Goal: Task Accomplishment & Management: Use online tool/utility

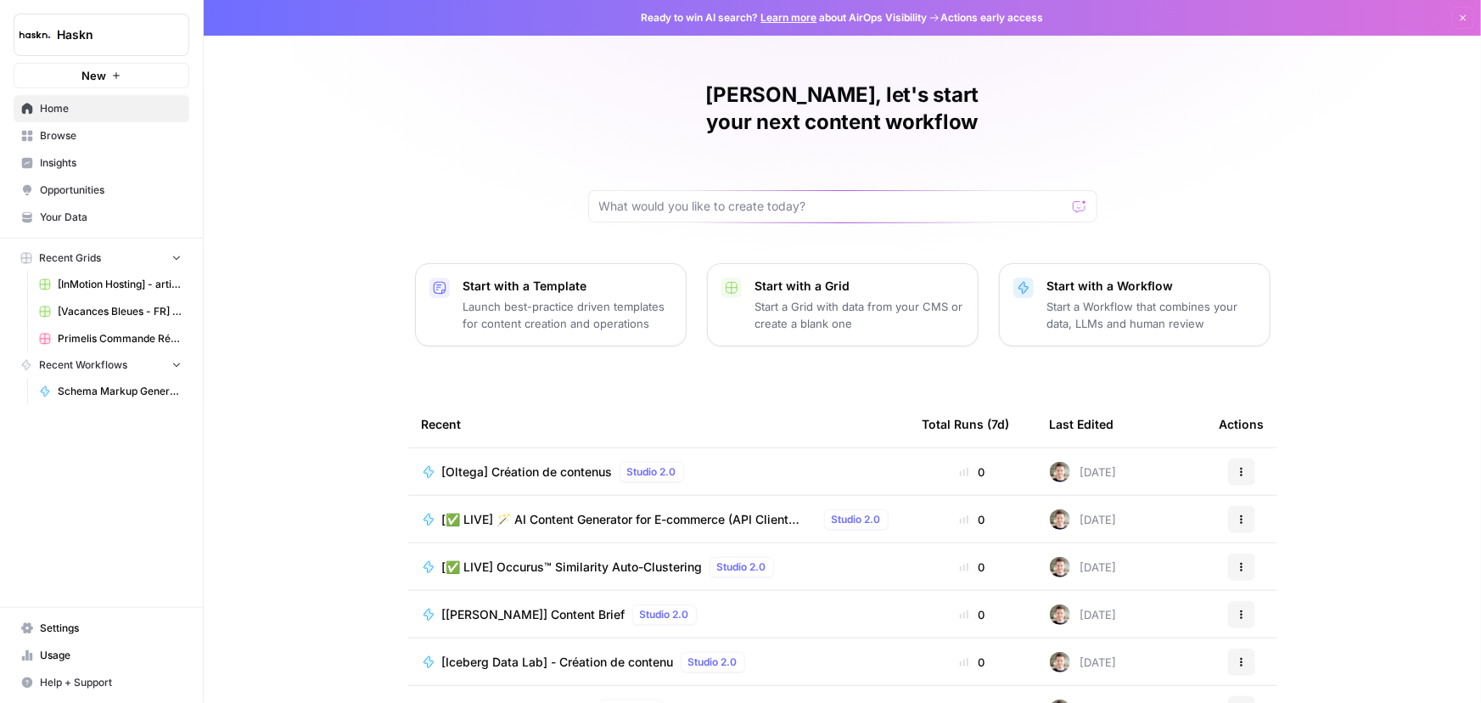
click at [547, 463] on span "[Oltega] Création de contenus" at bounding box center [527, 471] width 171 height 17
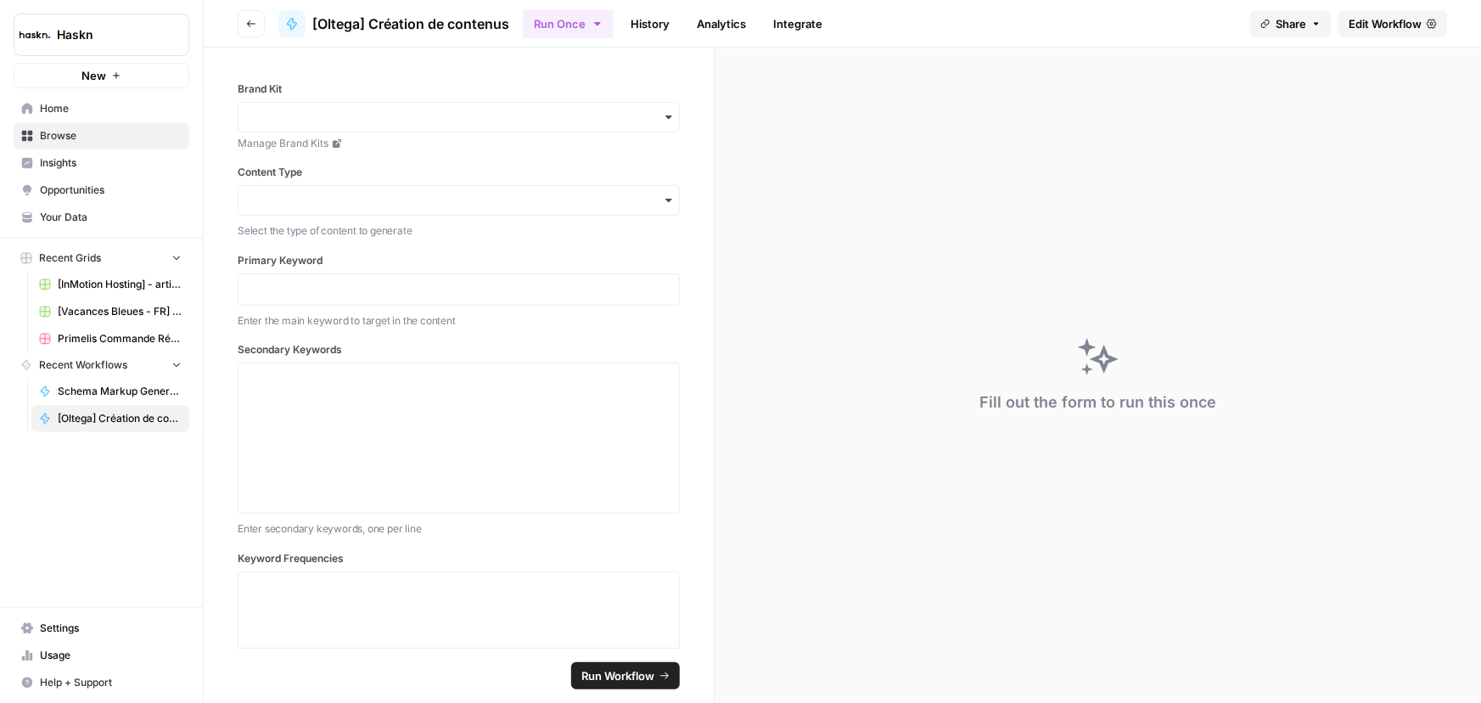
click at [577, 30] on button "Run Once" at bounding box center [568, 23] width 91 height 29
click at [596, 114] on span "Run Batch" at bounding box center [673, 113] width 196 height 17
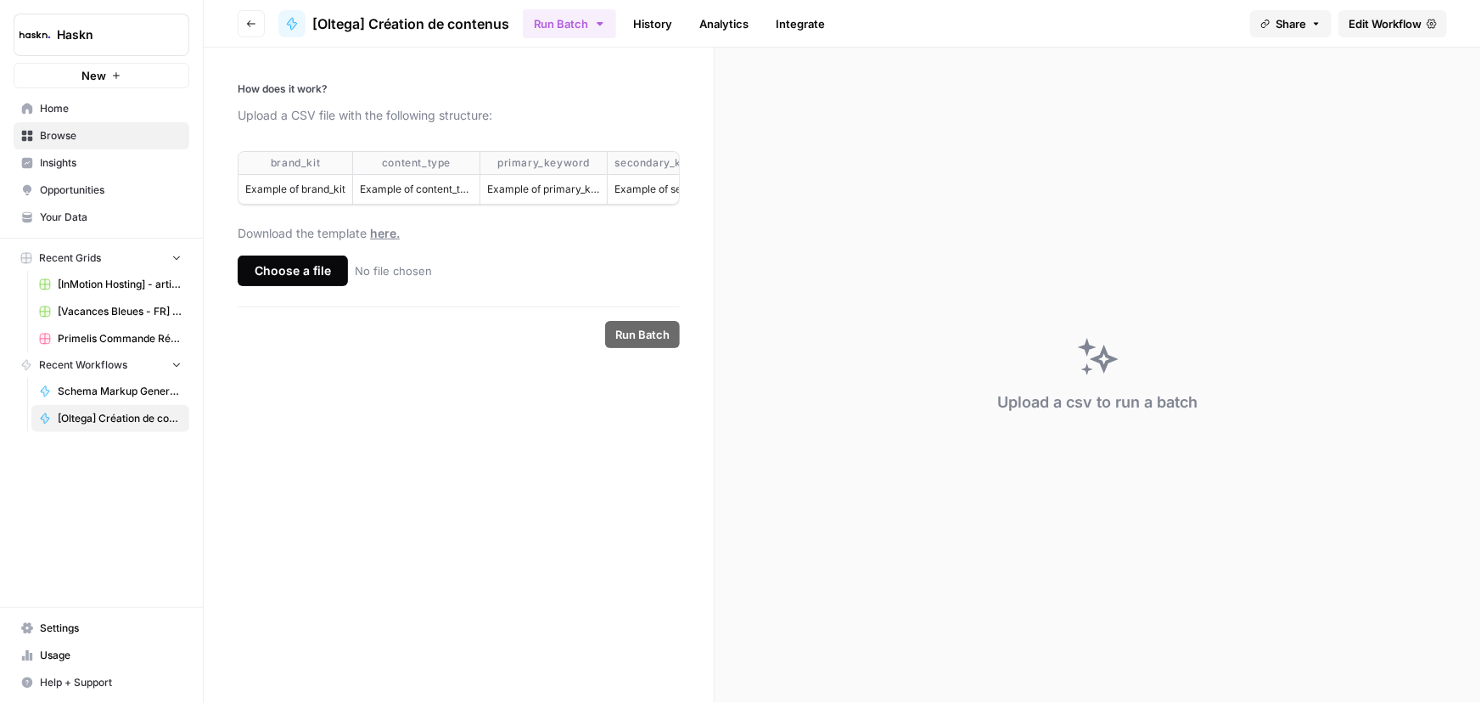
click at [464, 304] on form "How does it work? Upload a CSV file with the following structure: brand_kit con…" at bounding box center [459, 375] width 511 height 655
click at [312, 278] on div "Choose a file" at bounding box center [293, 270] width 110 height 31
click at [0, 0] on input "Choose a file No file chosen" at bounding box center [0, 0] width 0 height 0
click at [639, 348] on button "Run Batch" at bounding box center [642, 334] width 75 height 27
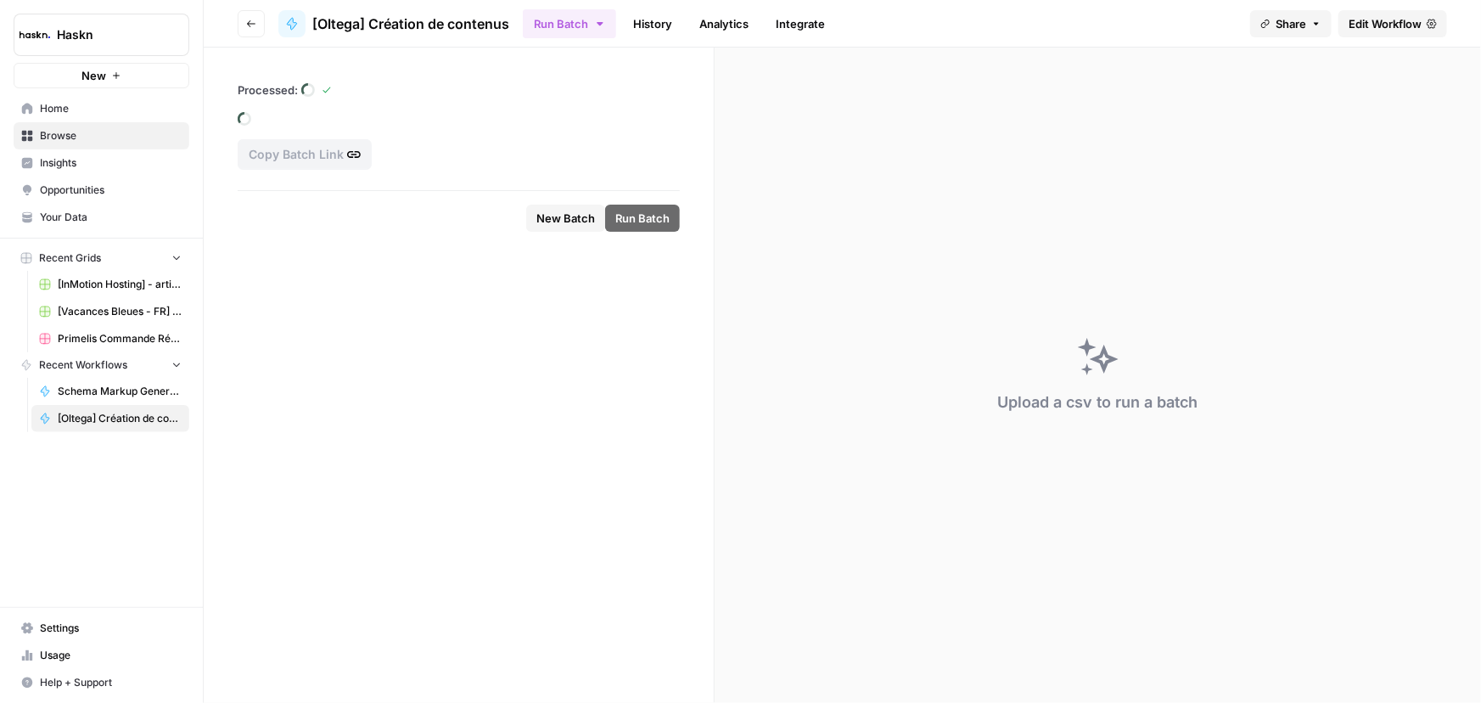
click at [596, 32] on button "Run Batch" at bounding box center [569, 23] width 93 height 29
click at [603, 70] on span "Run Once" at bounding box center [671, 67] width 193 height 17
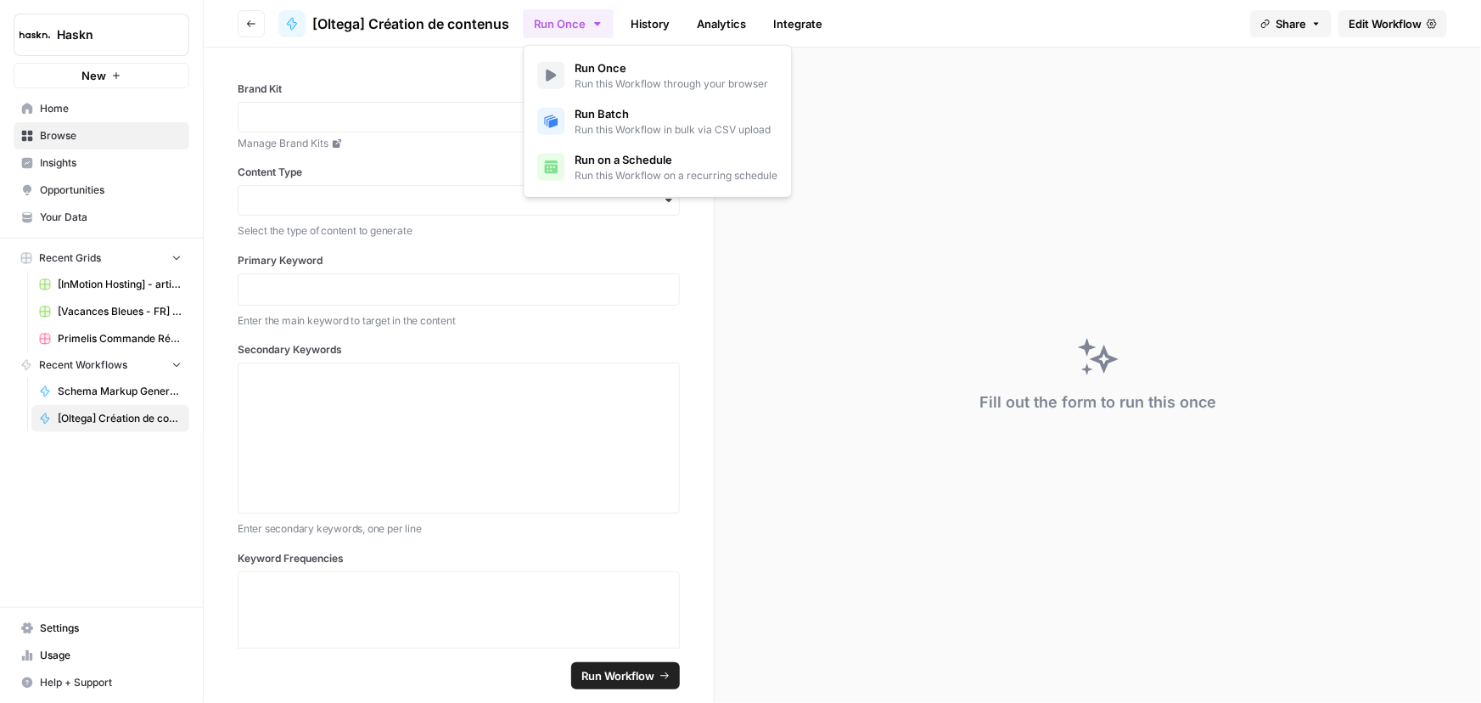
click at [415, 126] on div "button" at bounding box center [459, 117] width 442 height 31
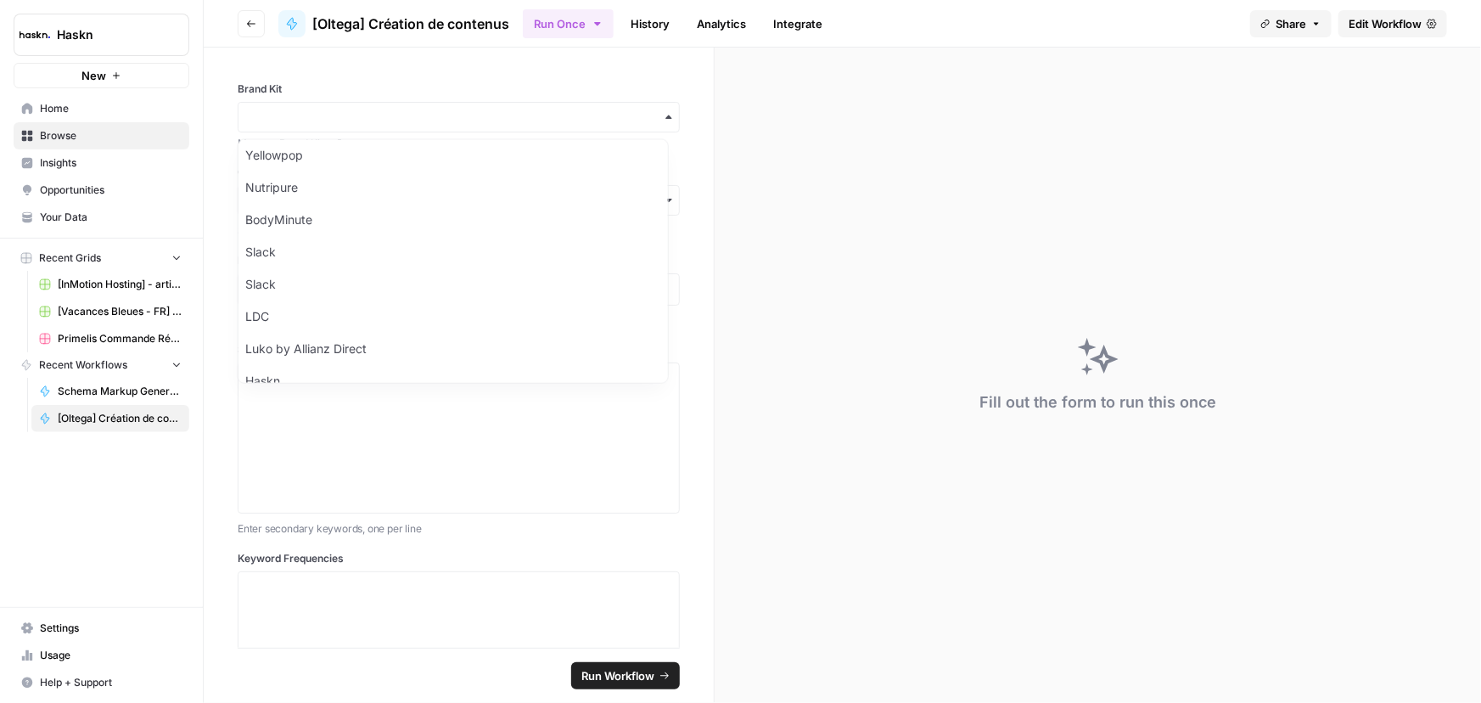
scroll to position [187, 0]
drag, startPoint x: 286, startPoint y: 364, endPoint x: 246, endPoint y: 358, distance: 40.3
click at [246, 358] on div "Oltega" at bounding box center [452, 363] width 429 height 32
copy div "Oltega"
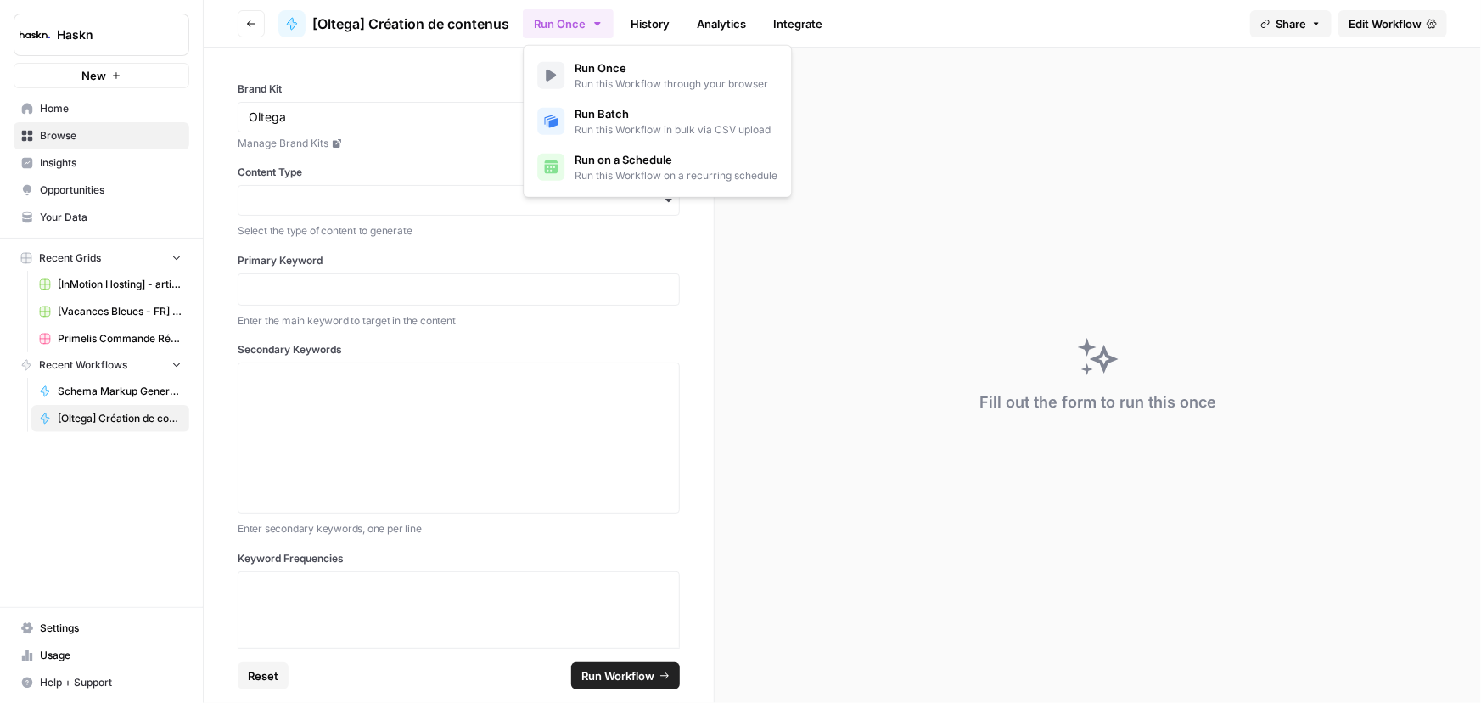
click at [591, 22] on icon "button" at bounding box center [598, 24] width 14 height 14
click at [613, 115] on span "Run Batch" at bounding box center [673, 113] width 196 height 17
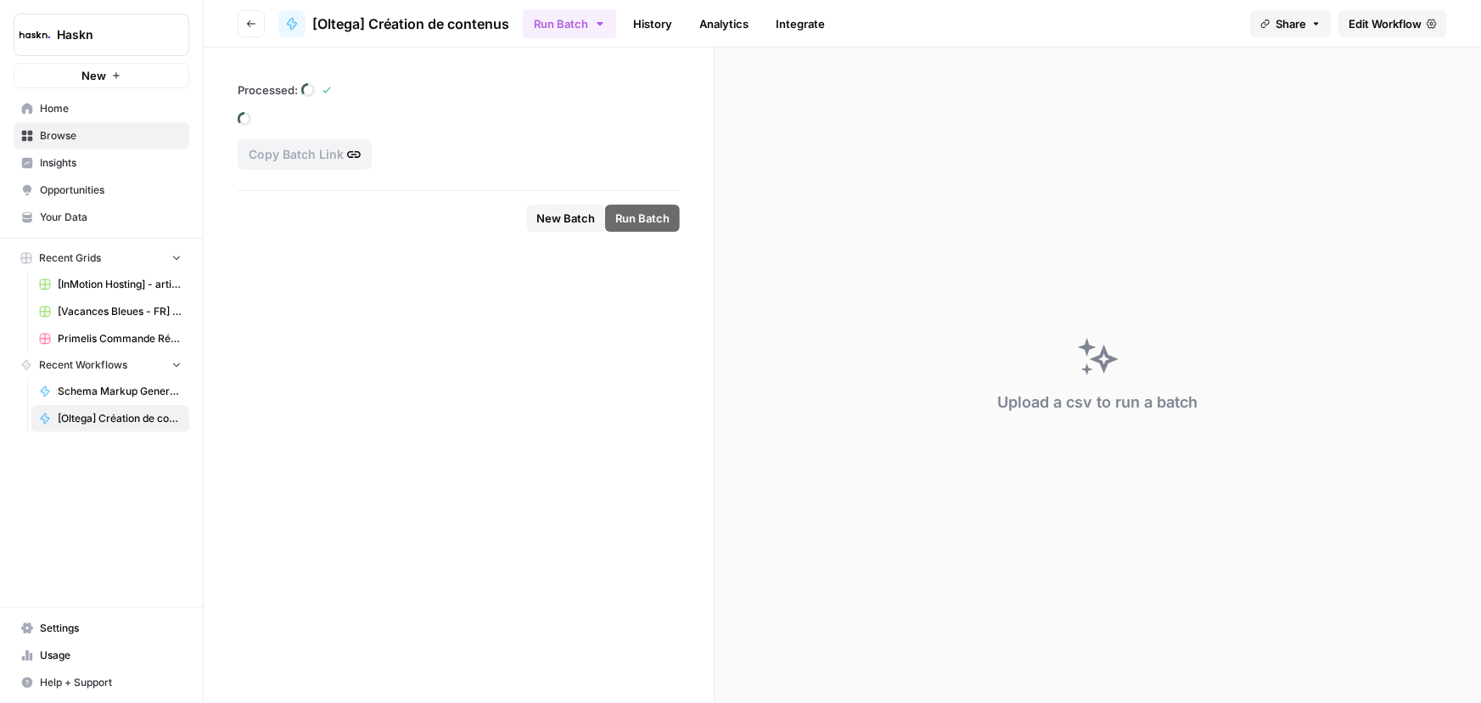
click at [408, 210] on footer "New Batch Run Batch" at bounding box center [459, 217] width 442 height 55
click at [577, 220] on span "New Batch" at bounding box center [565, 218] width 59 height 17
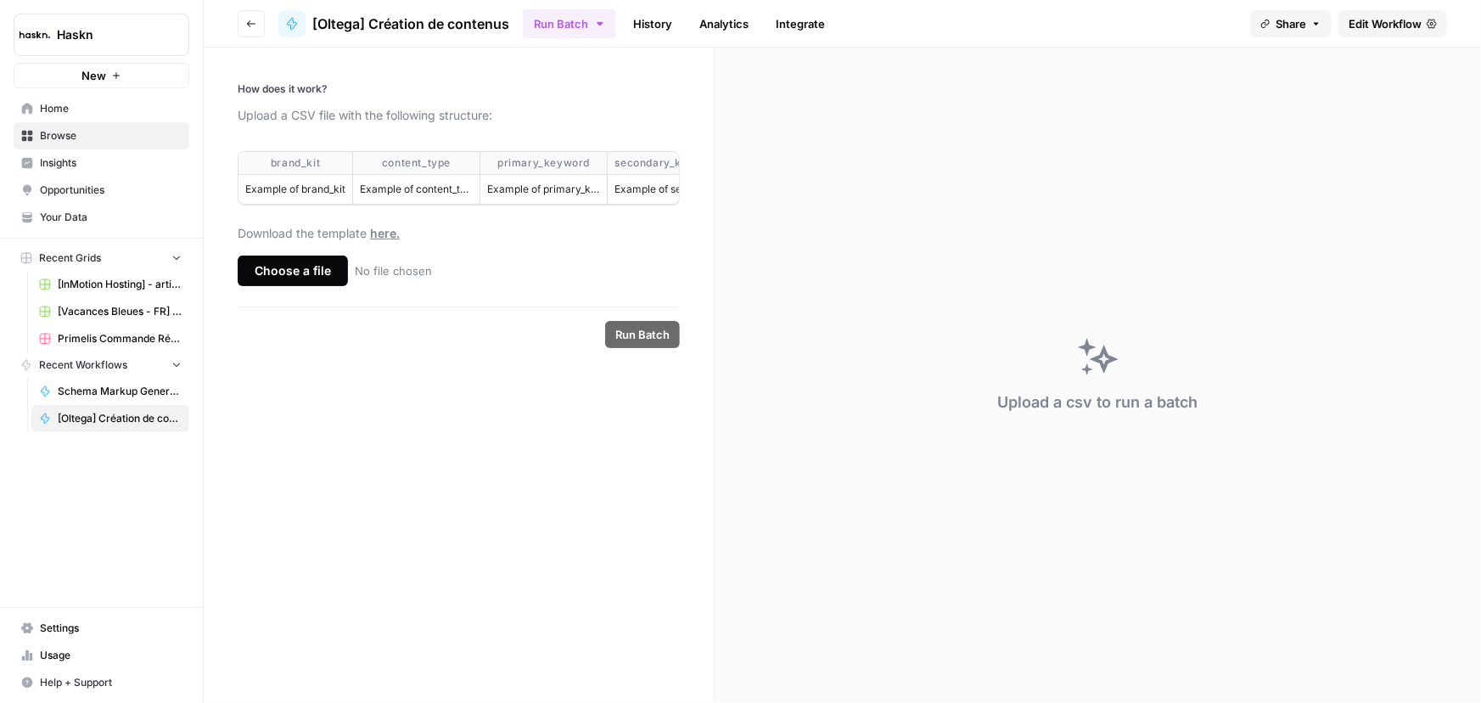
click at [284, 286] on div "Choose a file" at bounding box center [293, 270] width 110 height 31
click at [0, 0] on input "Choose a file No file chosen" at bounding box center [0, 0] width 0 height 0
click at [642, 343] on span "Run Batch" at bounding box center [642, 334] width 54 height 17
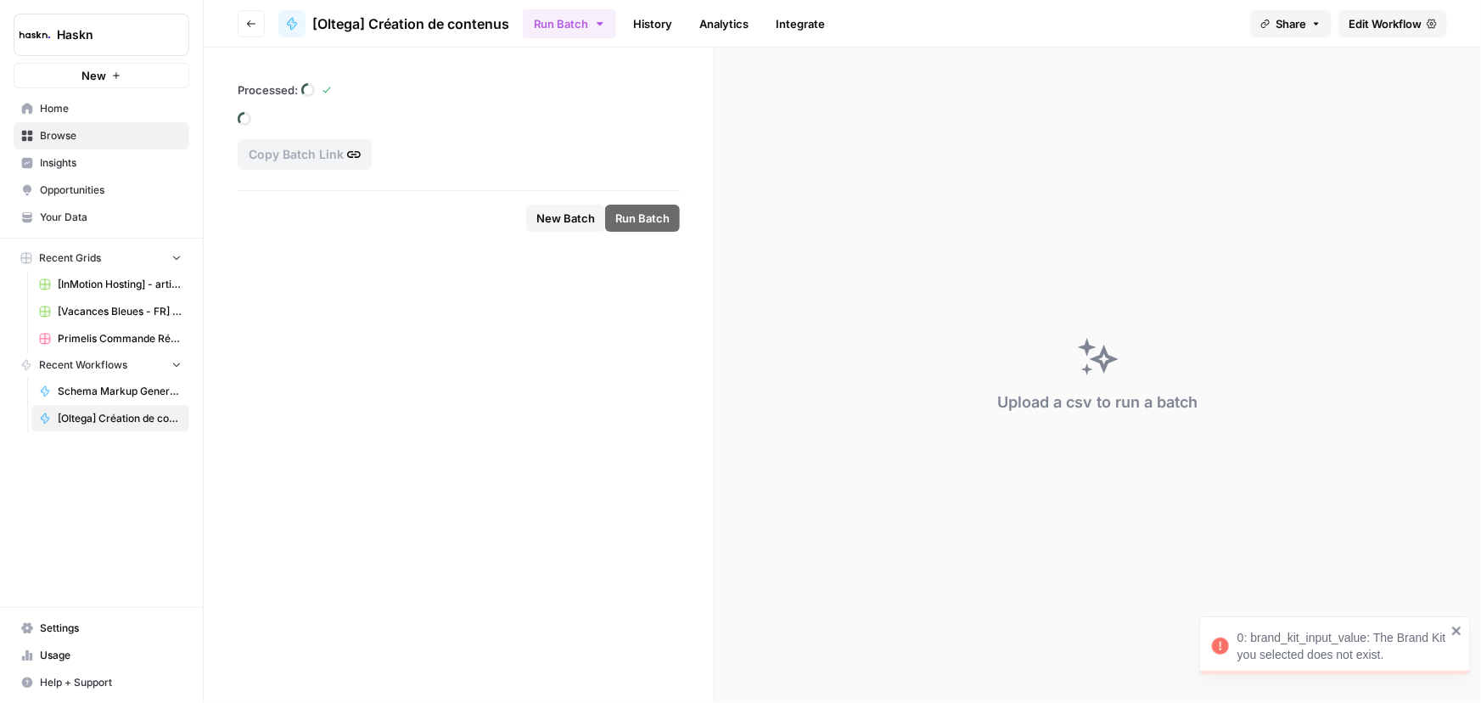
click at [1332, 656] on div "0: brand_kit_input_value: The Brand Kit you selected does not exist." at bounding box center [1341, 646] width 209 height 34
click at [563, 210] on span "New Batch" at bounding box center [565, 218] width 59 height 17
click at [552, 221] on span "New Batch" at bounding box center [565, 218] width 59 height 17
drag, startPoint x: 1385, startPoint y: 659, endPoint x: 1236, endPoint y: 628, distance: 151.6
click at [1236, 628] on div "0: brand_kit_input_value: The Brand Kit you selected does not exist." at bounding box center [1329, 646] width 244 height 44
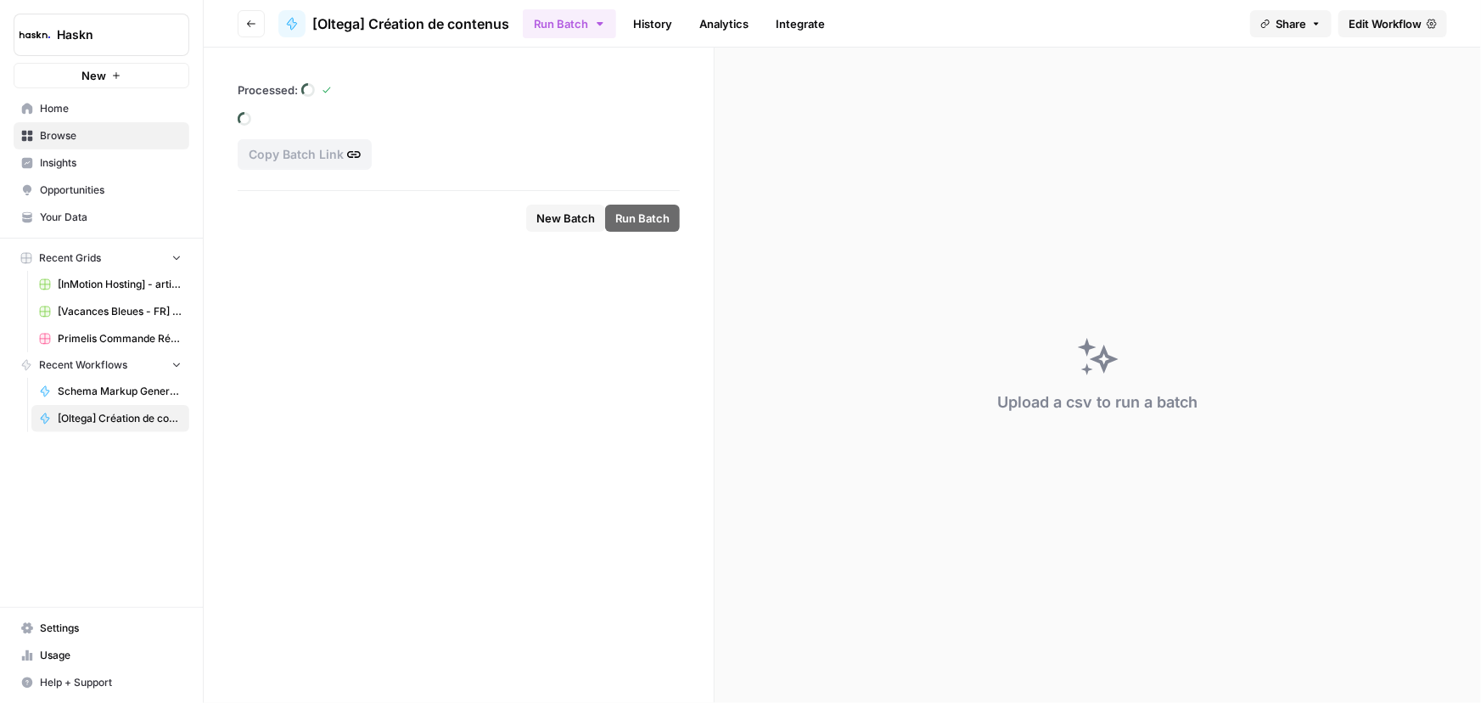
click at [600, 25] on icon "button" at bounding box center [600, 23] width 6 height 3
click at [541, 293] on form "Processed: Copy Batch Link New Batch Run Batch" at bounding box center [459, 375] width 511 height 655
click at [244, 16] on button "Go back" at bounding box center [251, 23] width 27 height 27
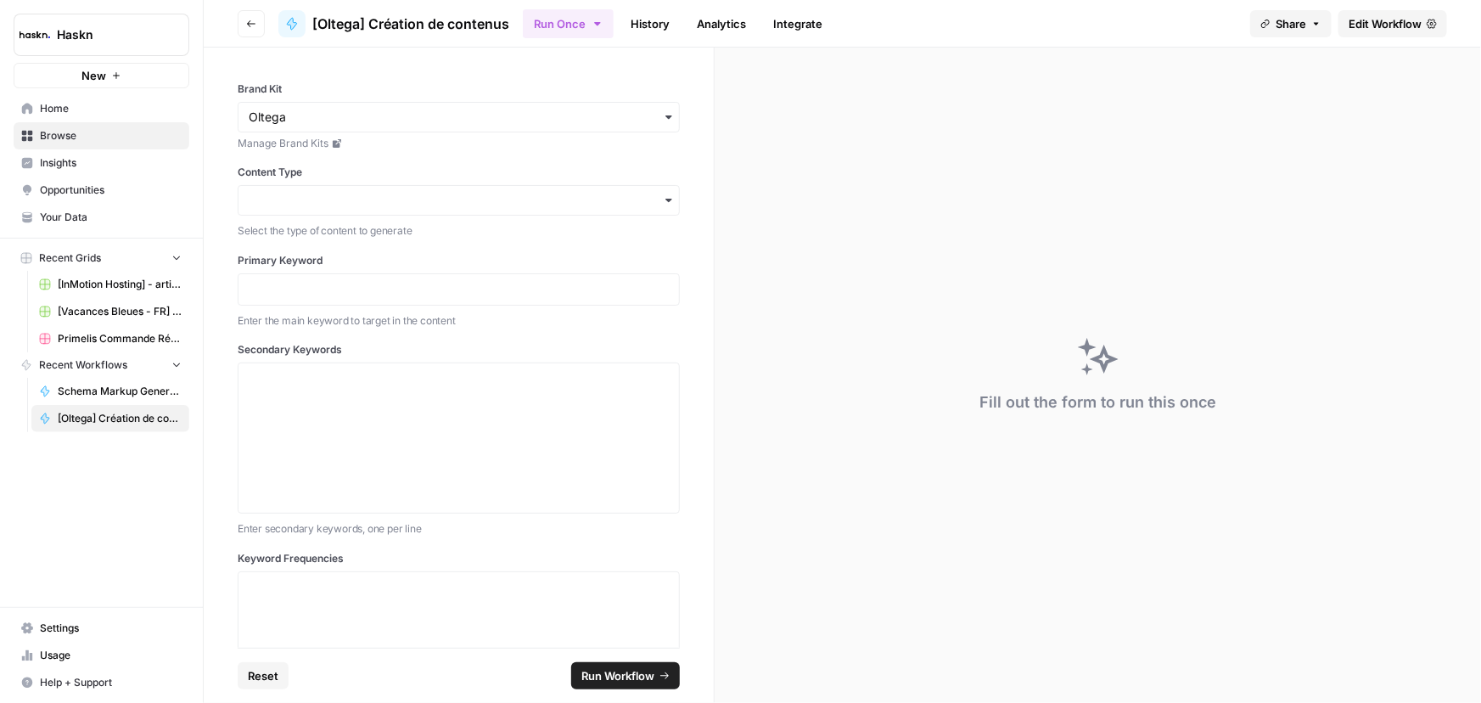
click at [336, 144] on icon at bounding box center [337, 143] width 8 height 8
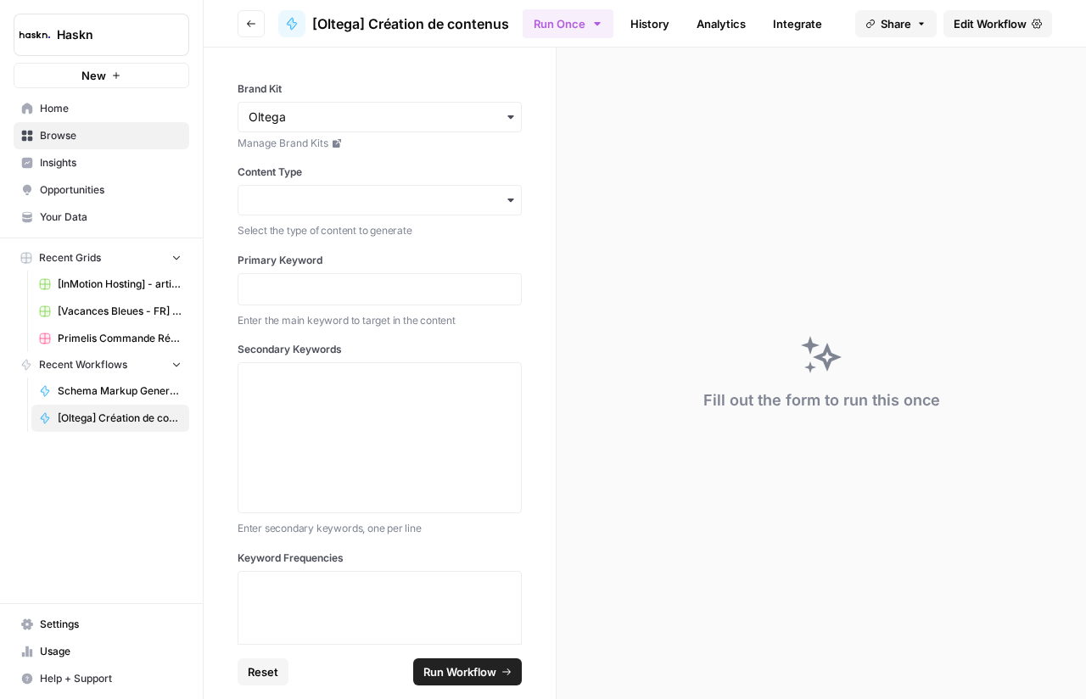
click at [467, 166] on label "Content Type" at bounding box center [380, 172] width 284 height 15
click at [467, 192] on input "Content Type" at bounding box center [380, 200] width 262 height 17
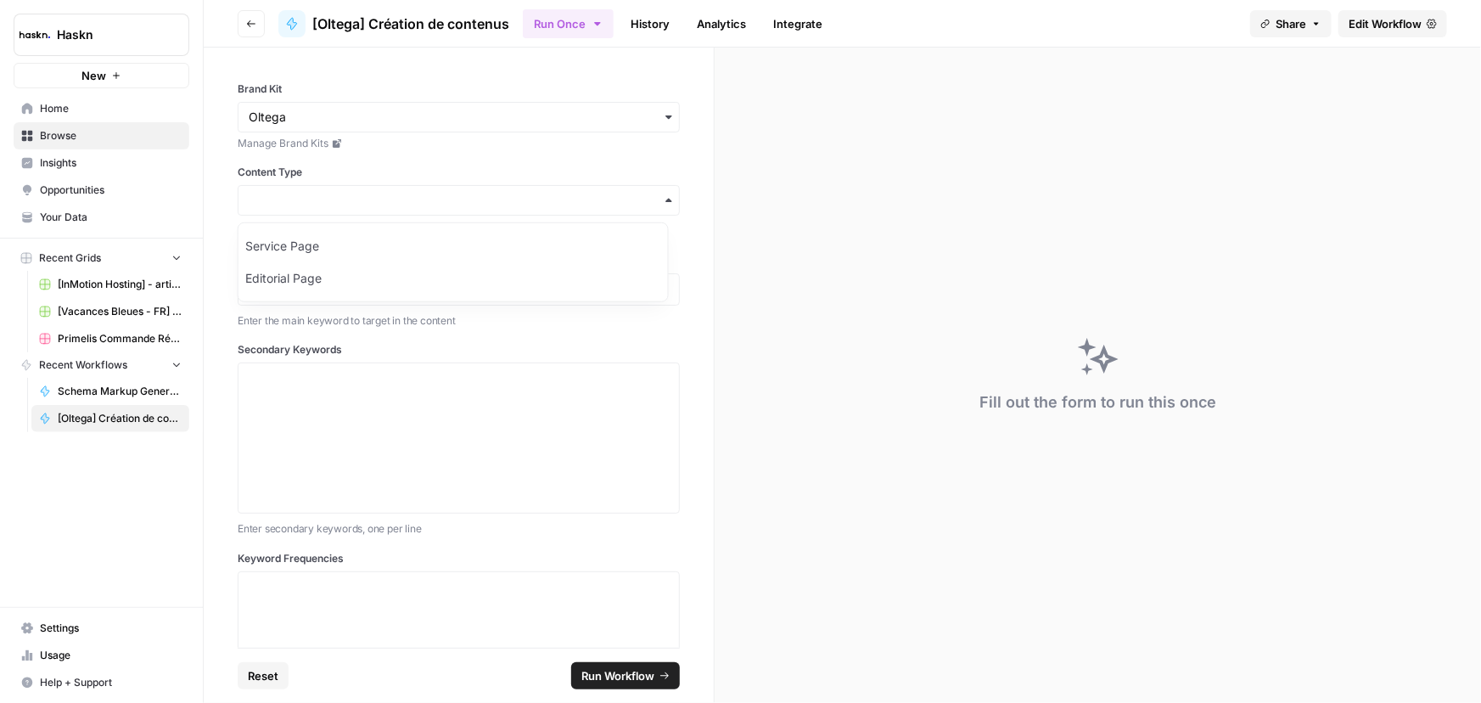
click at [636, 20] on link "History" at bounding box center [649, 23] width 59 height 27
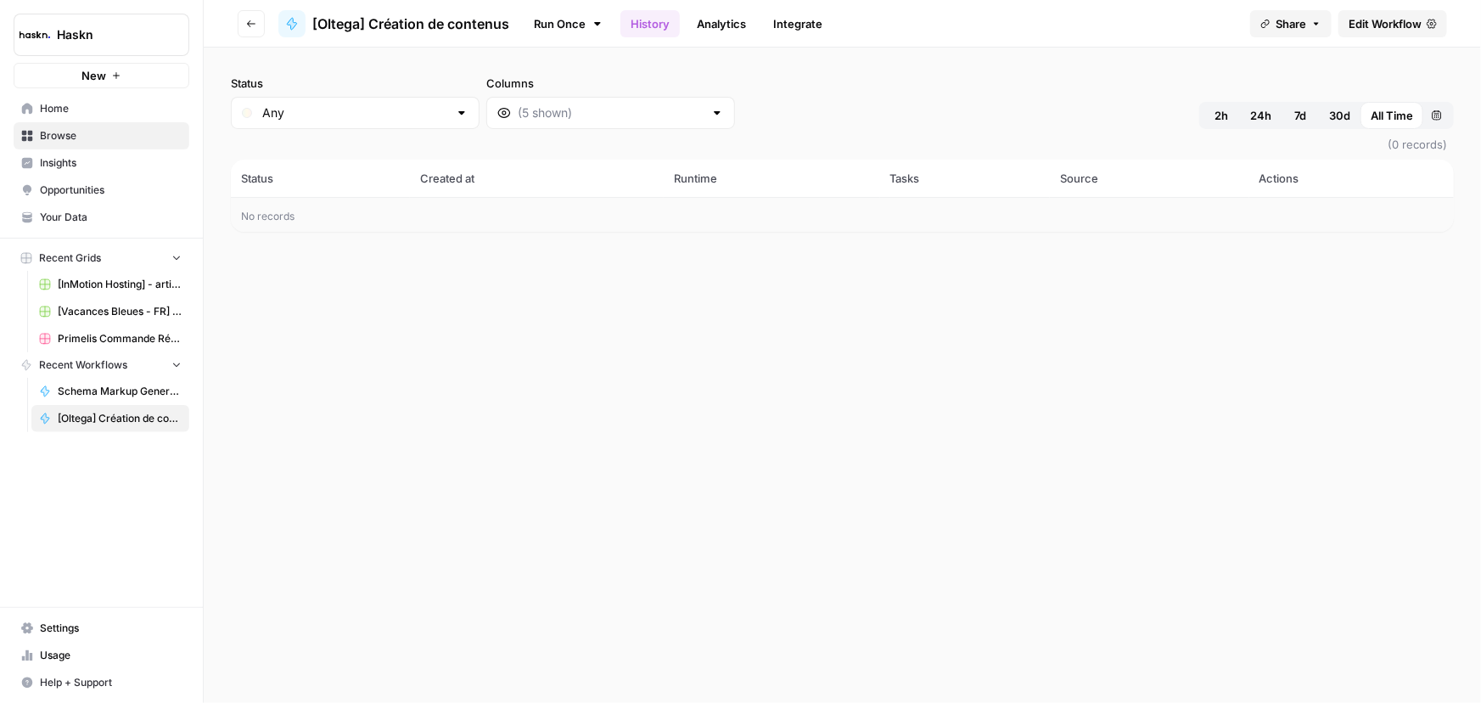
click at [575, 27] on link "Run Once" at bounding box center [568, 23] width 91 height 29
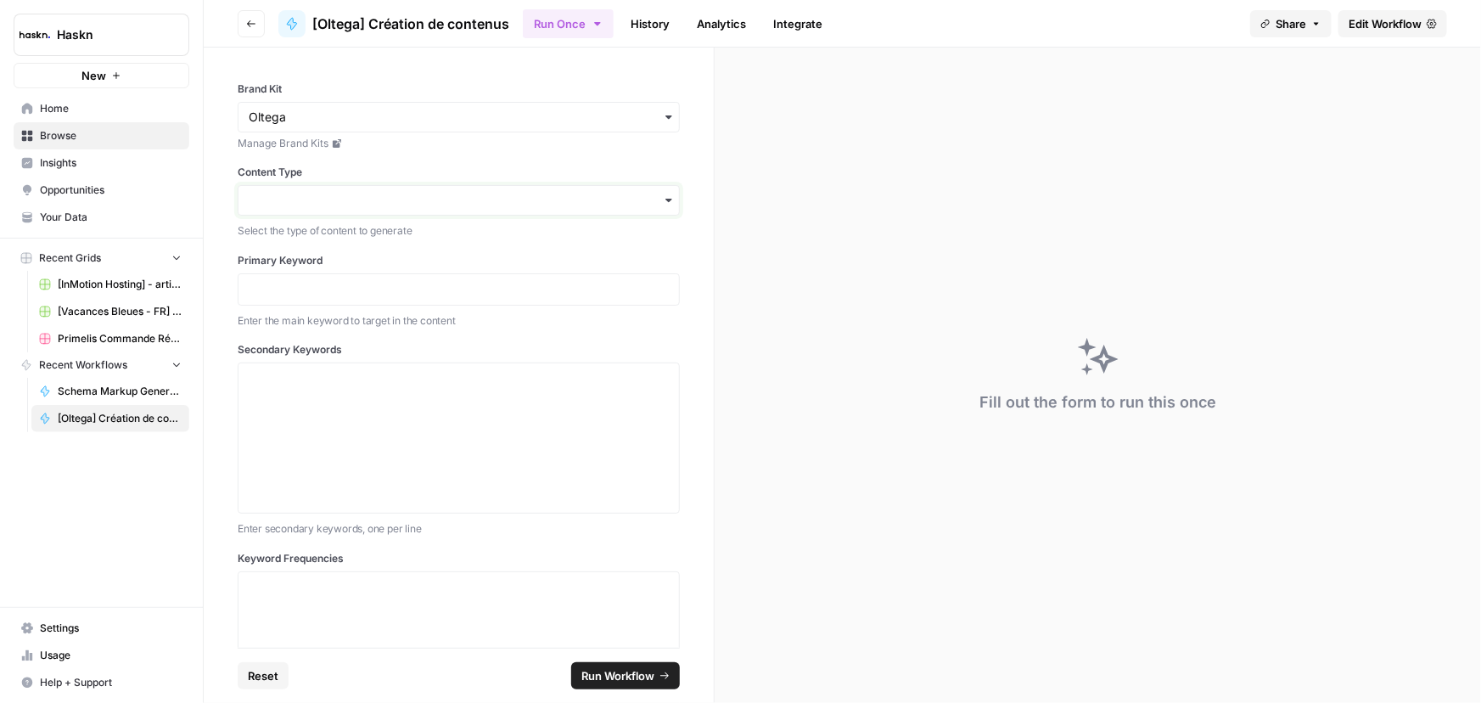
click at [540, 193] on input "Content Type" at bounding box center [459, 200] width 420 height 17
click at [315, 206] on input "Content Type" at bounding box center [459, 200] width 420 height 17
paste input "Service Page"
type input "Service Page"
click at [412, 258] on div "Service Page" at bounding box center [452, 246] width 429 height 32
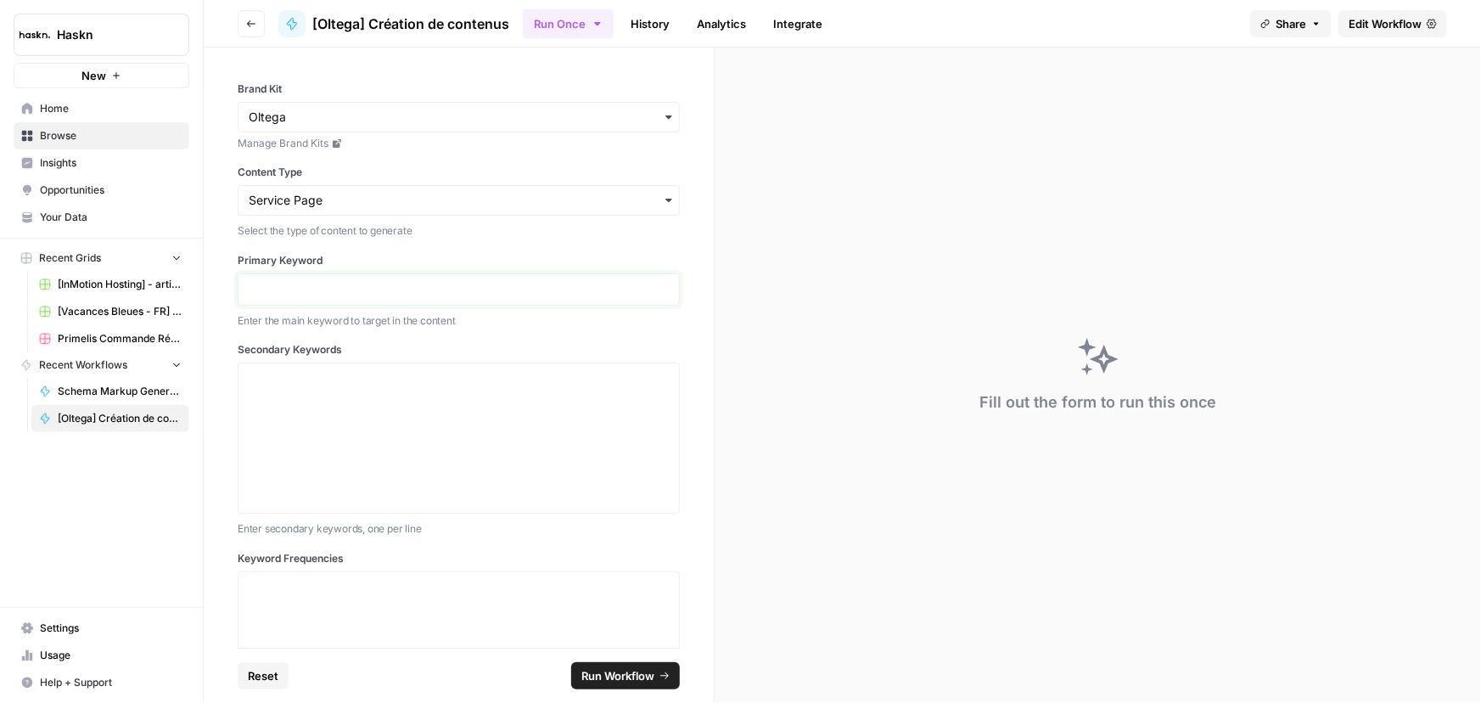
click at [401, 285] on p at bounding box center [459, 289] width 420 height 17
click at [393, 430] on div at bounding box center [459, 438] width 420 height 136
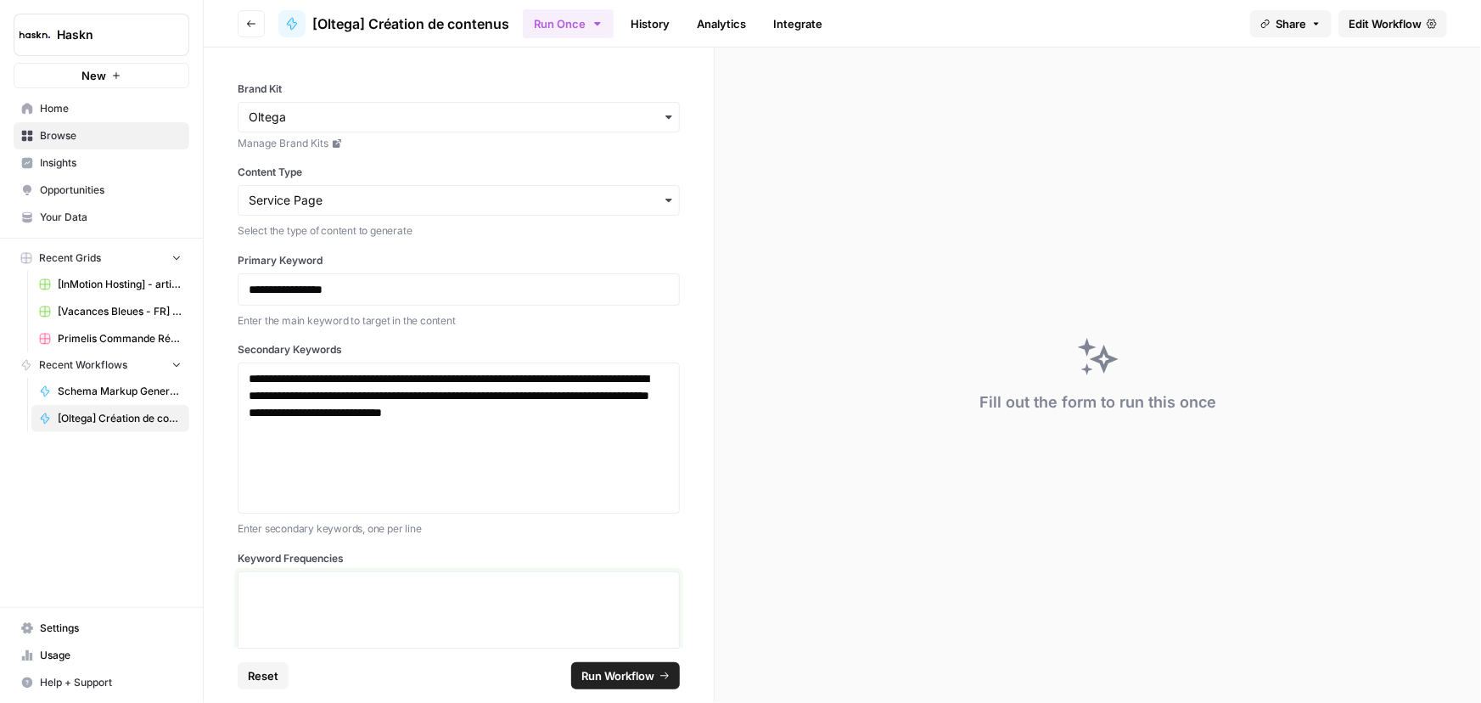
click at [327, 595] on div at bounding box center [459, 647] width 420 height 136
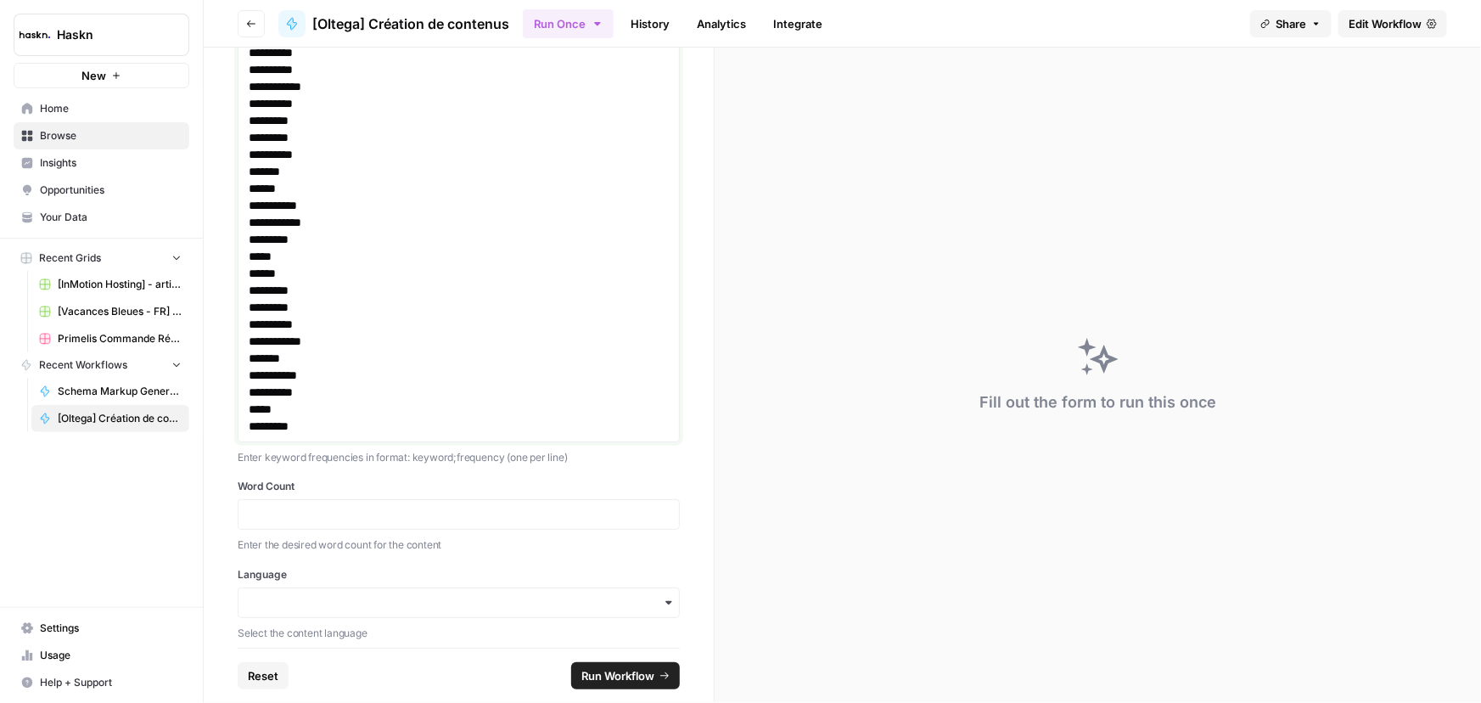
scroll to position [648, 0]
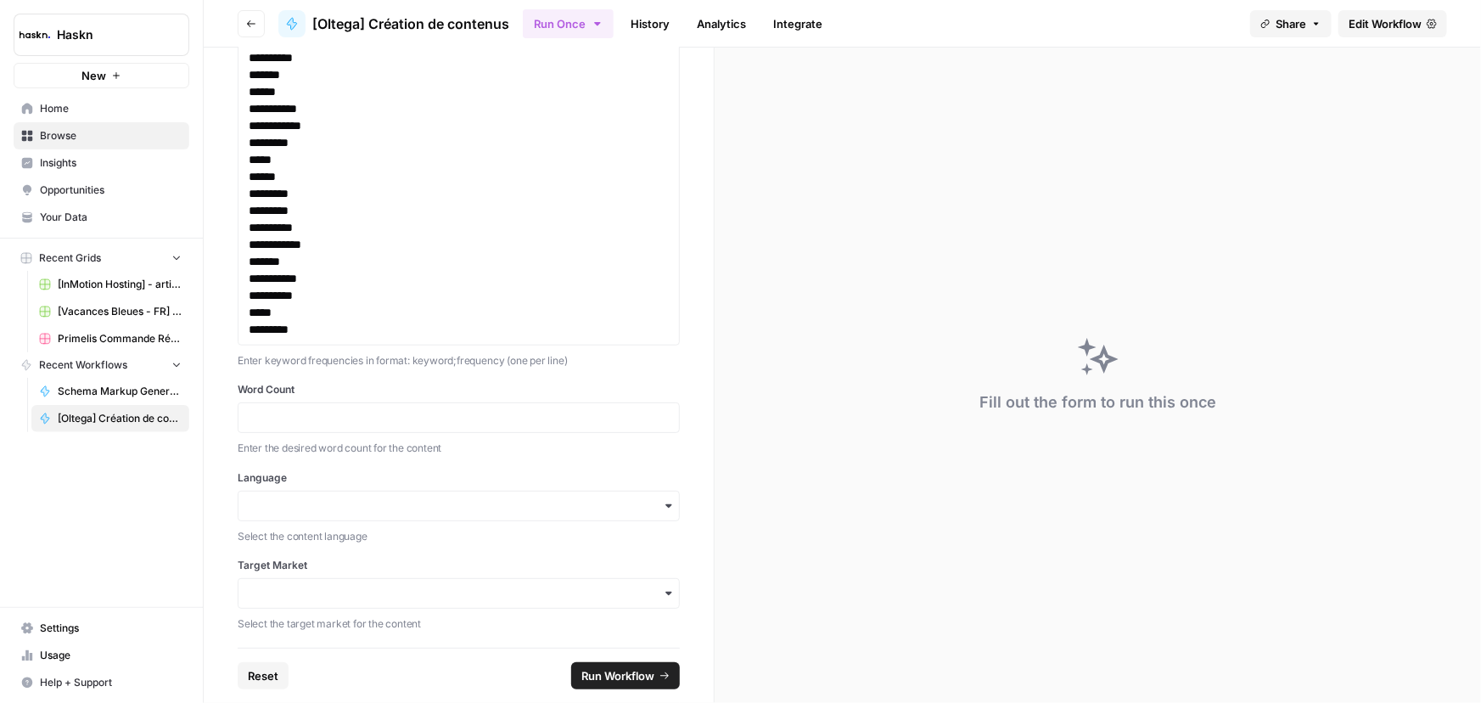
click at [376, 426] on div at bounding box center [459, 417] width 442 height 31
click at [381, 419] on input "Word Count" at bounding box center [459, 417] width 420 height 15
paste input "2000"
type input "2000"
click at [364, 500] on input "Language" at bounding box center [459, 505] width 420 height 17
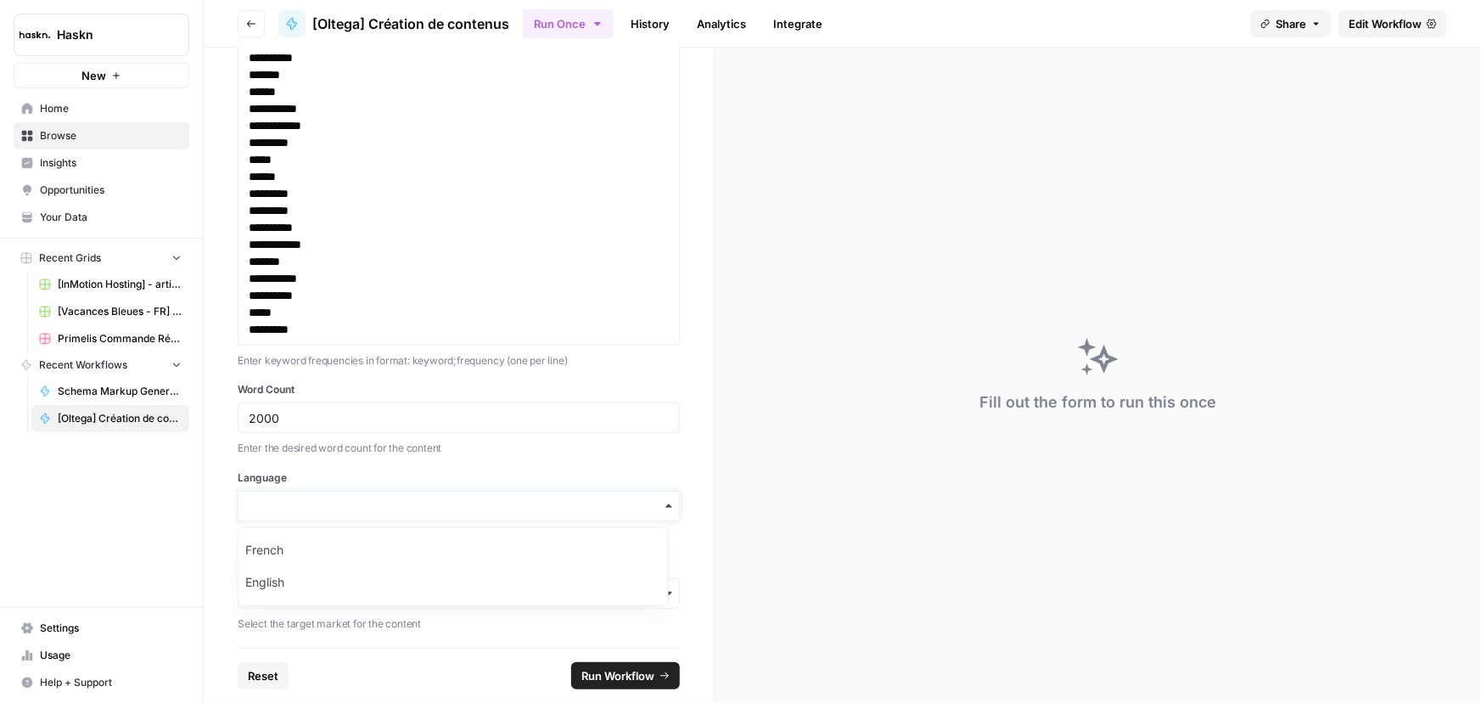
paste input "French"
type input "French"
click at [450, 550] on div "French" at bounding box center [452, 550] width 429 height 32
click at [303, 599] on input "Target Market" at bounding box center [459, 593] width 420 height 17
paste input "France"
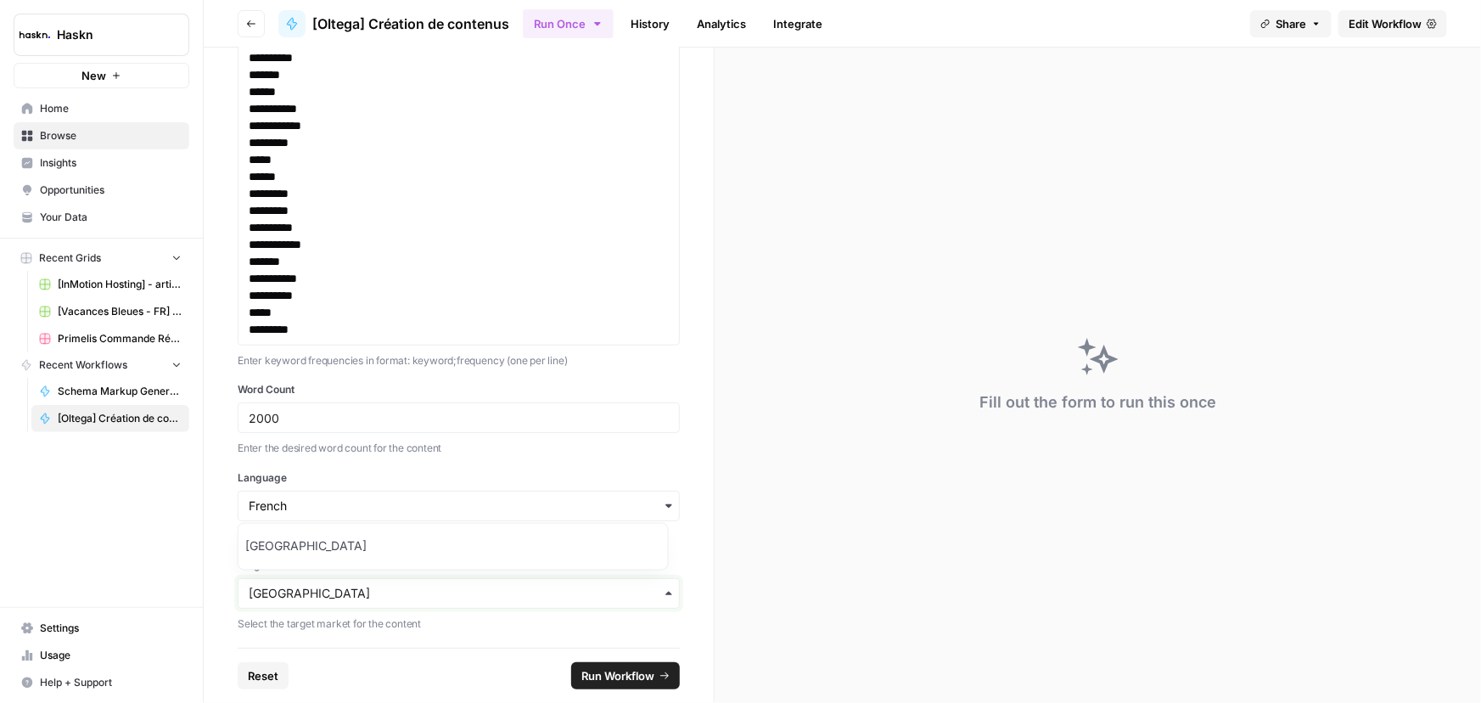
type input "France"
click at [390, 631] on div "**********" at bounding box center [459, 348] width 510 height 600
click at [384, 582] on input "Target Market" at bounding box center [459, 589] width 420 height 17
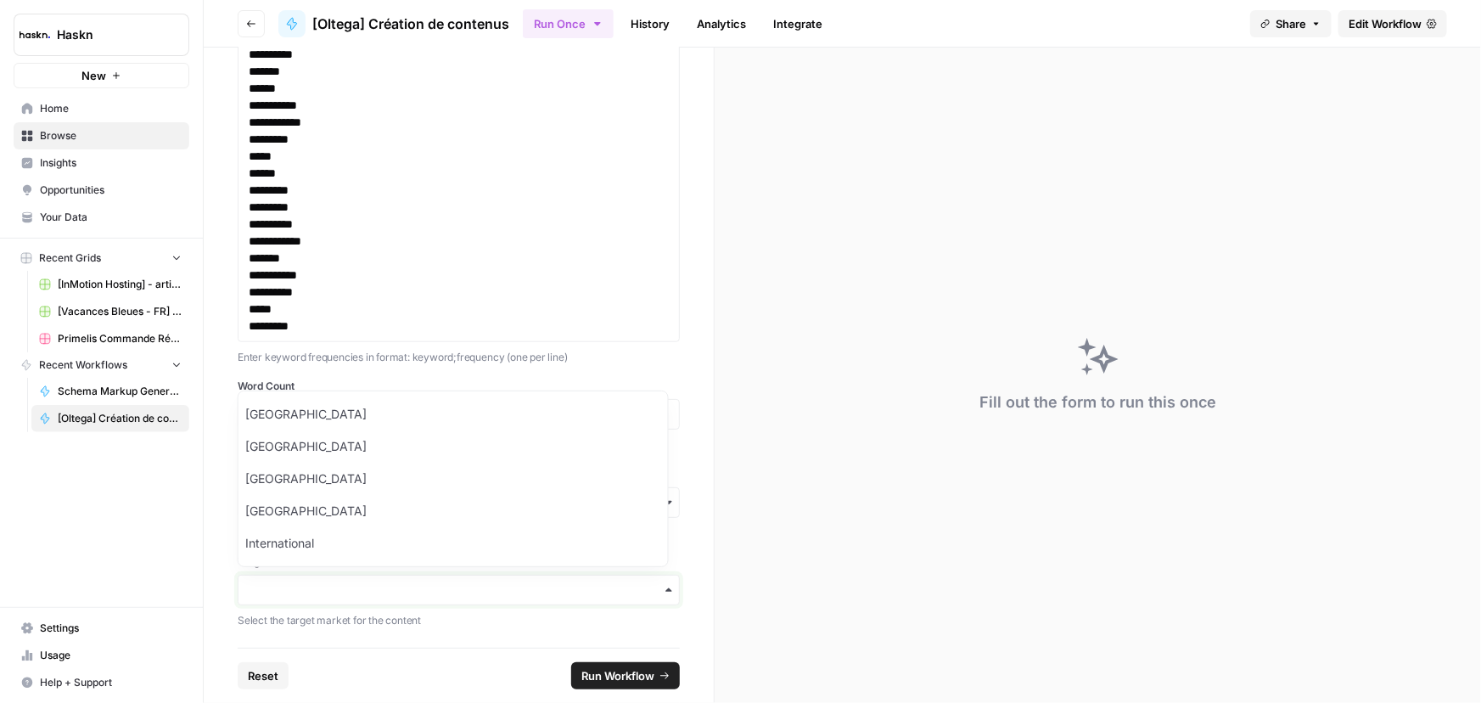
paste input "France"
type input "France"
click at [277, 535] on div "France" at bounding box center [452, 543] width 429 height 32
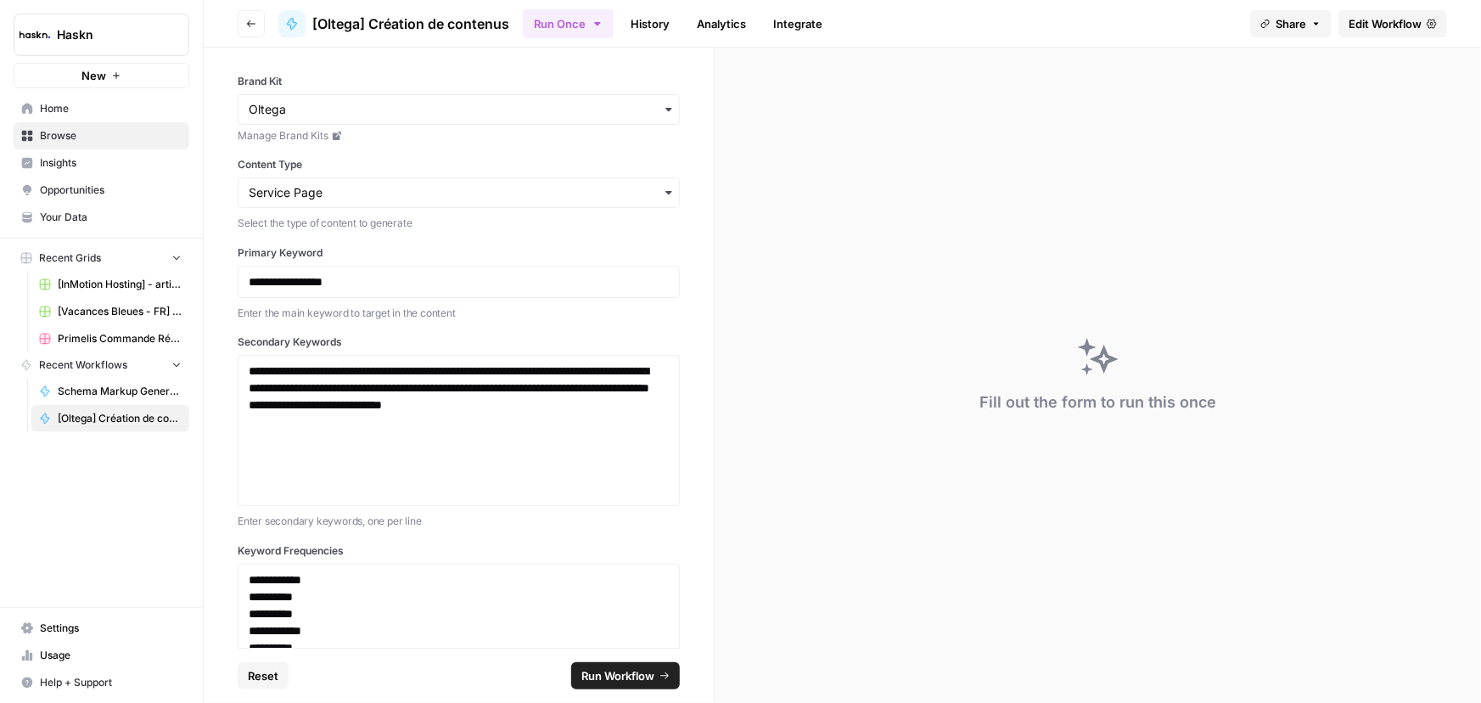
scroll to position [0, 0]
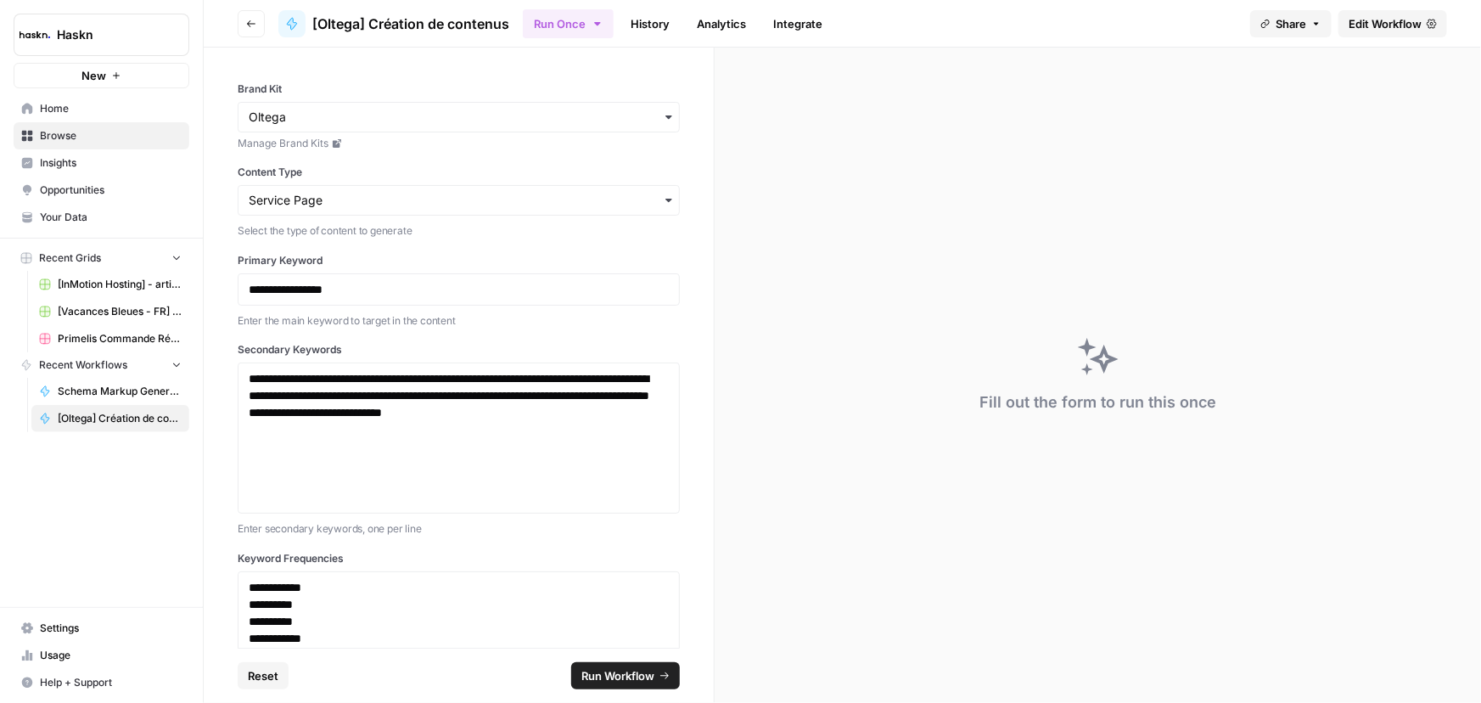
click at [631, 673] on span "Run Workflow" at bounding box center [617, 675] width 73 height 17
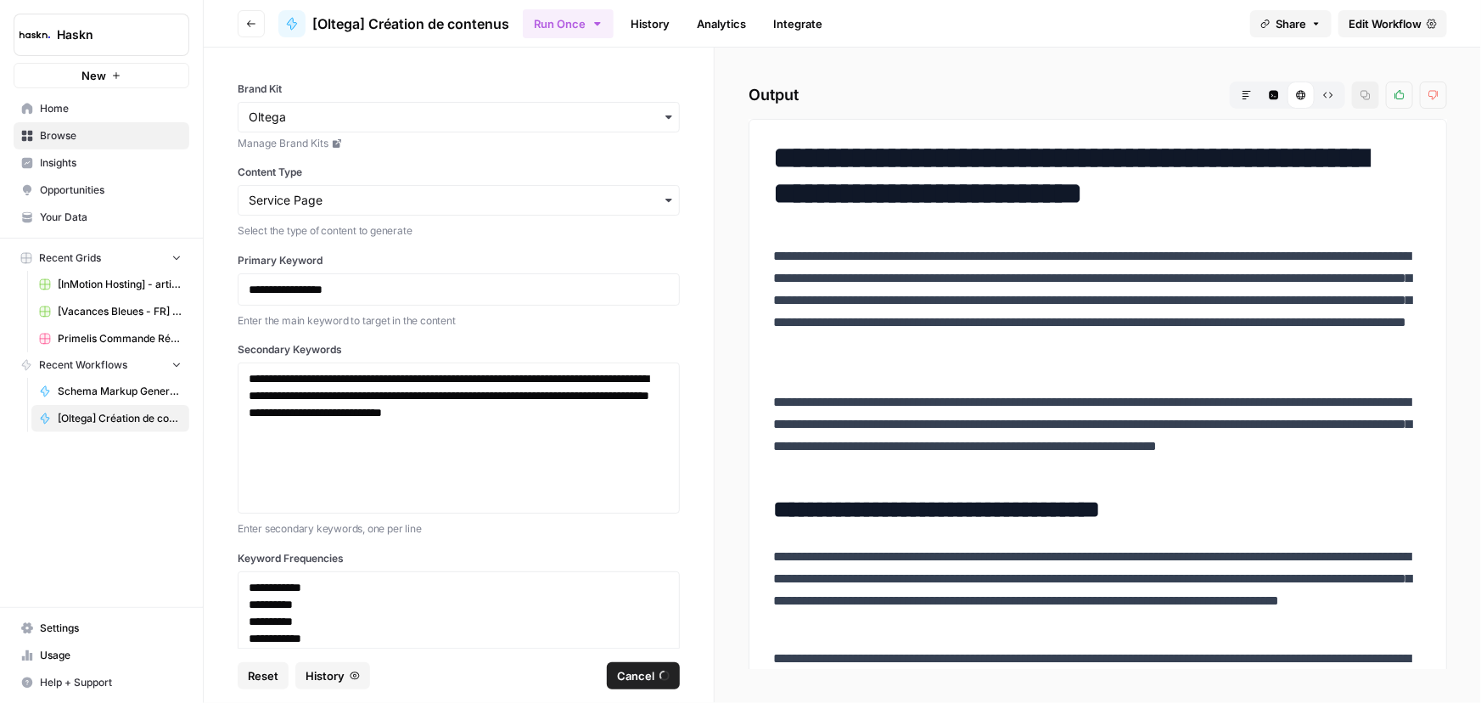
click at [1323, 95] on span "Raw Output" at bounding box center [1322, 95] width 1 height 1
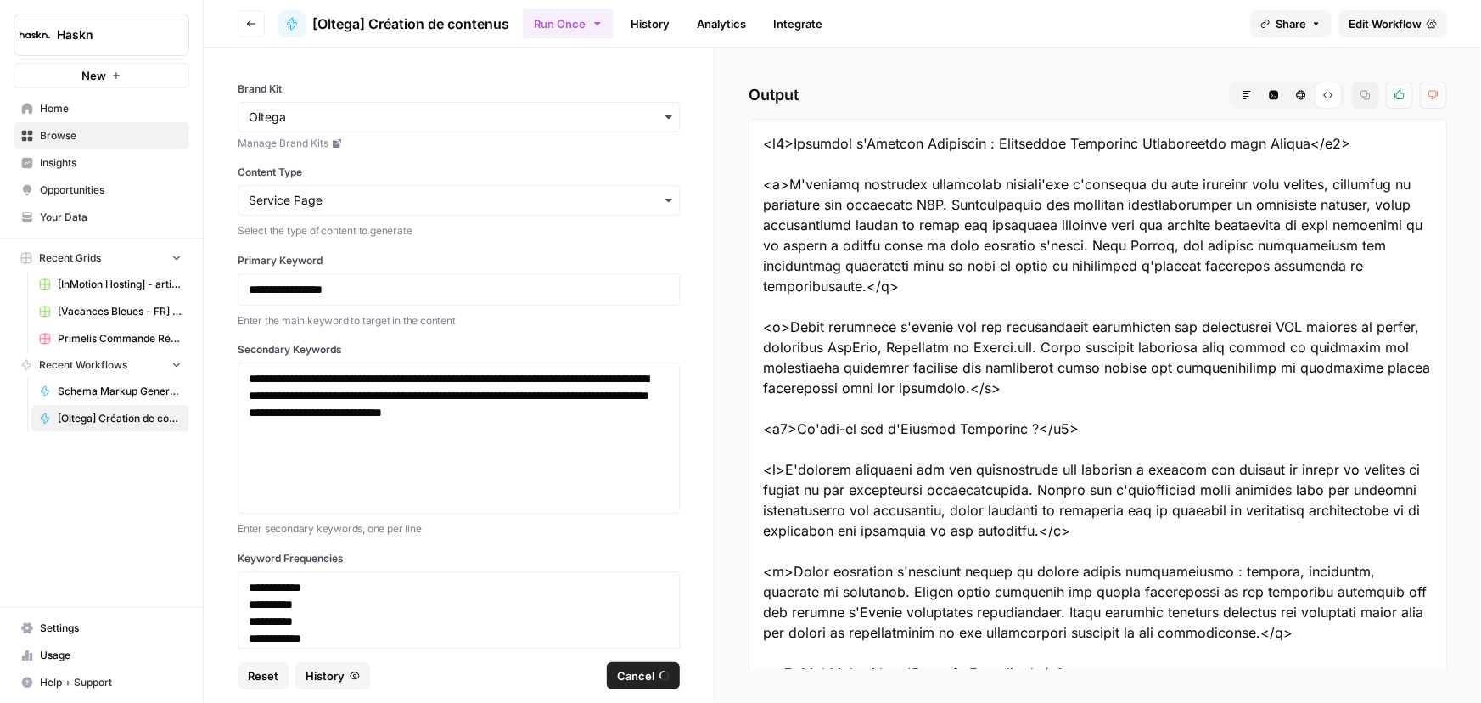
click at [1239, 91] on button "Markdown" at bounding box center [1246, 94] width 27 height 27
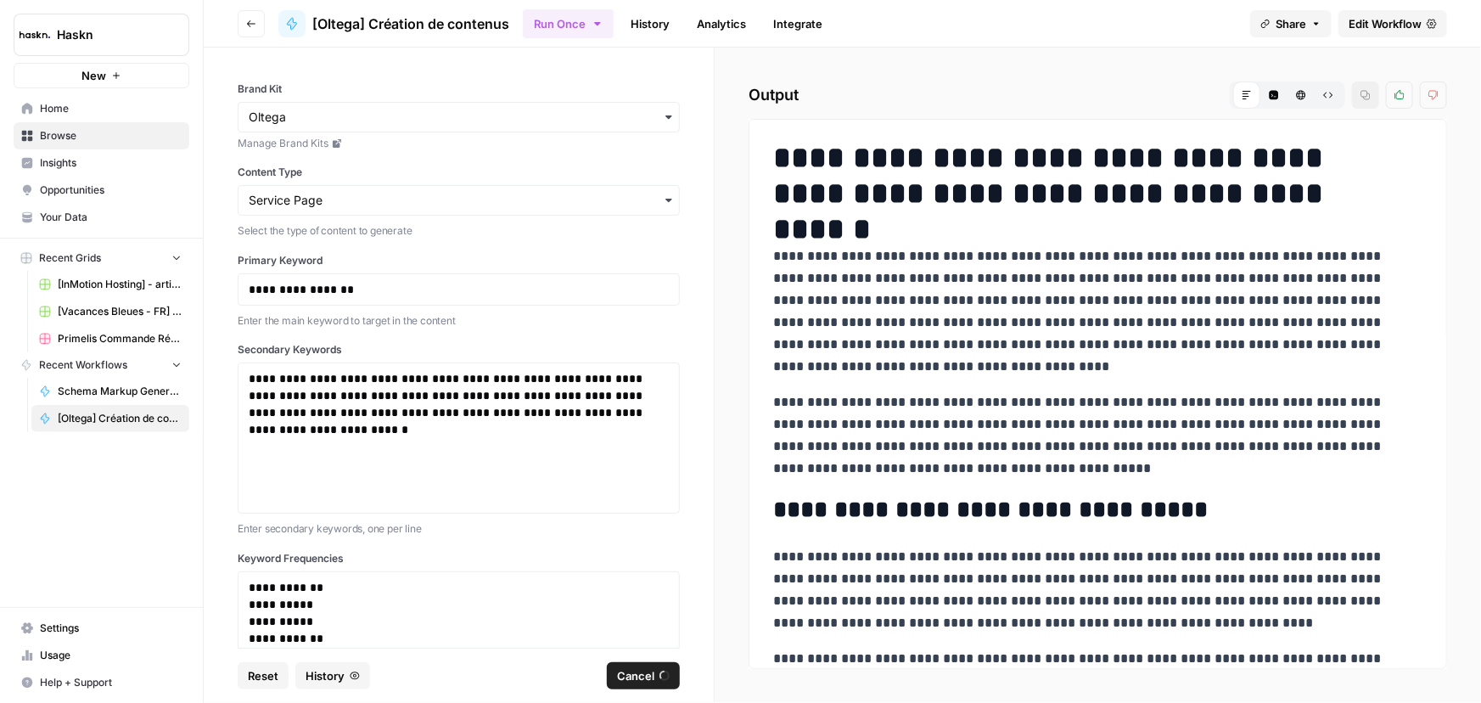
click at [1299, 101] on button "HTML Viewer" at bounding box center [1300, 94] width 27 height 27
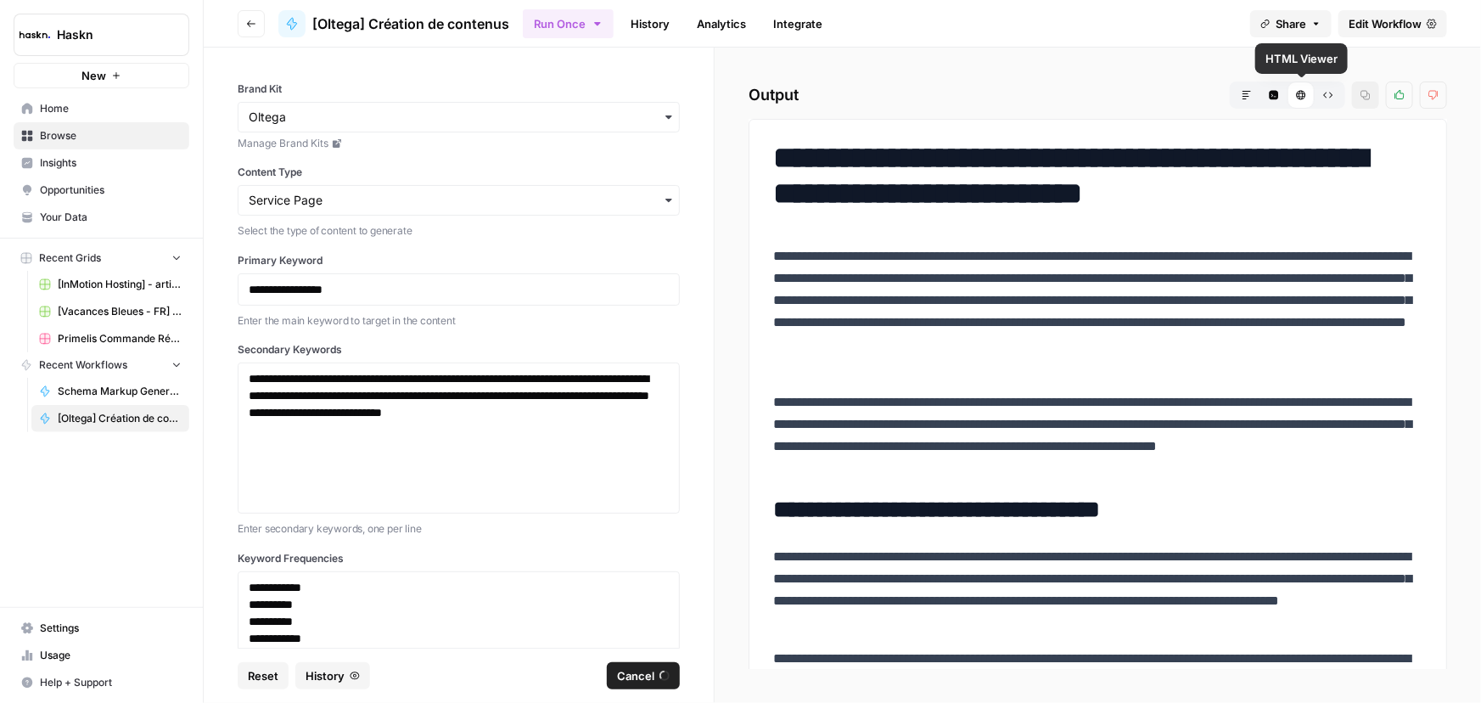
click at [1270, 101] on button "Code Editor" at bounding box center [1273, 94] width 27 height 27
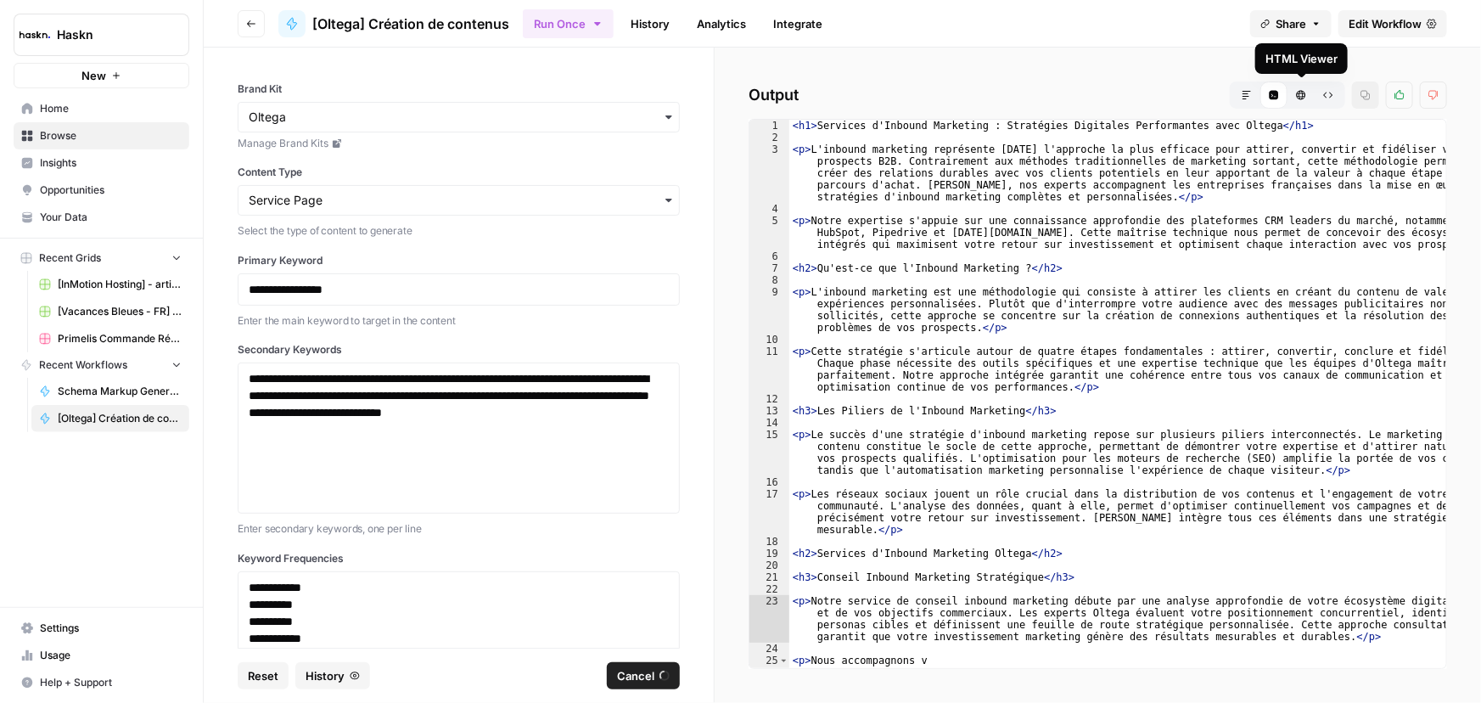
click at [1289, 101] on button "HTML Viewer" at bounding box center [1300, 94] width 27 height 27
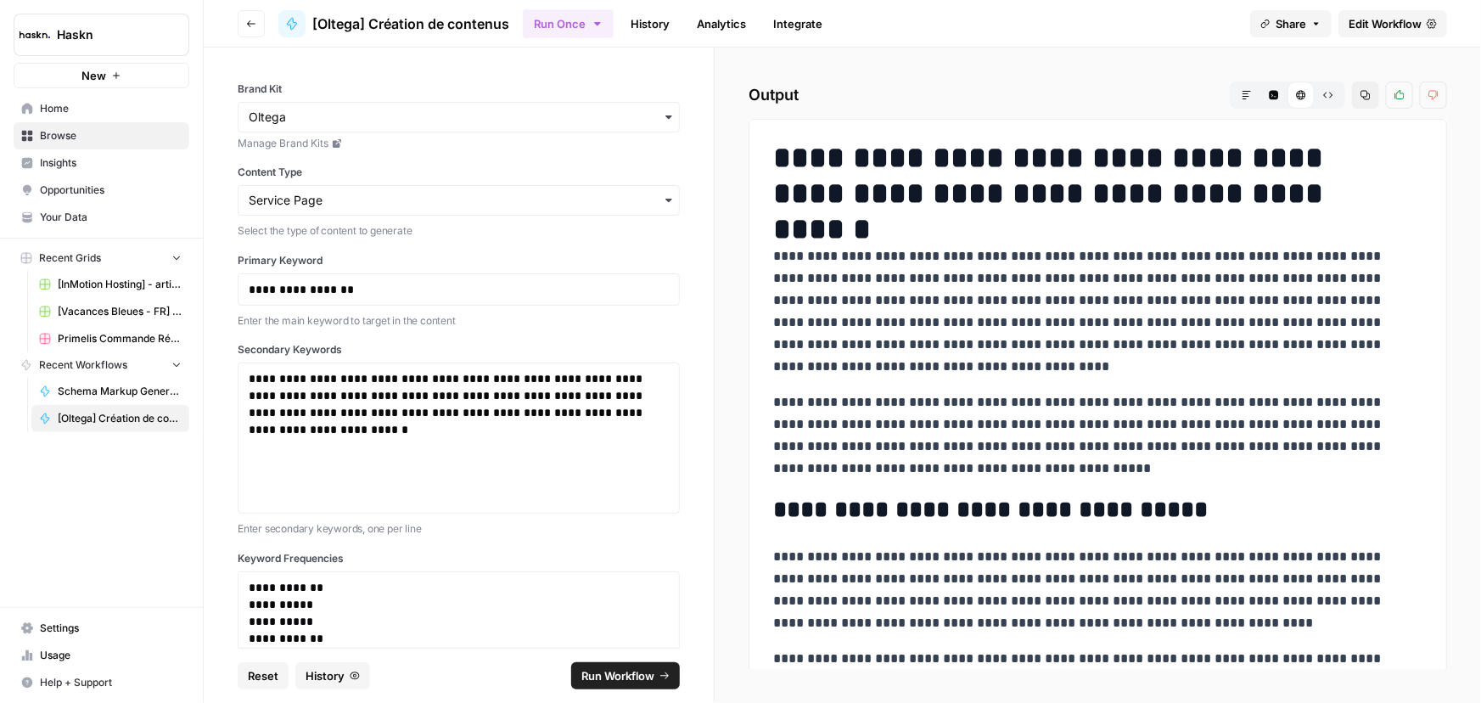
click at [647, 31] on link "History" at bounding box center [649, 23] width 59 height 27
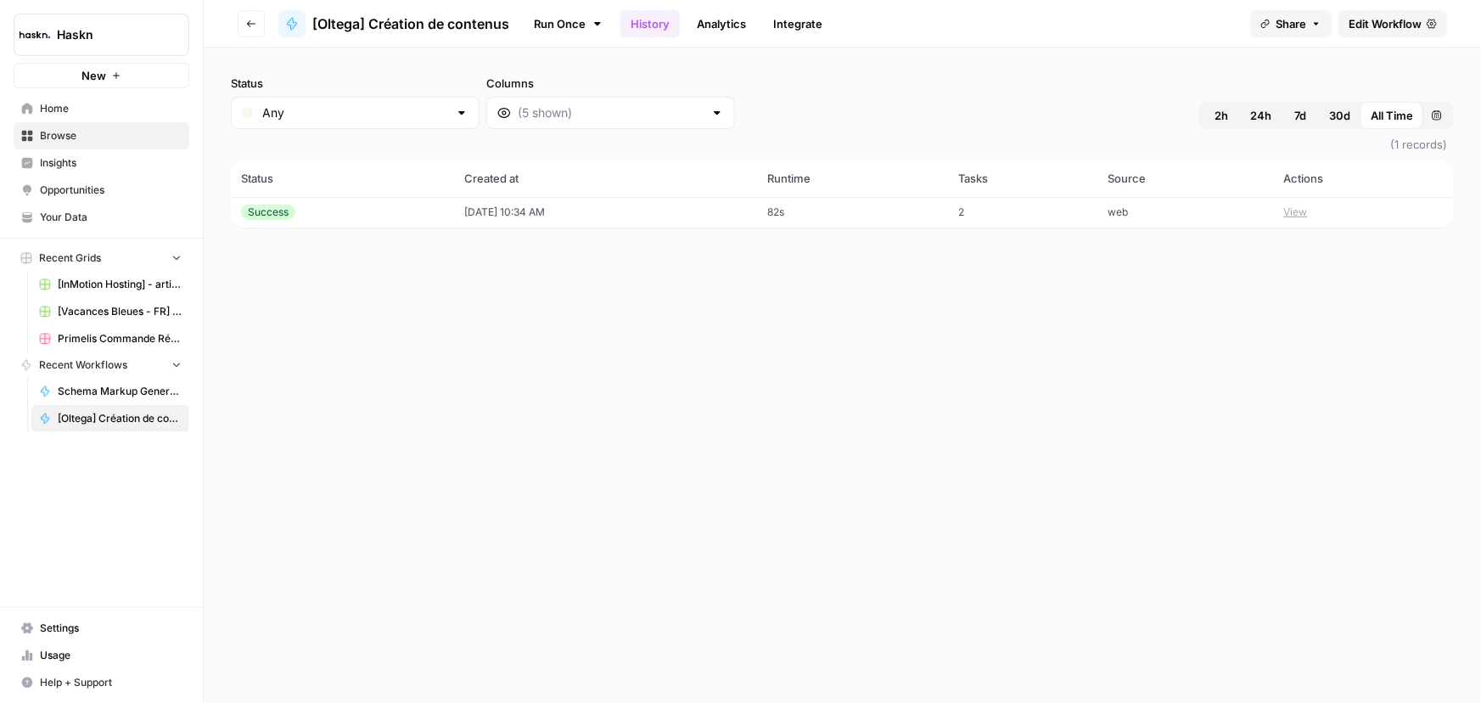
click at [848, 224] on td "82s" at bounding box center [852, 212] width 191 height 31
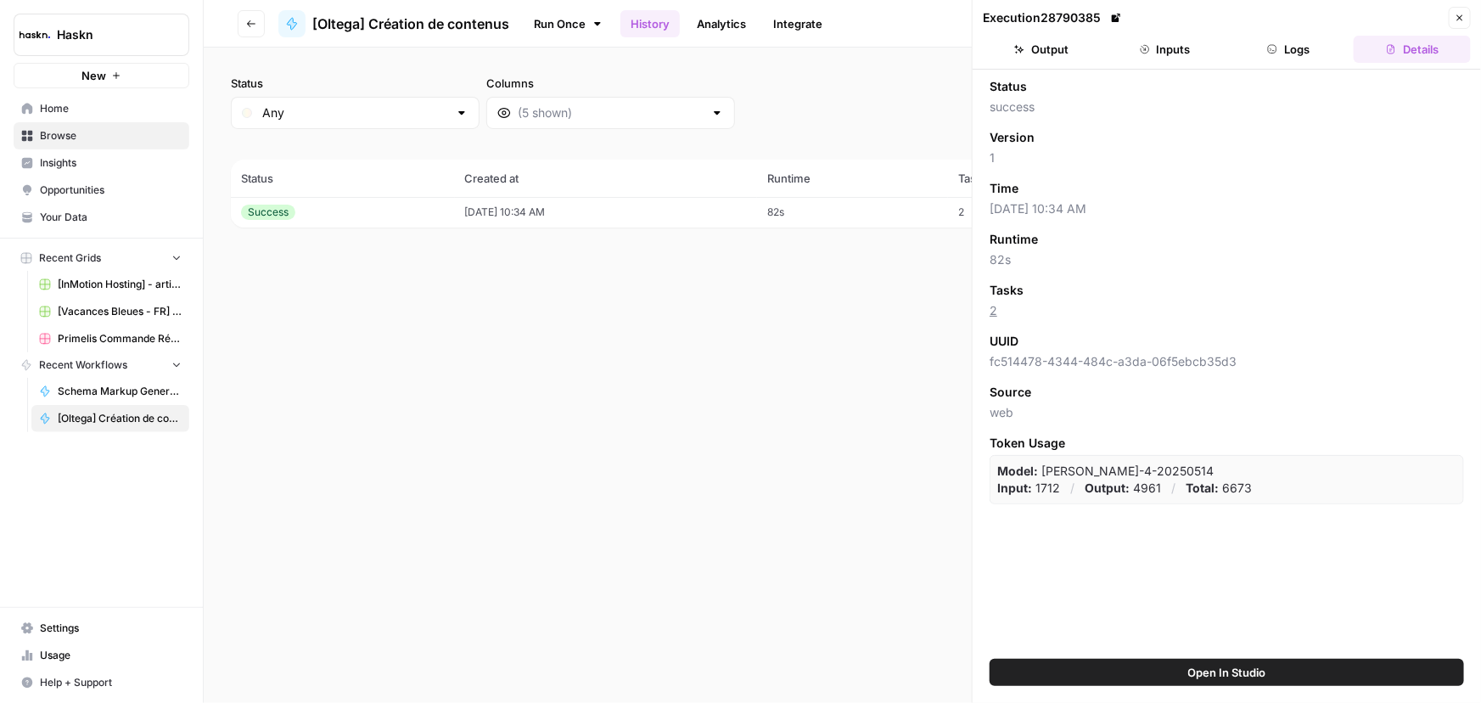
click at [1189, 48] on button "Inputs" at bounding box center [1165, 49] width 117 height 27
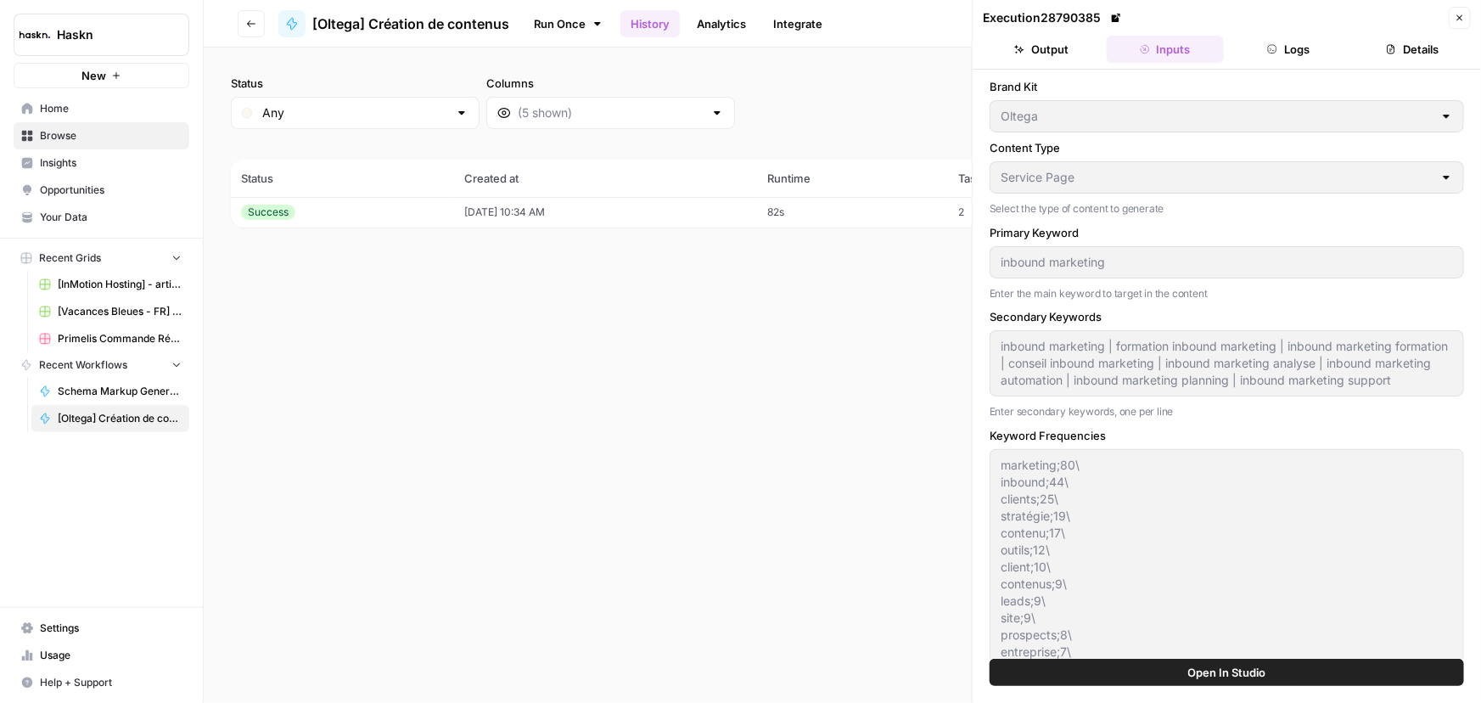
click at [1258, 43] on button "Logs" at bounding box center [1288, 49] width 117 height 27
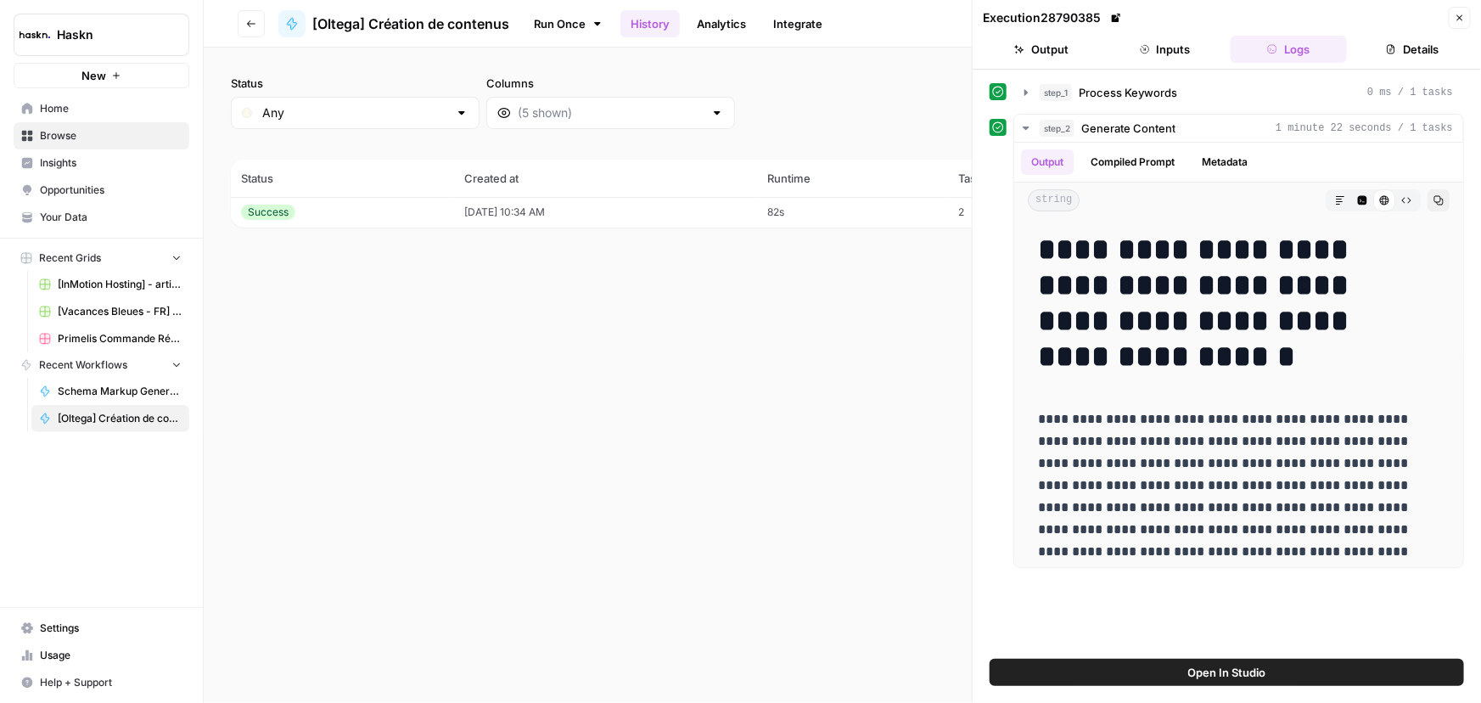
click at [1183, 49] on button "Inputs" at bounding box center [1165, 49] width 117 height 27
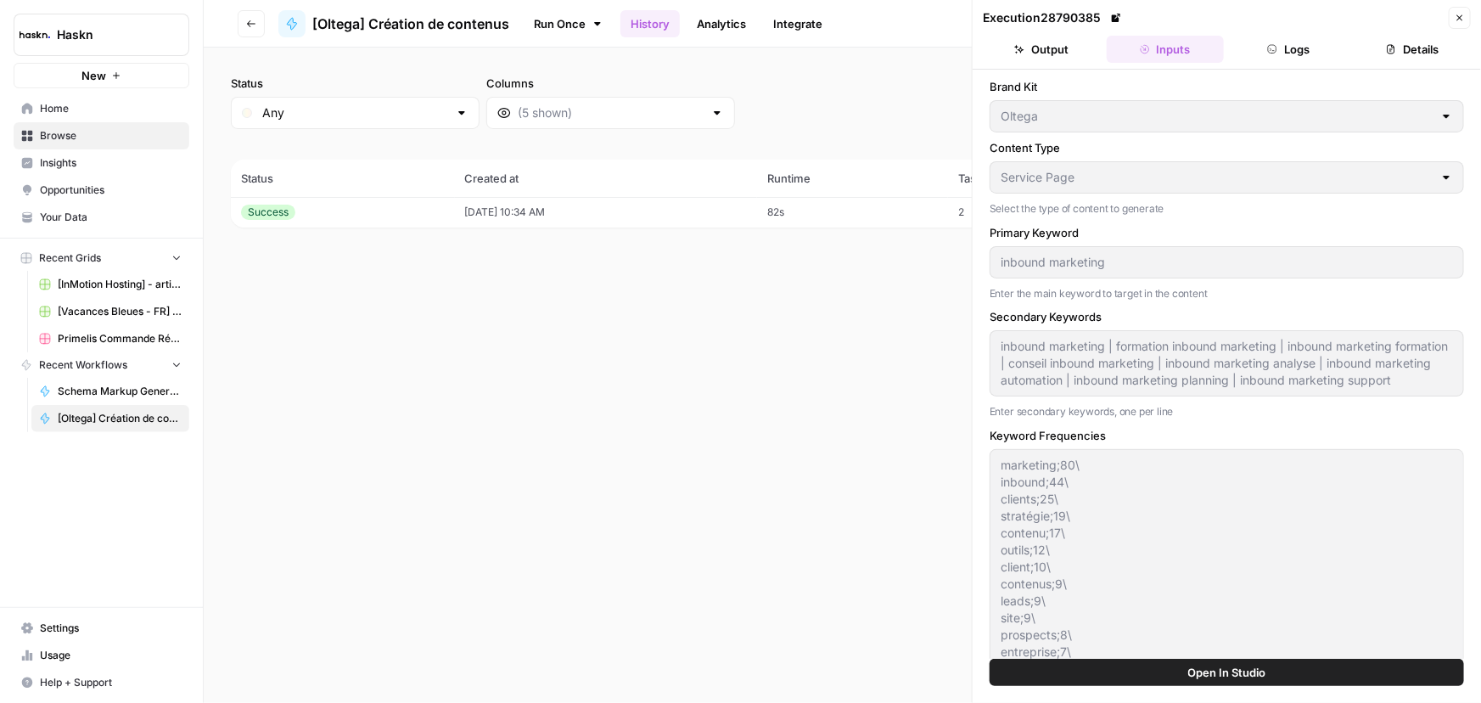
click at [998, 111] on div "Oltega" at bounding box center [1226, 116] width 474 height 32
click at [569, 14] on link "Run Once" at bounding box center [568, 23] width 91 height 29
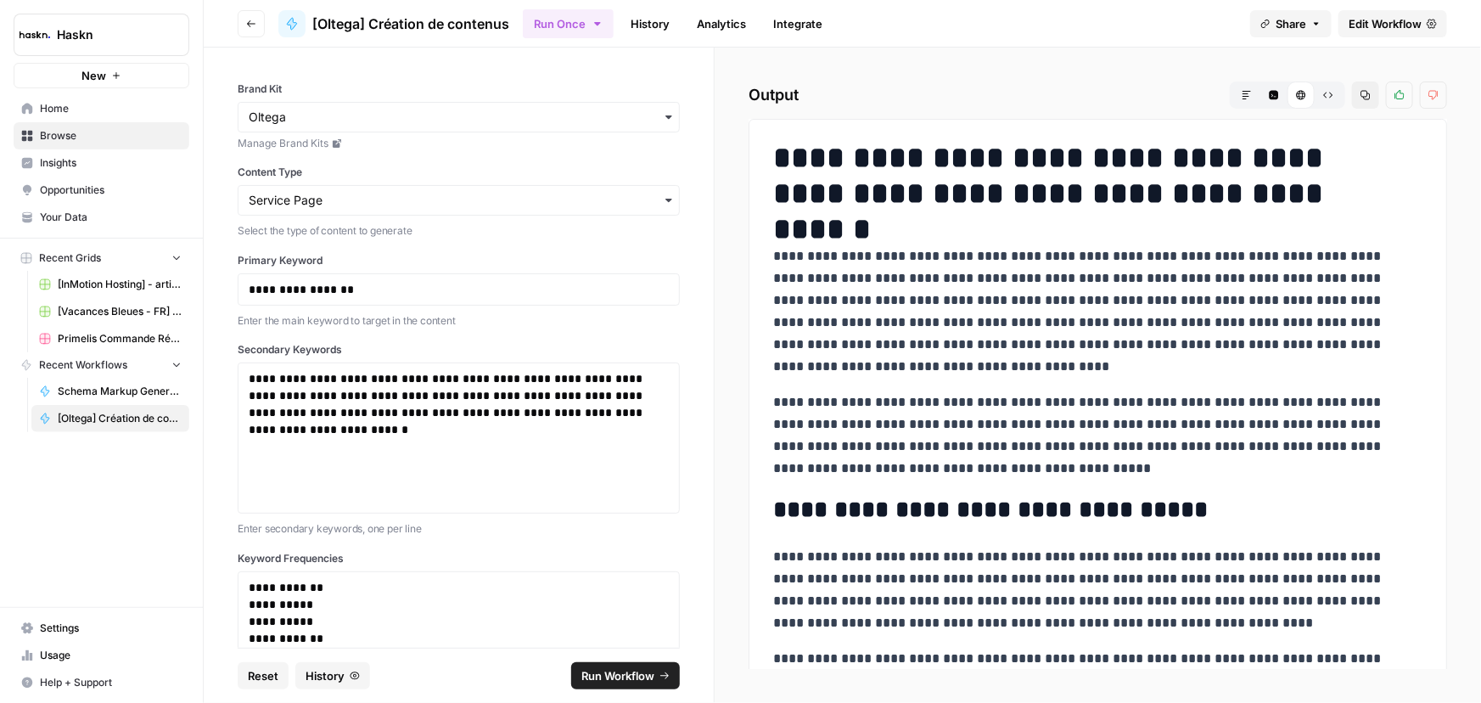
click at [252, 26] on icon "button" at bounding box center [251, 24] width 10 height 10
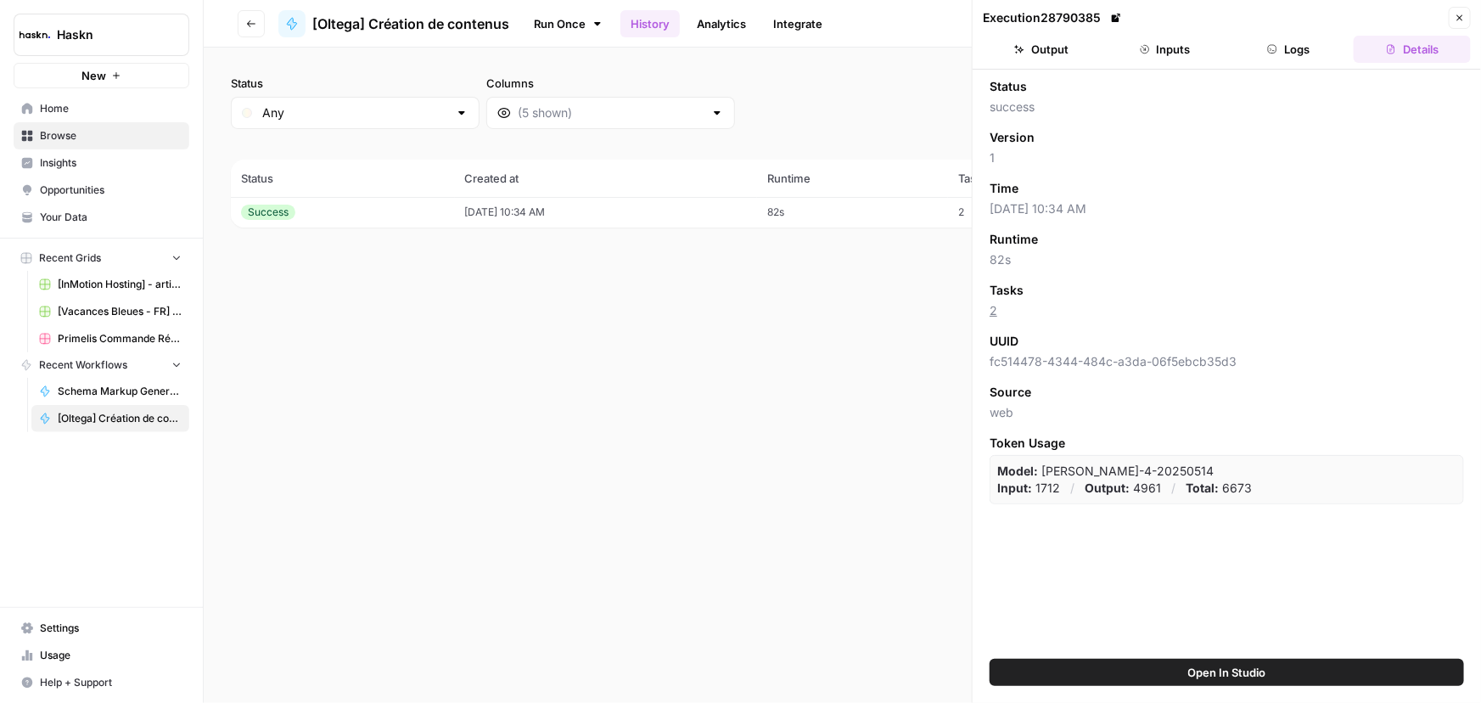
click at [76, 81] on button "New" at bounding box center [102, 75] width 176 height 25
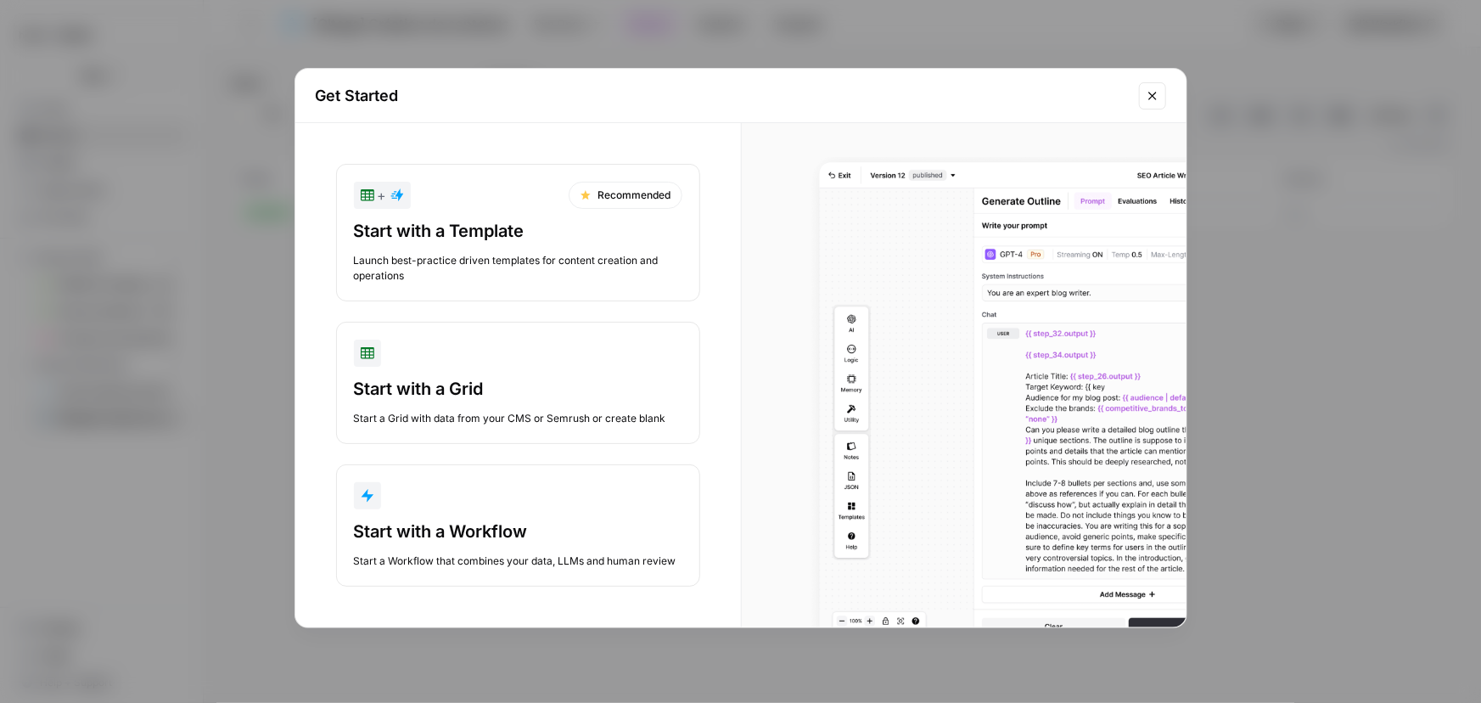
click at [483, 514] on button "Start with a Workflow Start a Workflow that combines your data, LLMs and human …" at bounding box center [518, 525] width 364 height 122
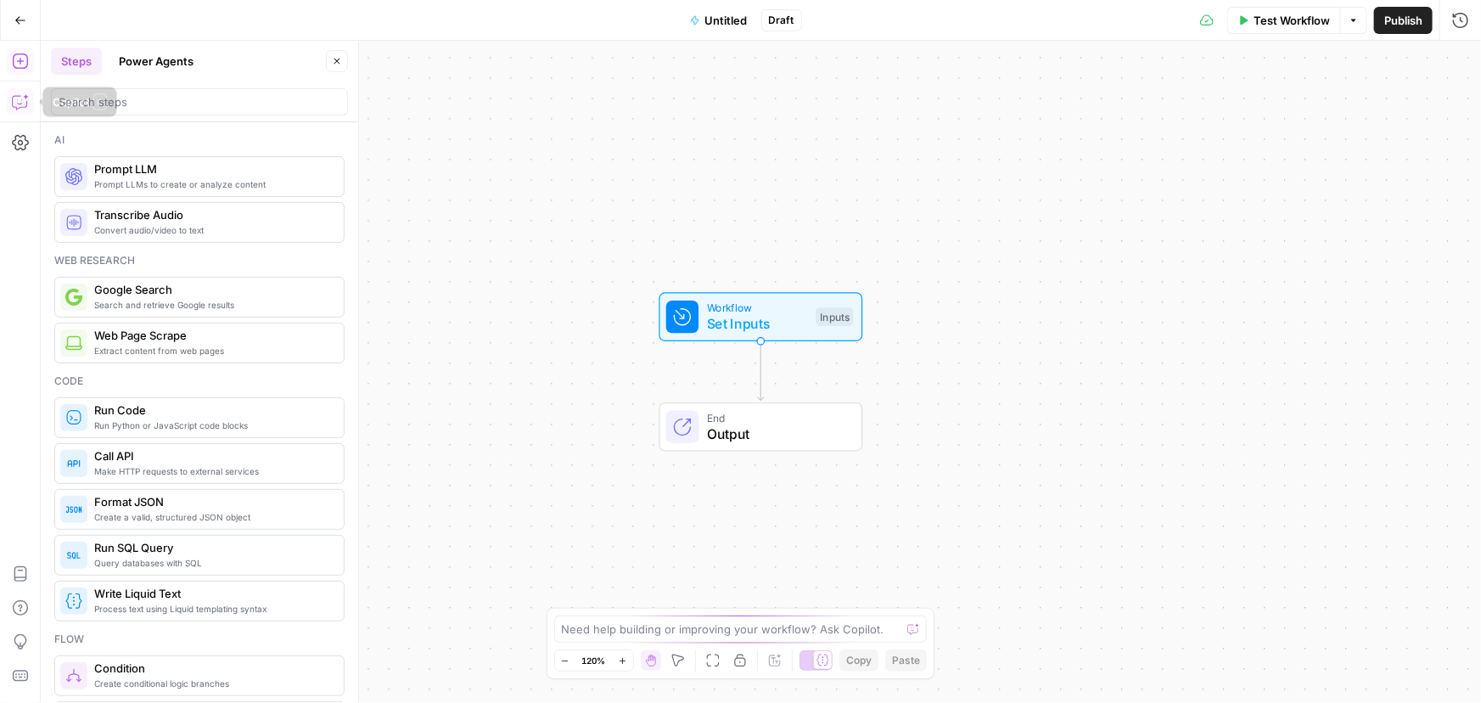
click at [13, 99] on icon "button" at bounding box center [20, 101] width 17 height 17
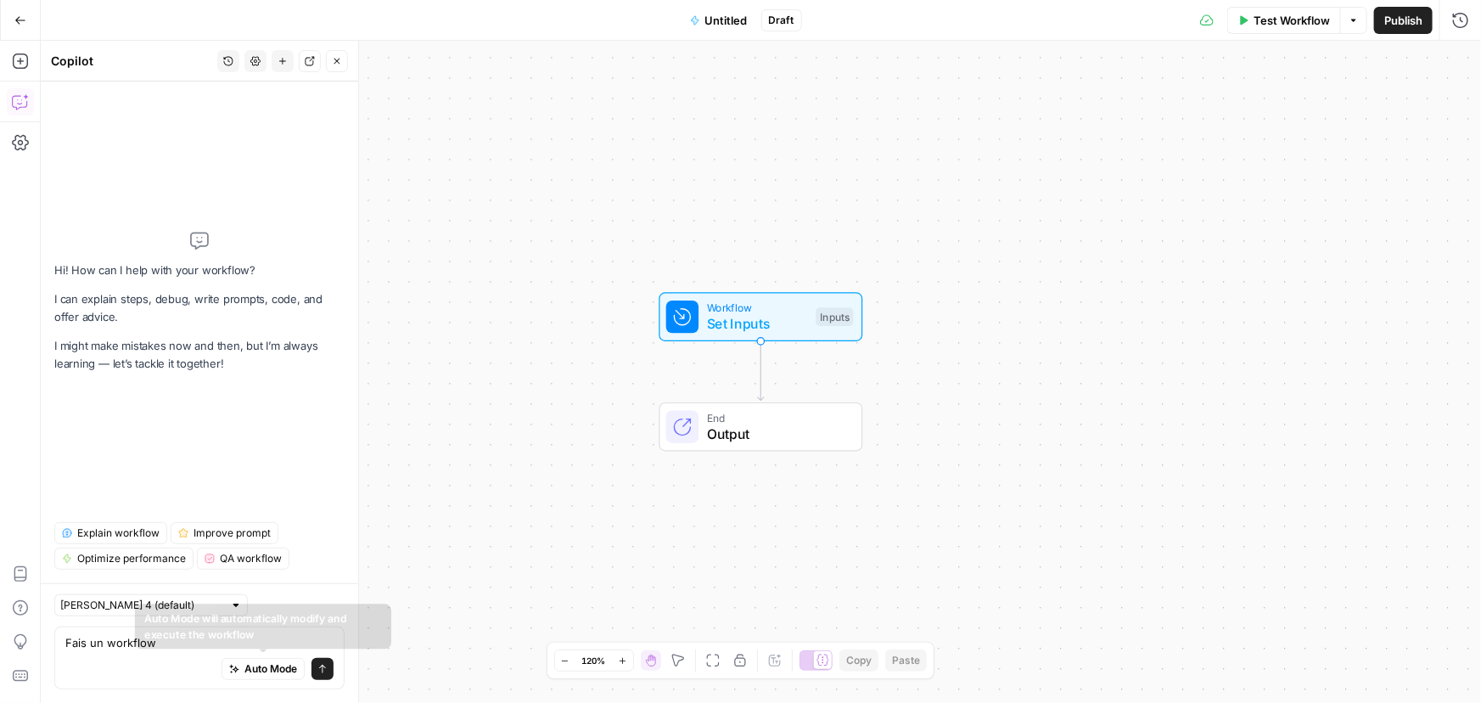
click at [188, 650] on div "Fais un workflow Fais un workflow Auto Mode Send" at bounding box center [199, 657] width 290 height 63
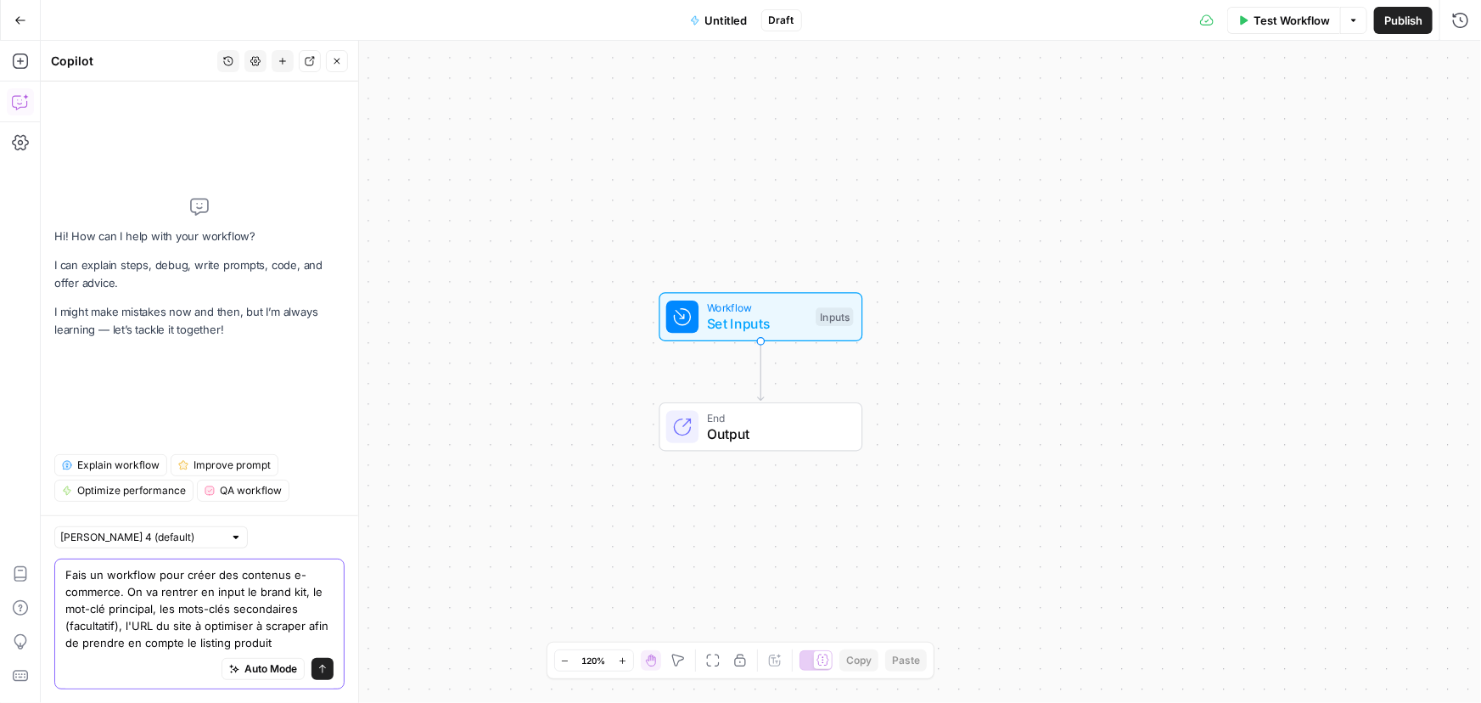
click at [311, 610] on textarea "Fais un workflow pour créer des contenus e-commerce. On va rentrer en input le …" at bounding box center [199, 608] width 268 height 85
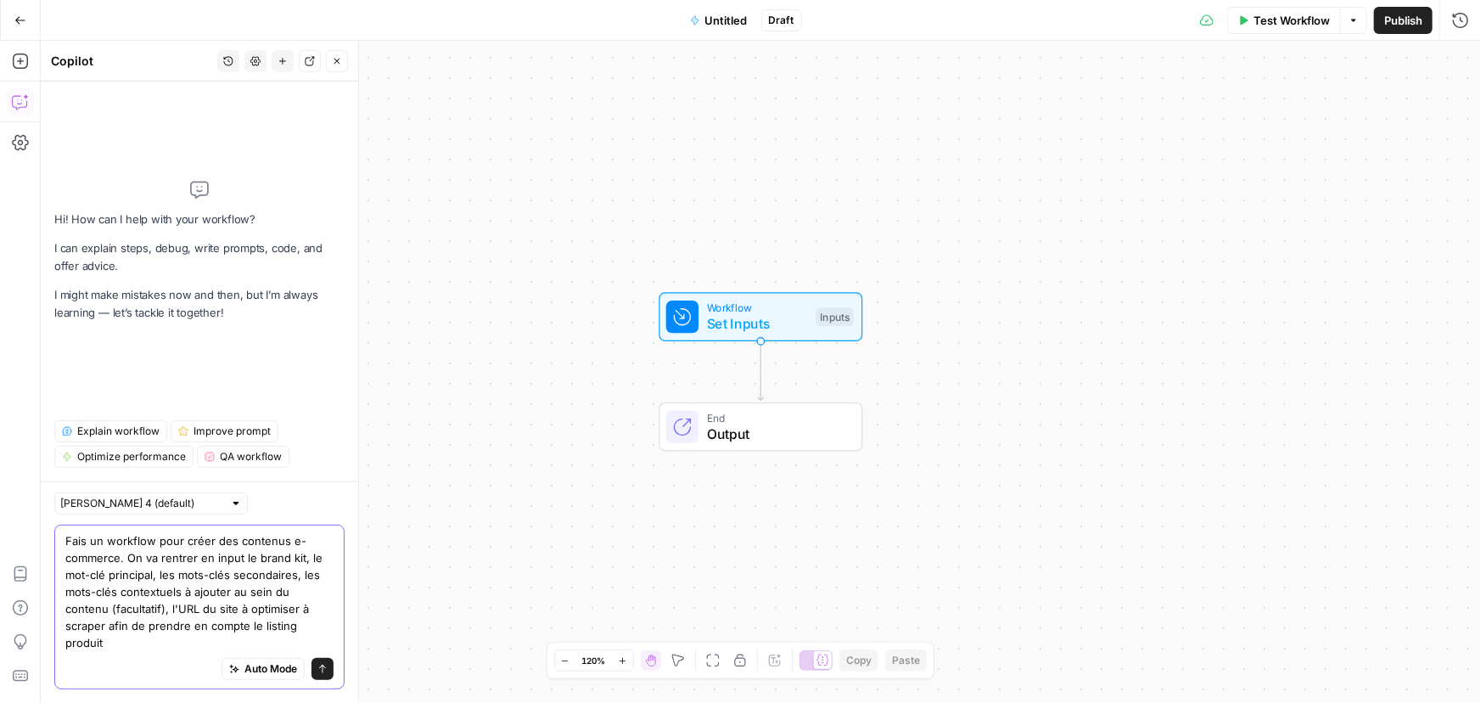
drag, startPoint x: 119, startPoint y: 630, endPoint x: 59, endPoint y: 624, distance: 59.7
click at [59, 624] on div "Fais un workflow pour créer des contenus e-commerce. On va rentrer en input le …" at bounding box center [199, 606] width 290 height 165
click at [294, 594] on textarea "Fais un workflow pour créer des contenus e-commerce. On va rentrer en input le …" at bounding box center [199, 591] width 268 height 119
paste textarea "(facultatif)"
click at [128, 588] on textarea "Fais un workflow pour créer des contenus e-commerce. On va rentrer en input le …" at bounding box center [199, 591] width 268 height 119
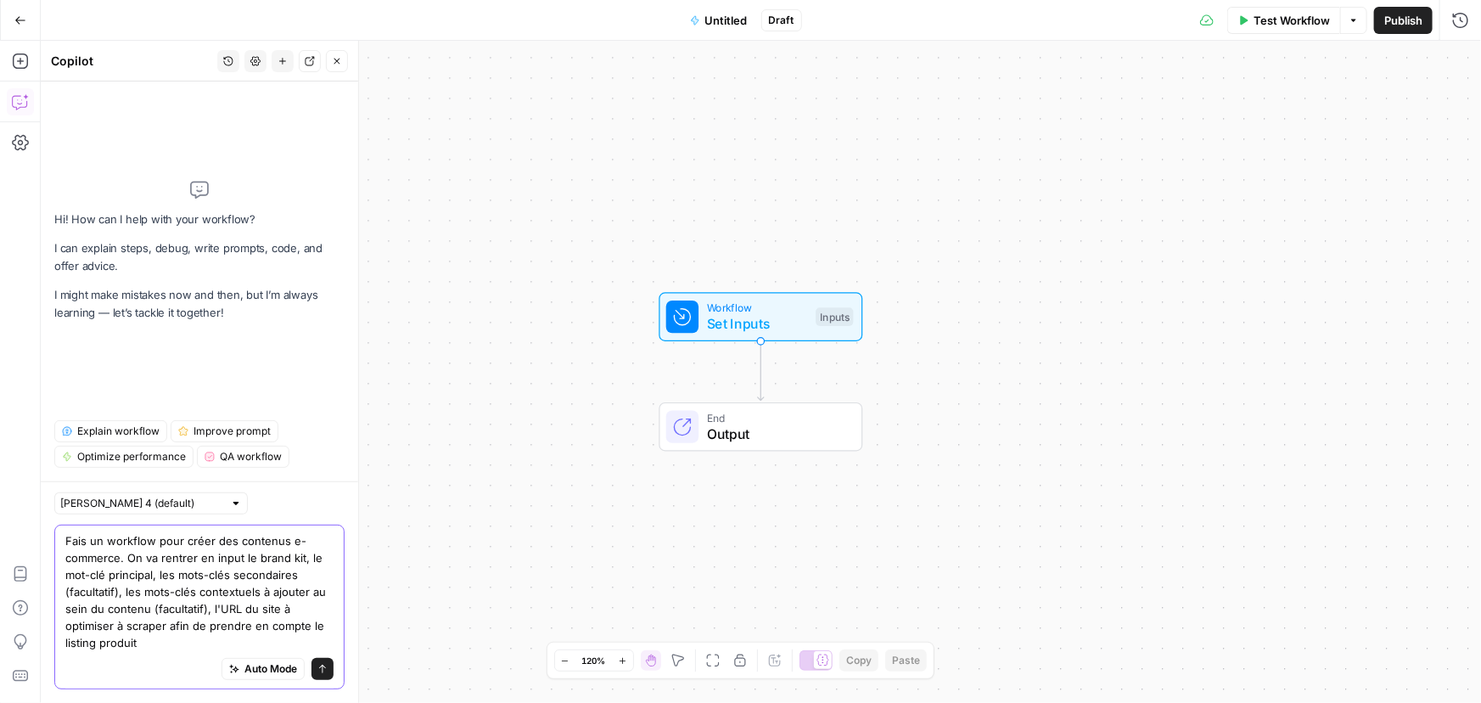
click at [115, 585] on textarea "Fais un workflow pour créer des contenus e-commerce. On va rentrer en input le …" at bounding box center [199, 591] width 268 height 119
drag, startPoint x: 123, startPoint y: 589, endPoint x: 220, endPoint y: 593, distance: 96.8
click at [220, 593] on textarea "Fais un workflow pour créer des contenus e-commerce. On va rentrer en input le …" at bounding box center [199, 591] width 268 height 119
click at [115, 623] on textarea "Fais un workflow pour créer des contenus e-commerce. On va rentrer en input le …" at bounding box center [199, 591] width 268 height 119
paste textarea "séparés par des "|""
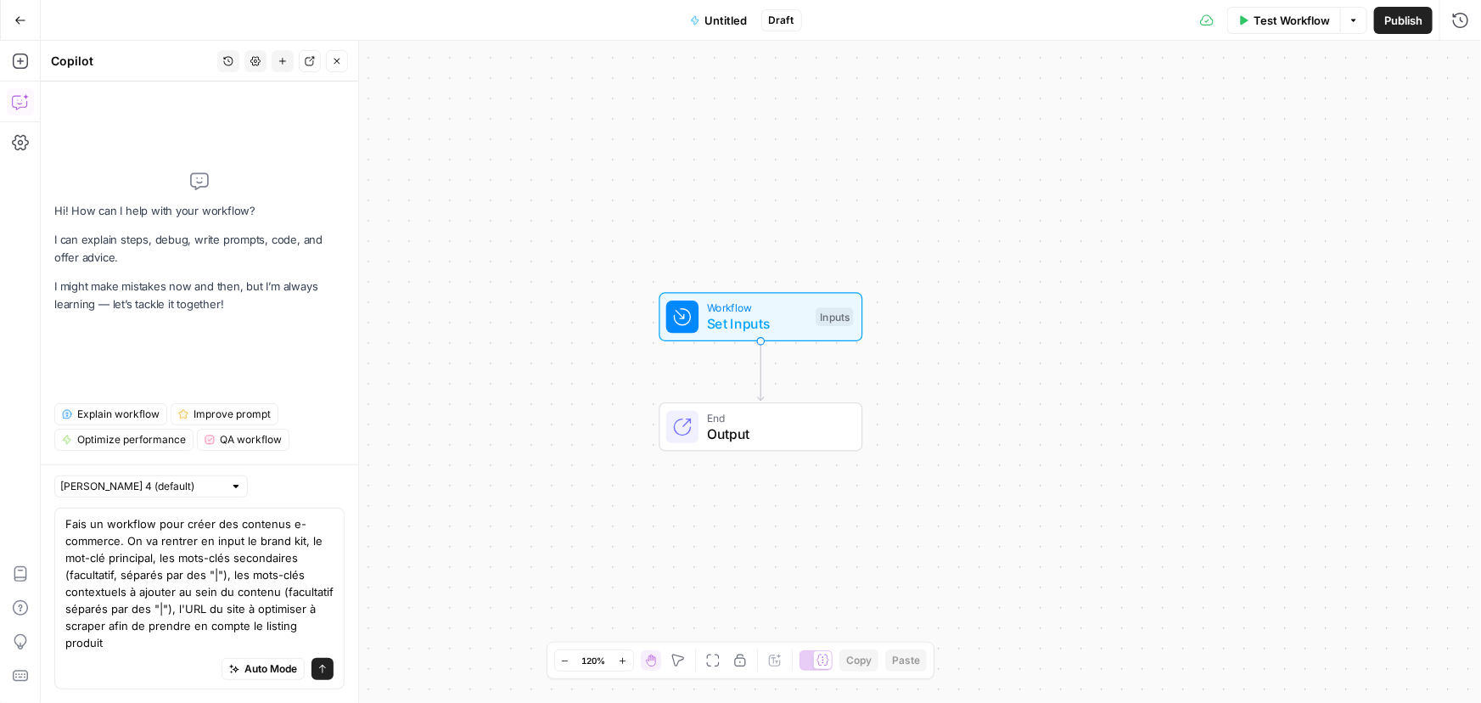
click at [333, 609] on div "Fais un workflow pour créer des contenus e-commerce. On va rentrer en input le …" at bounding box center [199, 598] width 290 height 182
click at [330, 608] on textarea "Fais un workflow pour créer des contenus e-commerce. On va rentrer en input le …" at bounding box center [199, 583] width 268 height 136
click at [333, 642] on div "Fais un workflow pour créer des contenus e-commerce. On va rentrer en input le …" at bounding box center [199, 598] width 290 height 182
click at [331, 644] on textarea "Fais un workflow pour créer des contenus e-commerce. On va rentrer en input le …" at bounding box center [199, 583] width 268 height 136
click at [193, 644] on textarea "Fais un workflow pour créer des contenus e-commerce. On va rentrer en input le …" at bounding box center [199, 583] width 268 height 136
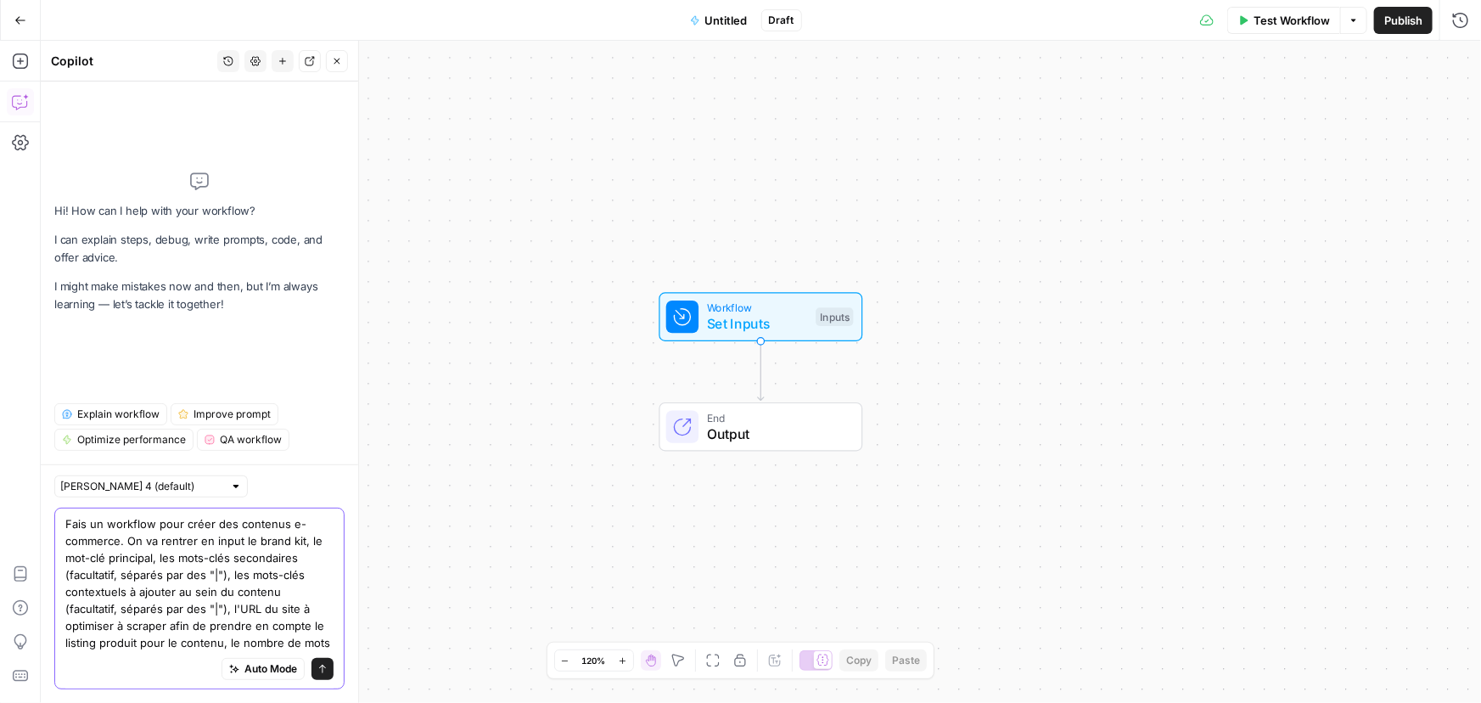
click at [271, 663] on span "Auto Mode" at bounding box center [270, 668] width 53 height 15
click at [115, 535] on textarea "Fais un workflow pour créer des contenus e-commerce. On va rentrer en input le …" at bounding box center [199, 583] width 268 height 136
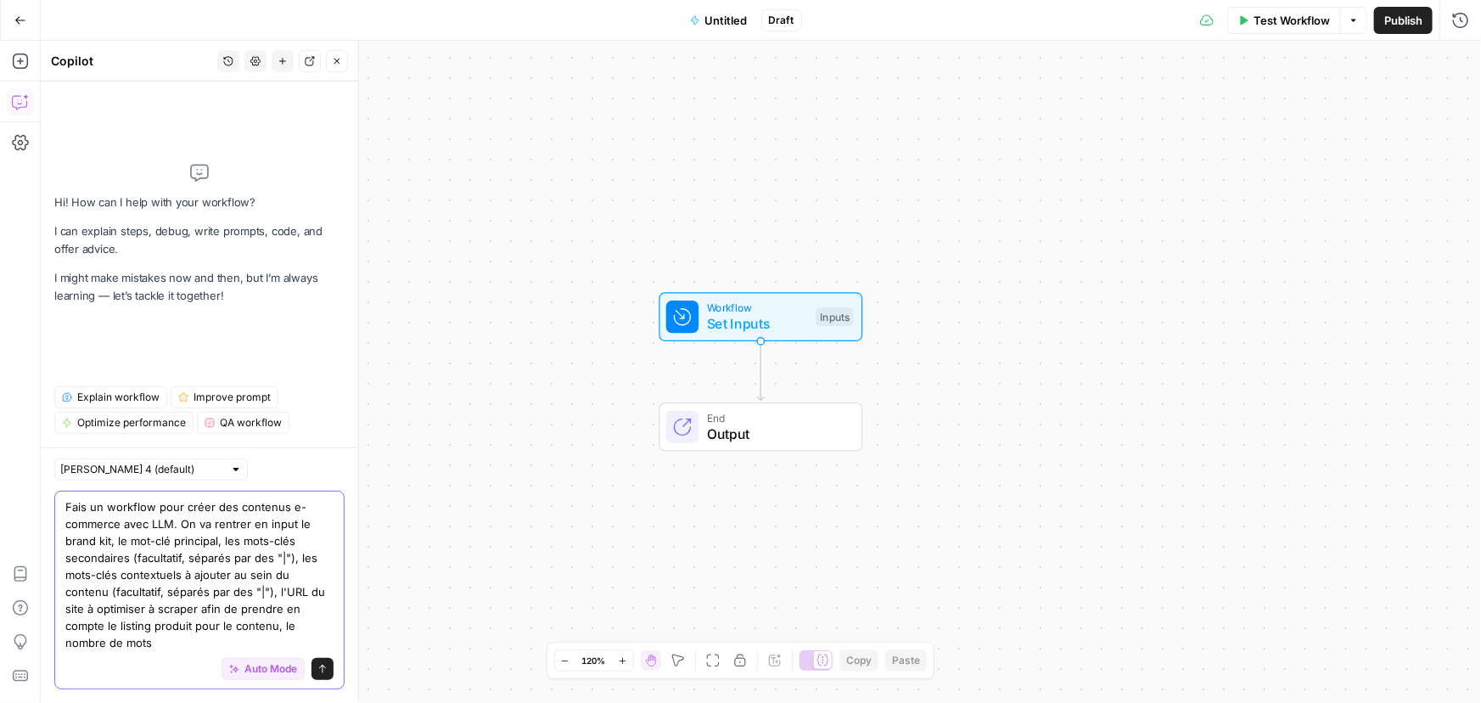
click at [328, 645] on textarea "Fais un workflow pour créer des contenus e-commerce avec LLM. On va rentrer en …" at bounding box center [199, 574] width 268 height 153
type textarea "Fais un workflow pour créer des contenus e-commerce avec LLM. On va rentrer en …"
click at [324, 662] on button "Send" at bounding box center [322, 669] width 22 height 22
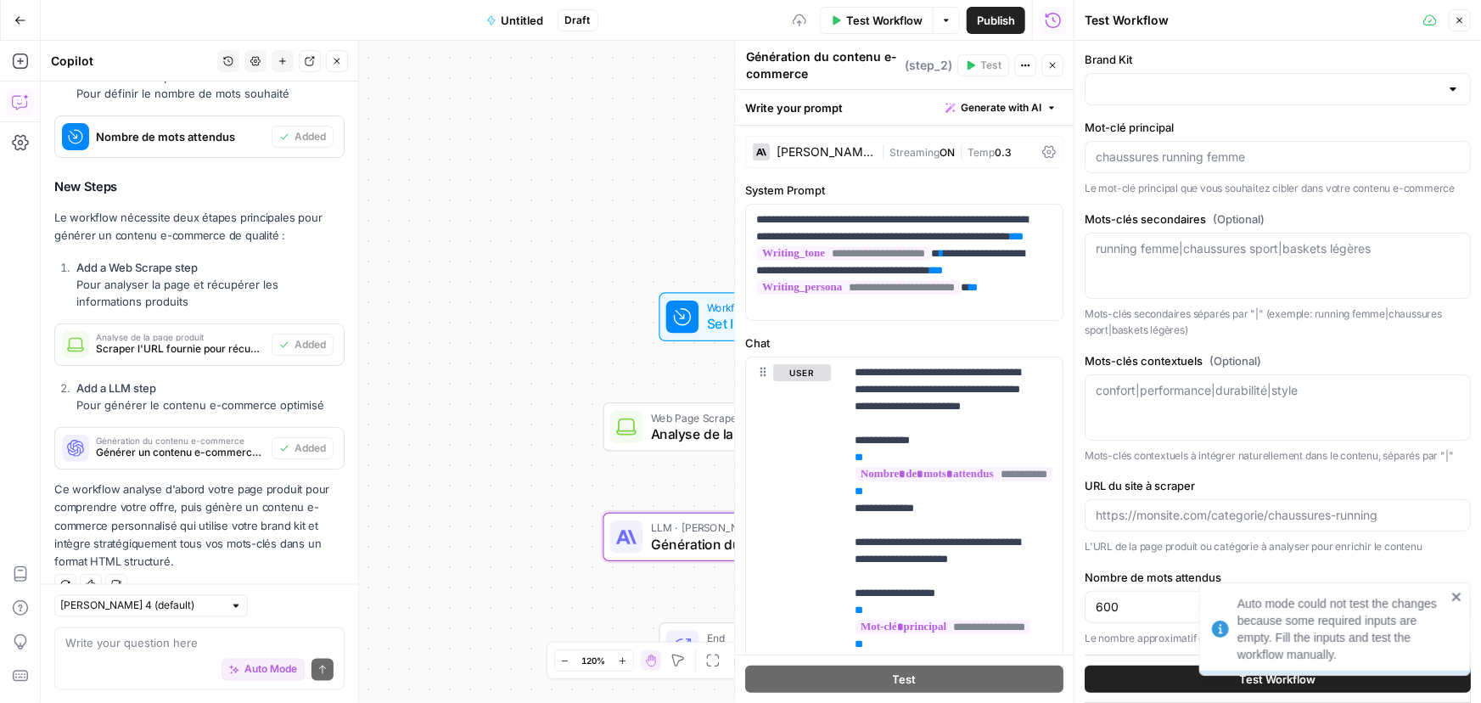
scroll to position [1281, 0]
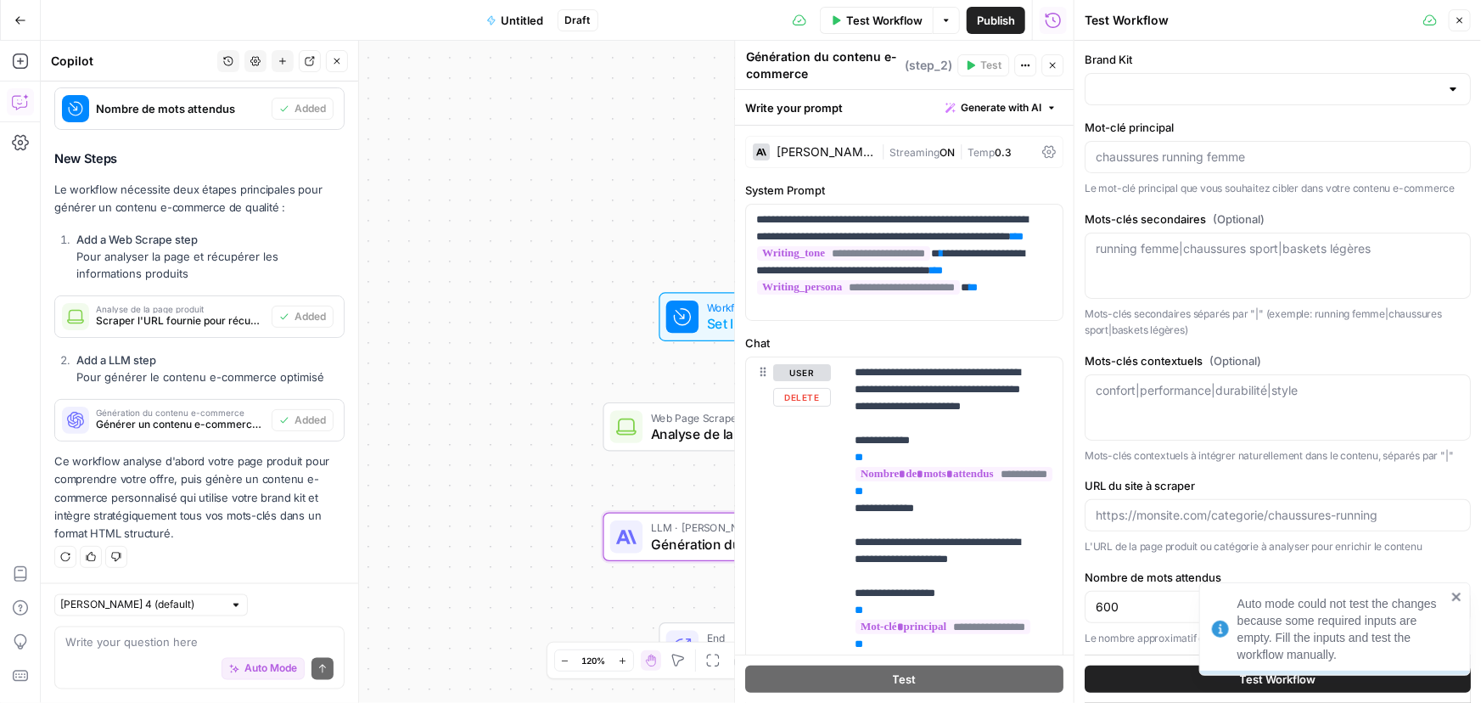
click at [715, 541] on span "Génération du contenu e-commerce" at bounding box center [757, 544] width 212 height 20
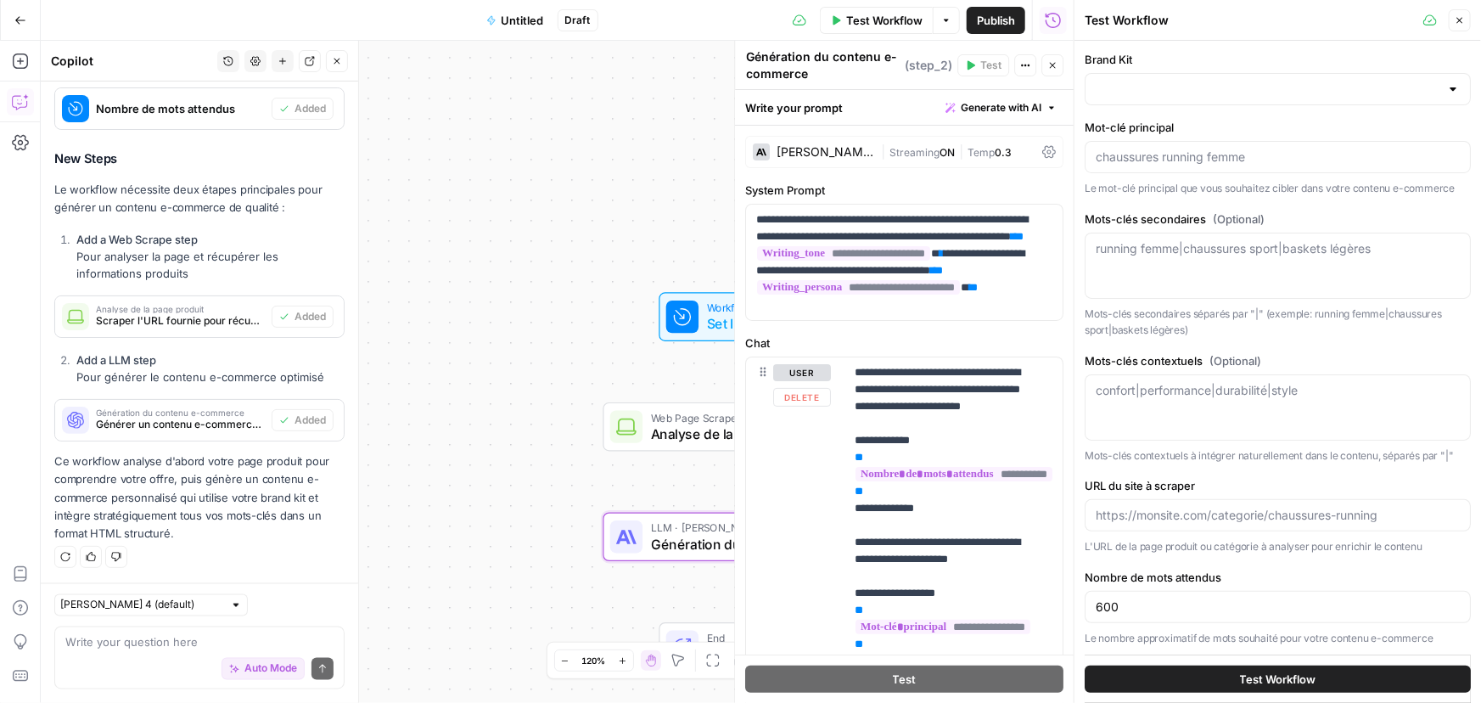
click at [648, 533] on div "LLM · Claude Sonnet 4 Génération du contenu e-commerce Step 2 Copy step Delete …" at bounding box center [760, 536] width 300 height 35
click at [856, 156] on div "Claude Sonnet 4" at bounding box center [825, 152] width 98 height 12
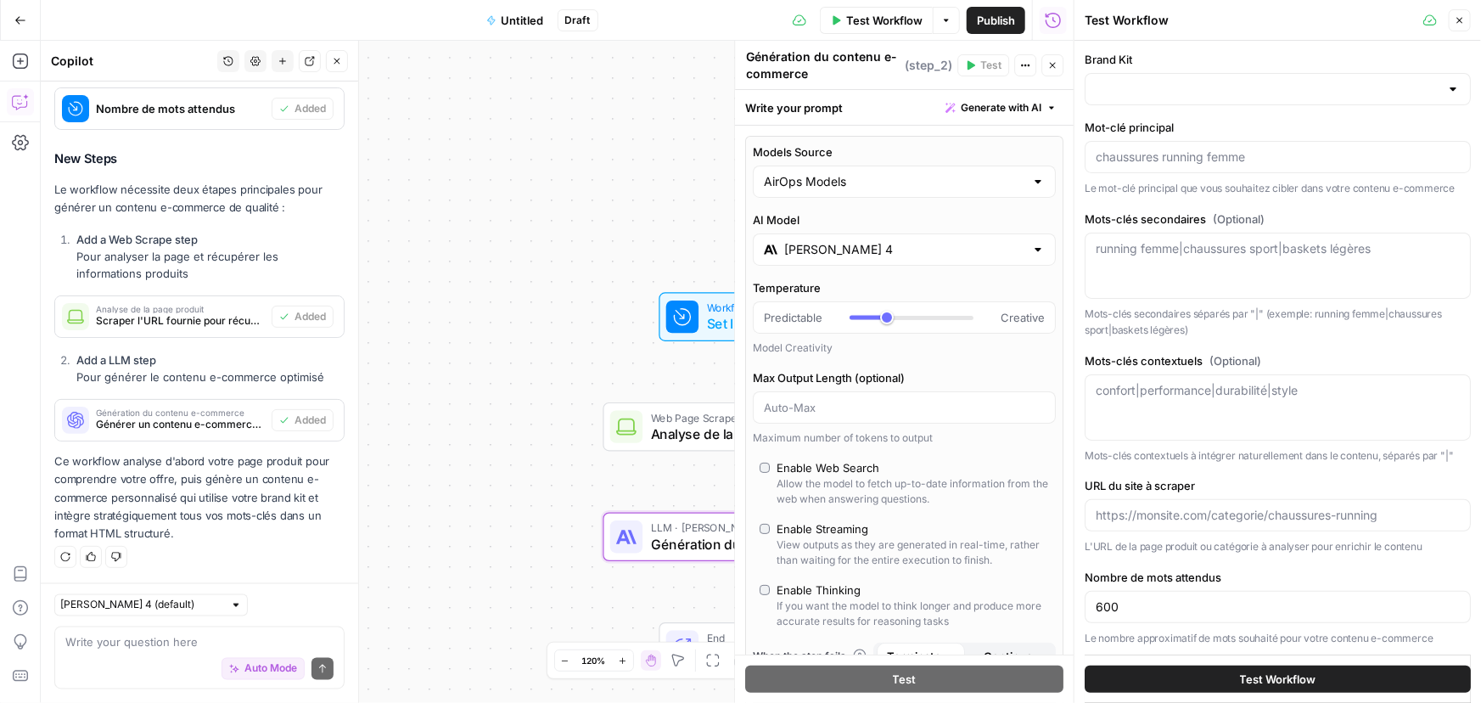
click at [825, 194] on div "AirOps Models" at bounding box center [904, 181] width 303 height 32
click at [818, 246] on span "My Models" at bounding box center [895, 246] width 256 height 17
type input "My Models"
click at [1057, 70] on icon "button" at bounding box center [1052, 65] width 10 height 10
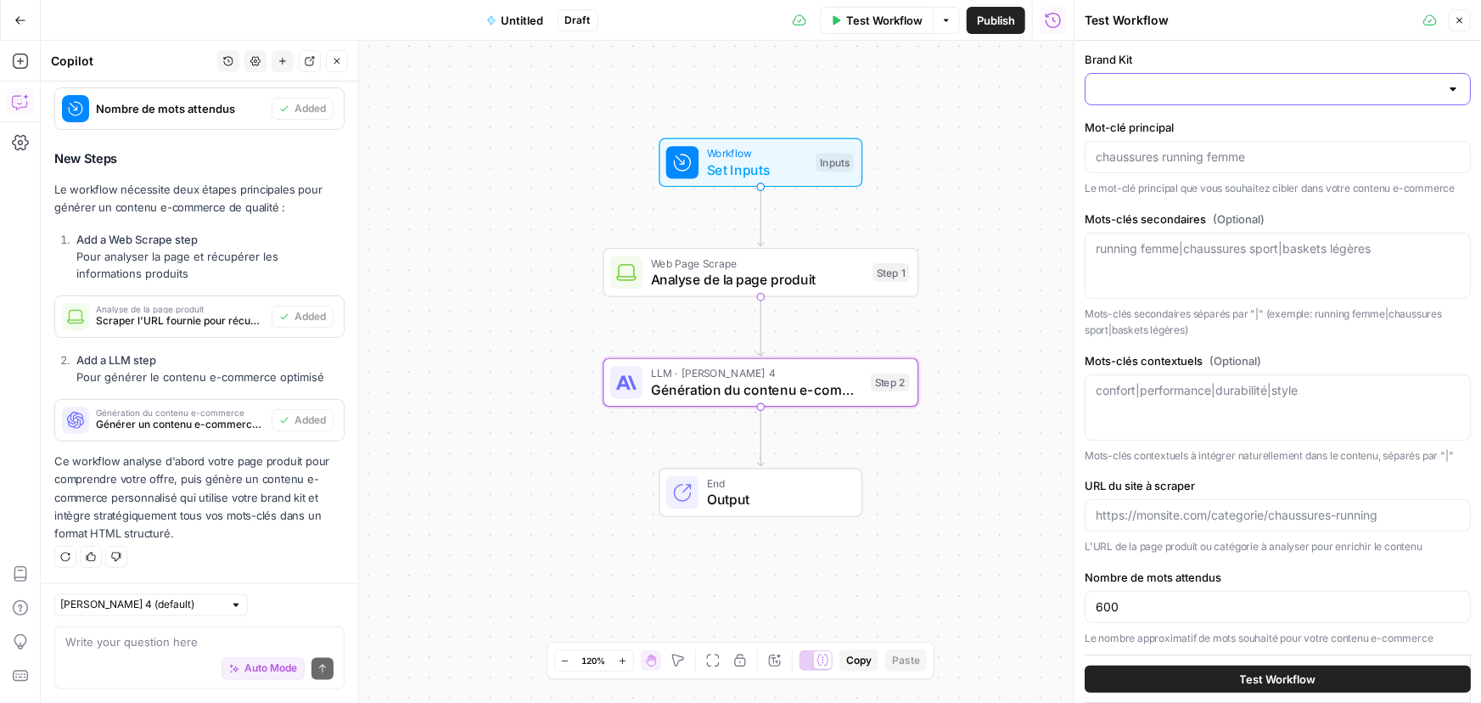
click at [1287, 95] on input "Brand Kit" at bounding box center [1268, 89] width 344 height 17
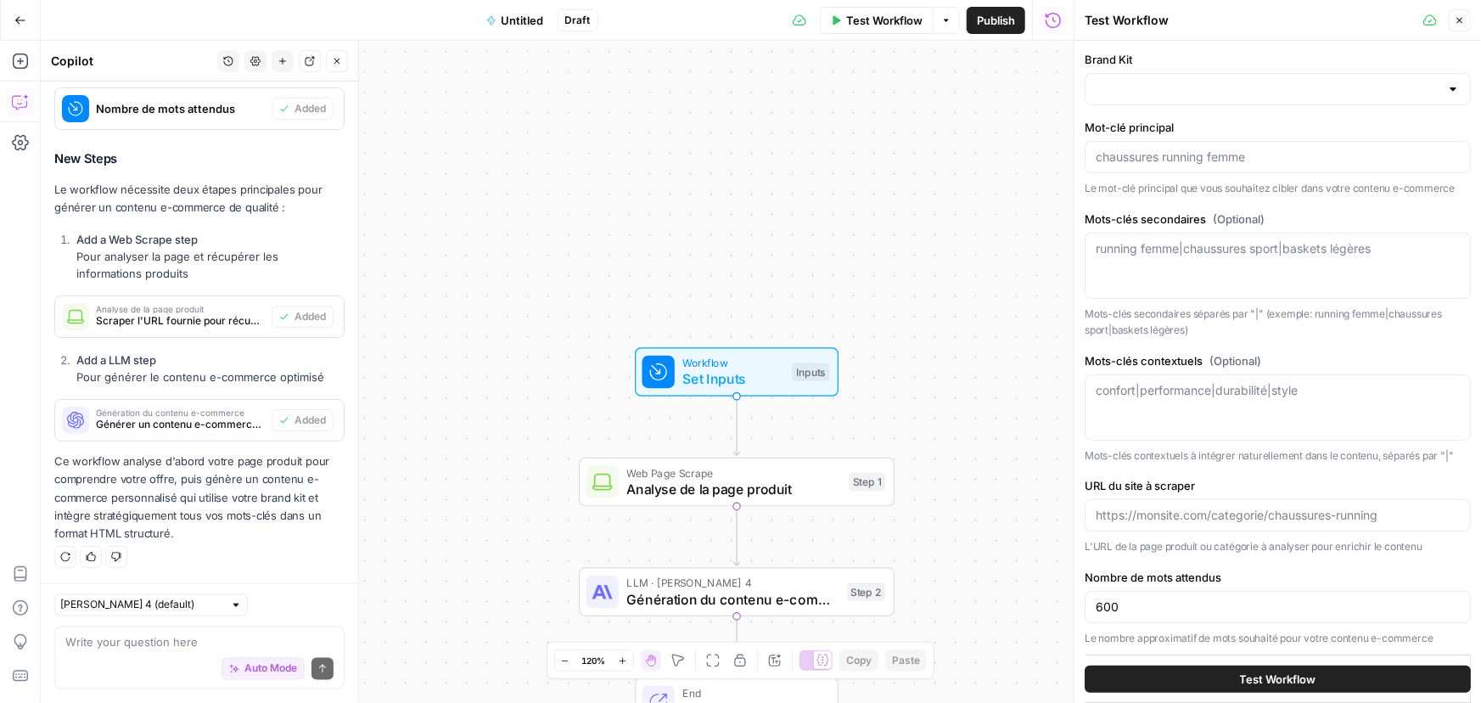
click at [502, 20] on span "Untitled" at bounding box center [523, 20] width 42 height 17
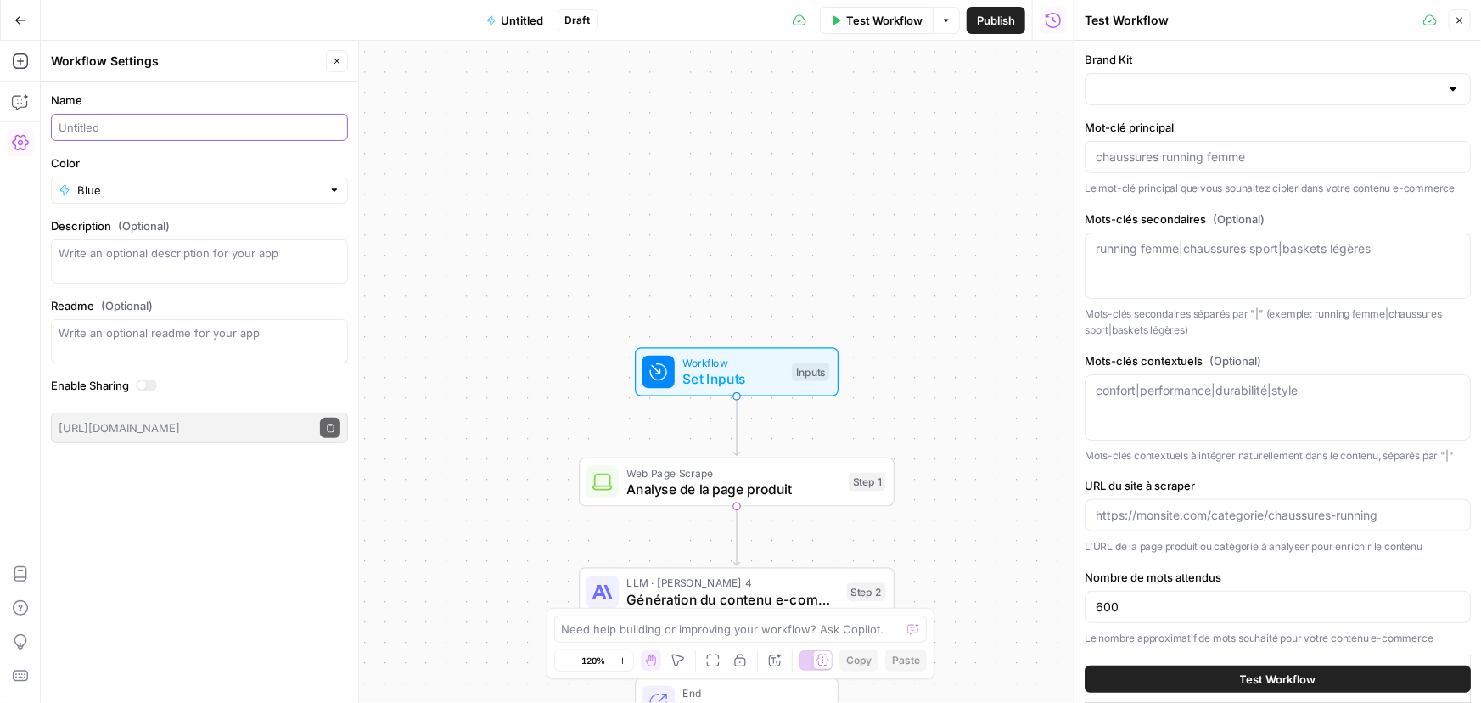
click at [137, 132] on input "Name" at bounding box center [200, 127] width 282 height 17
type input "[Speedy] Créations de contenu"
click at [161, 92] on label "Name" at bounding box center [199, 100] width 297 height 17
click at [161, 119] on input "[Speedy] Créations de contenu" at bounding box center [200, 127] width 282 height 17
click at [16, 20] on icon "button" at bounding box center [20, 20] width 10 height 8
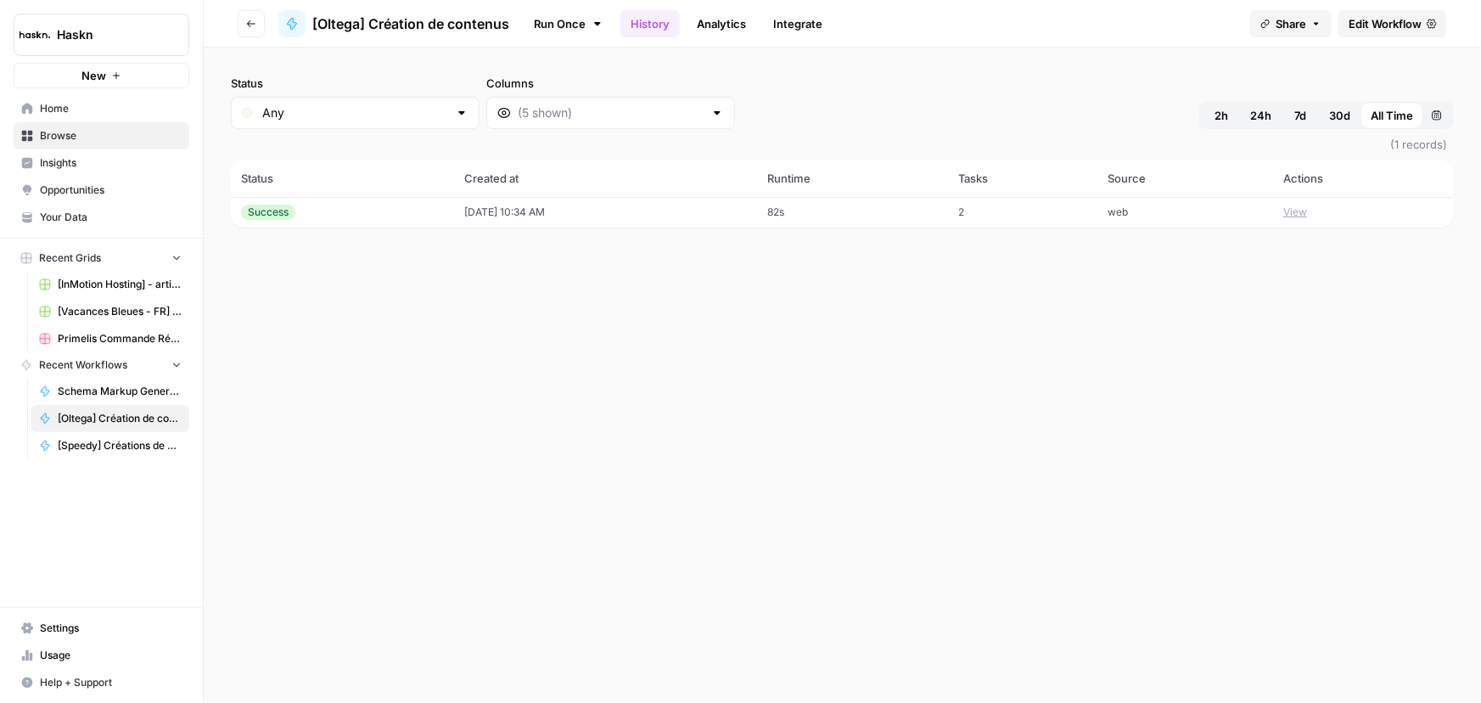
click at [103, 101] on span "Home" at bounding box center [111, 108] width 142 height 15
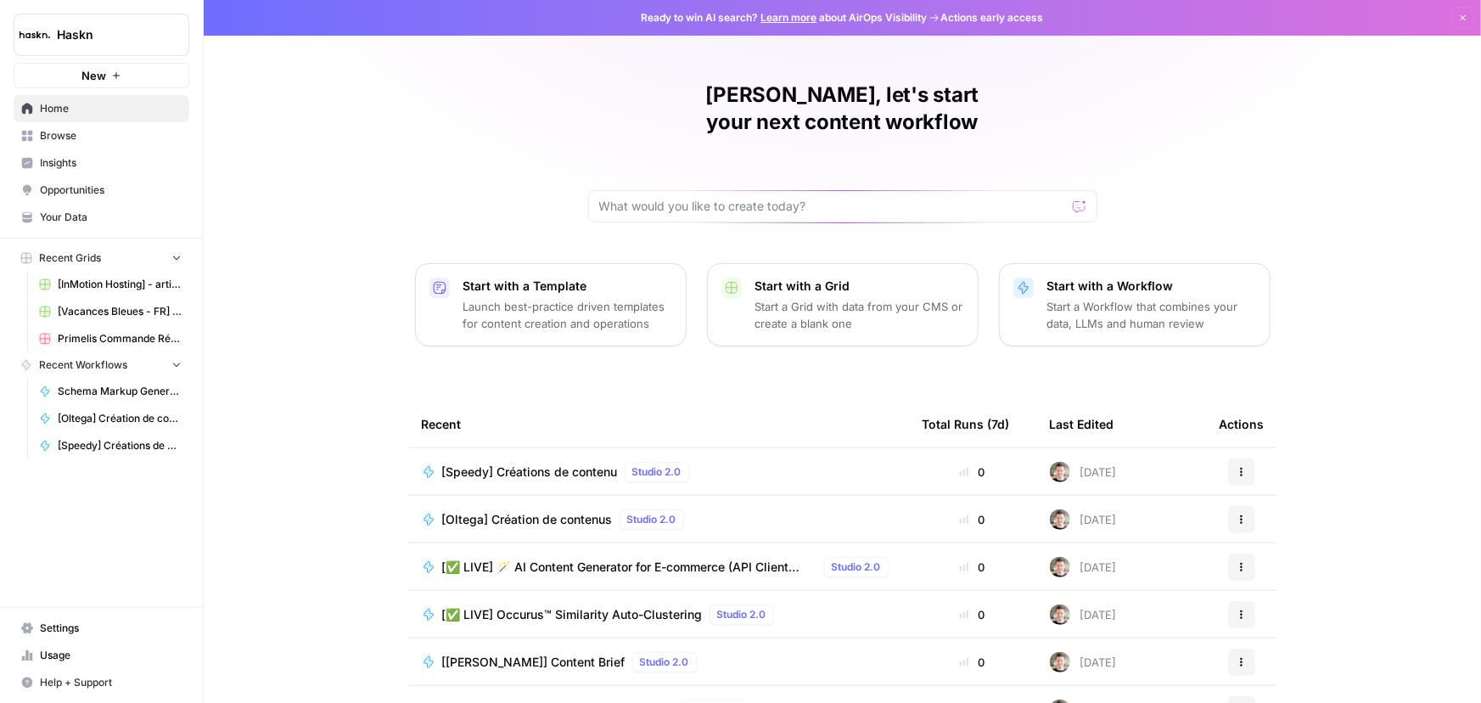
click at [60, 222] on span "Your Data" at bounding box center [111, 217] width 142 height 15
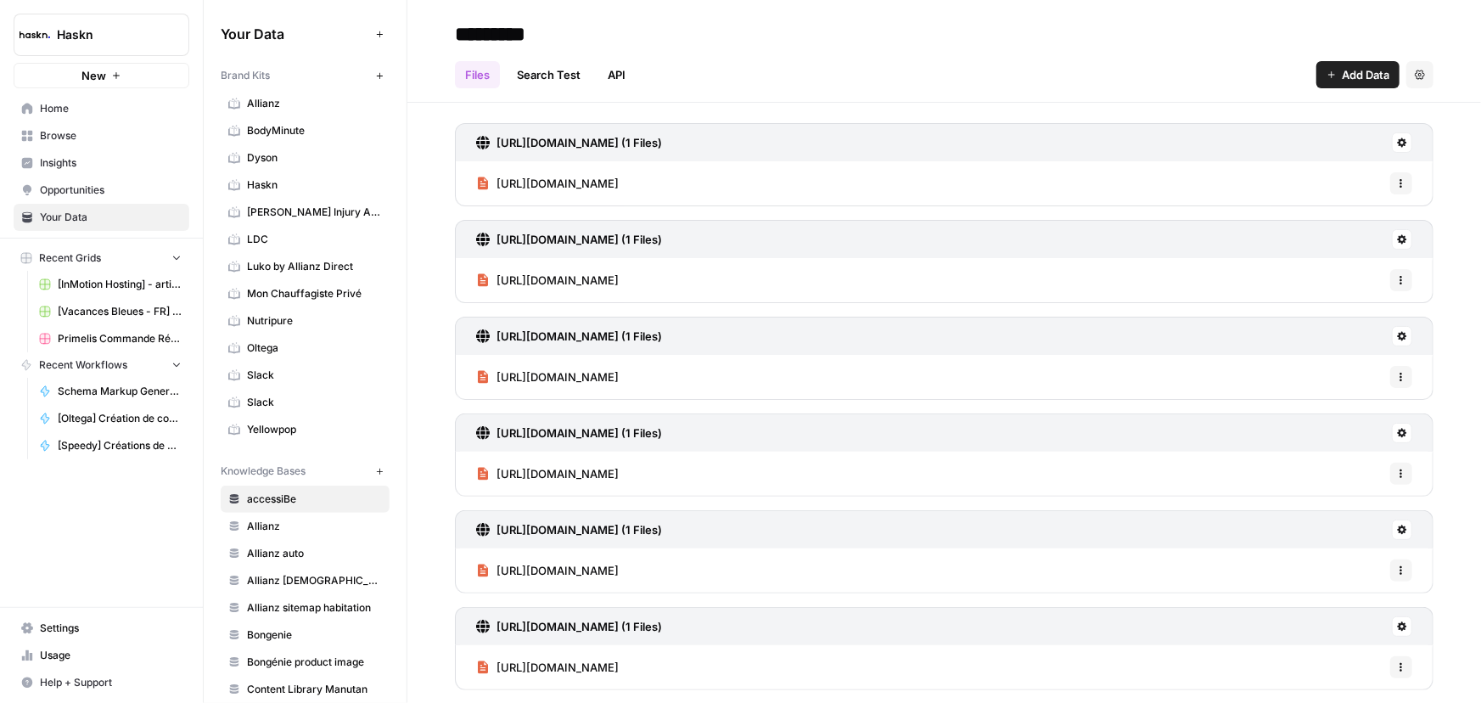
click at [375, 78] on icon "button" at bounding box center [379, 75] width 9 height 9
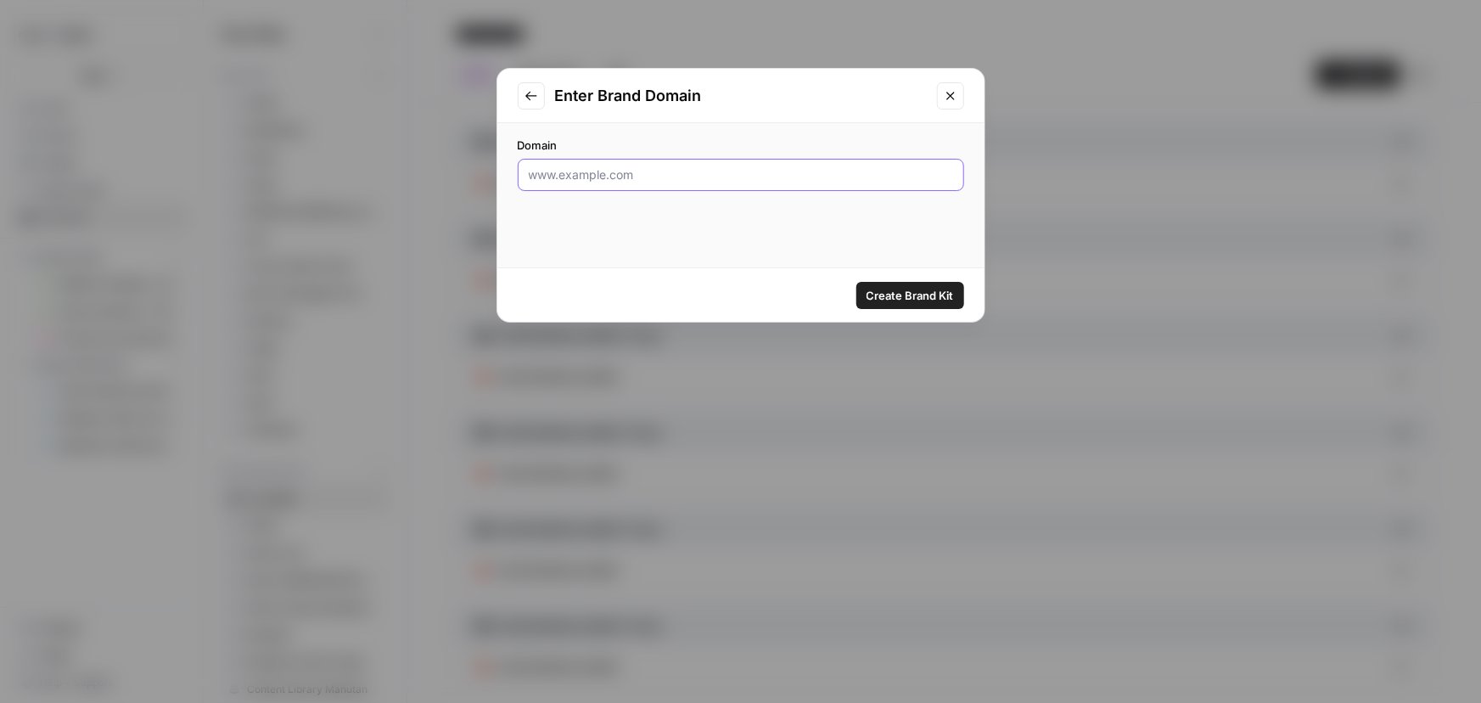
click at [734, 166] on input "Domain" at bounding box center [741, 174] width 424 height 17
paste input "https://www.speedy.fr/"
type input "https://www.speedy.fr/"
click at [898, 282] on button "Create Brand Kit" at bounding box center [910, 295] width 108 height 27
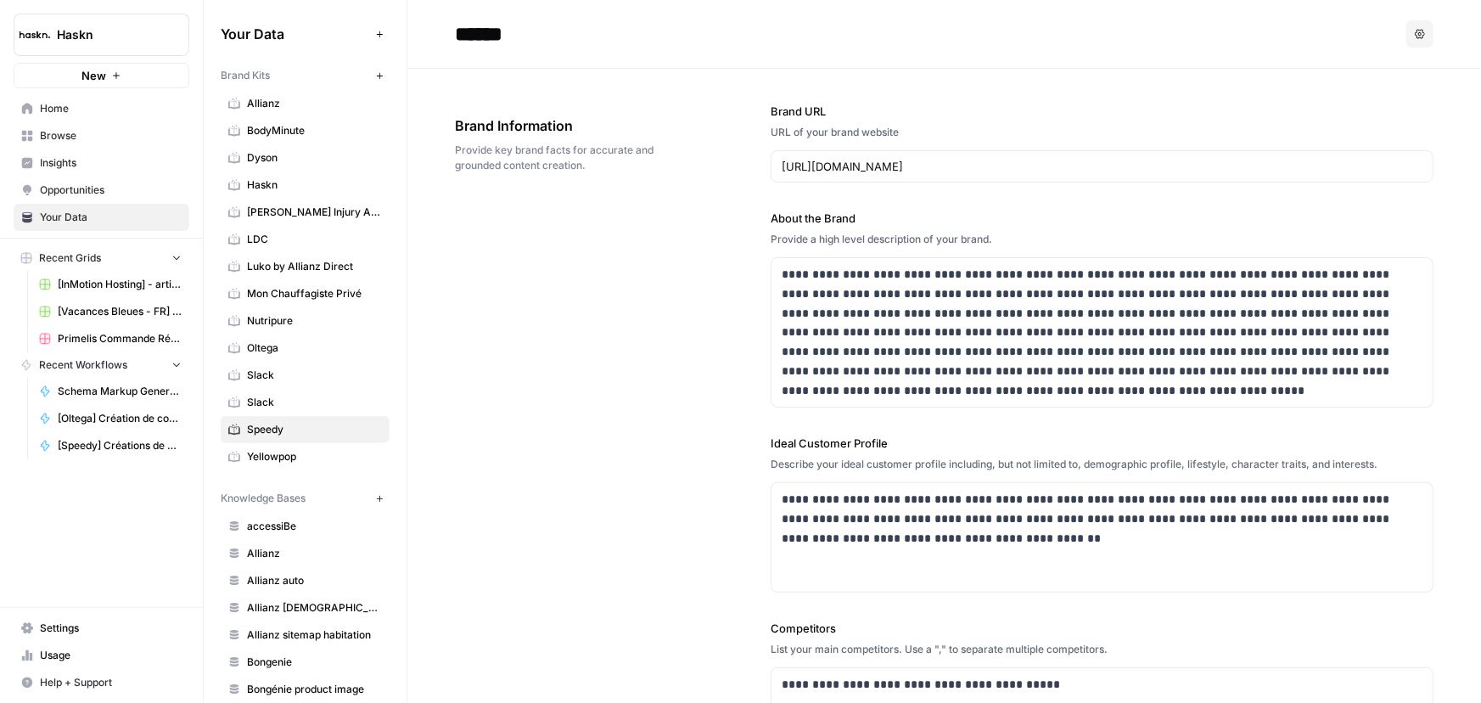
click at [137, 98] on link "Home" at bounding box center [102, 108] width 176 height 27
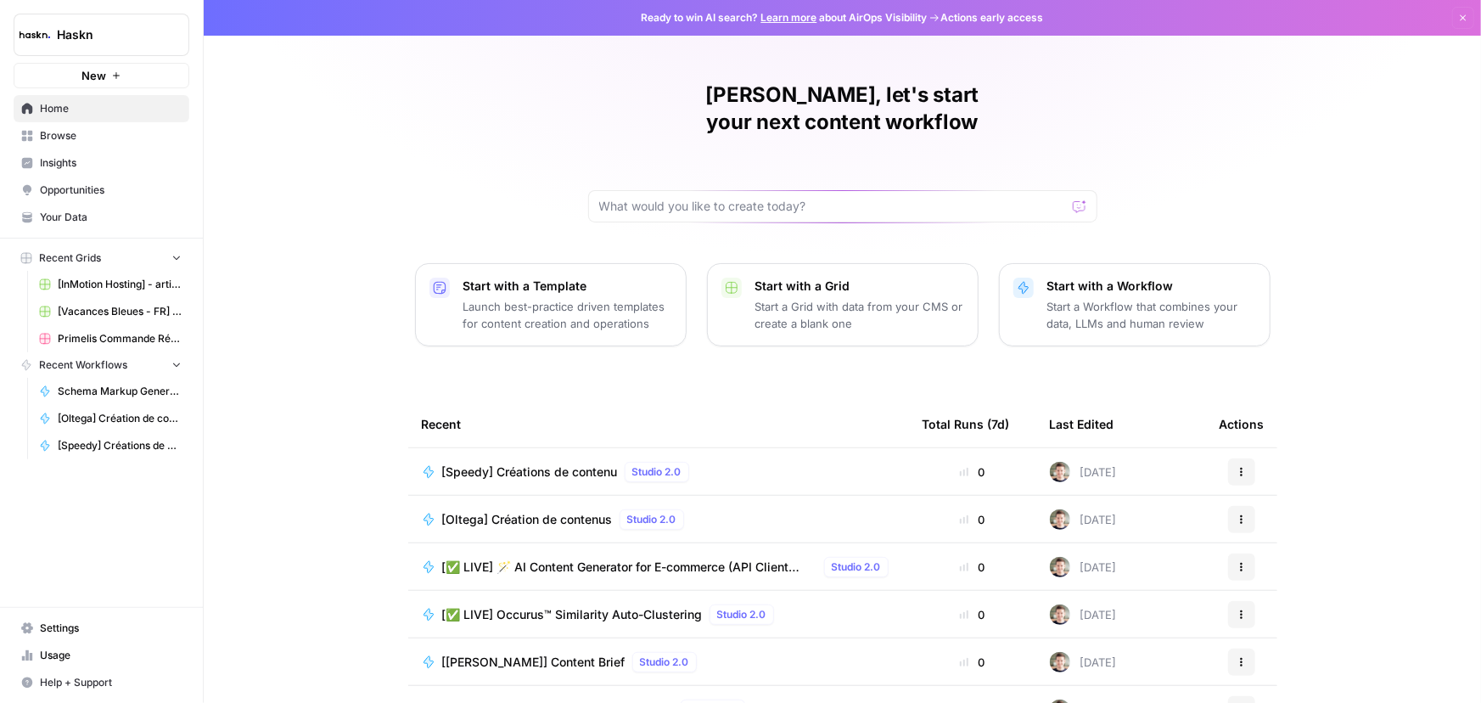
click at [515, 463] on span "[Speedy] Créations de contenu" at bounding box center [530, 471] width 176 height 17
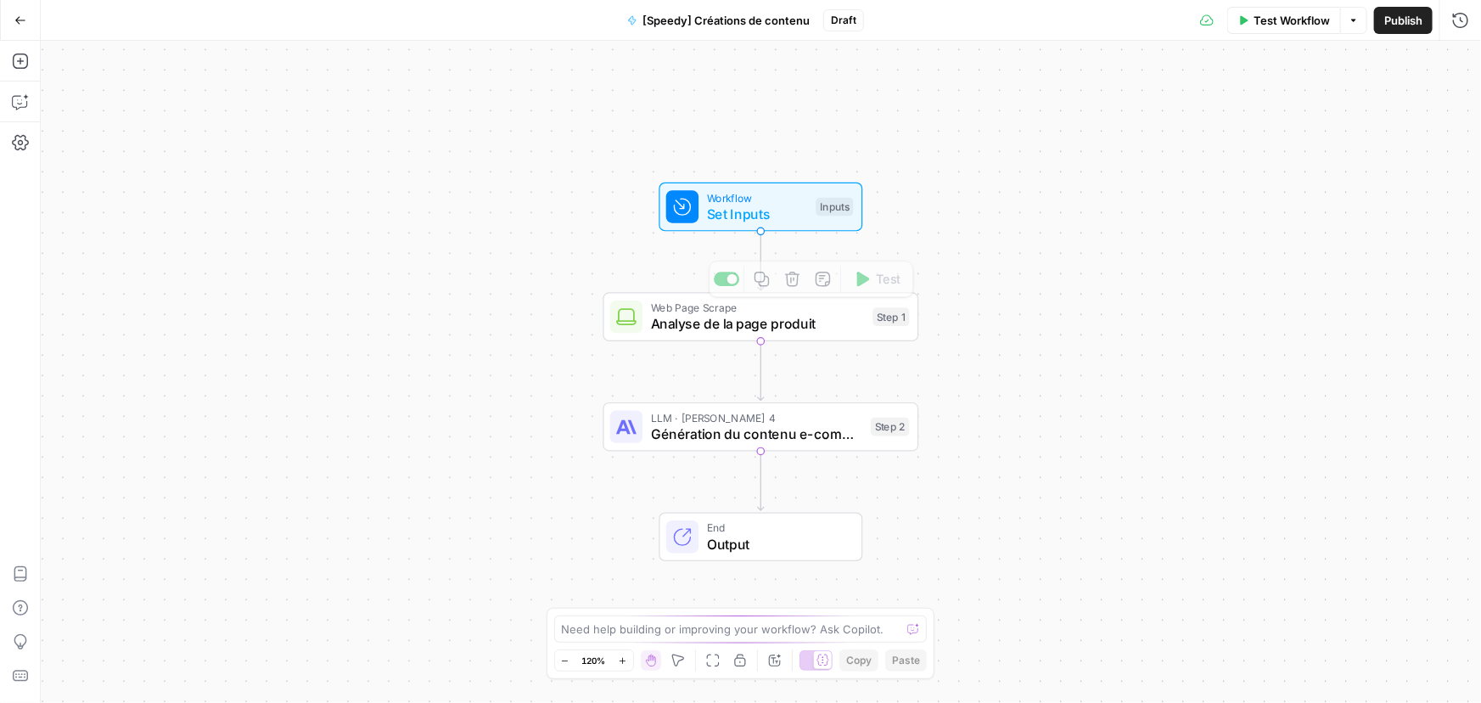
click at [741, 220] on span "Set Inputs" at bounding box center [757, 214] width 101 height 20
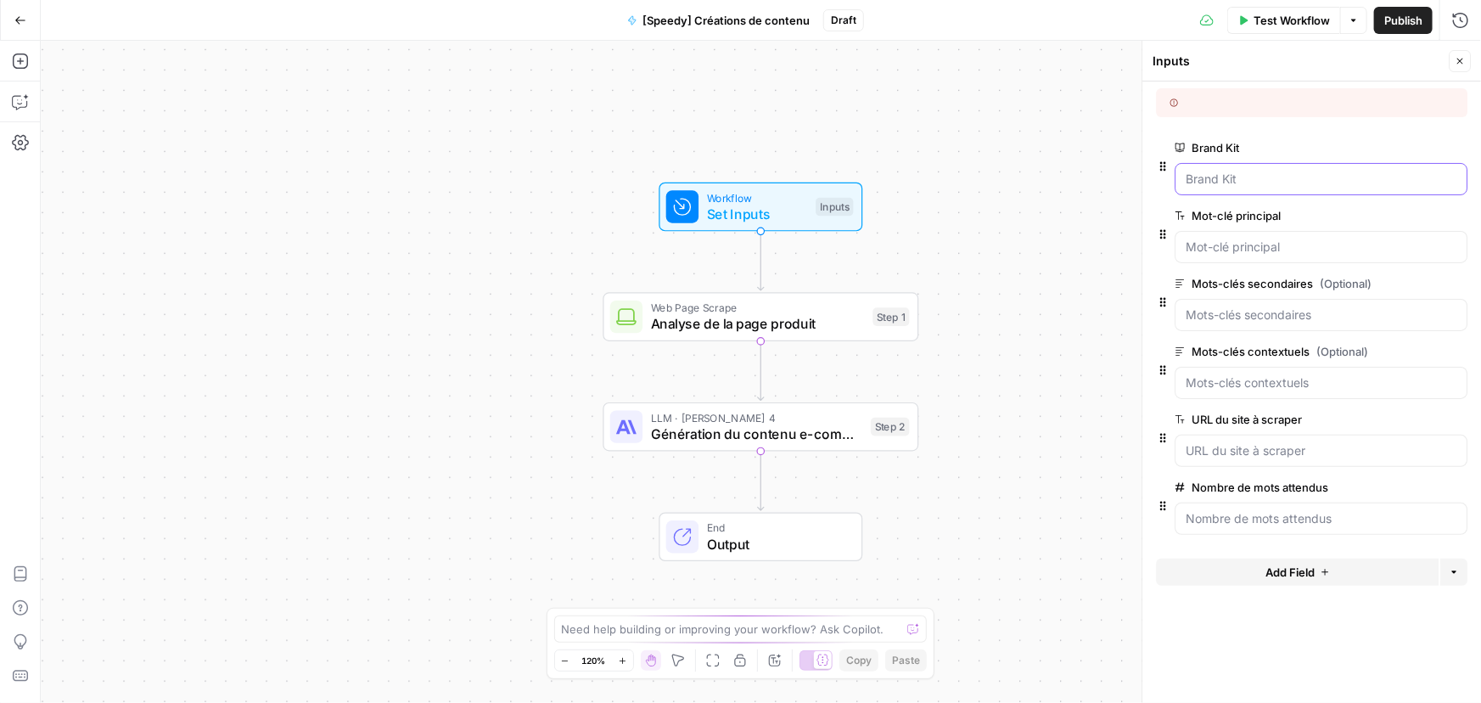
click at [1260, 185] on Kit "Brand Kit" at bounding box center [1320, 179] width 271 height 17
click at [1268, 178] on Kit "Brand Kit" at bounding box center [1320, 179] width 271 height 17
click at [1282, 22] on span "Test Workflow" at bounding box center [1291, 20] width 76 height 17
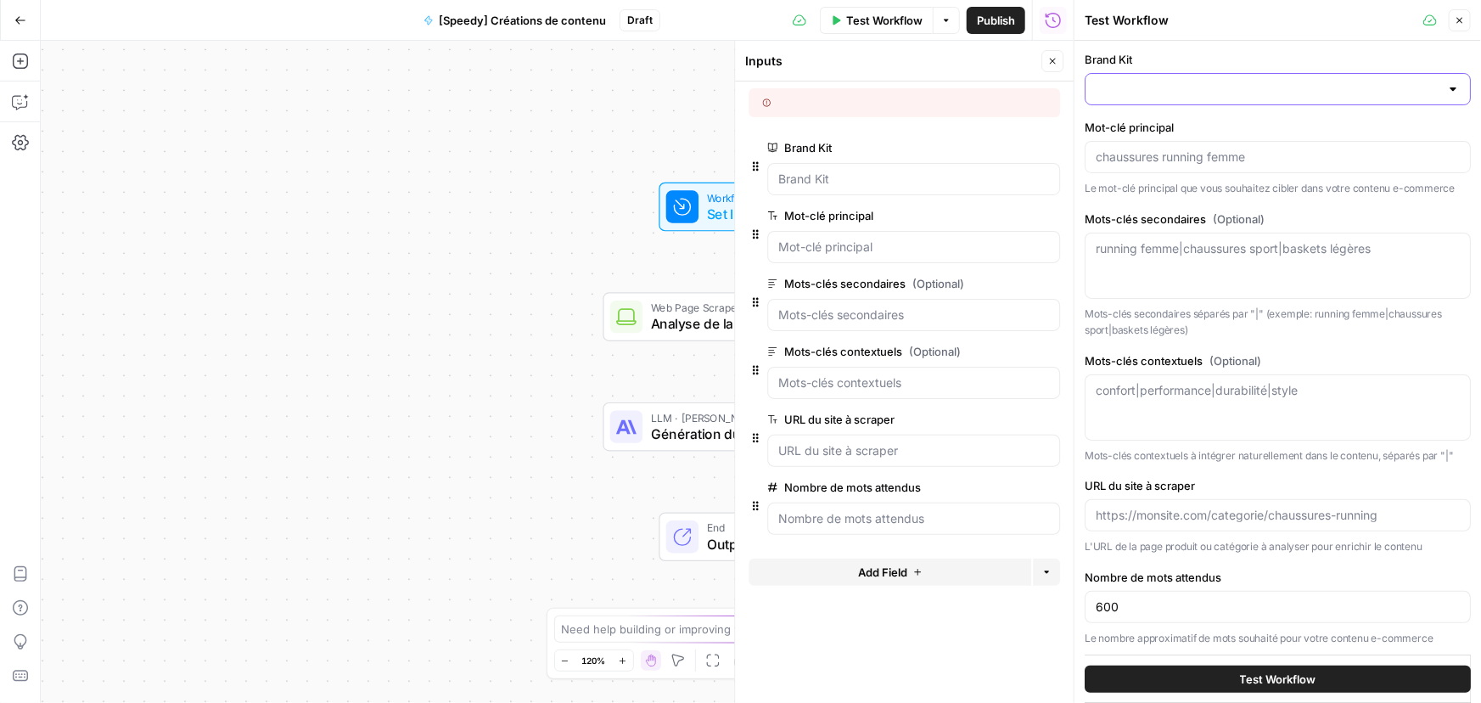
click at [1141, 81] on input "Brand Kit" at bounding box center [1268, 89] width 344 height 17
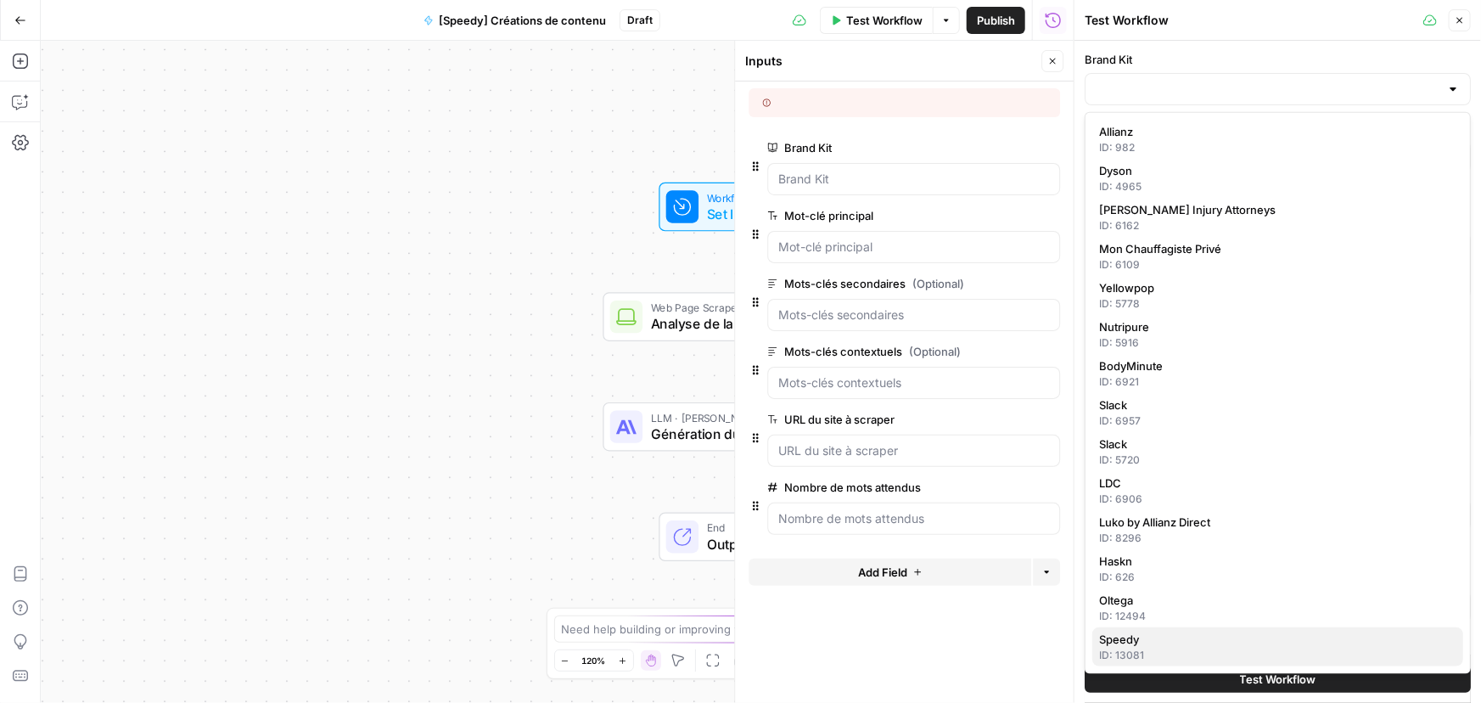
click at [1163, 644] on span "Speedy" at bounding box center [1274, 639] width 350 height 17
type input "Speedy"
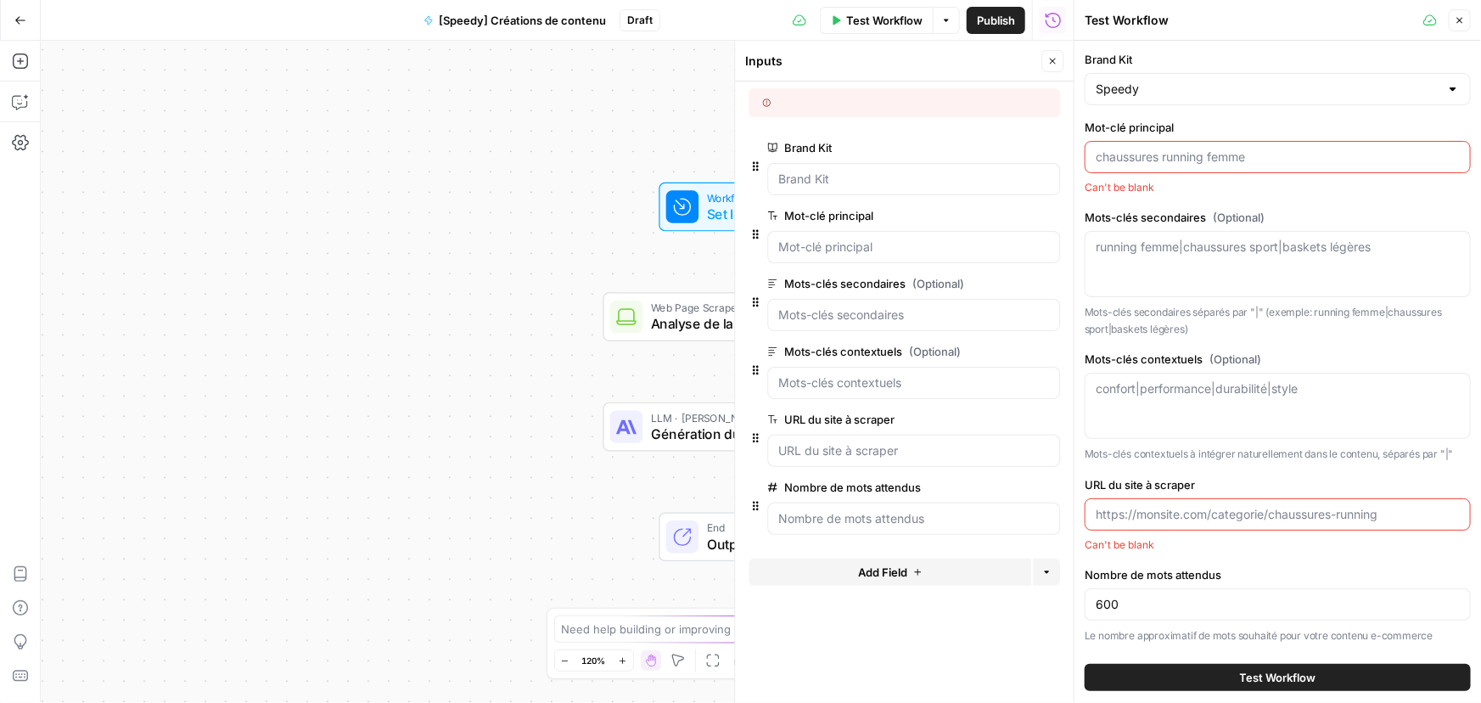
click at [1157, 151] on input "Mot-clé principal" at bounding box center [1278, 157] width 364 height 17
click at [1185, 160] on input "Mot-clé principal" at bounding box center [1278, 157] width 364 height 17
paste input "pneu 205 55 R16"
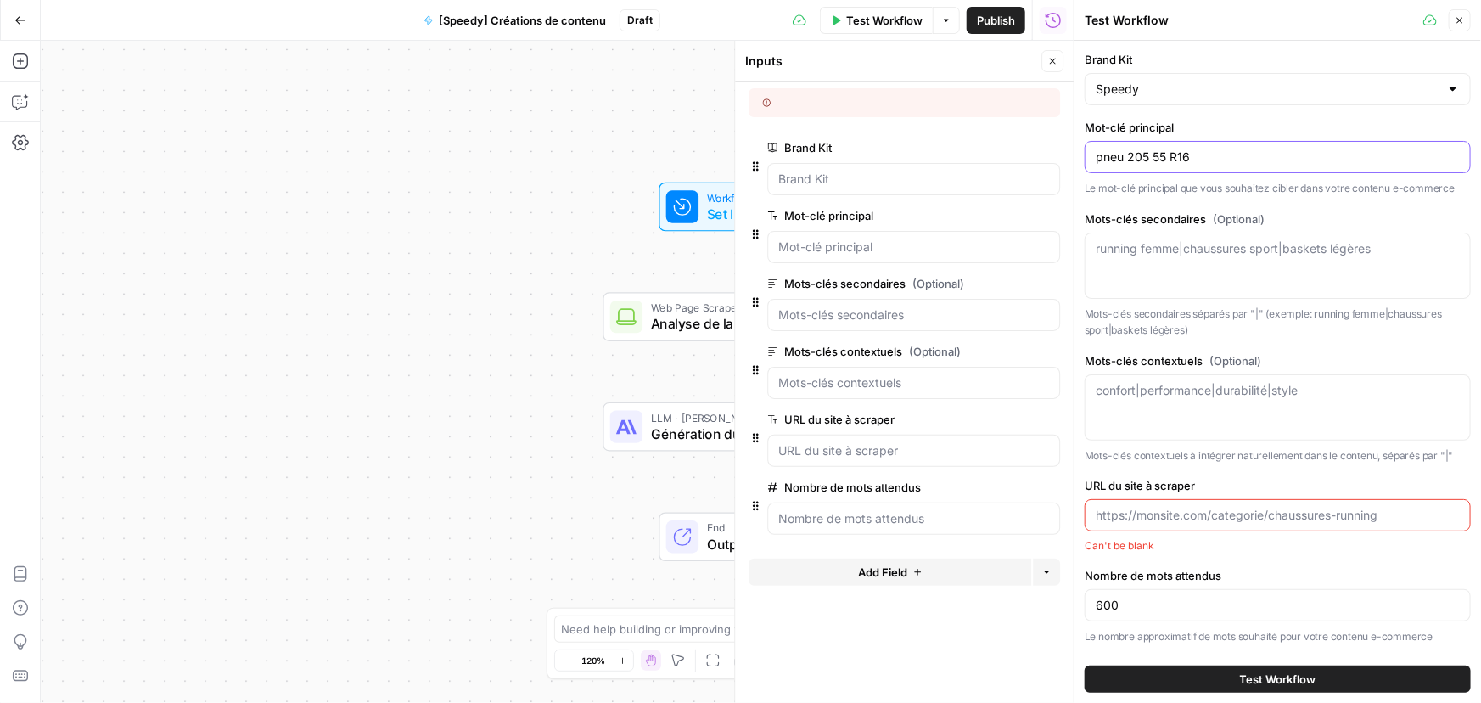
type input "pneu 205 55 R16"
click at [1185, 249] on textarea "Mots-clés secondaires (Optional)" at bounding box center [1278, 248] width 364 height 17
click at [1202, 249] on textarea "Mots-clés secondaires (Optional)" at bounding box center [1278, 248] width 364 height 17
paste textarea "pneu 205/55r16 | prix pneu 205/55r16 | pneu 205/55/16 | 205 55r16 | pneu 205 55…"
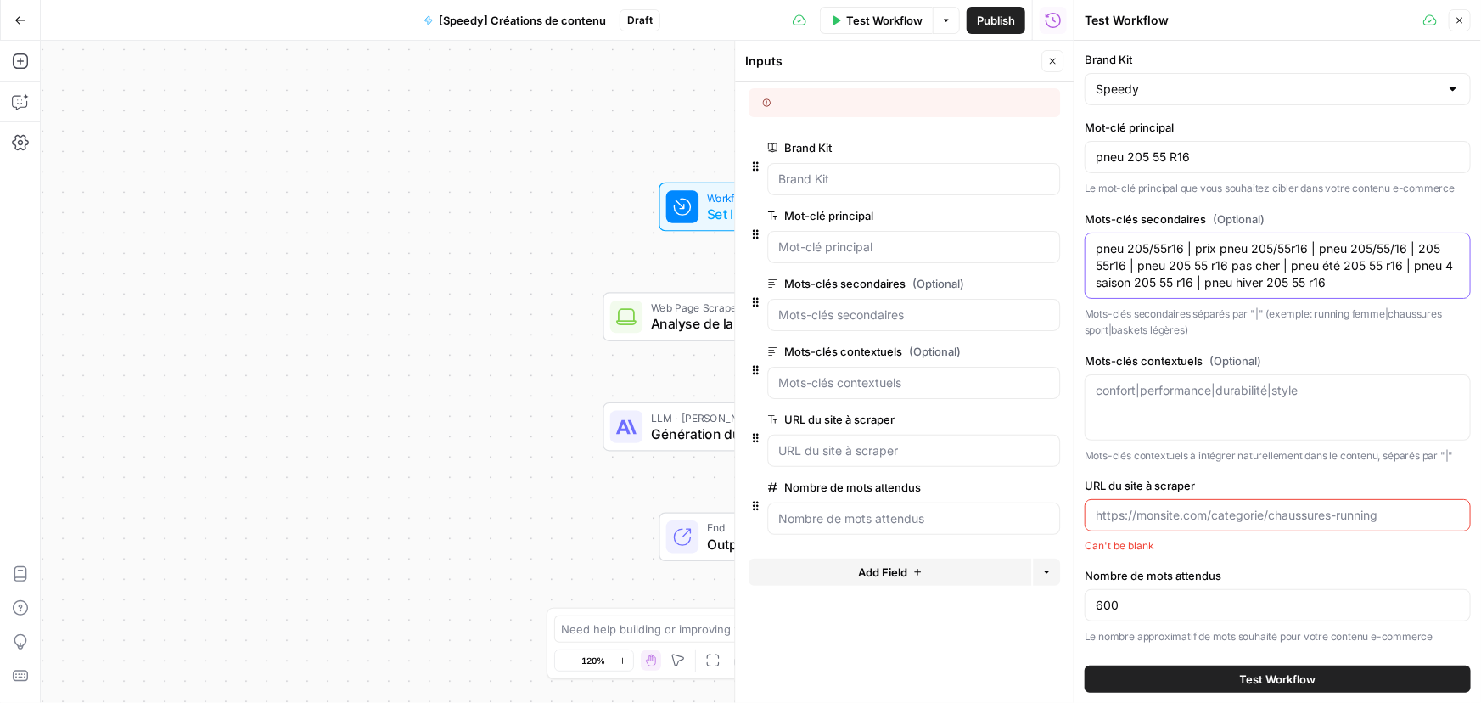
type textarea "pneu 205/55r16 | prix pneu 205/55r16 | pneu 205/55/16 | 205 55r16 | pneu 205 55…"
click at [1238, 404] on div "confort|performance|durabilité|style" at bounding box center [1278, 407] width 386 height 66
click at [1258, 396] on textarea "Mots-clés contextuels (Optional)" at bounding box center [1278, 390] width 364 height 17
paste textarea "livraison | marques | auto | runflat | presse | charge | vitesse | marque | tou…"
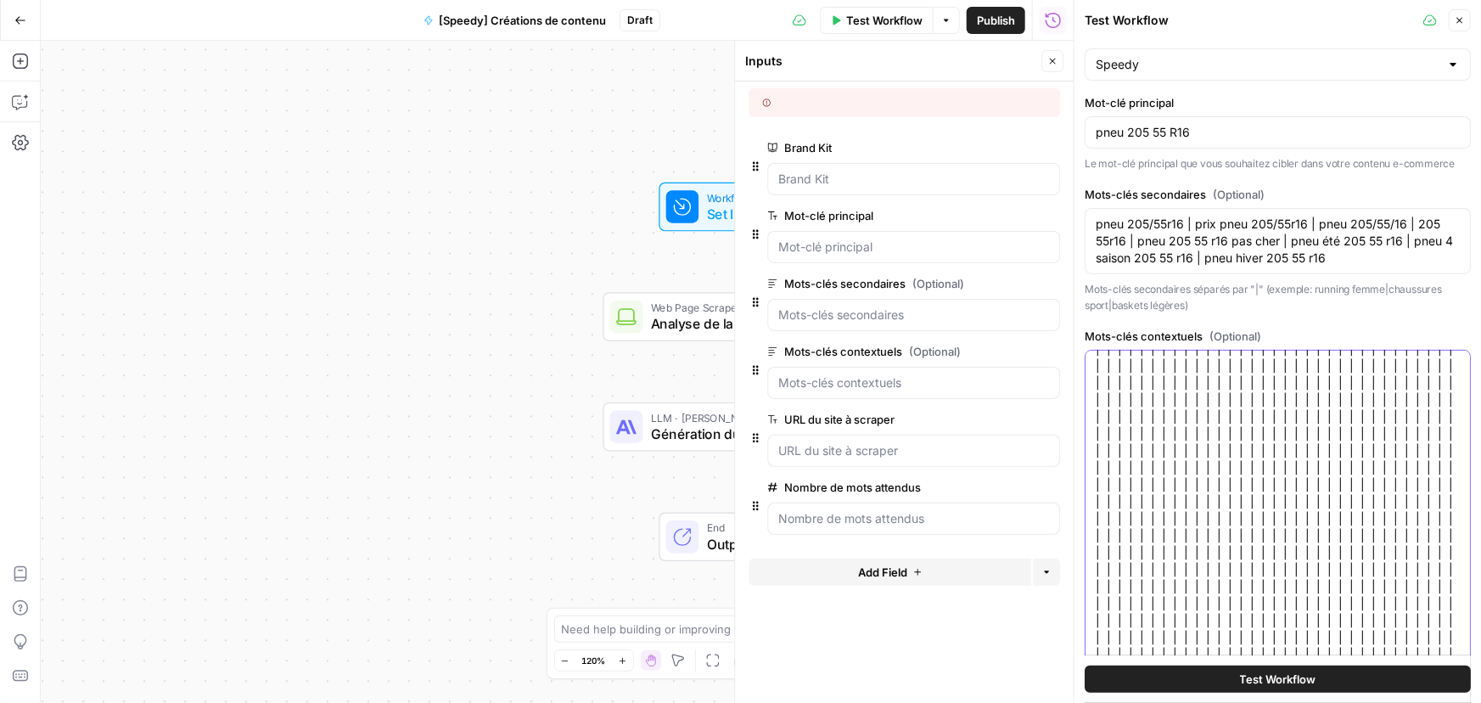
scroll to position [287, 0]
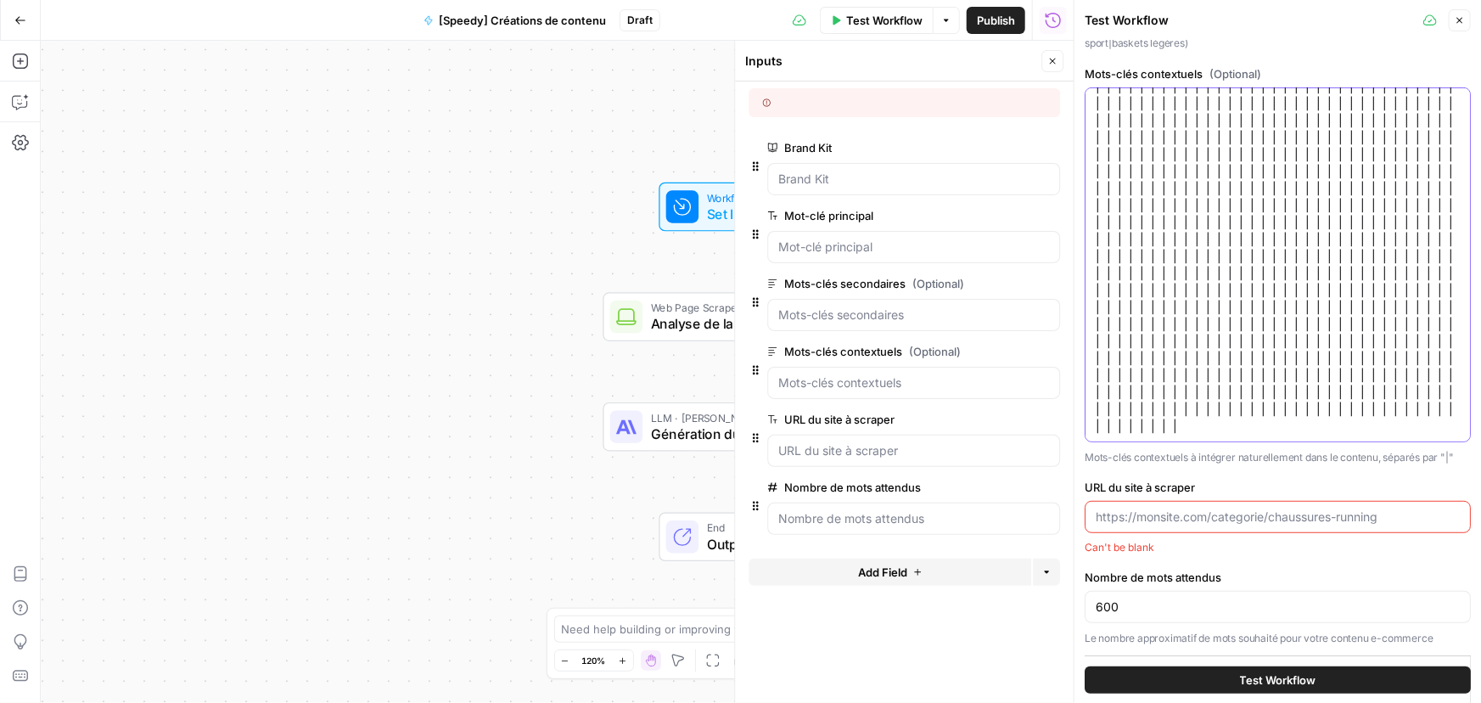
drag, startPoint x: 1369, startPoint y: 483, endPoint x: 1480, endPoint y: 738, distance: 278.6
click at [1480, 702] on html "Haskn New Home Browse Insights Opportunities Your Data Recent Grids [InMotion H…" at bounding box center [740, 351] width 1481 height 703
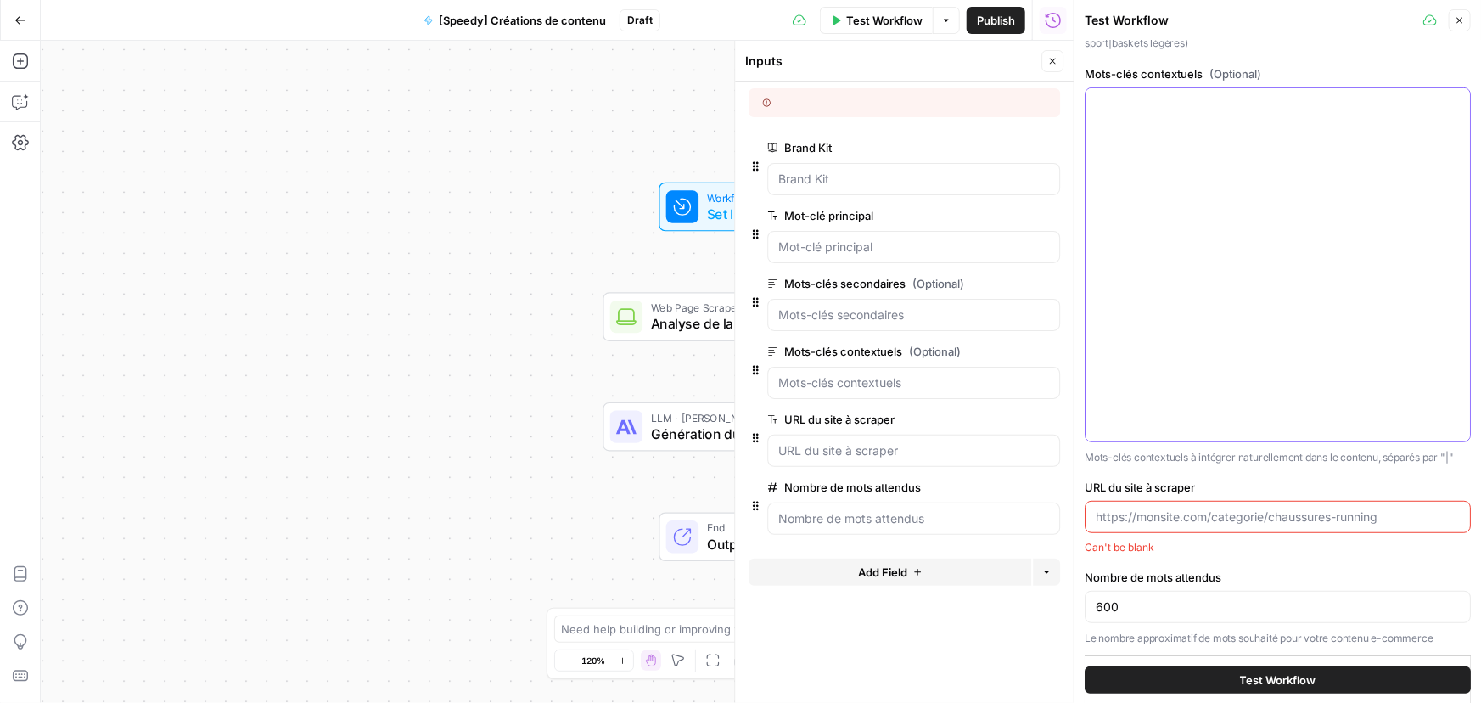
scroll to position [219, 0]
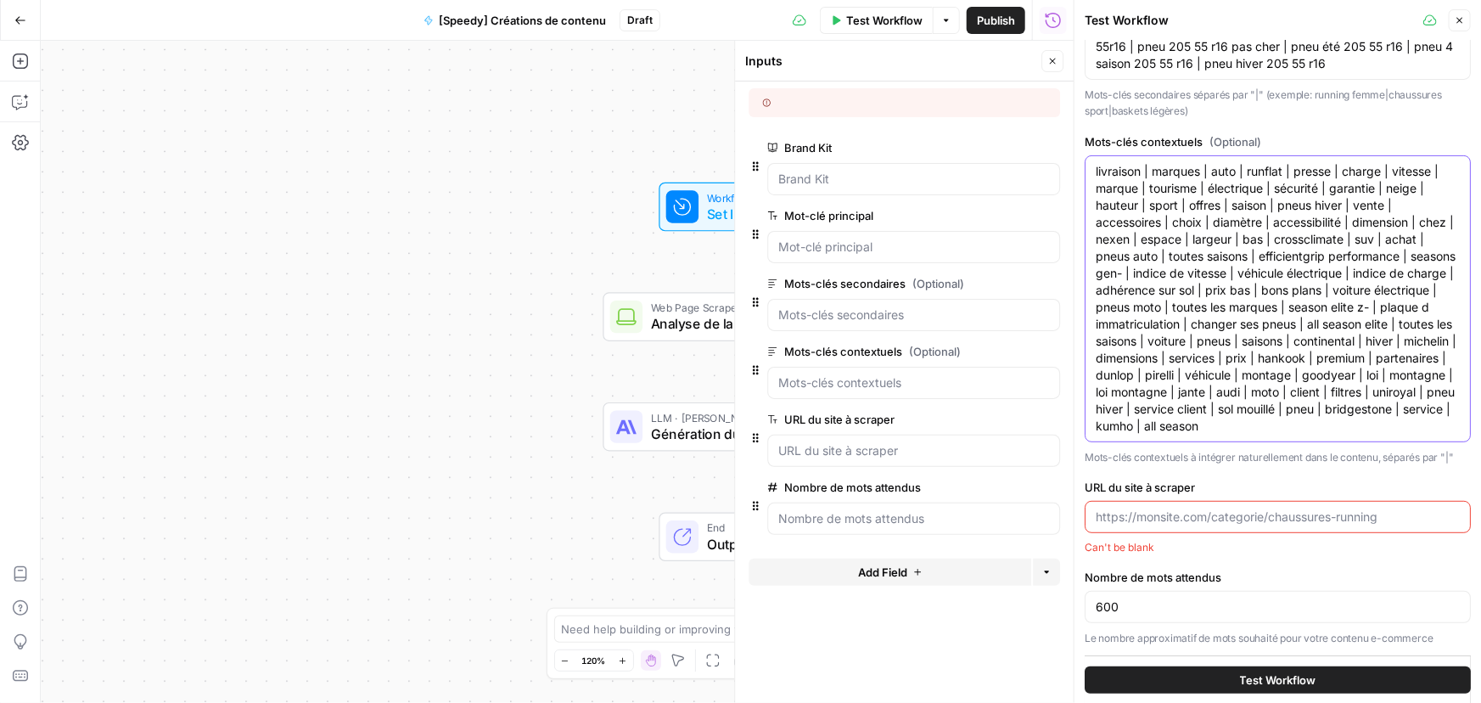
type textarea "livraison | marques | auto | runflat | presse | charge | vitesse | marque | tou…"
click at [1151, 518] on input "URL du site à scraper" at bounding box center [1278, 516] width 364 height 17
paste input "https://www.speedy.fr/pneus/205-55-r16"
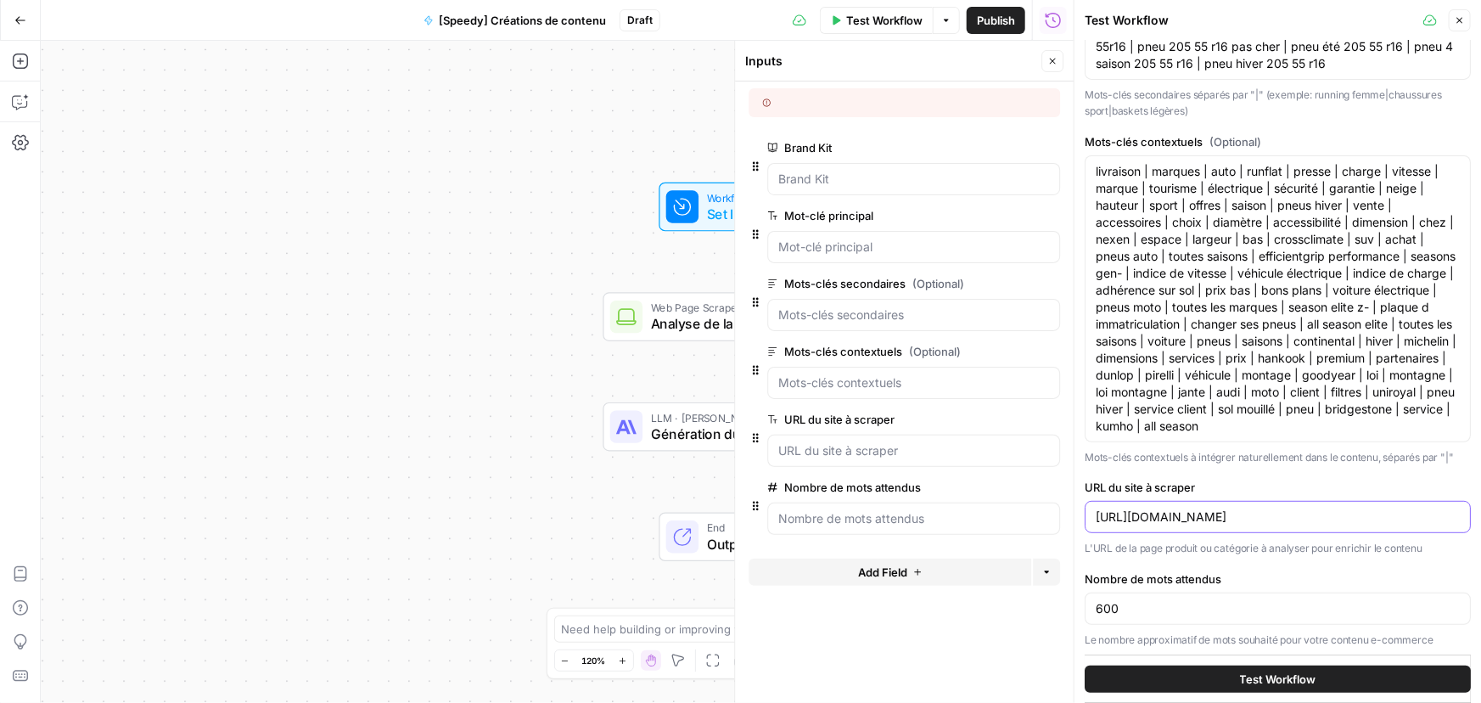
type input "https://www.speedy.fr/pneus/205-55-r16"
drag, startPoint x: 1154, startPoint y: 602, endPoint x: 1024, endPoint y: 611, distance: 130.2
click at [1029, 611] on body "Haskn New Home Browse Insights Opportunities Your Data Recent Grids [InMotion H…" at bounding box center [740, 351] width 1481 height 703
drag, startPoint x: 1101, startPoint y: 609, endPoint x: 1080, endPoint y: 611, distance: 21.3
click at [1080, 611] on div "Test Workflow Close Brand Kit Speedy Mot-clé principal pneu 205 55 R16 Le mot-c…" at bounding box center [1276, 351] width 407 height 703
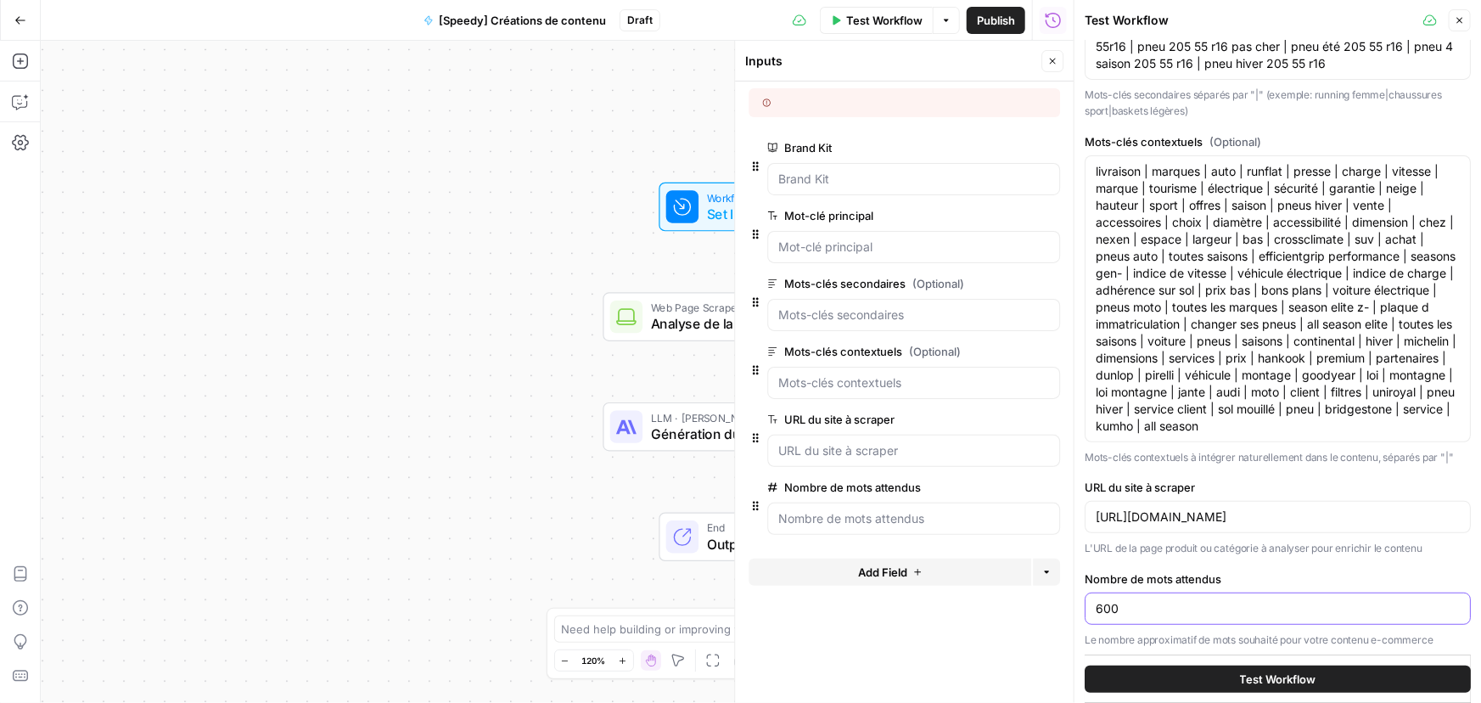
paste input "300"
drag, startPoint x: 1154, startPoint y: 608, endPoint x: 1073, endPoint y: 608, distance: 81.5
click at [1073, 608] on div "Test Workflow Close Brand Kit Speedy Mot-clé principal pneu 205 55 R16 Le mot-c…" at bounding box center [1276, 351] width 407 height 703
paste input "number"
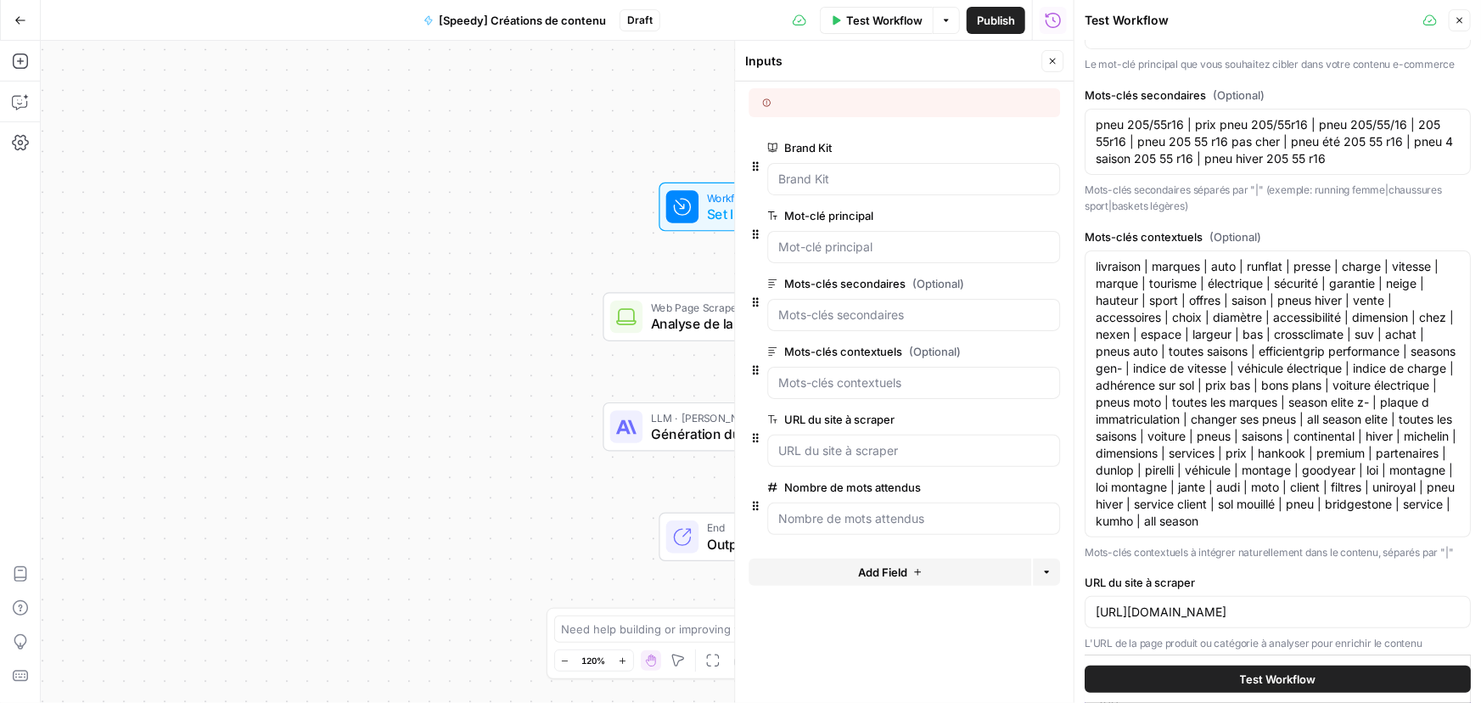
scroll to position [221, 0]
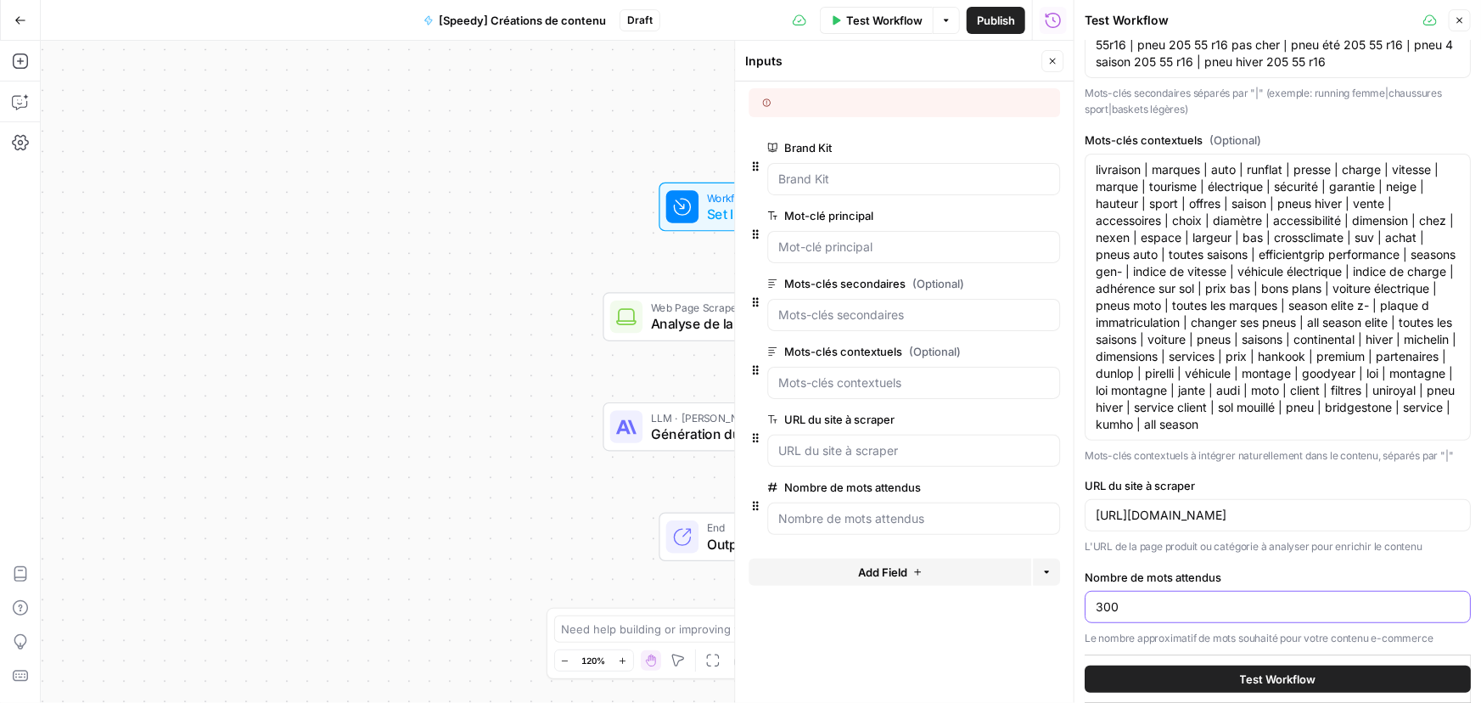
type input "300"
click at [1290, 678] on span "Test Workflow" at bounding box center [1278, 678] width 76 height 17
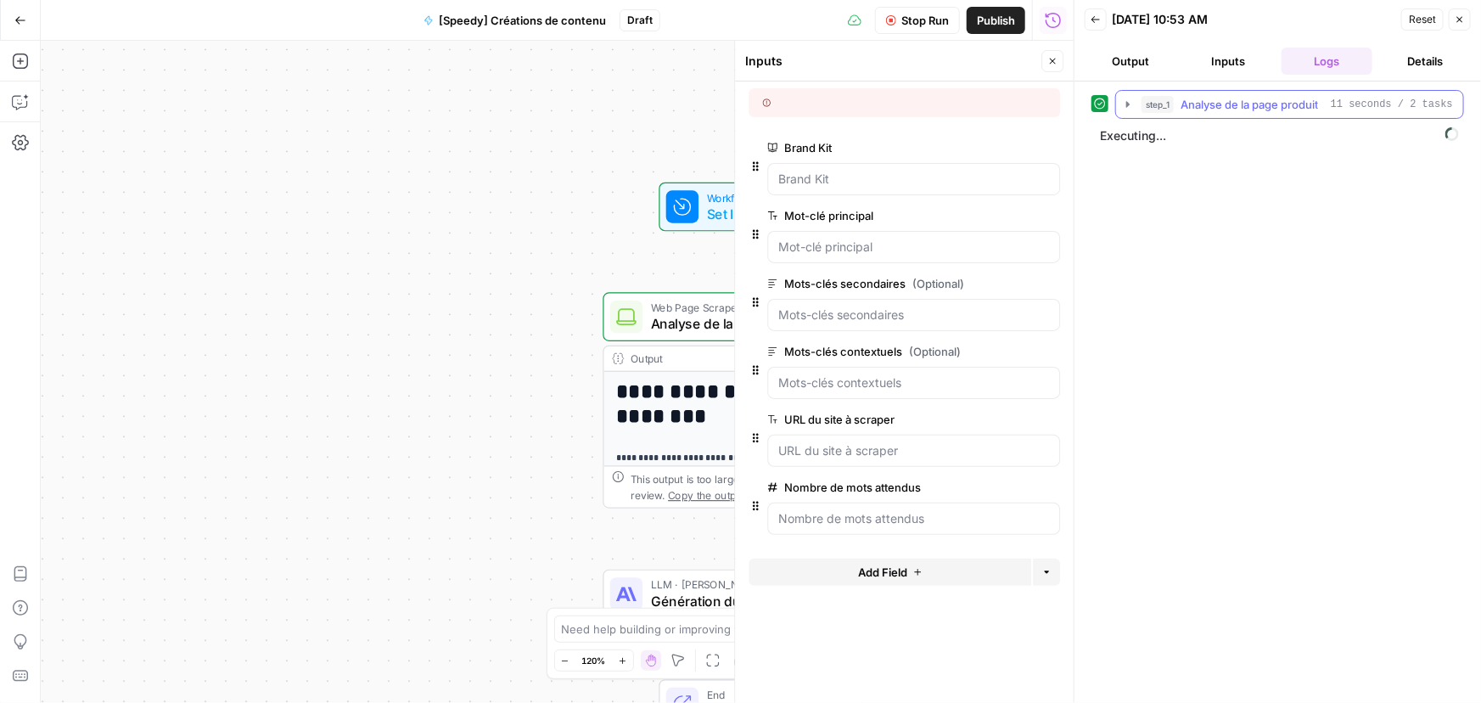
drag, startPoint x: 1127, startPoint y: 103, endPoint x: 1101, endPoint y: 103, distance: 26.3
click at [1127, 102] on icon "button" at bounding box center [1127, 104] width 3 height 6
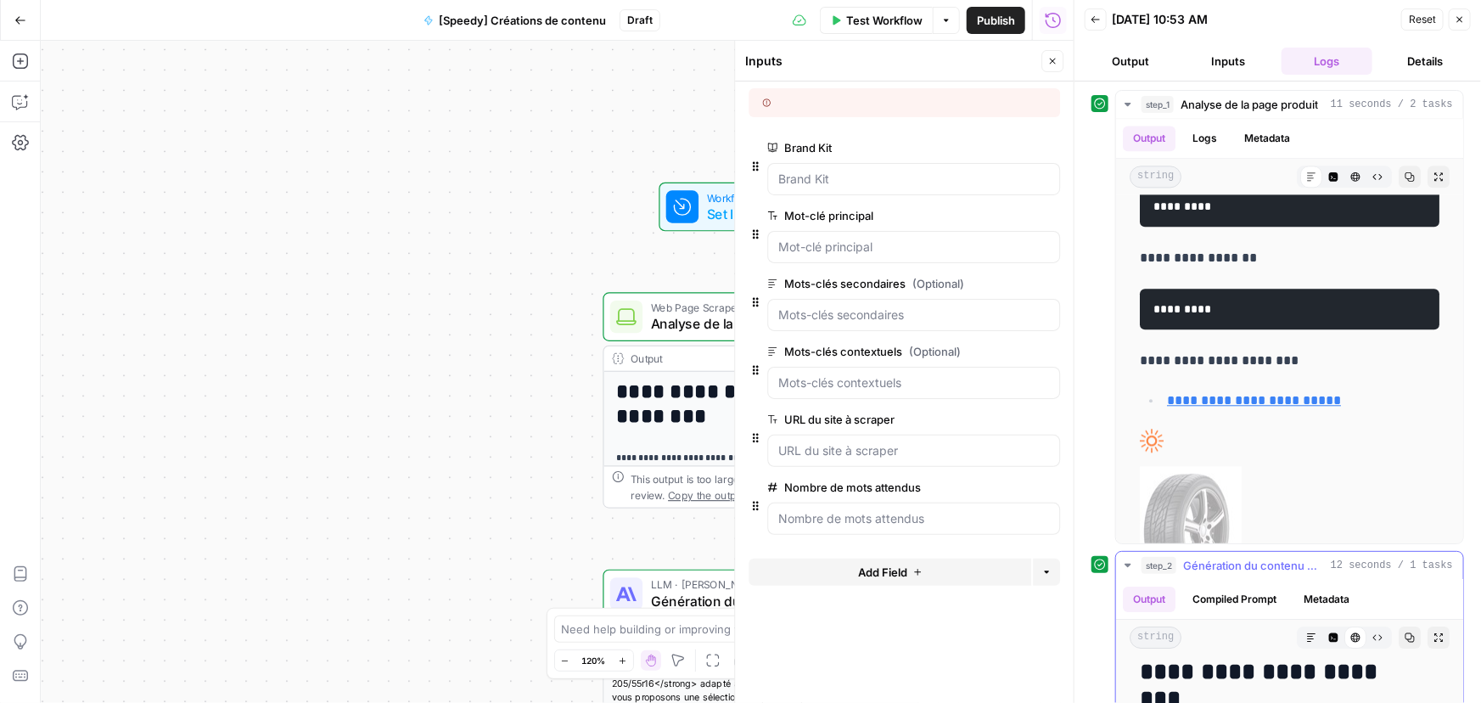
scroll to position [308, 0]
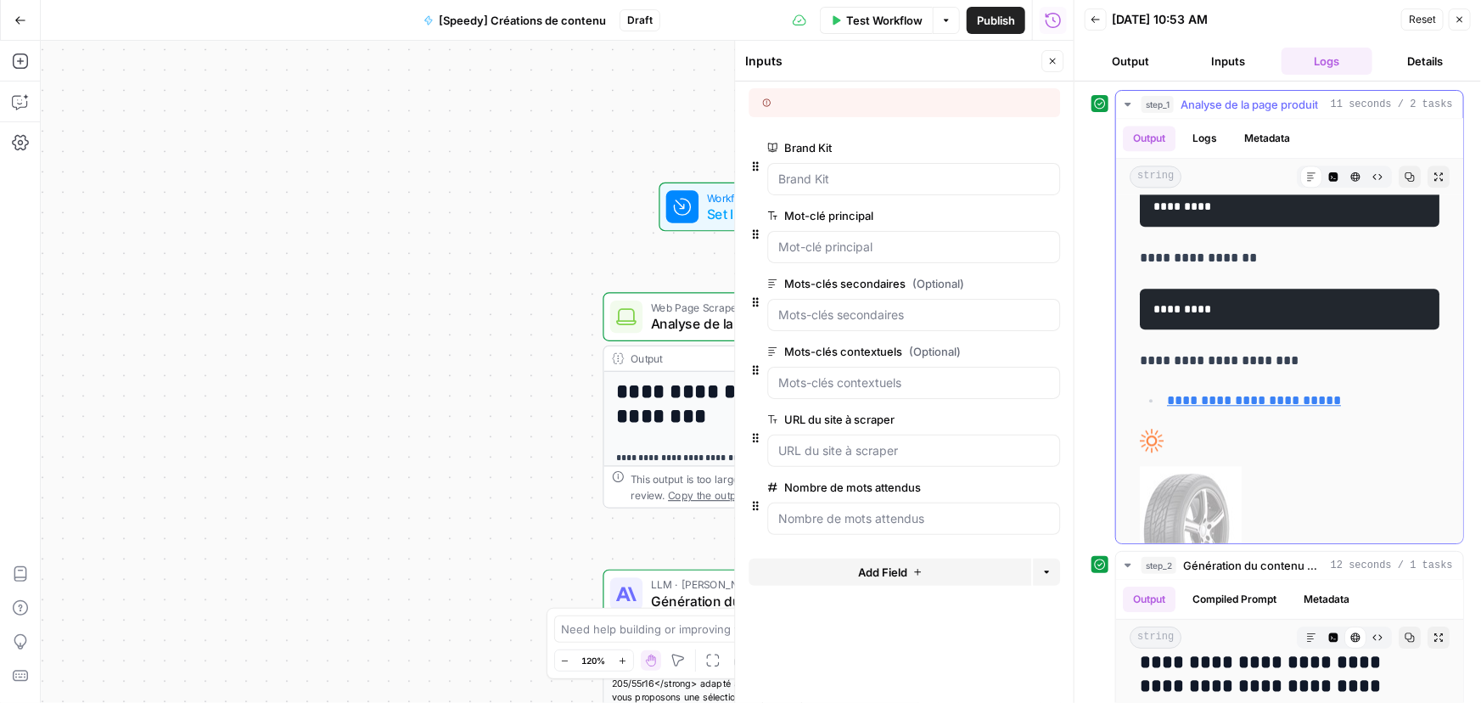
click at [1125, 101] on icon "button" at bounding box center [1128, 105] width 14 height 14
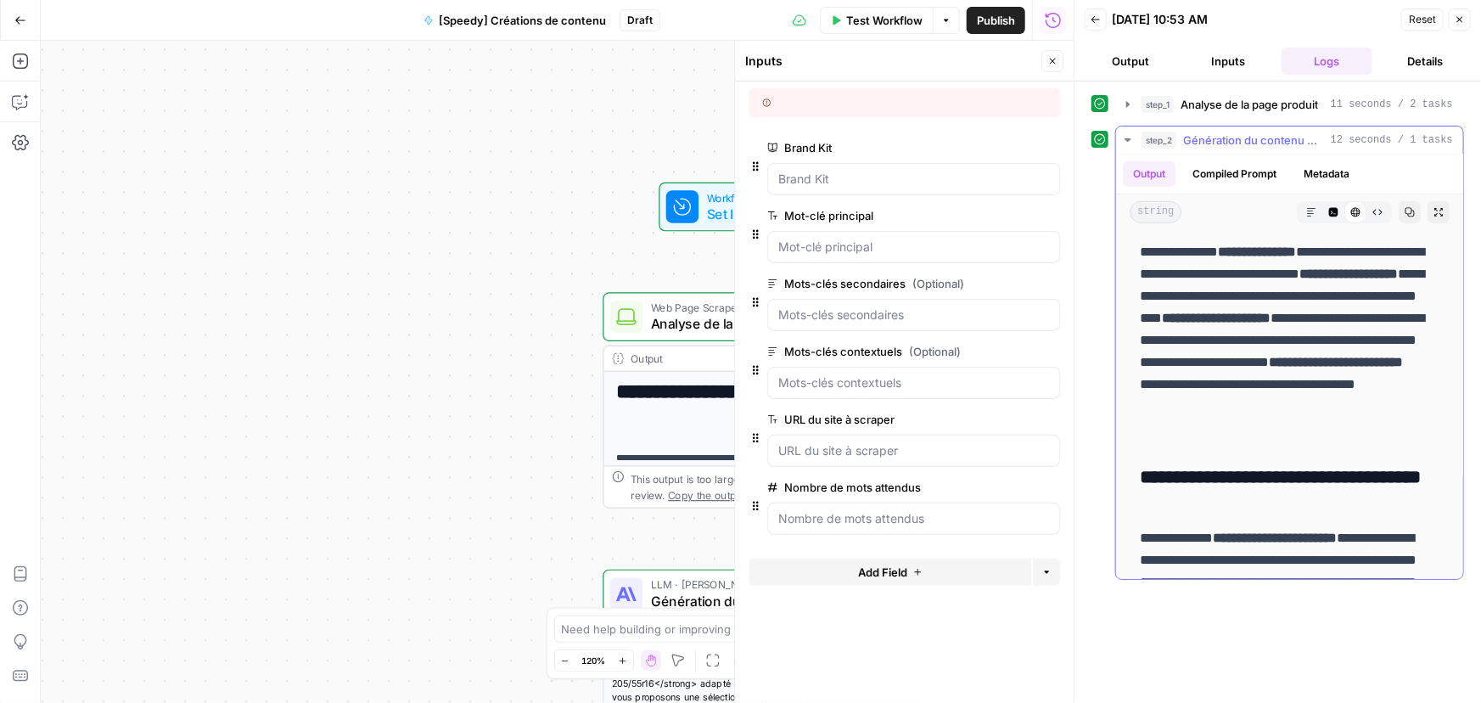
scroll to position [137, 0]
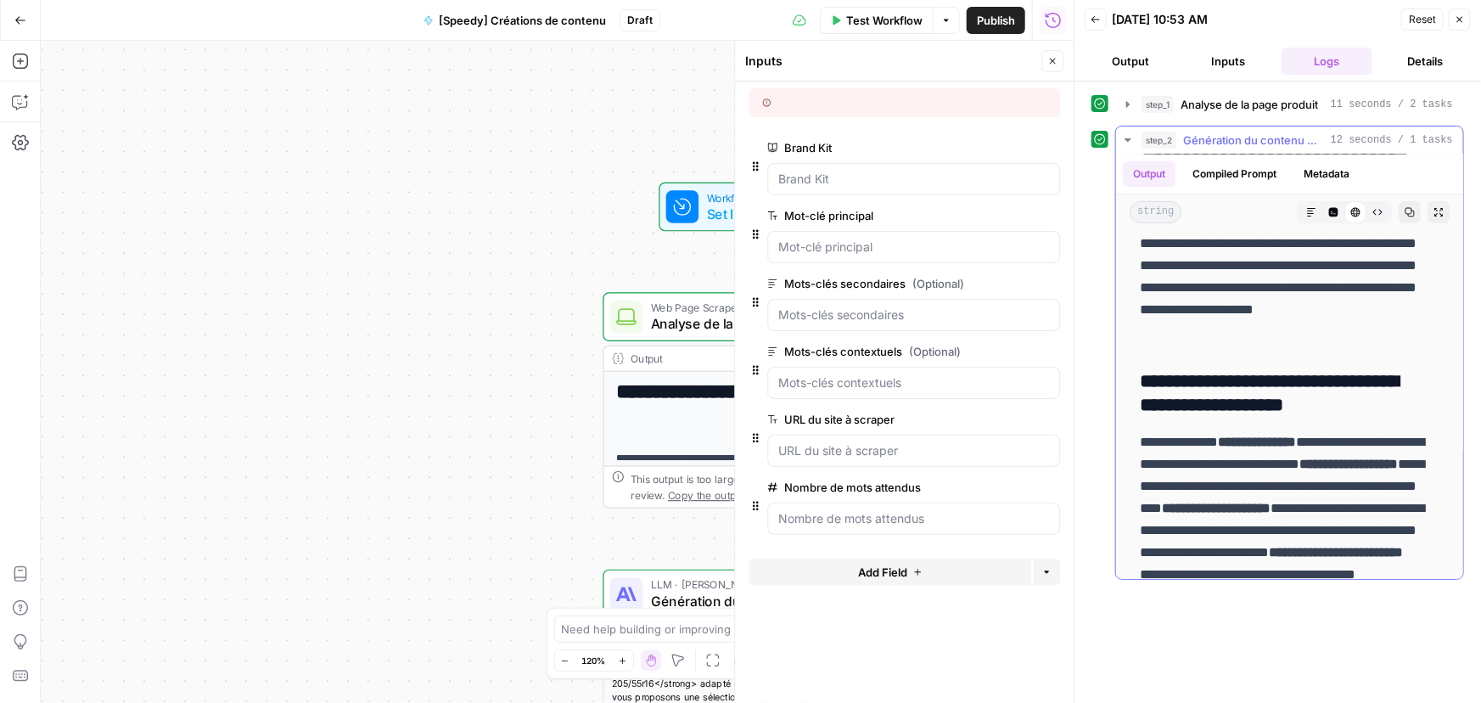
click at [1404, 211] on icon "button" at bounding box center [1409, 212] width 10 height 10
click at [1049, 62] on icon "button" at bounding box center [1052, 61] width 10 height 10
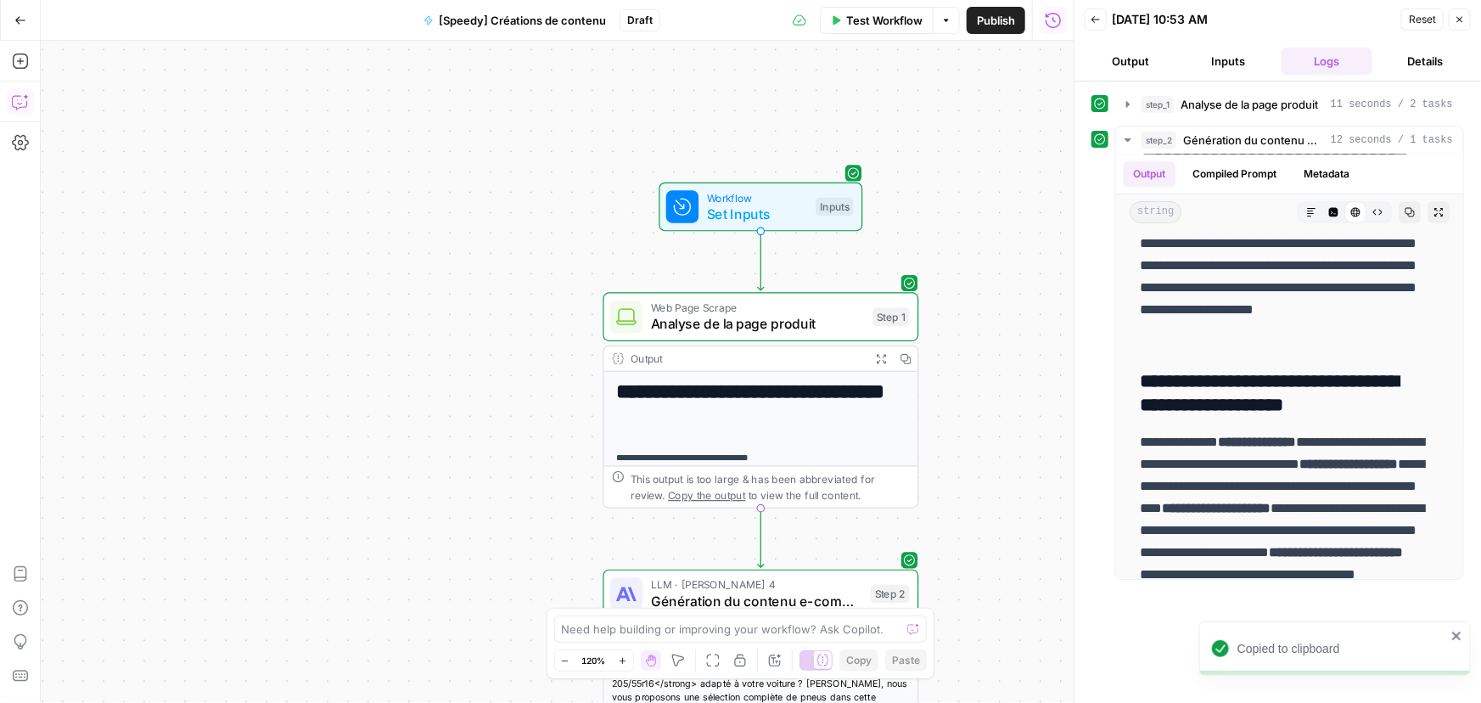
click at [17, 107] on icon "button" at bounding box center [20, 101] width 17 height 17
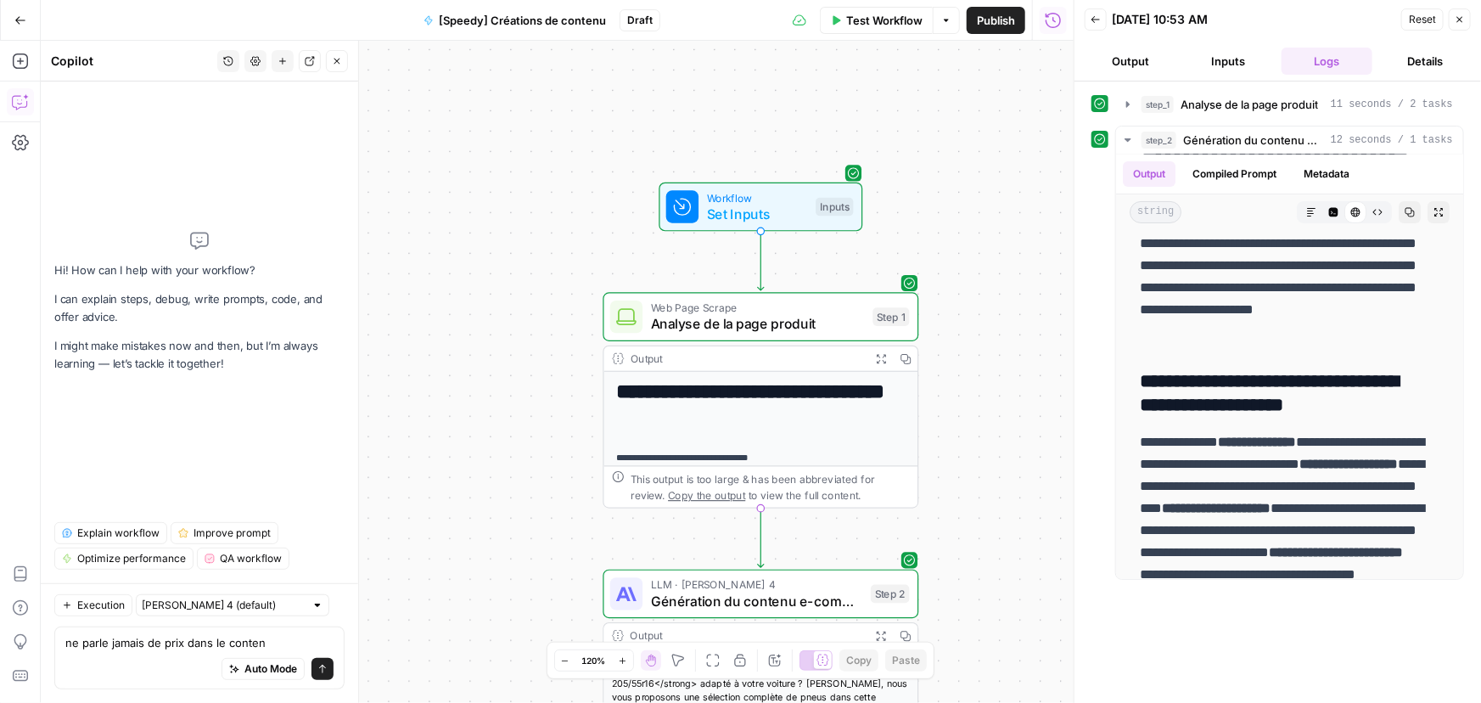
type textarea "ne parle jamais de prix dans le contenu"
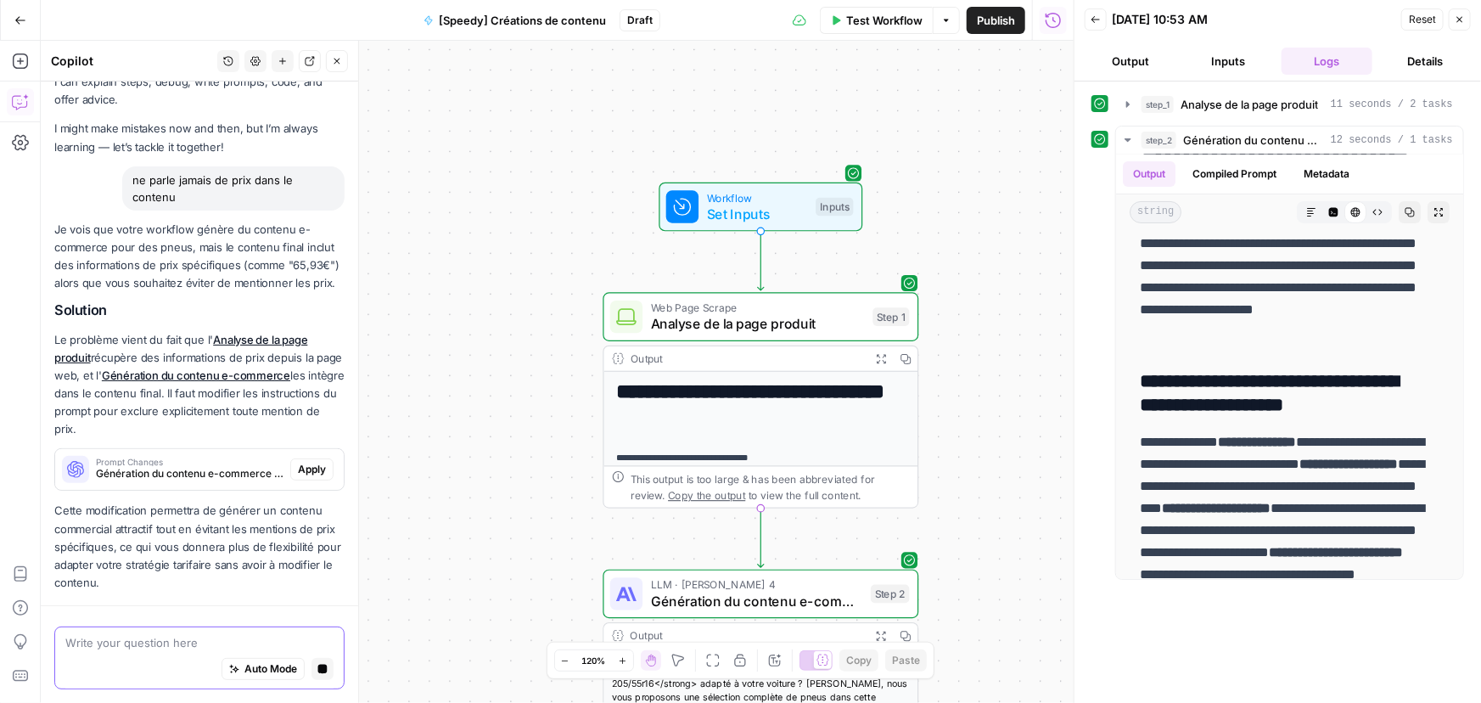
scroll to position [117, 0]
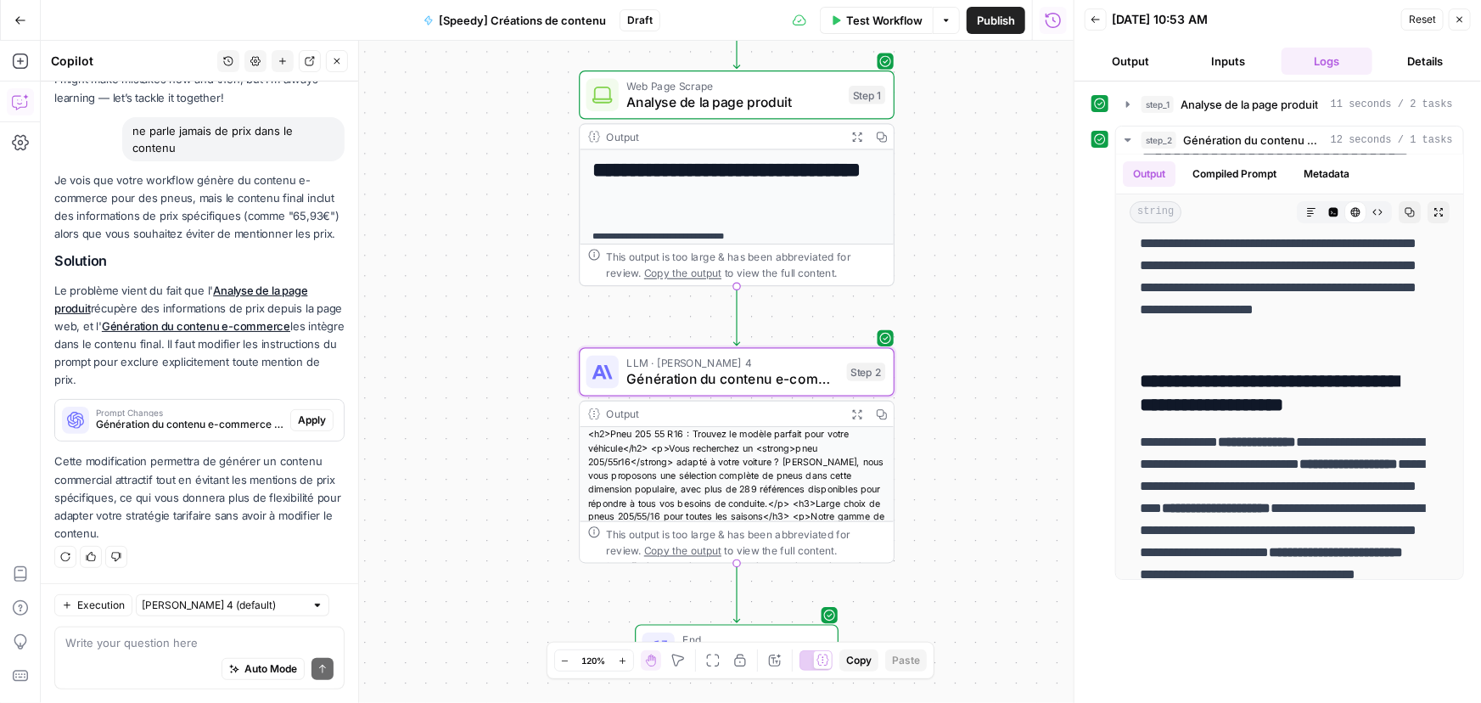
click at [298, 421] on span "Apply" at bounding box center [312, 419] width 28 height 15
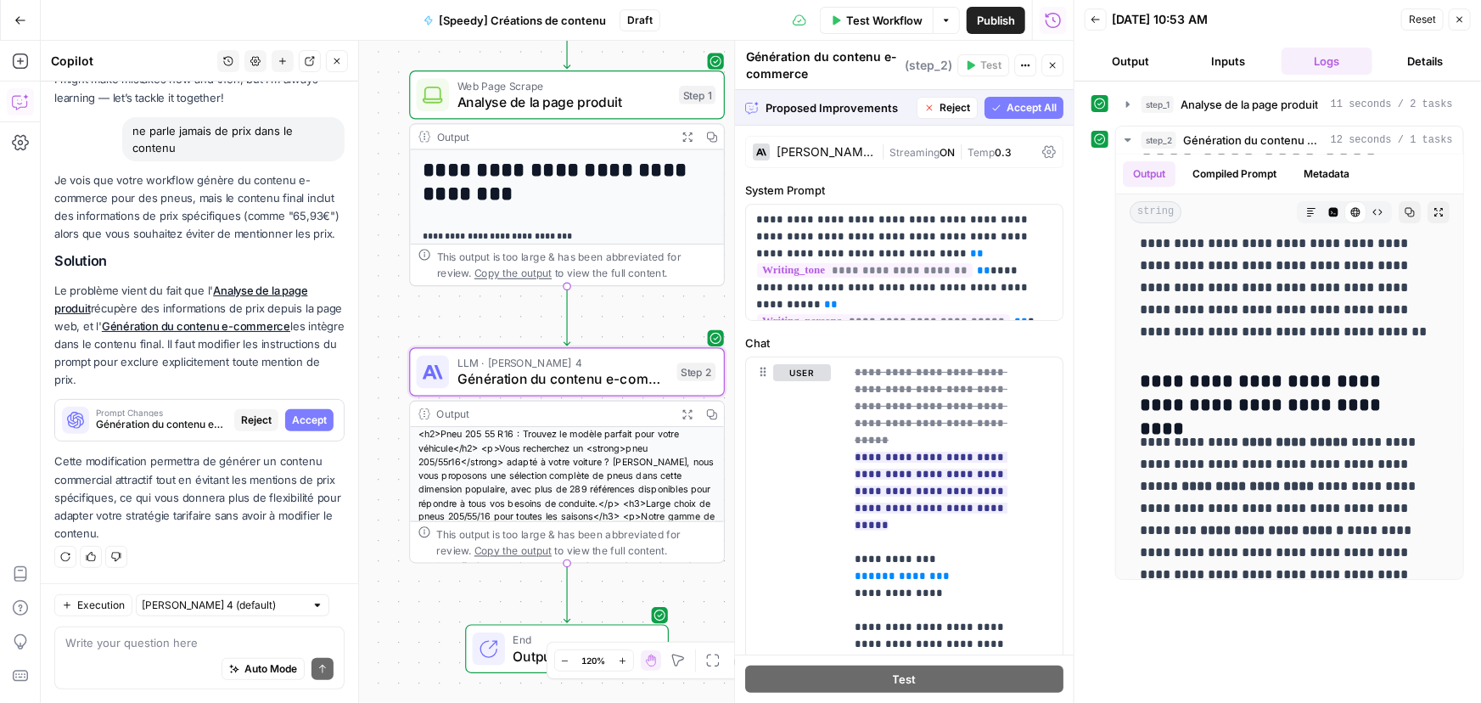
click at [292, 426] on span "Accept" at bounding box center [309, 419] width 35 height 15
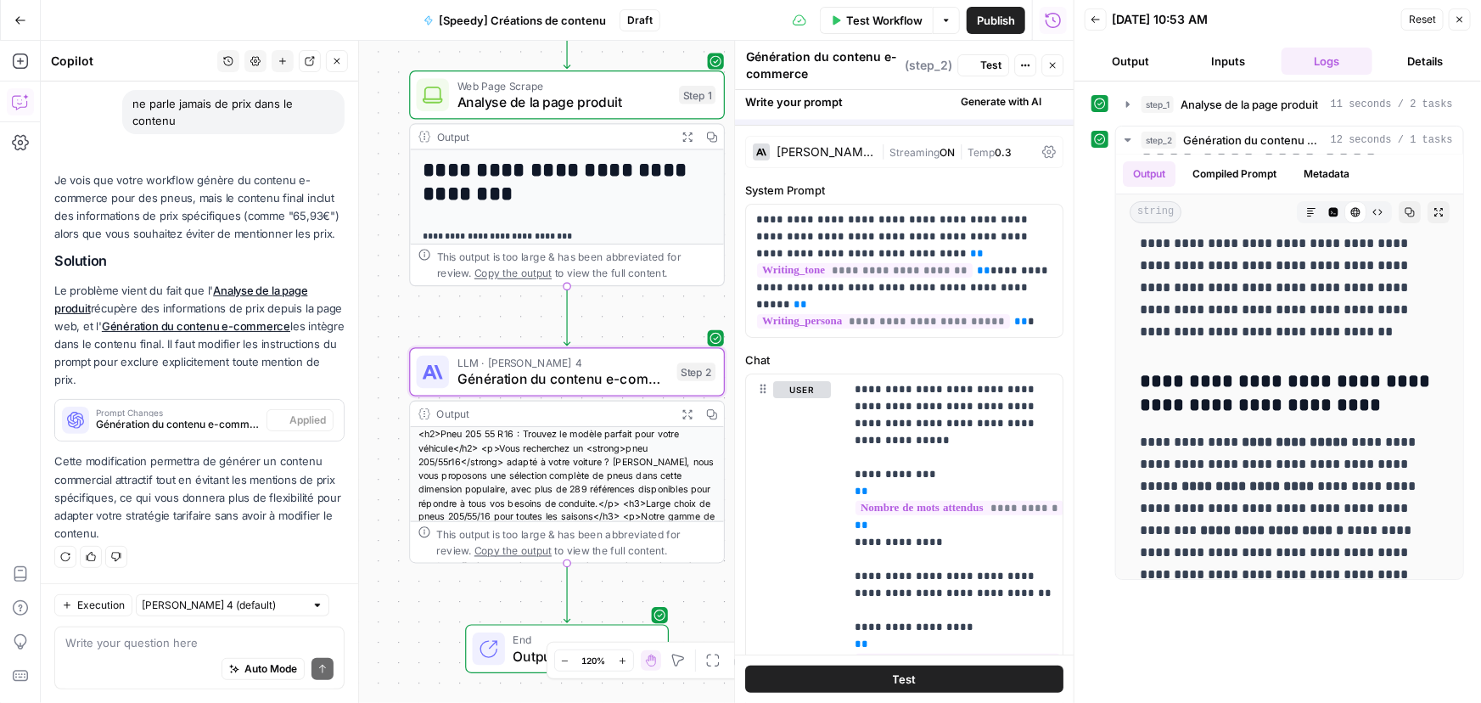
scroll to position [0, 0]
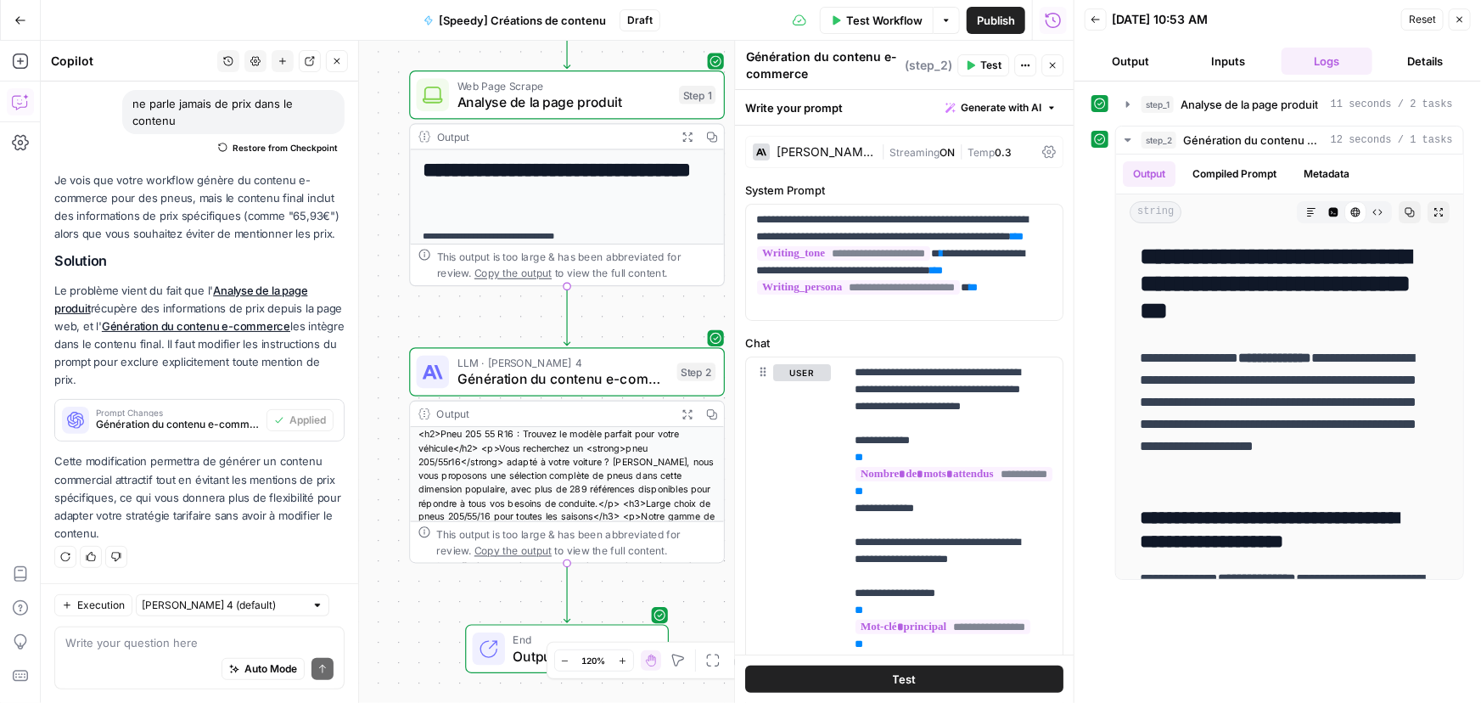
click at [899, 24] on span "Test Workflow" at bounding box center [884, 20] width 76 height 17
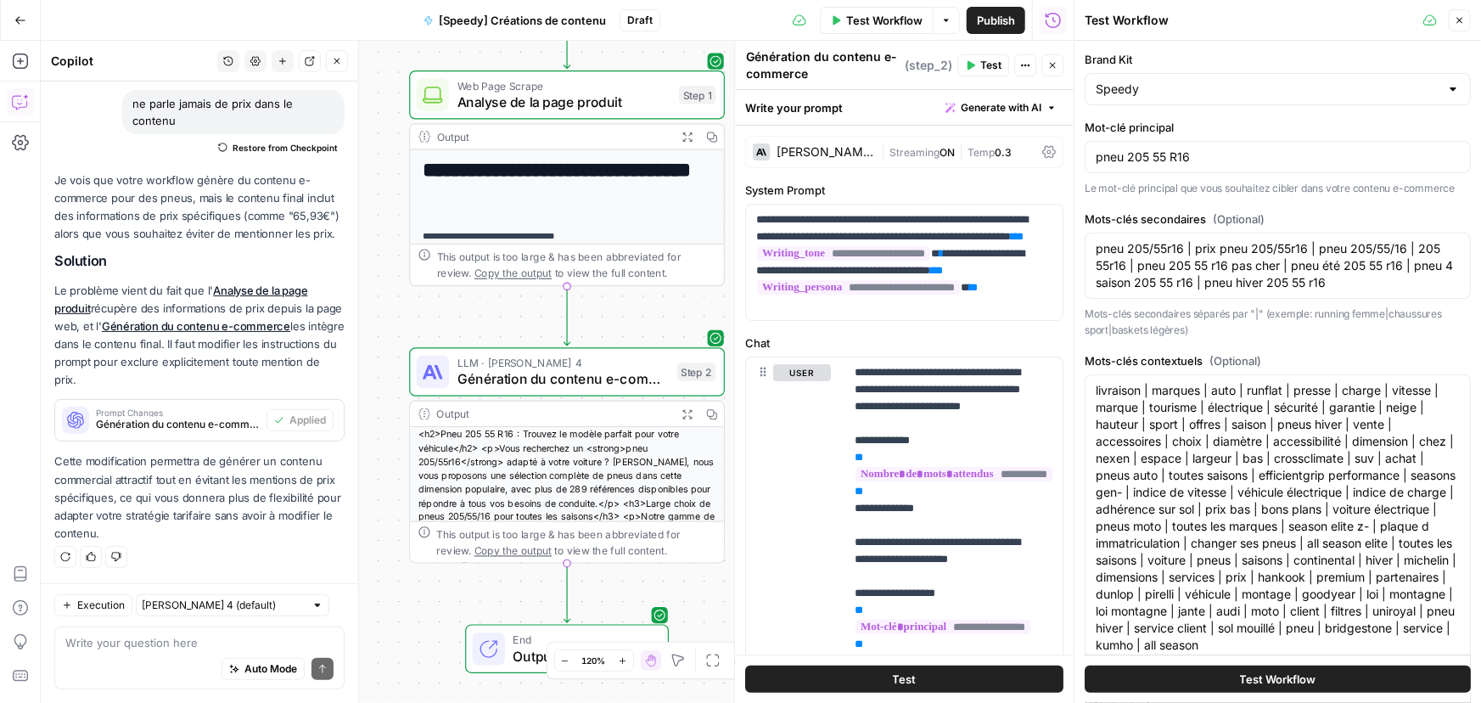
click at [1262, 682] on span "Test Workflow" at bounding box center [1278, 678] width 76 height 17
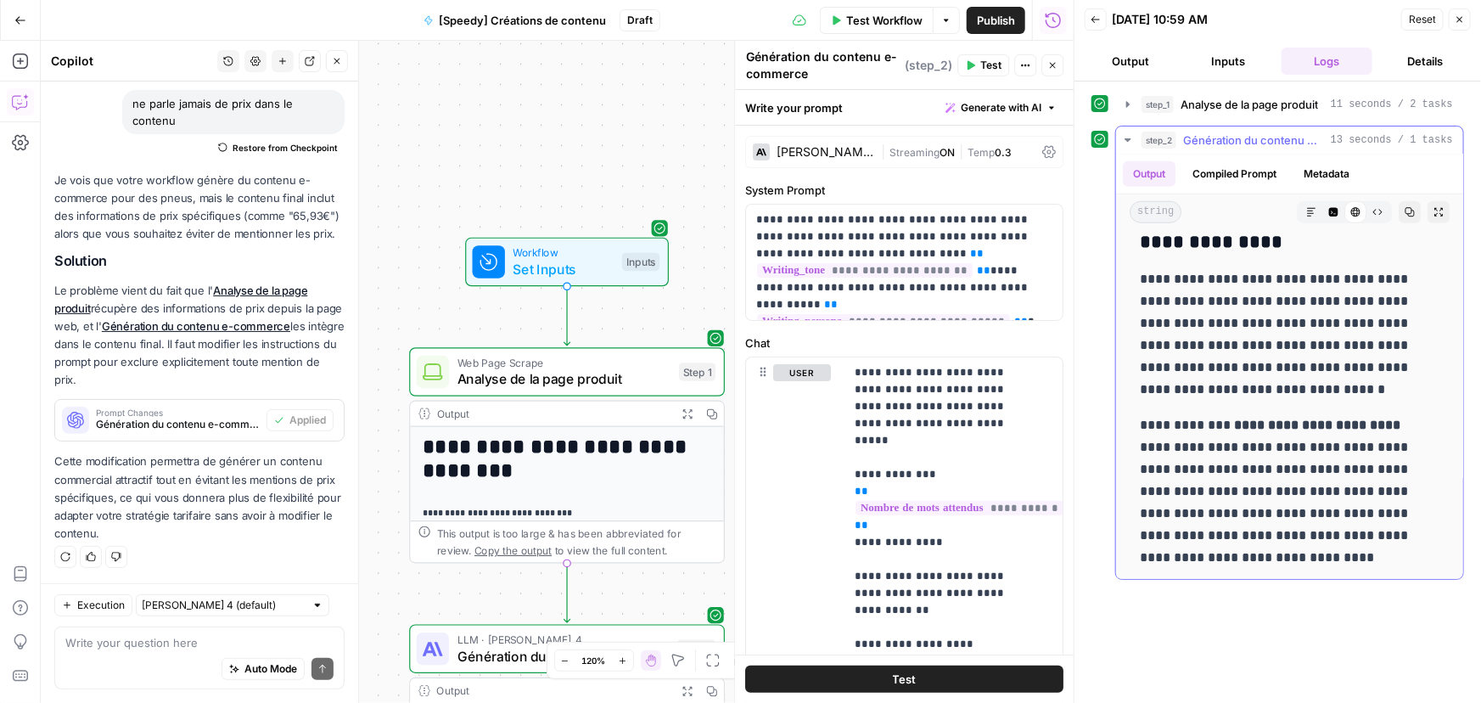
scroll to position [758, 0]
click at [1404, 210] on icon "button" at bounding box center [1409, 212] width 10 height 10
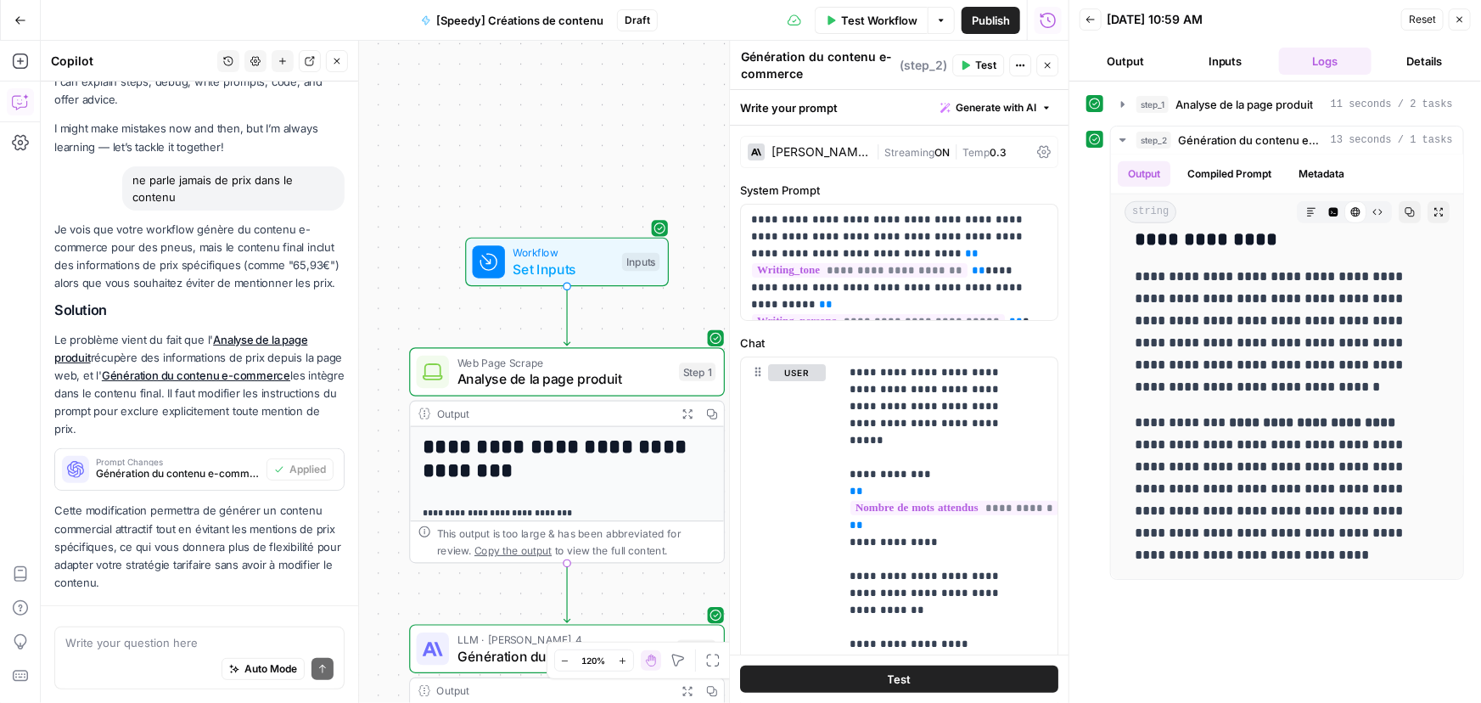
scroll to position [144, 0]
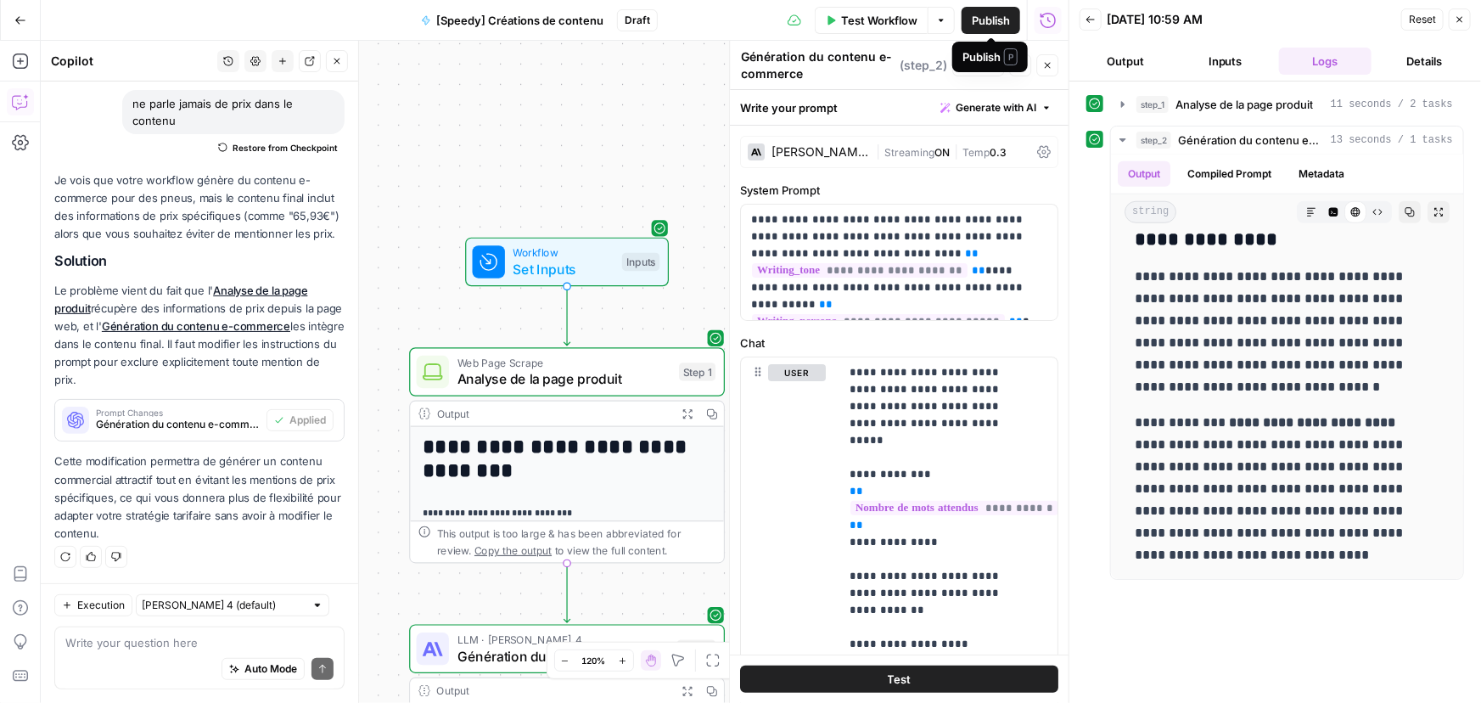
click at [984, 19] on span "Publish" at bounding box center [991, 20] width 38 height 17
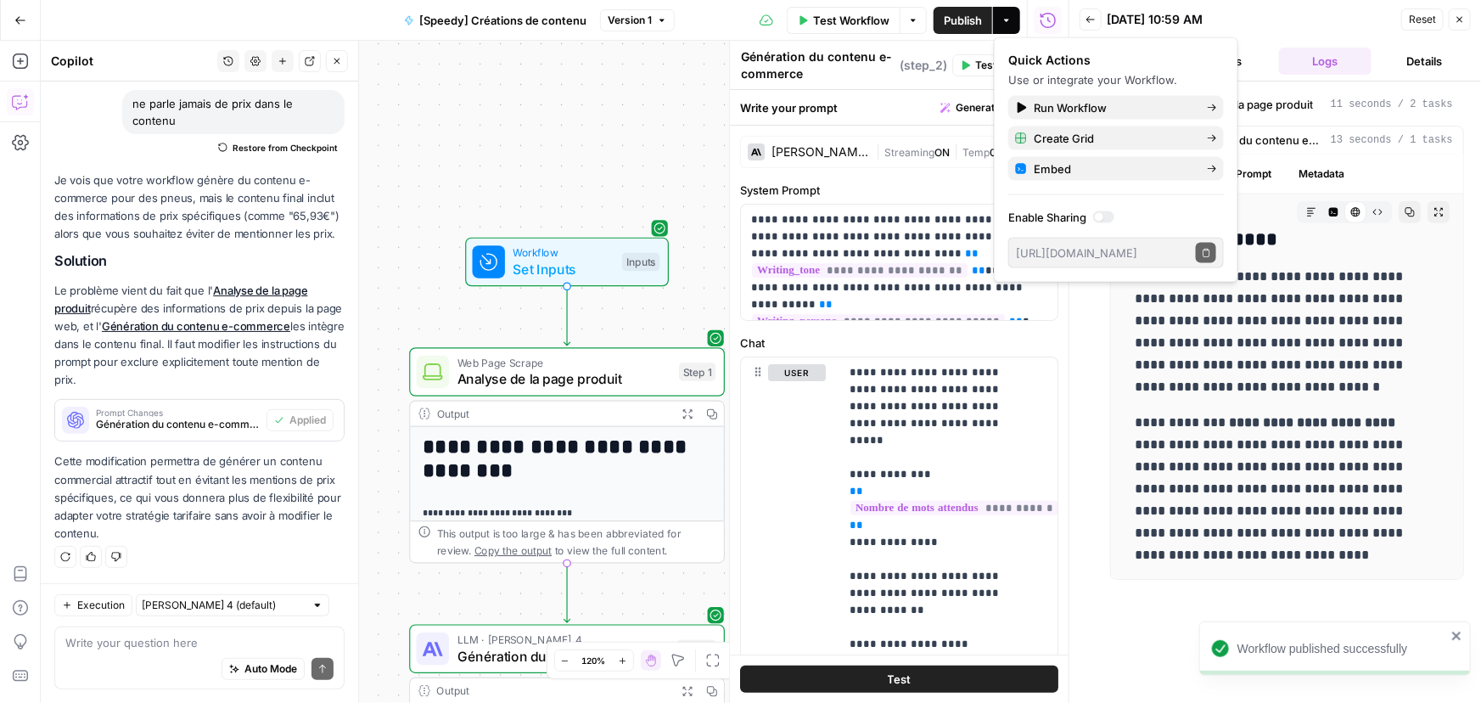
click at [1086, 15] on icon "button" at bounding box center [1090, 19] width 10 height 10
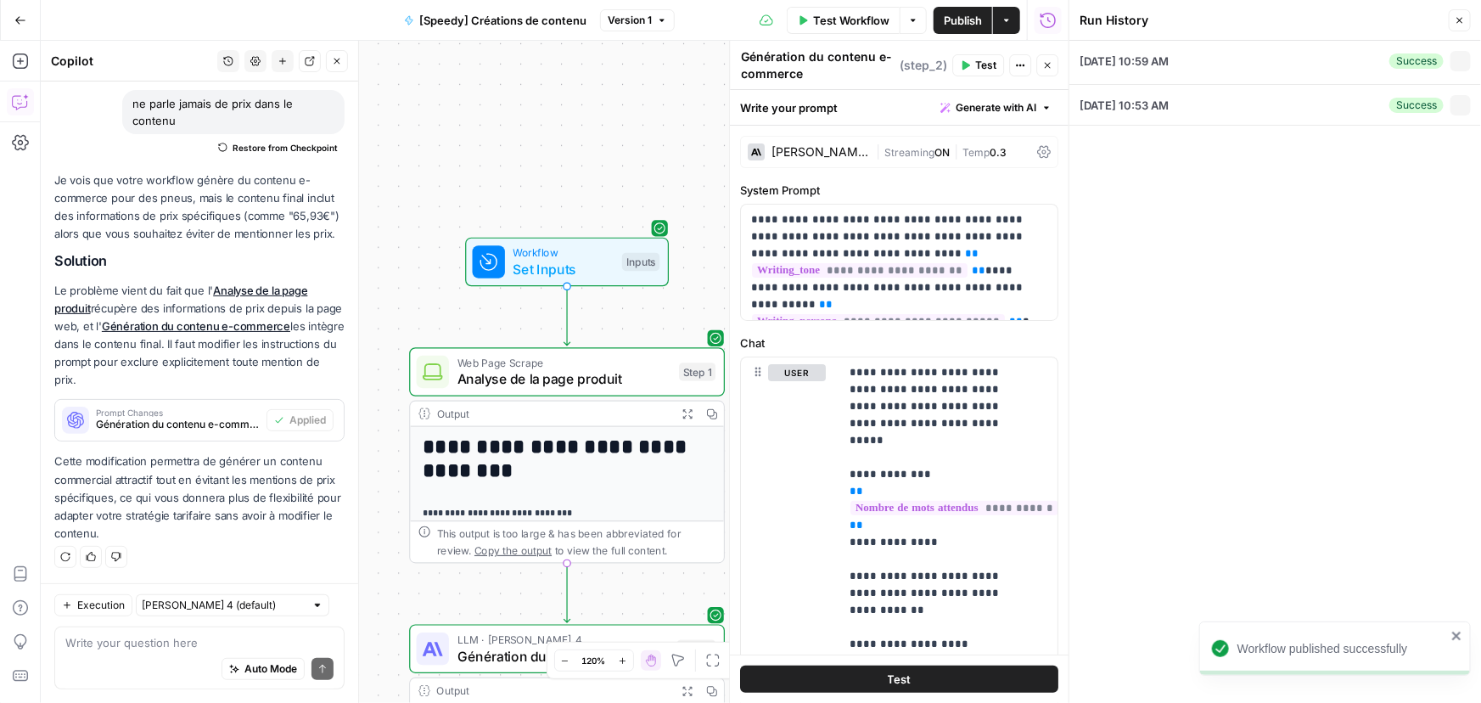
type input "Speedy"
type input "pneu 205 55 R16"
type input "https://www.speedy.fr/pneus/205-55-r16"
type input "300"
type textarea "pneu 205/55r16 | prix pneu 205/55r16 | pneu 205/55/16 | 205 55r16 | pneu 205 55…"
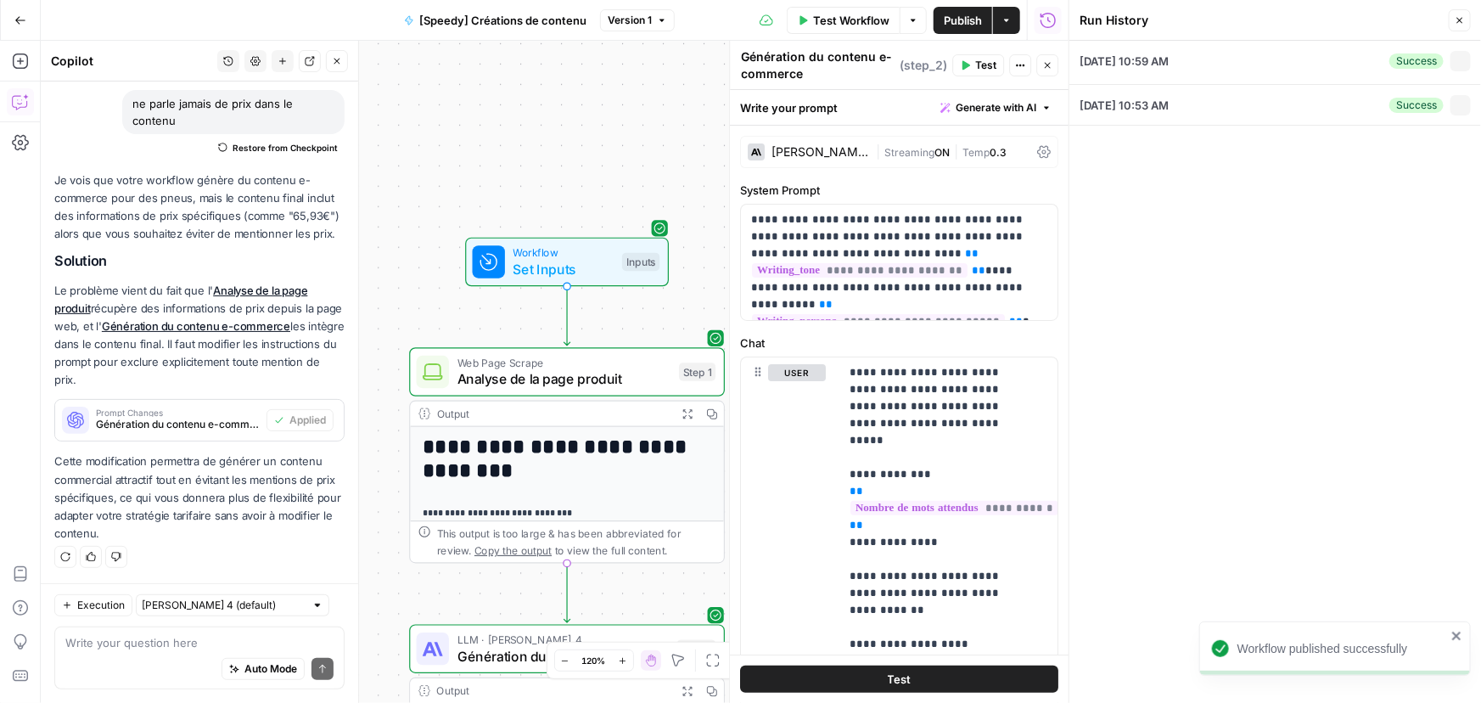
type textarea "livraison | marques | auto | runflat | presse | charge | vitesse | marque | tou…"
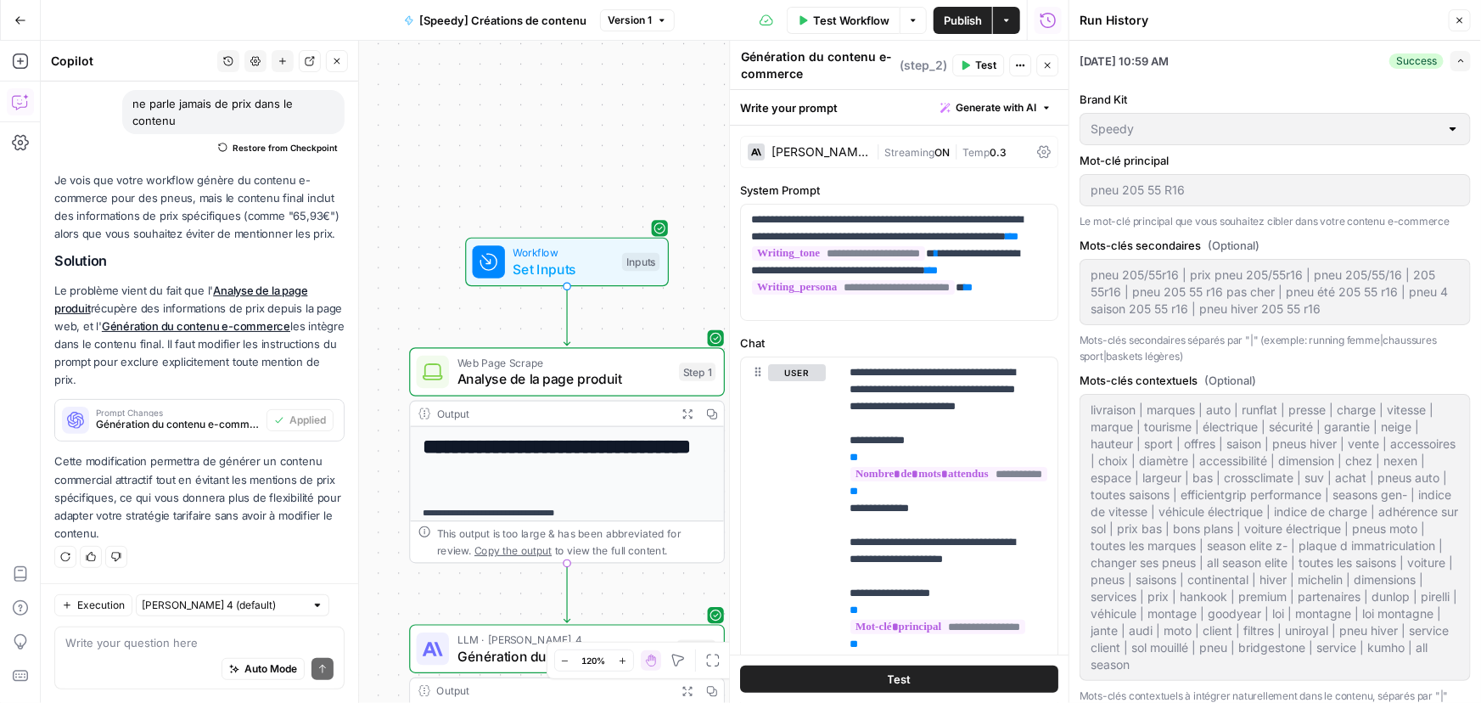
click at [14, 13] on button "Go Back" at bounding box center [20, 20] width 31 height 31
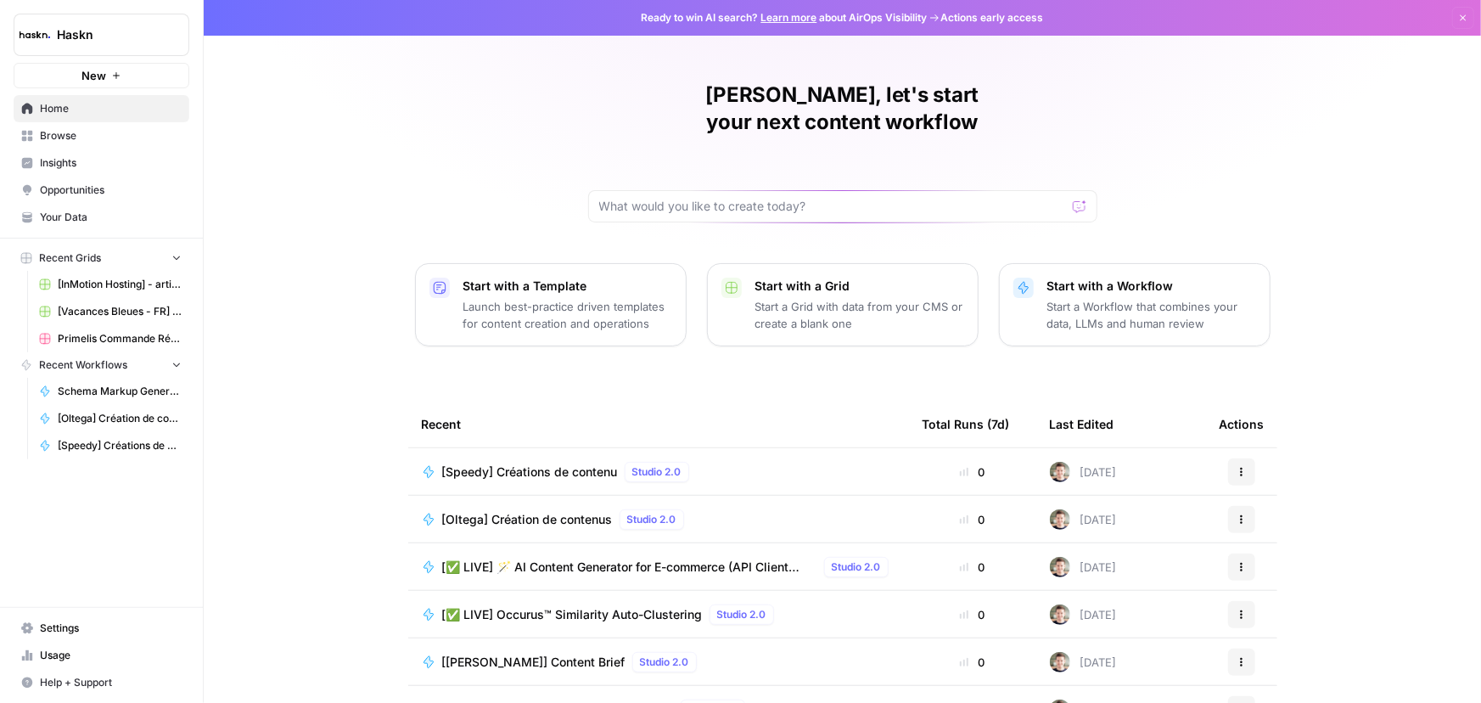
click at [544, 463] on span "[Speedy] Créations de contenu" at bounding box center [530, 471] width 176 height 17
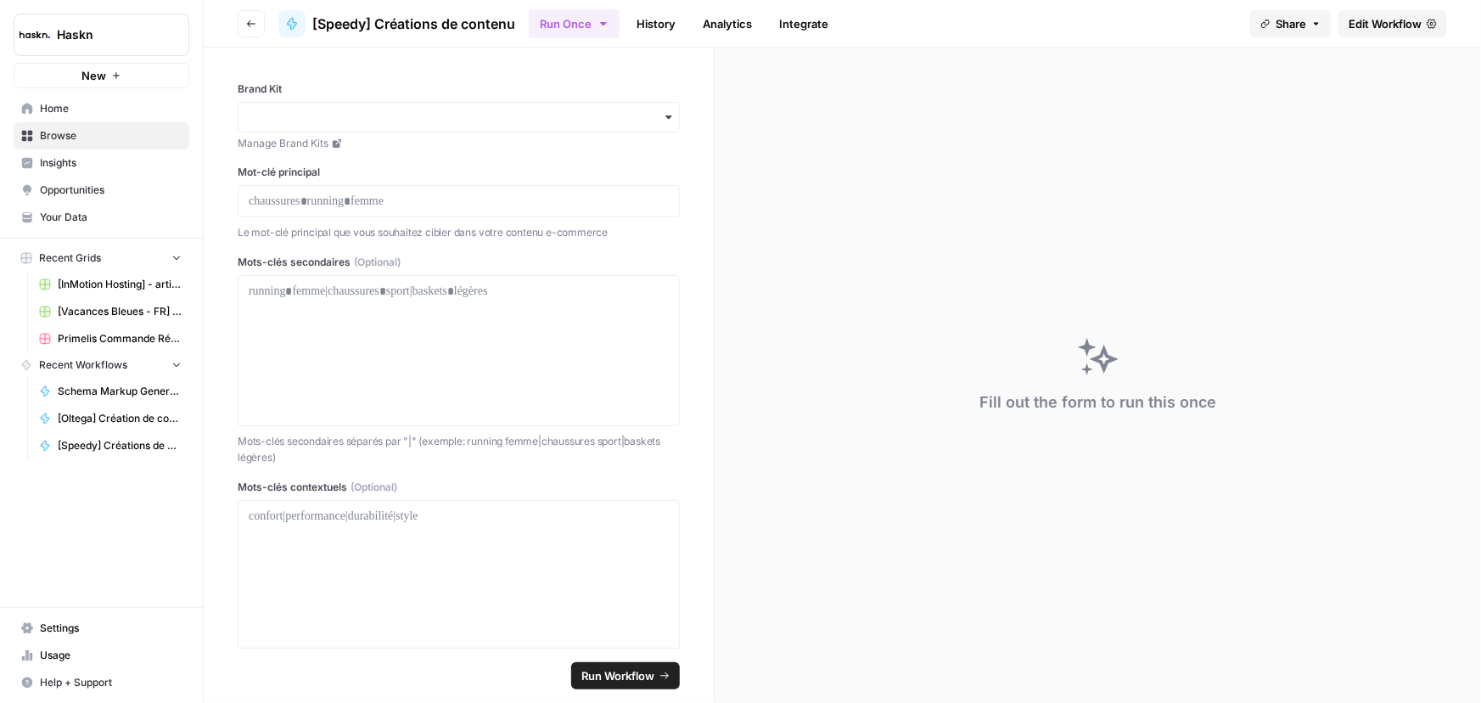
click at [664, 26] on link "History" at bounding box center [655, 23] width 59 height 27
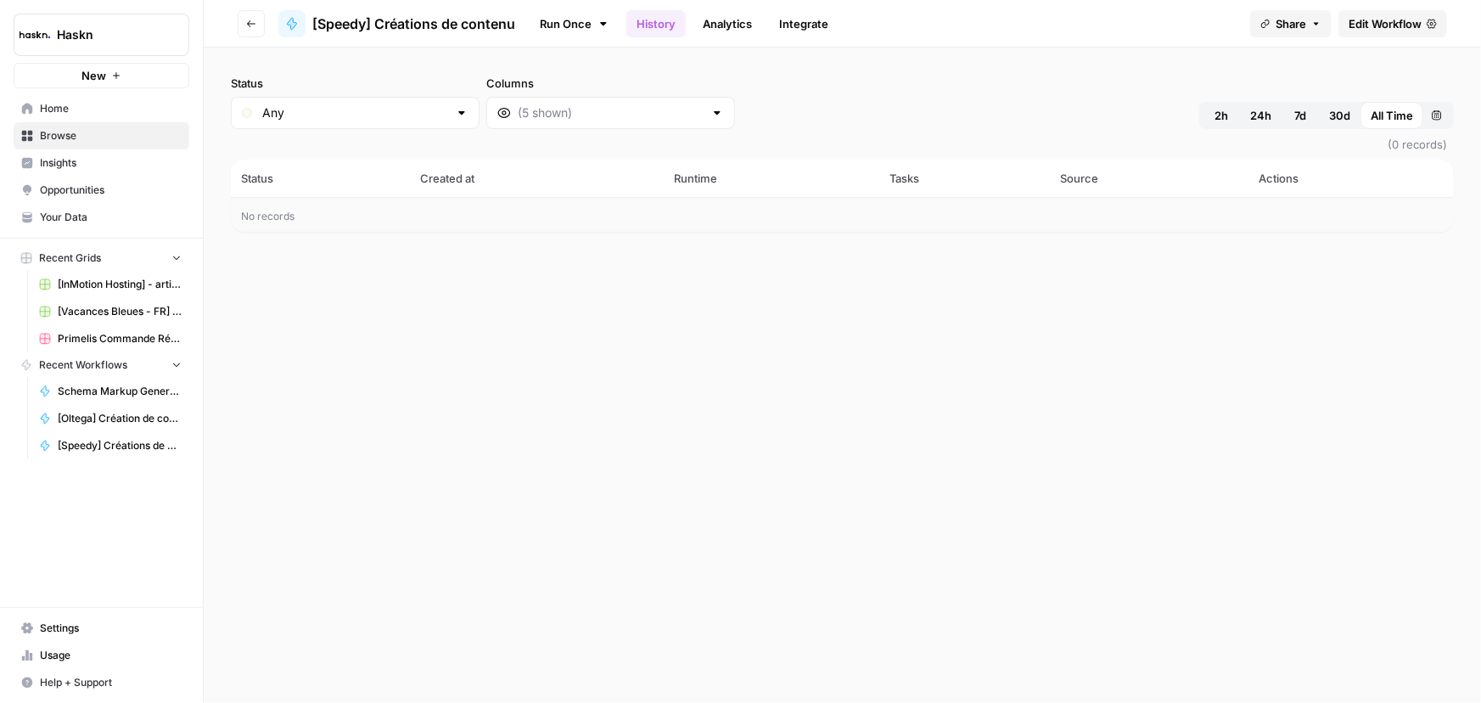
click at [586, 20] on link "Run Once" at bounding box center [574, 23] width 91 height 29
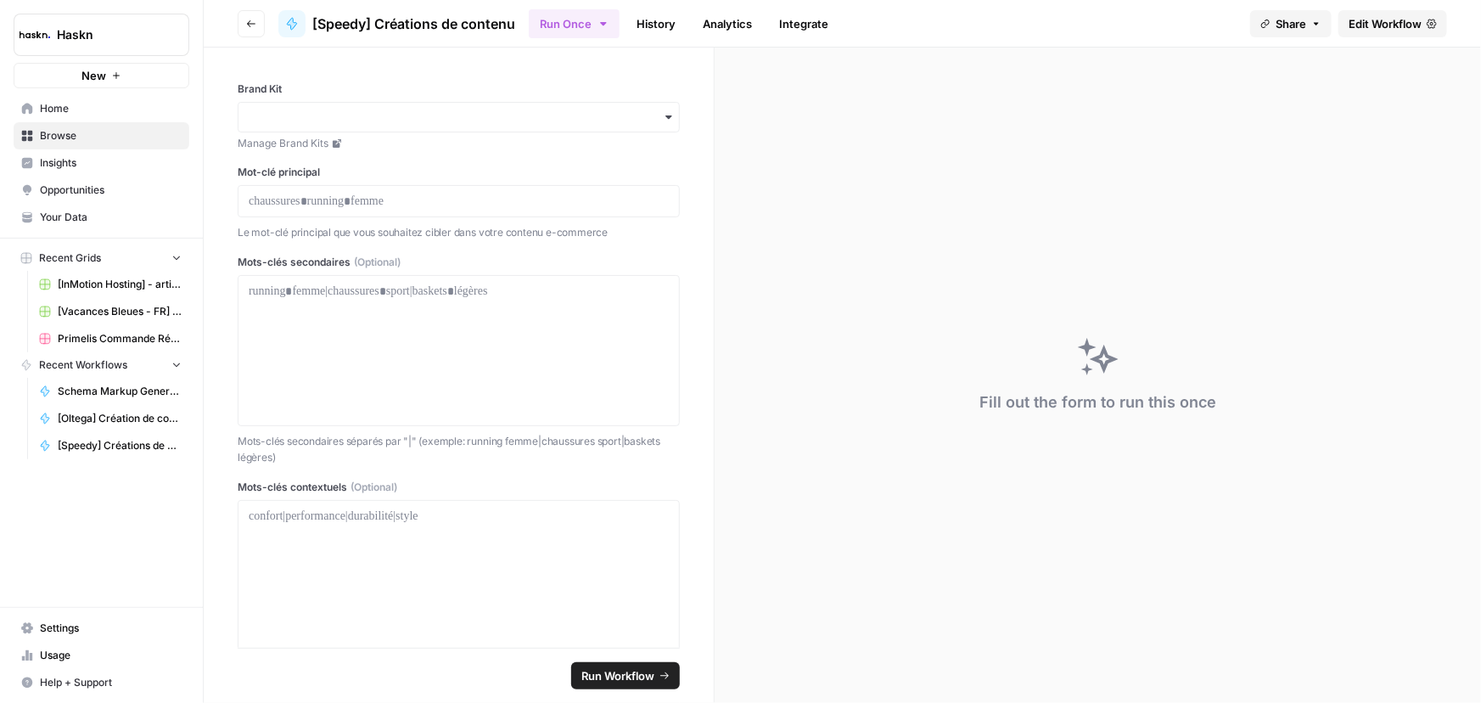
click at [603, 32] on button "Run Once" at bounding box center [574, 23] width 91 height 29
click at [597, 126] on span "Run this Workflow in bulk via CSV upload" at bounding box center [680, 129] width 196 height 15
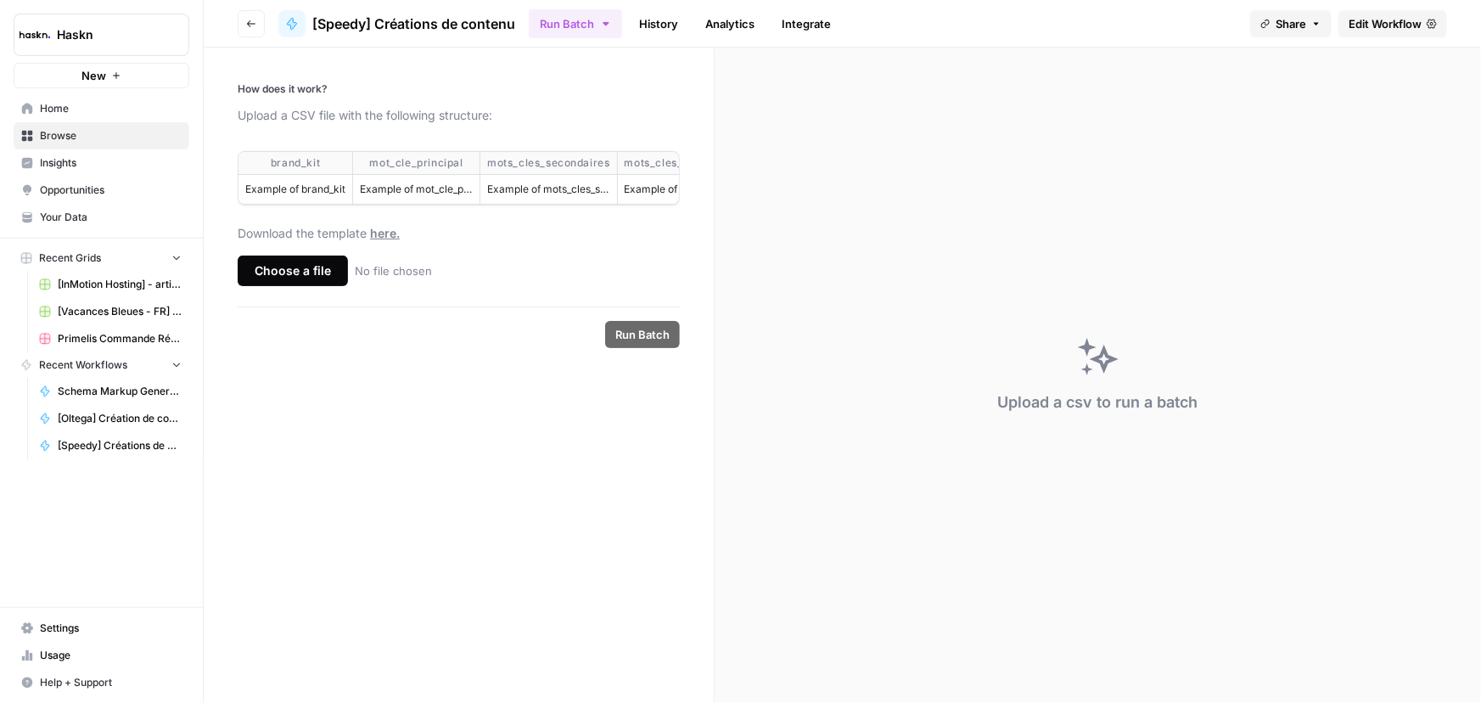
drag, startPoint x: 434, startPoint y: 376, endPoint x: 401, endPoint y: 283, distance: 98.2
click at [434, 377] on form "How does it work? Upload a CSV file with the following structure: brand_kit mot…" at bounding box center [459, 375] width 511 height 655
click at [382, 239] on span "here." at bounding box center [385, 233] width 30 height 14
click at [305, 278] on div "Choose a file" at bounding box center [293, 270] width 110 height 31
click at [0, 0] on input "Choose a file No file chosen" at bounding box center [0, 0] width 0 height 0
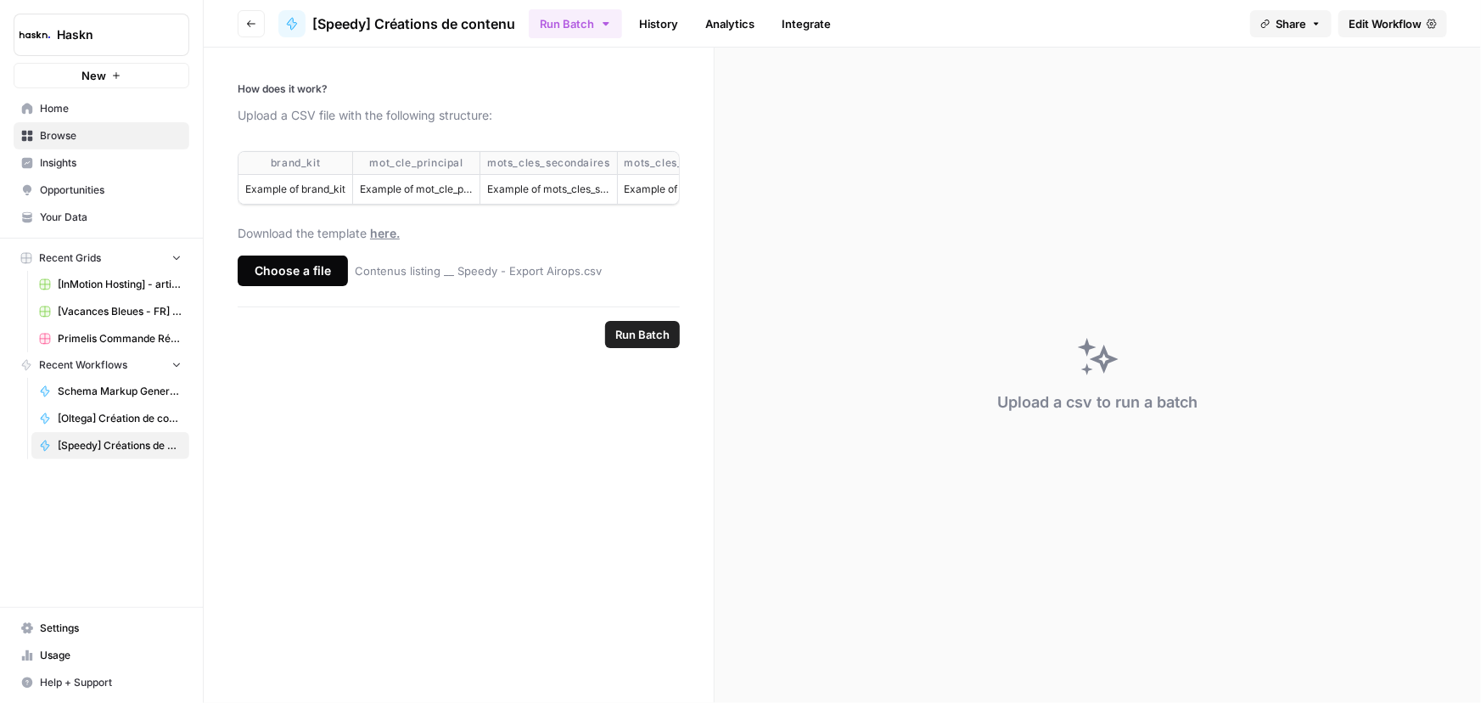
click at [636, 343] on span "Run Batch" at bounding box center [642, 334] width 54 height 17
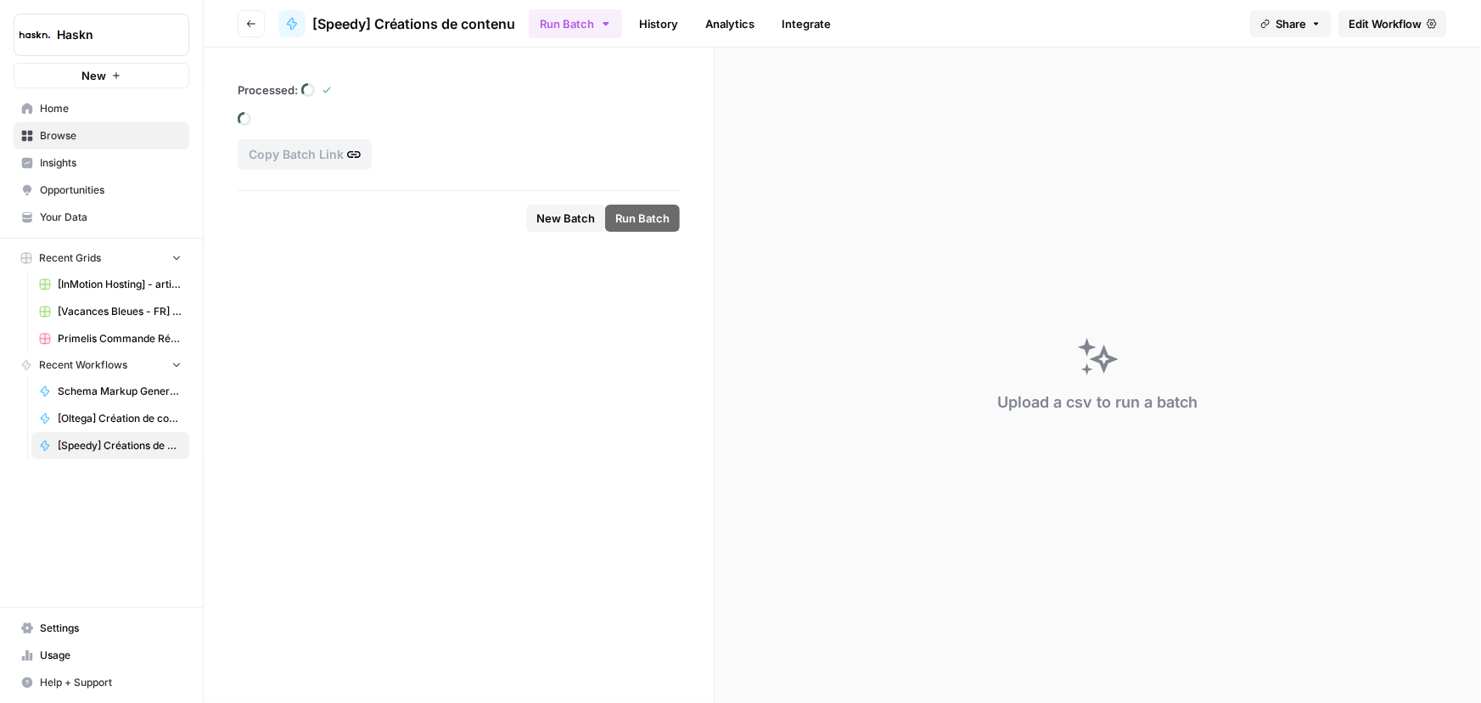
click at [546, 214] on span "New Batch" at bounding box center [565, 218] width 59 height 17
click at [549, 229] on button "New Batch" at bounding box center [565, 218] width 79 height 27
click at [569, 200] on footer "New Batch Run Batch" at bounding box center [459, 217] width 442 height 55
click at [562, 228] on button "New Batch" at bounding box center [565, 218] width 79 height 27
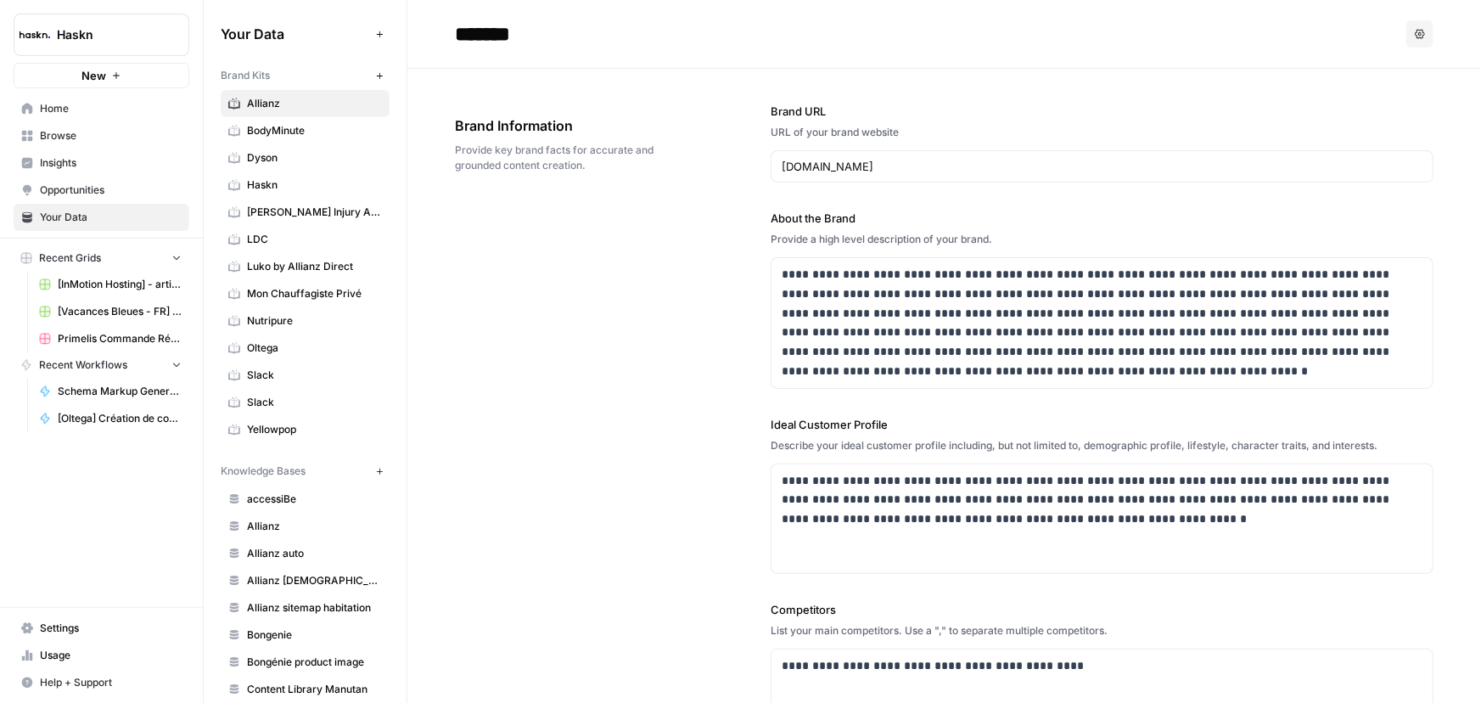
click at [298, 350] on span "Oltega" at bounding box center [314, 347] width 135 height 15
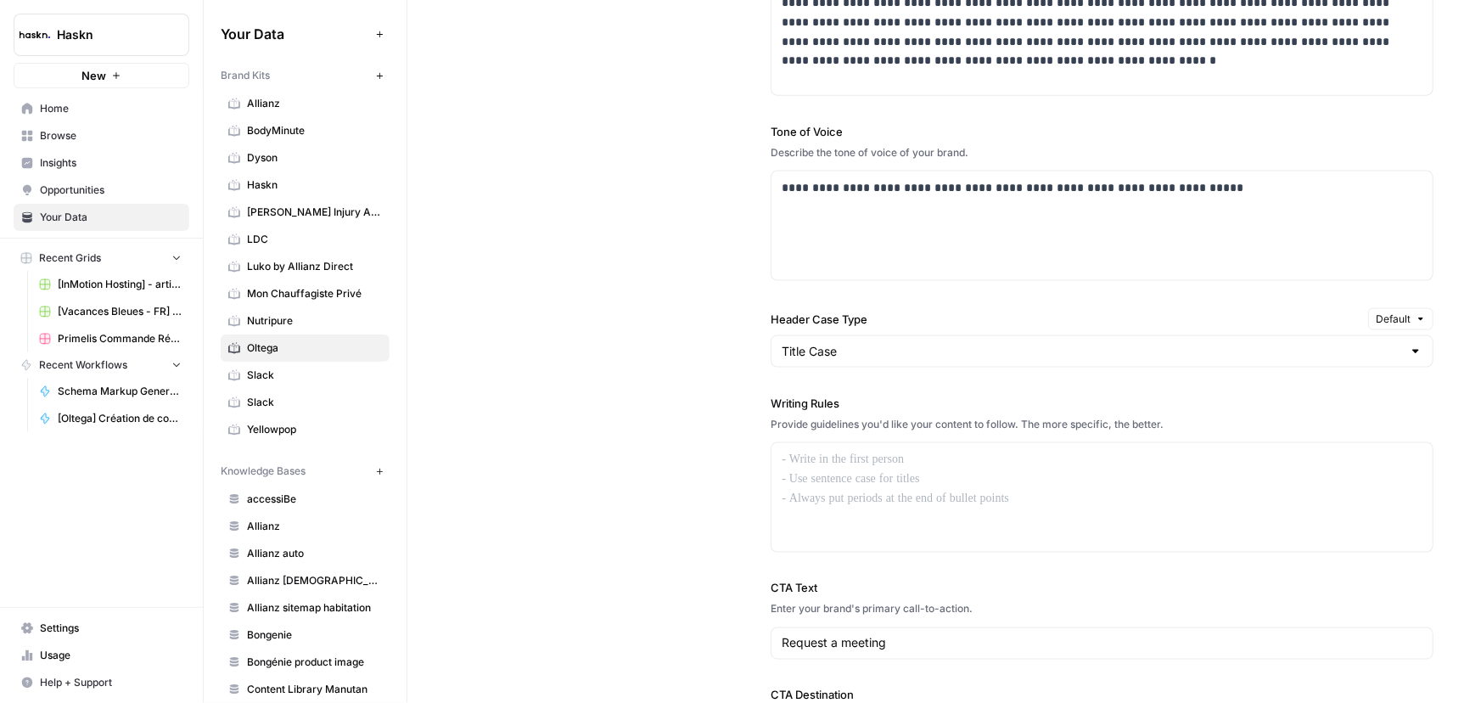
scroll to position [1157, 0]
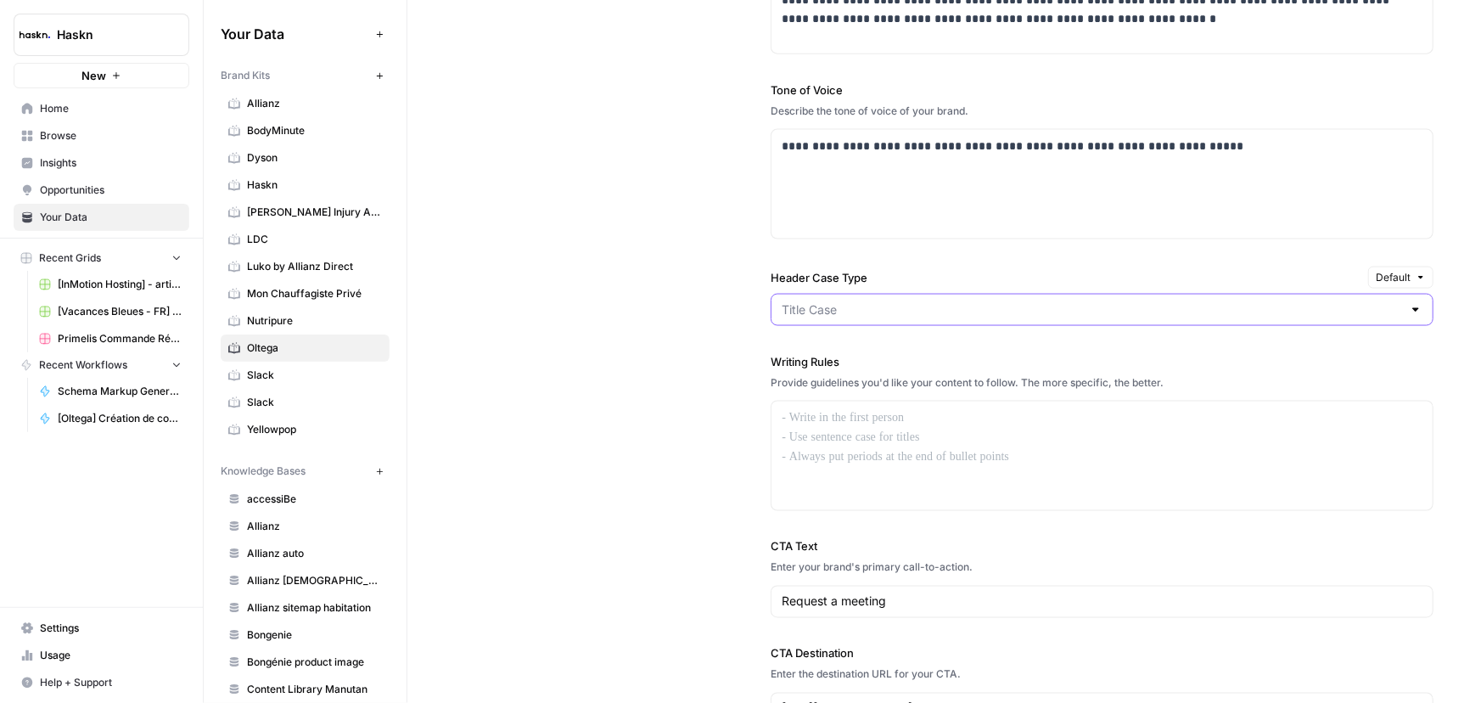
click at [889, 315] on input "Header Case Type" at bounding box center [1092, 309] width 620 height 17
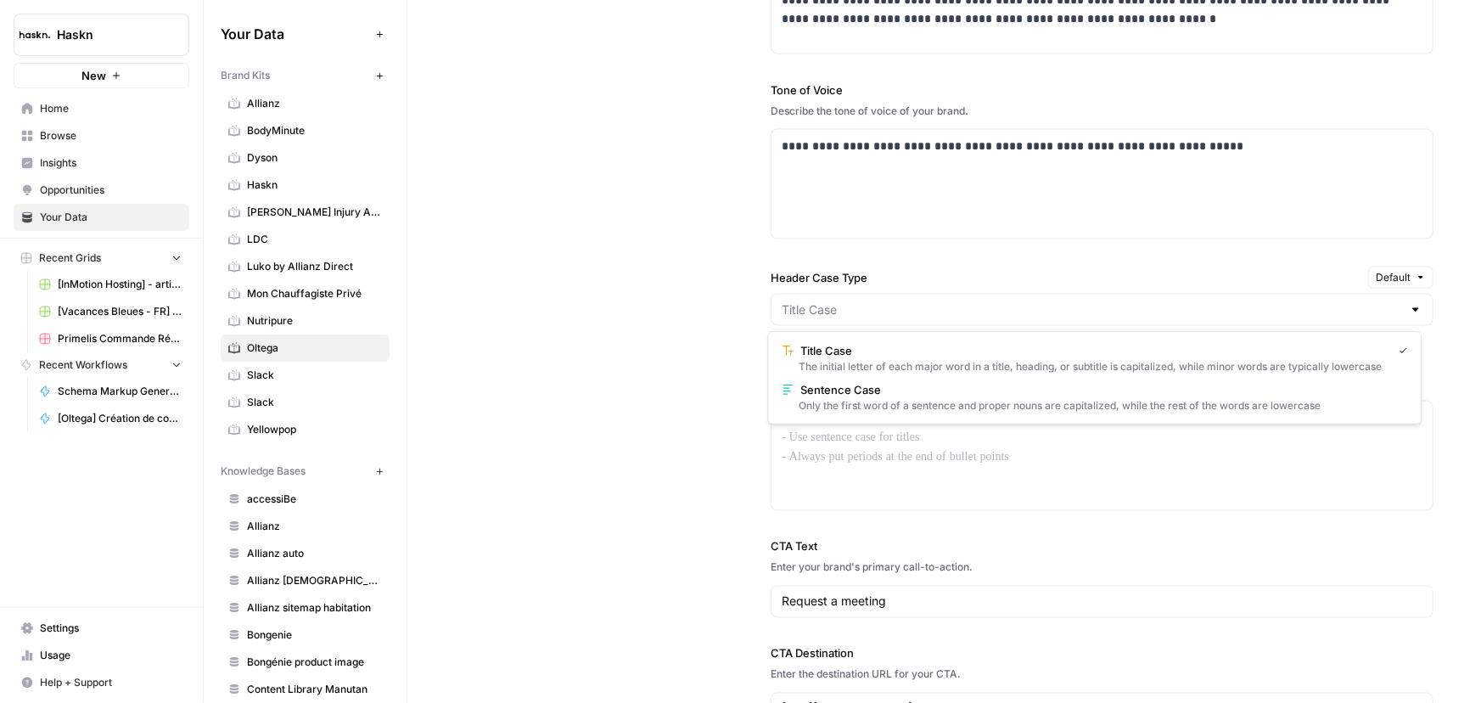
type input "Title Case"
click at [664, 334] on div "**********" at bounding box center [944, 303] width 978 height 912
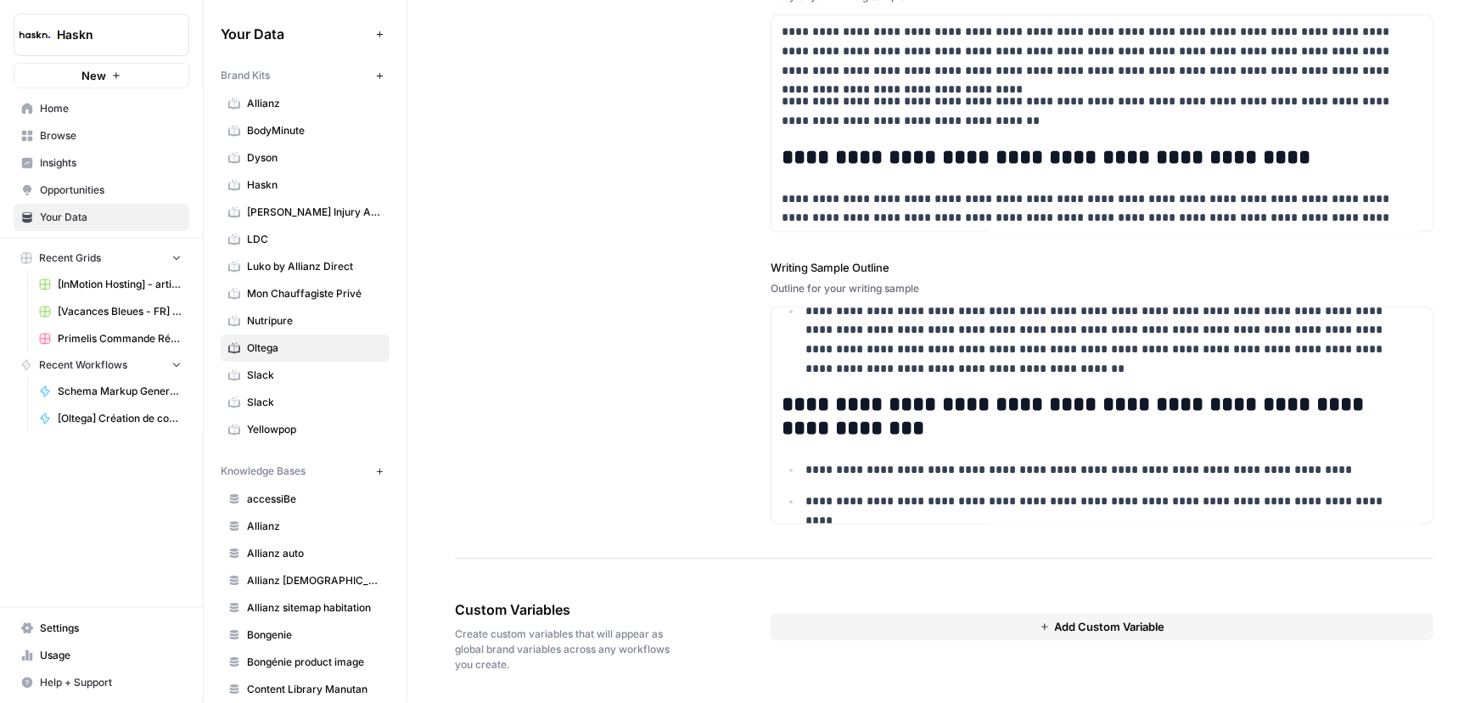
scroll to position [76, 0]
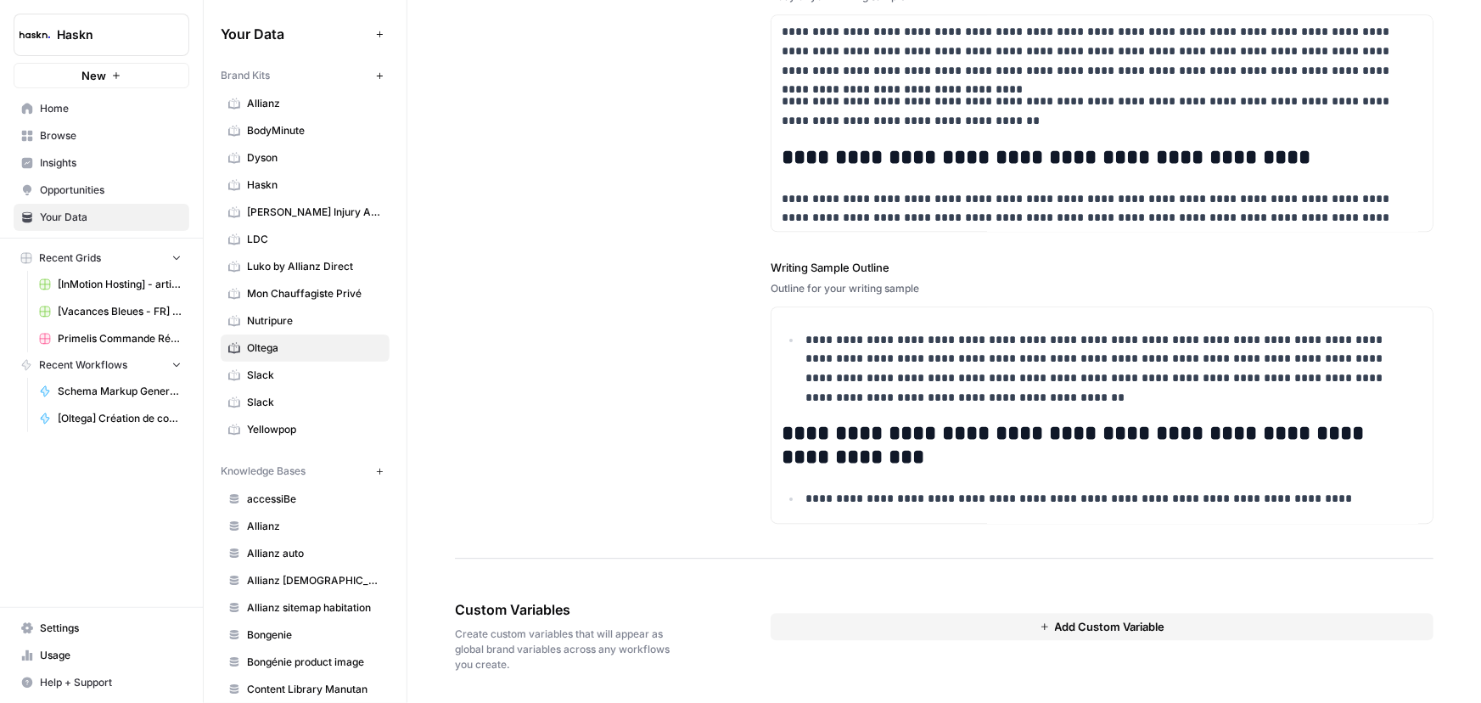
click at [844, 626] on button "Add Custom Variable" at bounding box center [1102, 626] width 663 height 27
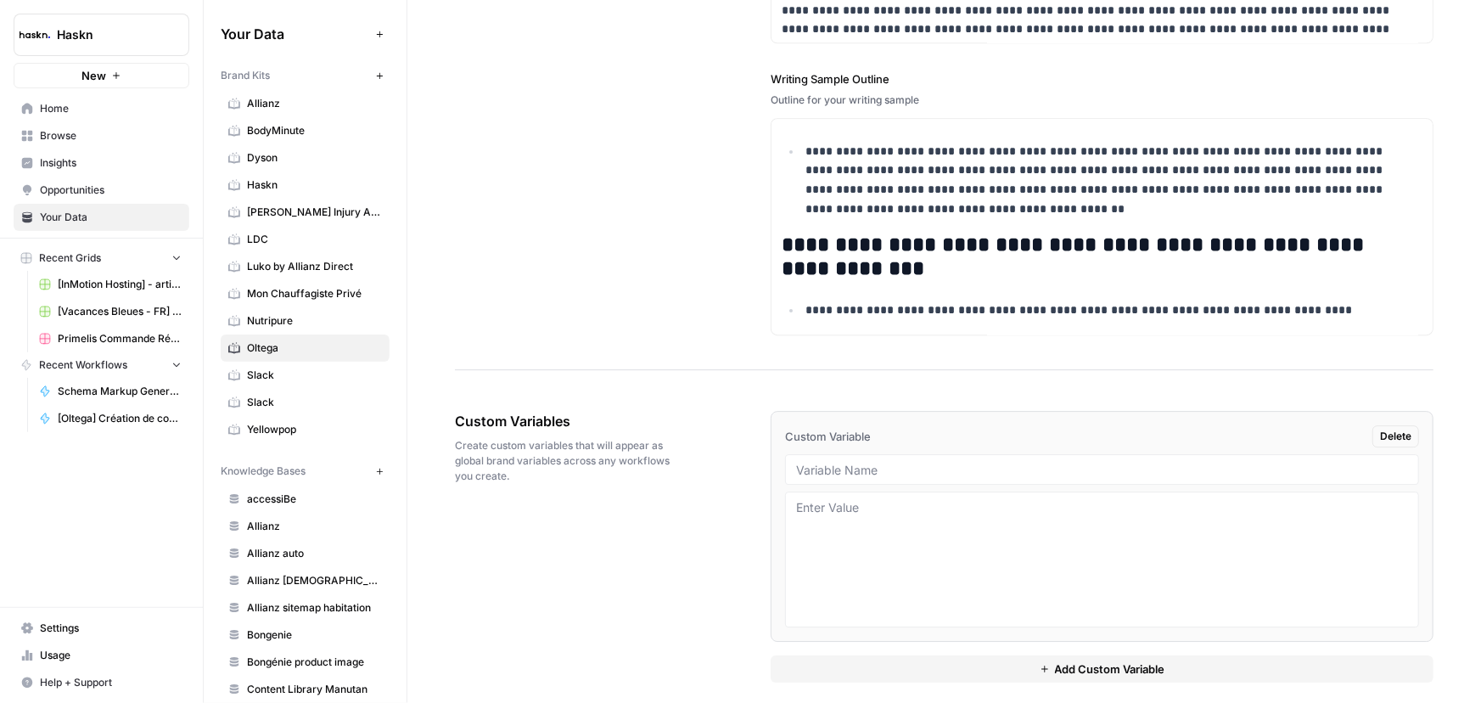
scroll to position [2402, 0]
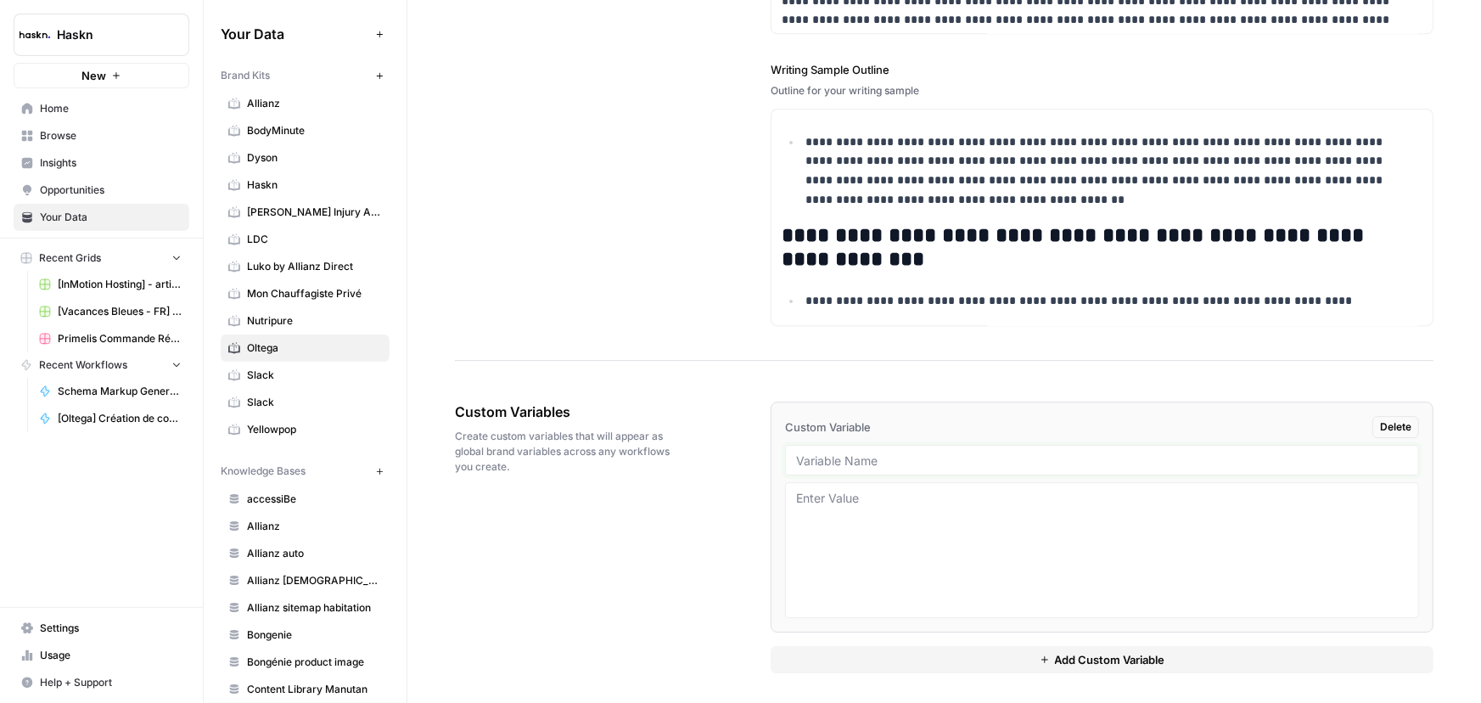
click at [855, 452] on input "text" at bounding box center [1102, 459] width 612 height 15
click at [817, 452] on input "text" at bounding box center [1102, 459] width 612 height 15
paste input "brand_kit"
type input "brand_kit"
click at [849, 502] on textarea at bounding box center [1102, 550] width 612 height 121
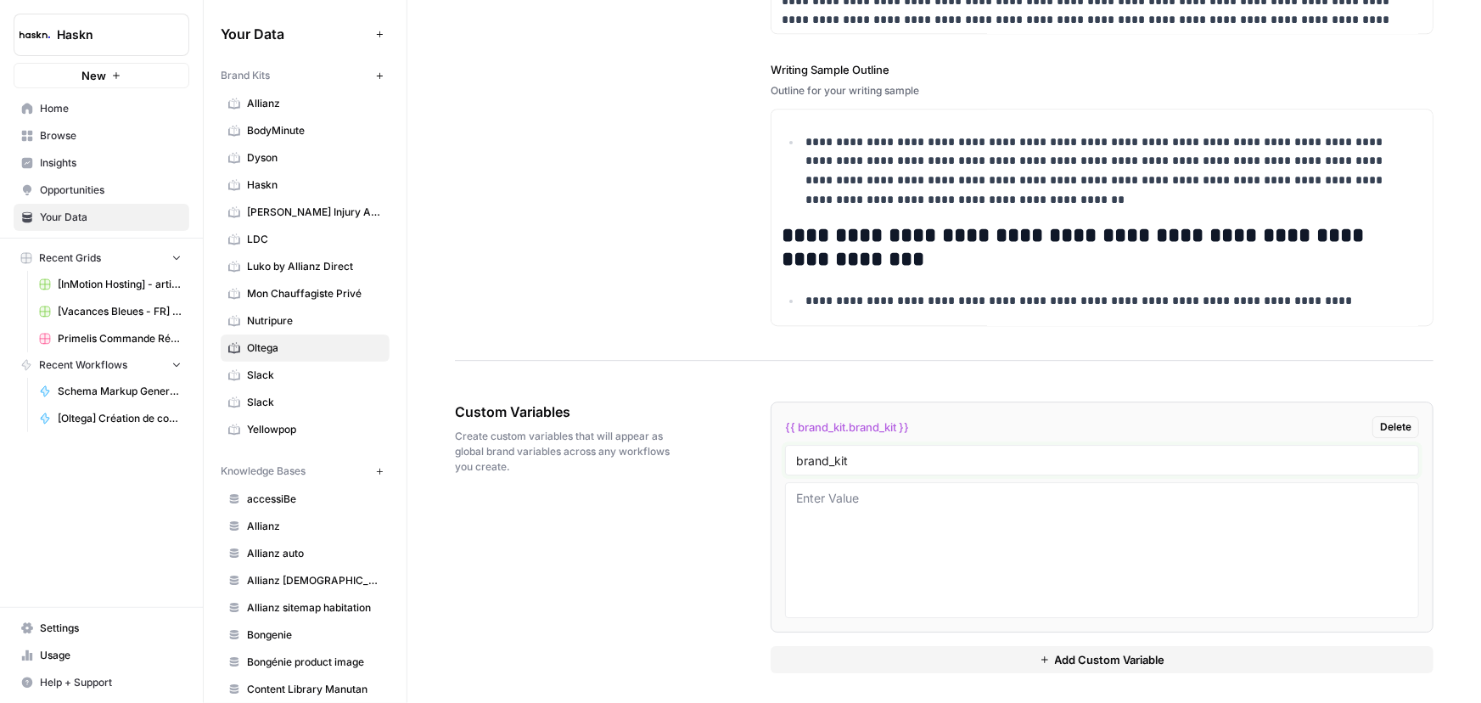
click at [874, 460] on input "brand_kit" at bounding box center [1102, 459] width 612 height 15
click at [869, 507] on textarea at bounding box center [1102, 550] width 612 height 121
click at [63, 109] on span "Home" at bounding box center [111, 108] width 142 height 15
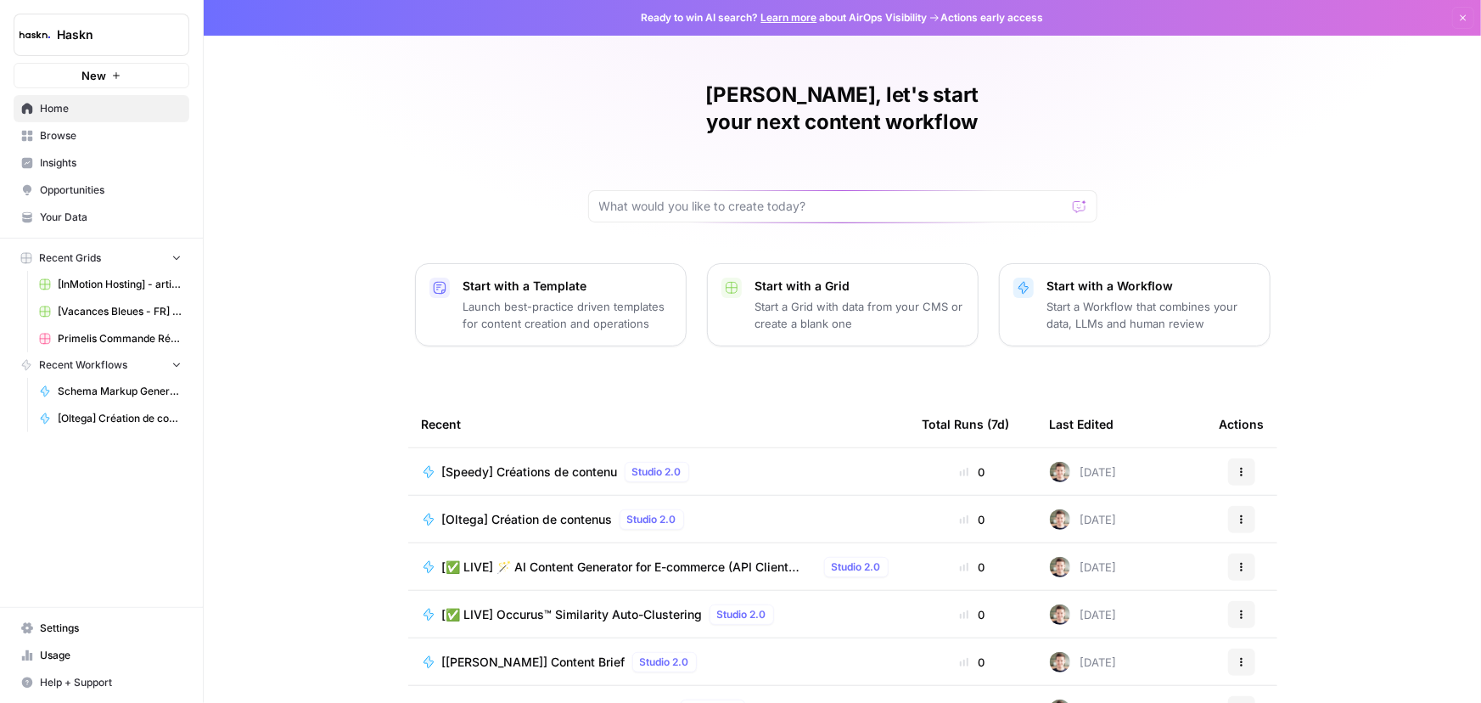
click at [552, 463] on span "[Speedy] Créations de contenu" at bounding box center [530, 471] width 176 height 17
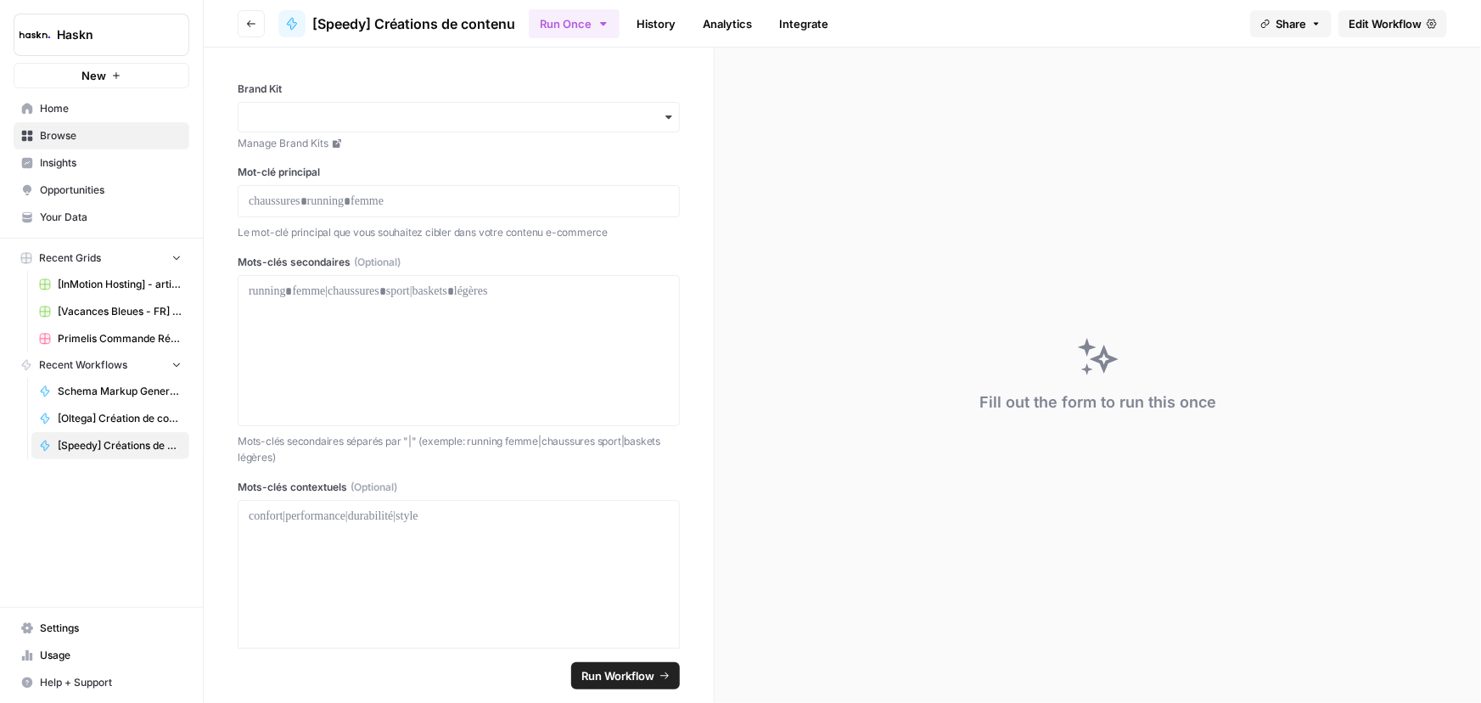
click at [1366, 17] on span "Edit Workflow" at bounding box center [1384, 23] width 73 height 17
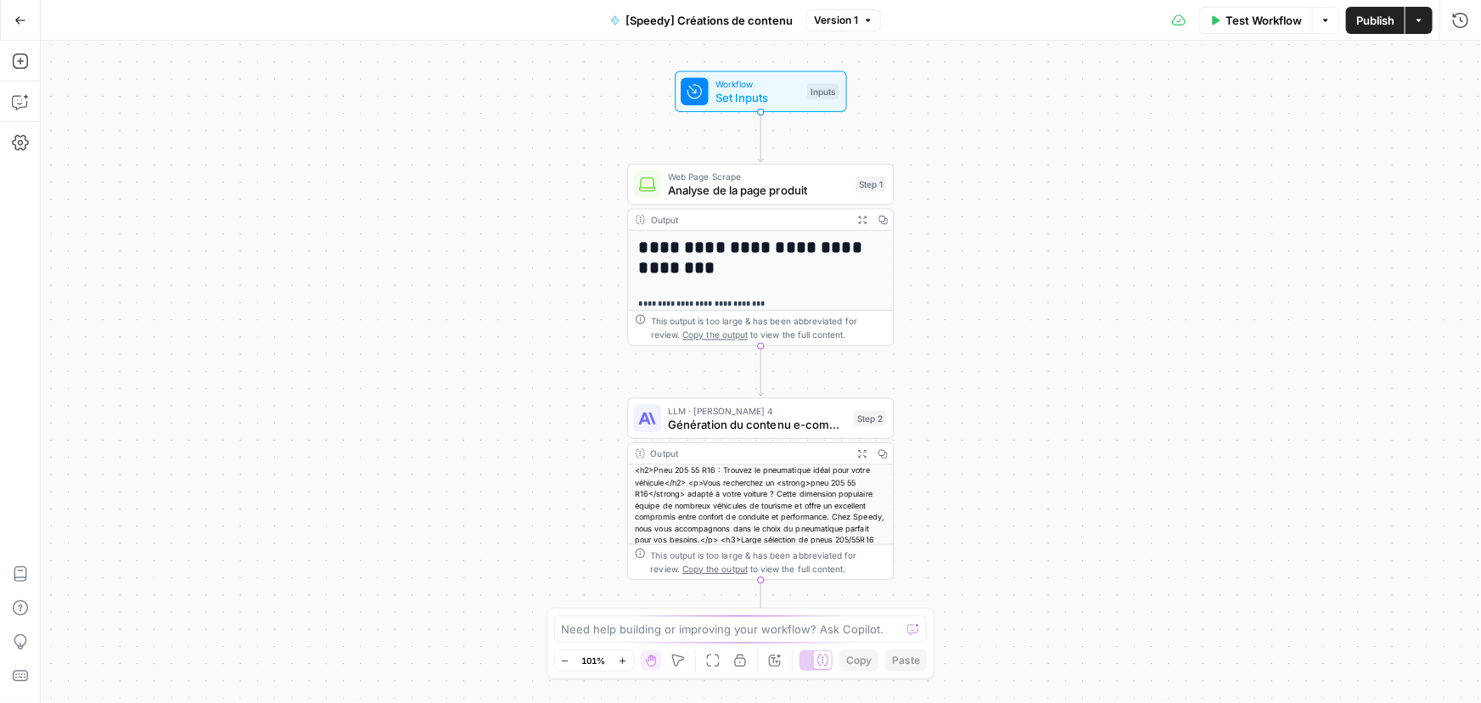
click at [525, 326] on div "**********" at bounding box center [761, 372] width 1440 height 662
click at [18, 110] on button "Copilot" at bounding box center [20, 101] width 27 height 27
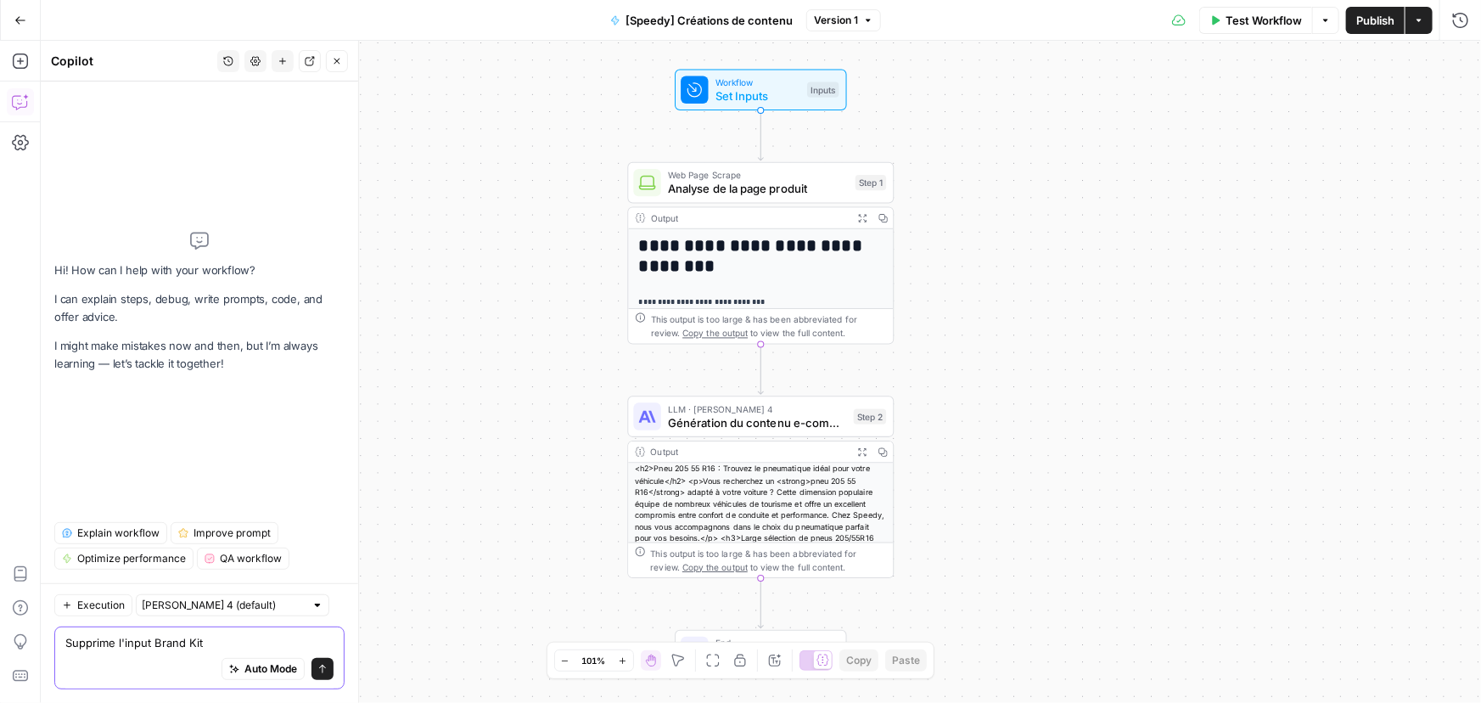
click at [200, 639] on textarea "Supprime l'input Brand Kit" at bounding box center [199, 642] width 268 height 17
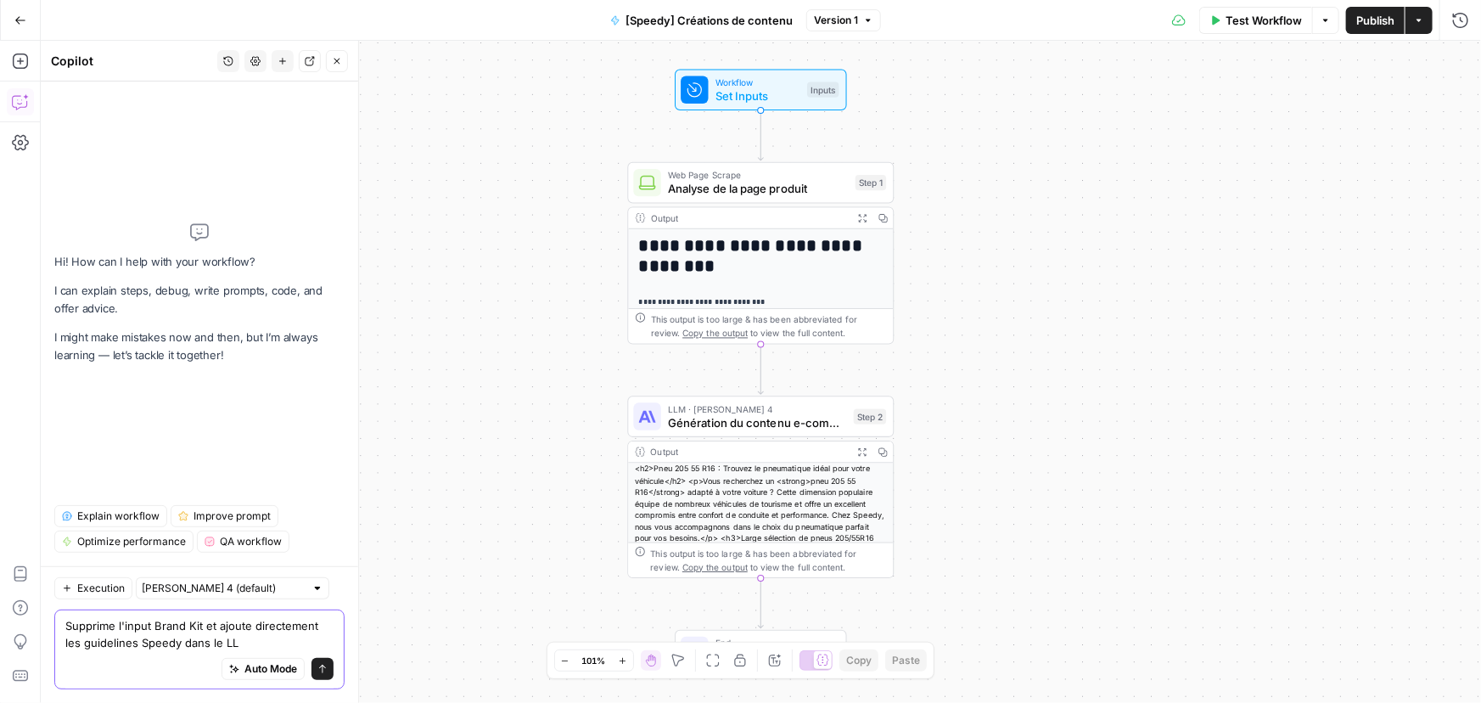
type textarea "Supprime l'input Brand Kit et ajoute directement les guidelines Speedy dans le …"
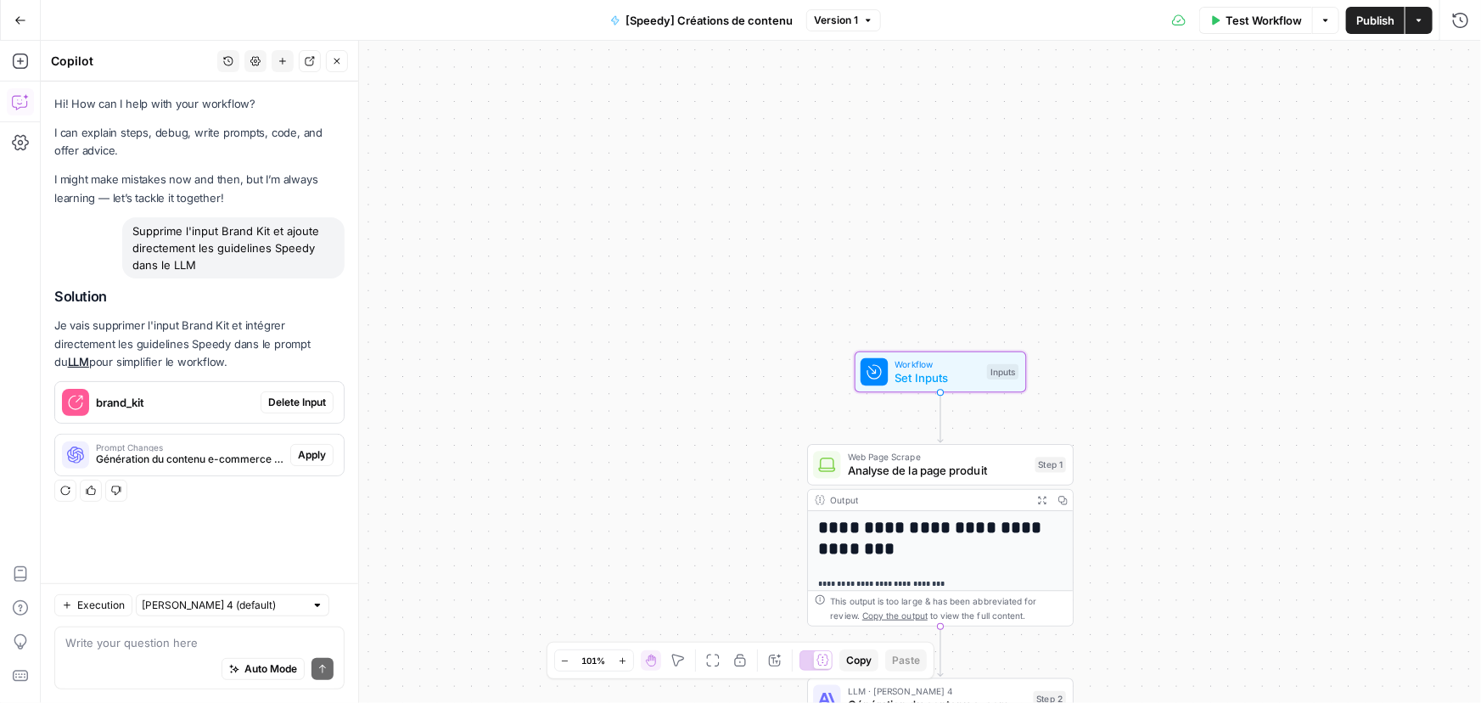
click at [297, 406] on span "Delete Input" at bounding box center [297, 402] width 58 height 15
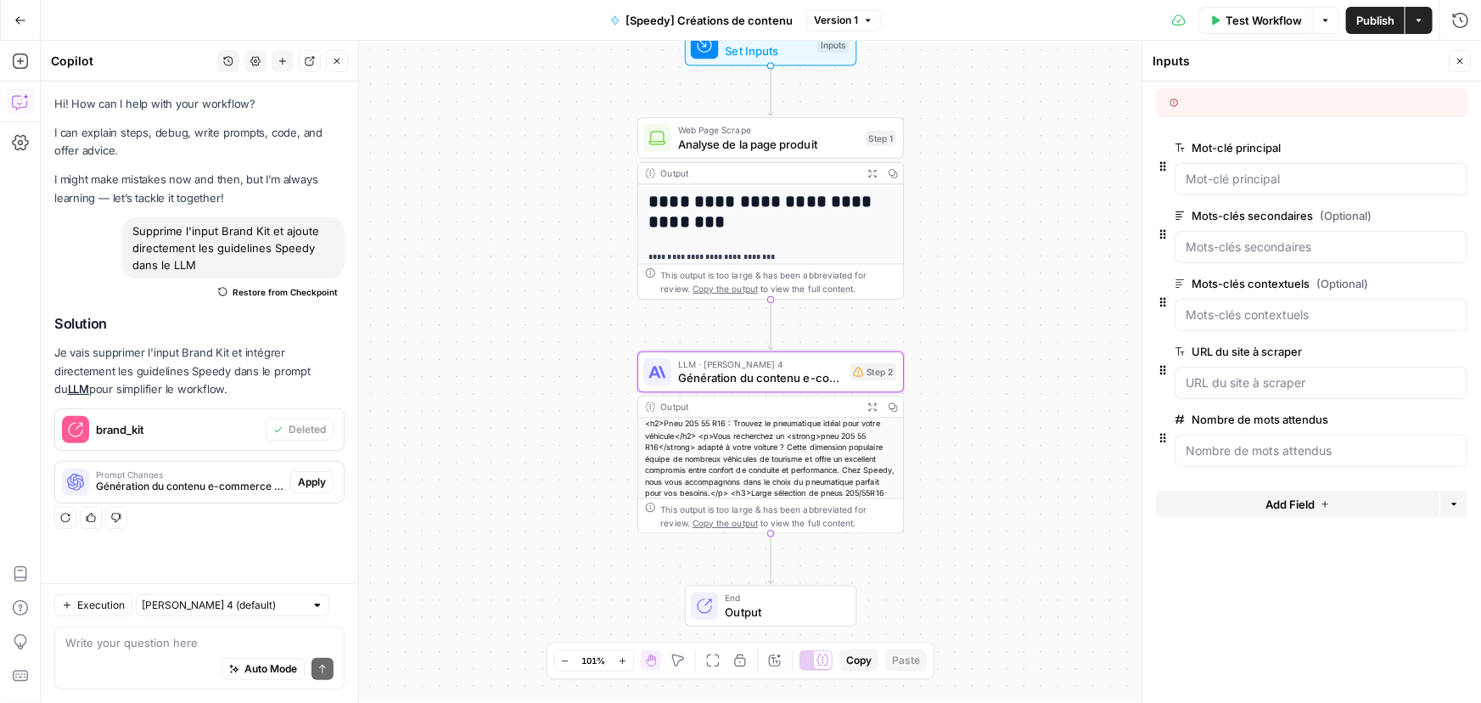
click at [302, 486] on span "Apply" at bounding box center [312, 481] width 28 height 15
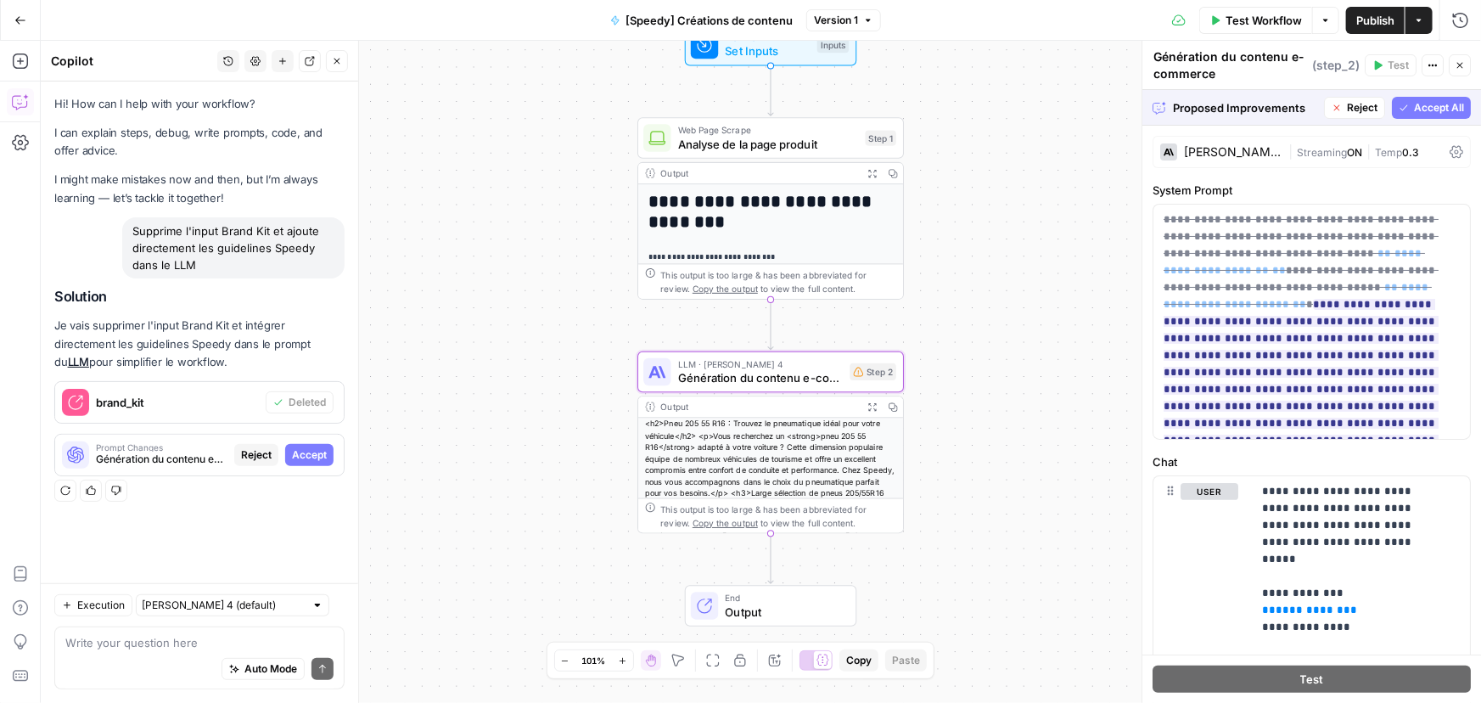
click at [1419, 115] on button "Accept All" at bounding box center [1431, 108] width 79 height 22
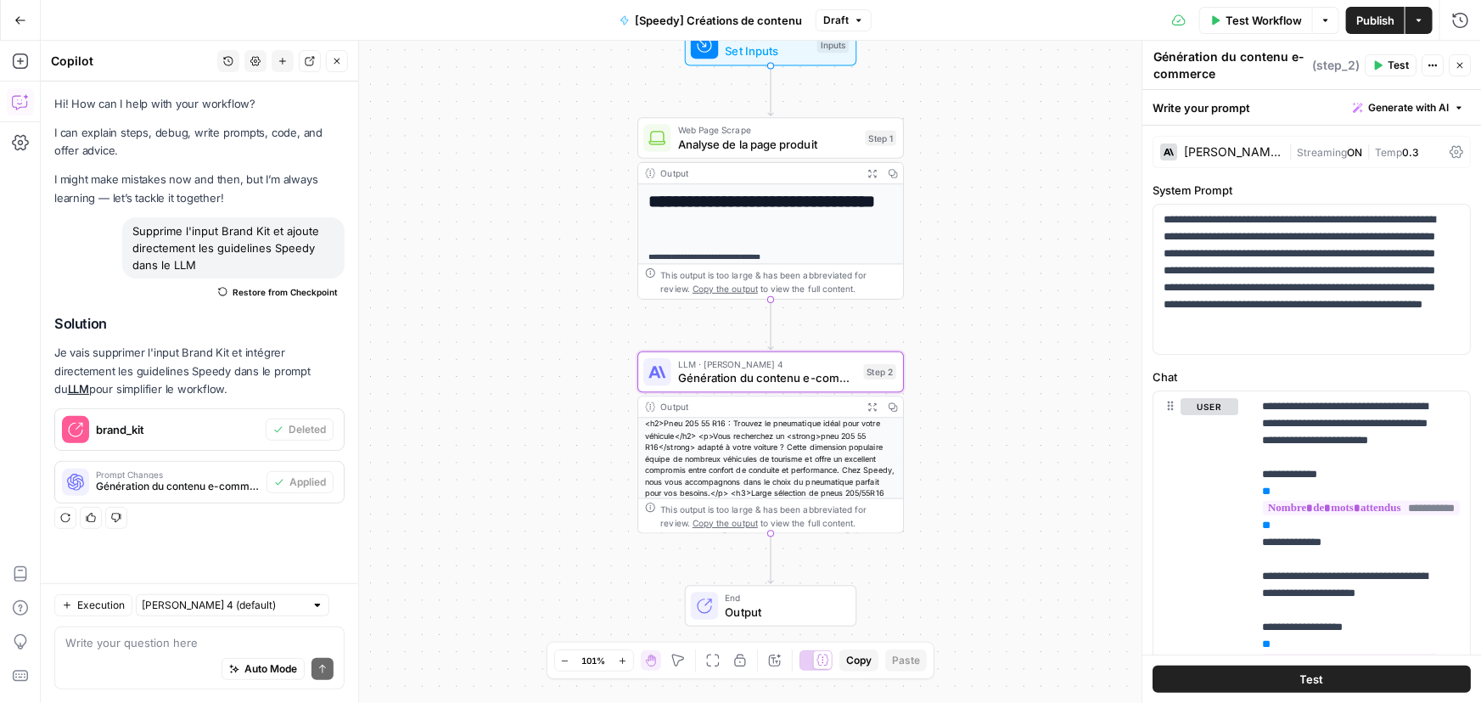
click at [1257, 23] on span "Test Workflow" at bounding box center [1263, 20] width 76 height 17
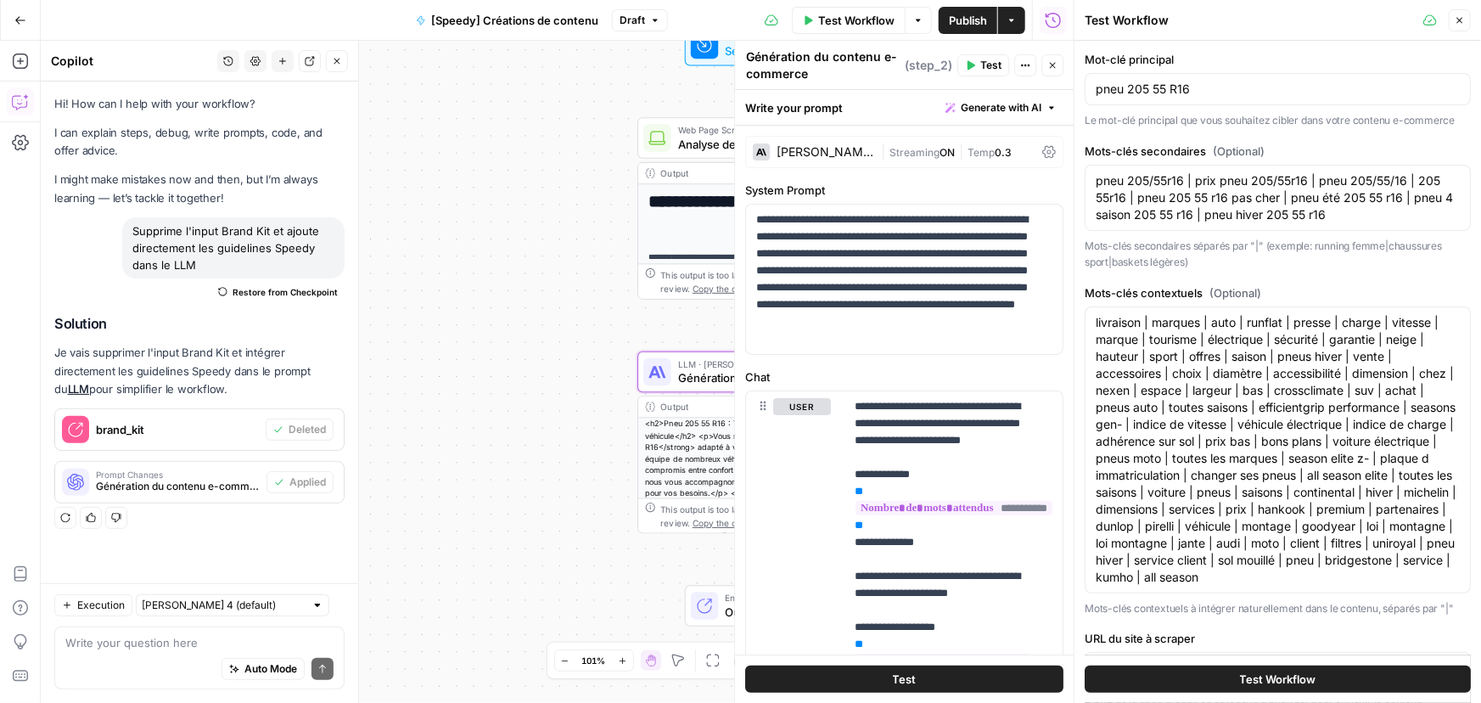
click at [1219, 681] on button "Test Workflow" at bounding box center [1278, 678] width 386 height 27
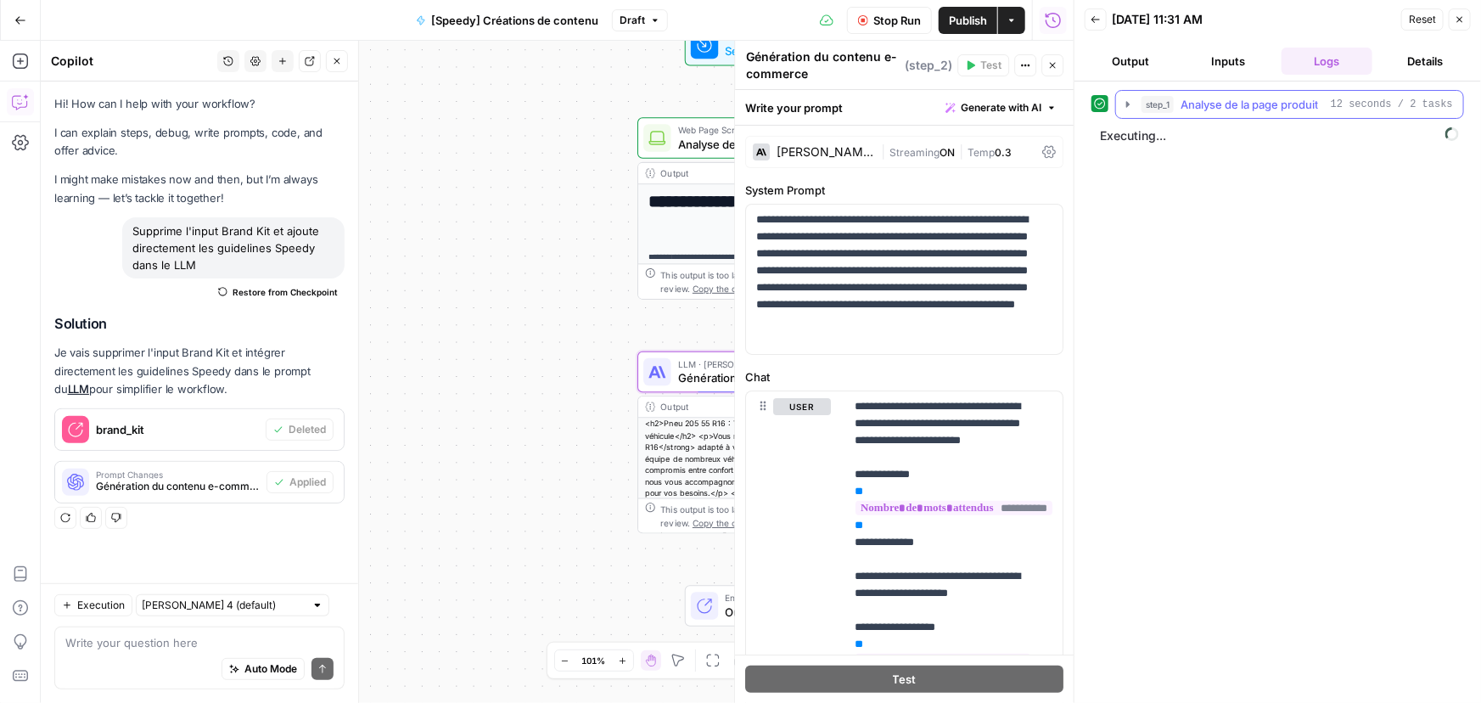
click at [1124, 109] on icon "button" at bounding box center [1128, 105] width 14 height 14
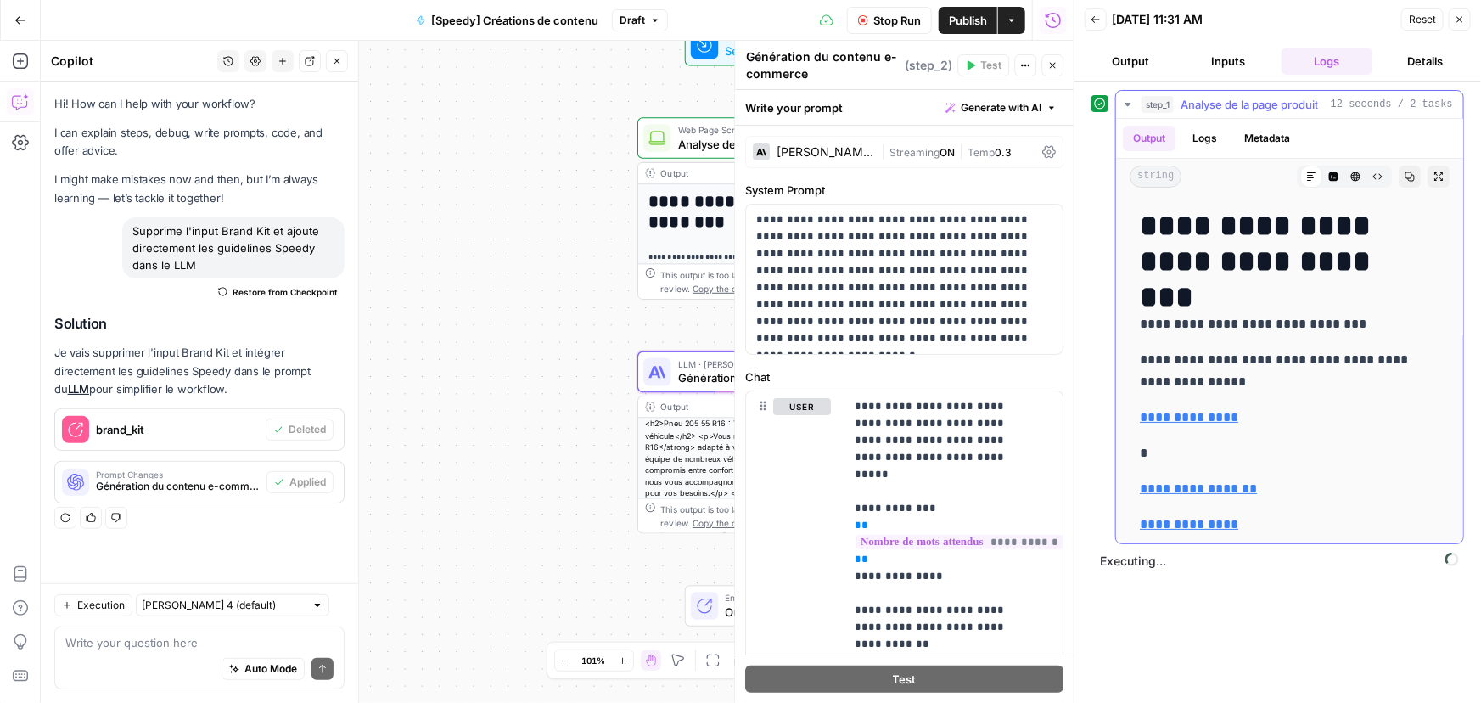
click at [1129, 107] on icon "button" at bounding box center [1128, 105] width 14 height 14
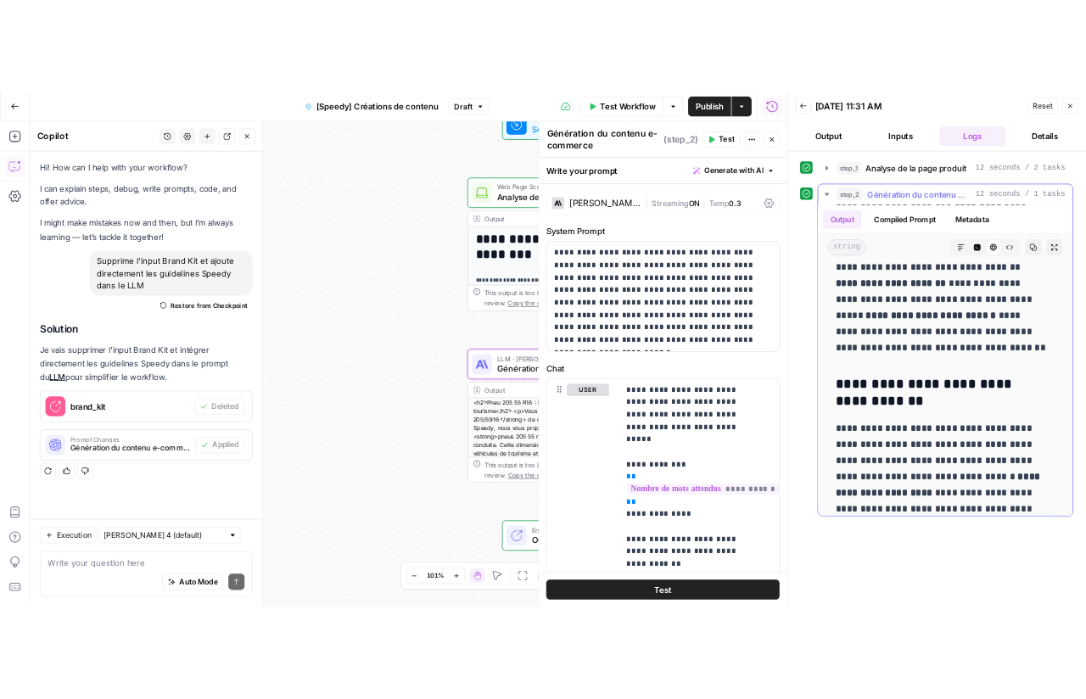
scroll to position [258, 0]
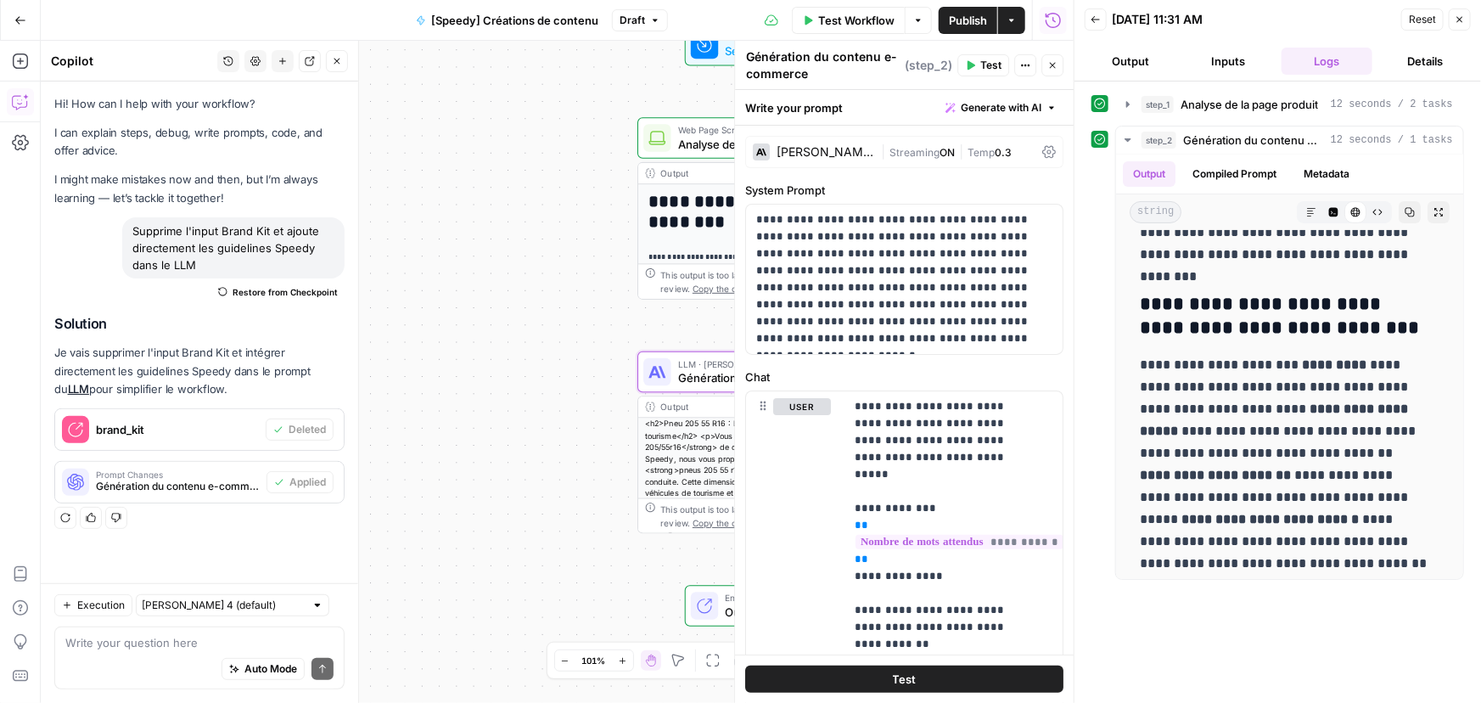
click at [956, 24] on span "Publish" at bounding box center [968, 20] width 38 height 17
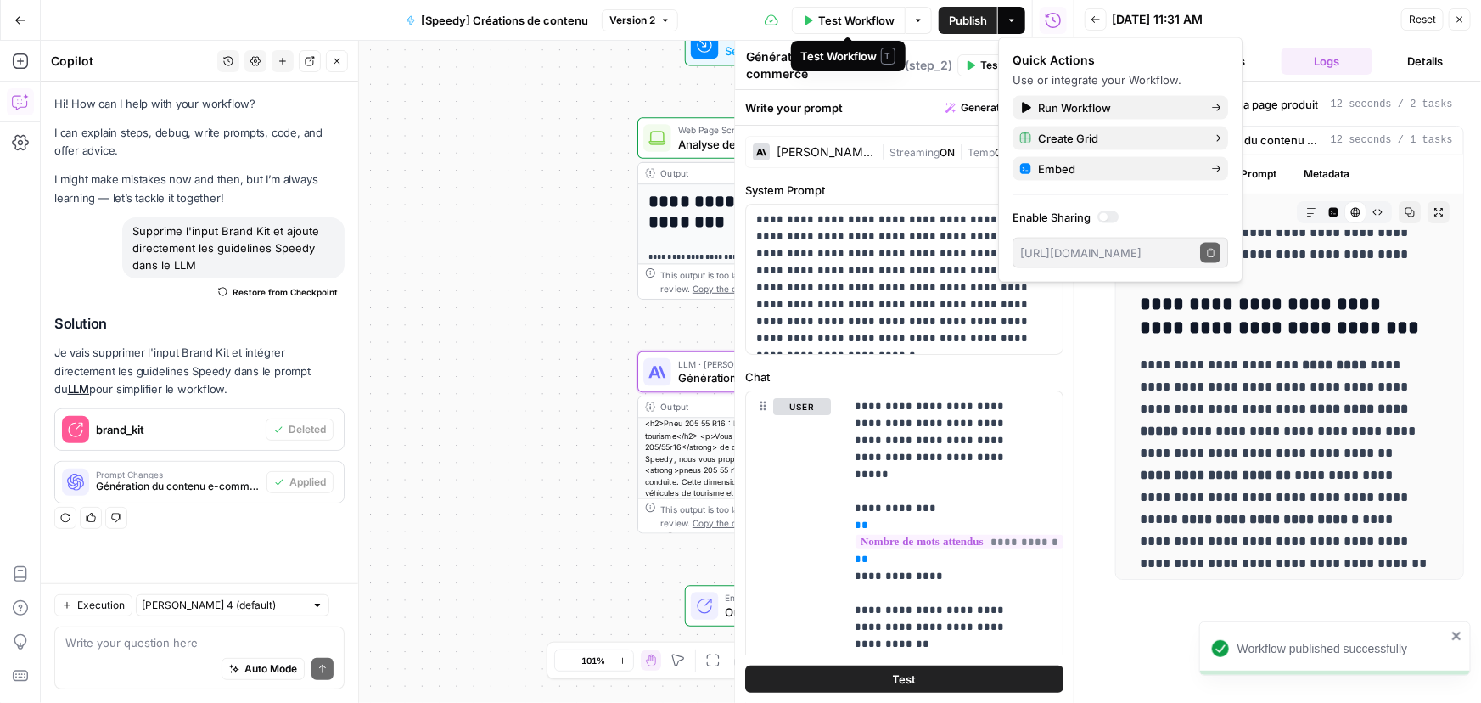
click at [833, 23] on span "Test Workflow" at bounding box center [856, 20] width 76 height 17
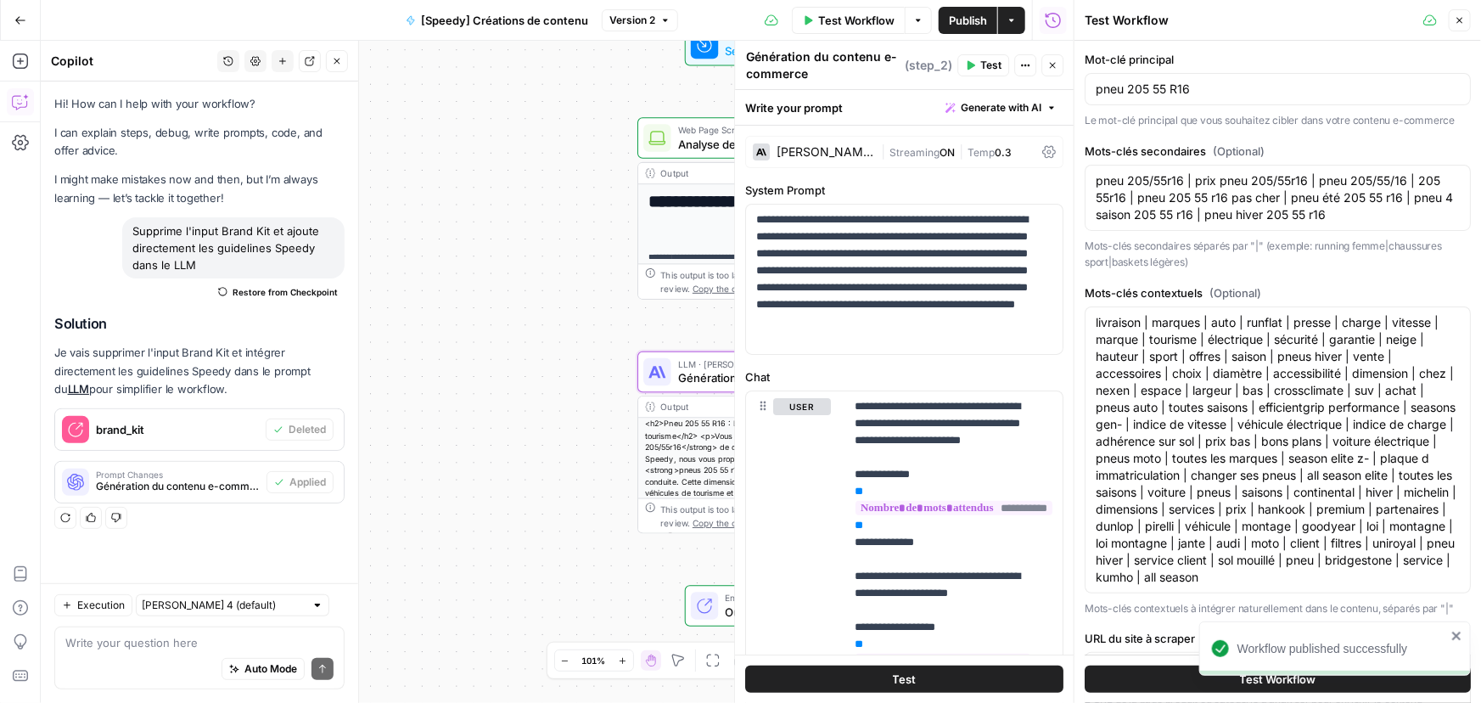
click at [25, 14] on button "Go Back" at bounding box center [20, 20] width 31 height 31
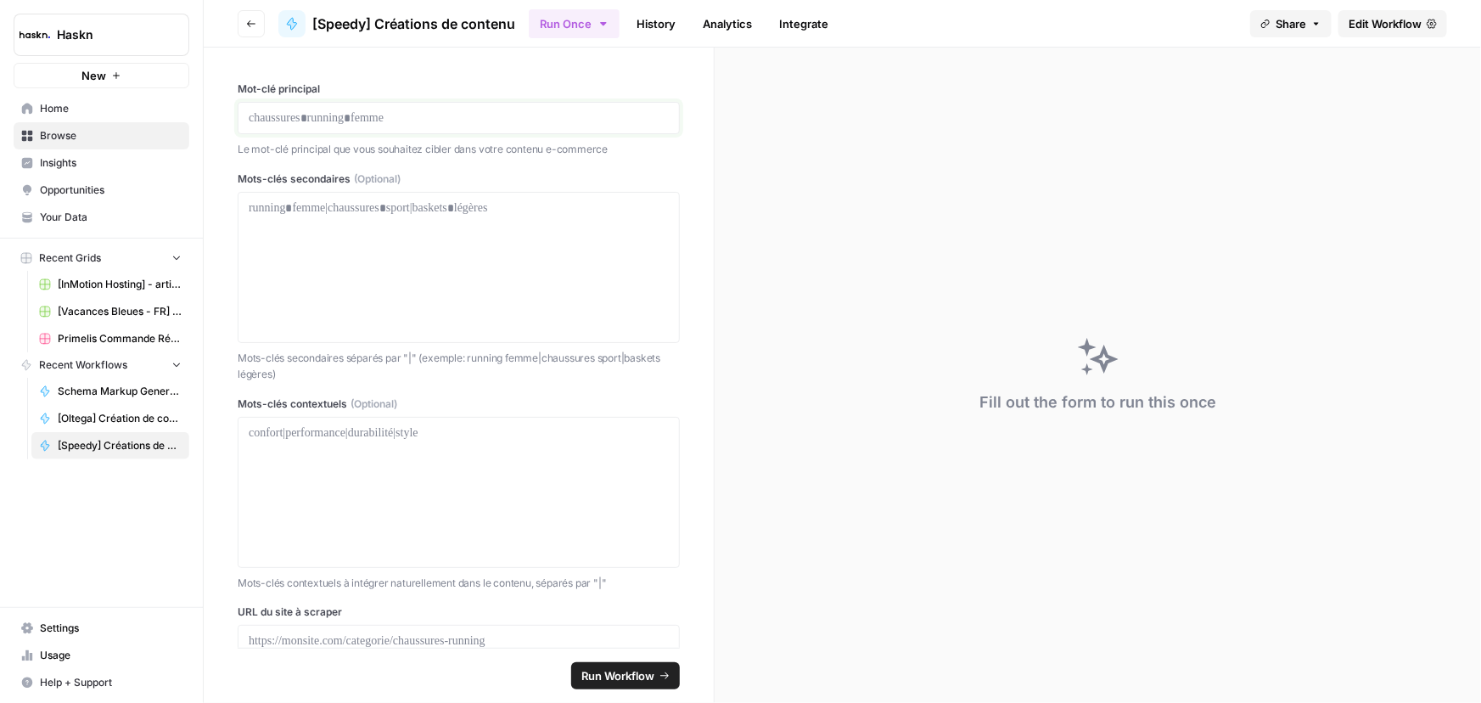
click at [417, 115] on p at bounding box center [459, 117] width 420 height 17
click at [598, 25] on icon "button" at bounding box center [604, 24] width 14 height 14
drag, startPoint x: 597, startPoint y: 108, endPoint x: 613, endPoint y: 109, distance: 16.2
click at [597, 108] on span "Run Batch" at bounding box center [680, 113] width 196 height 17
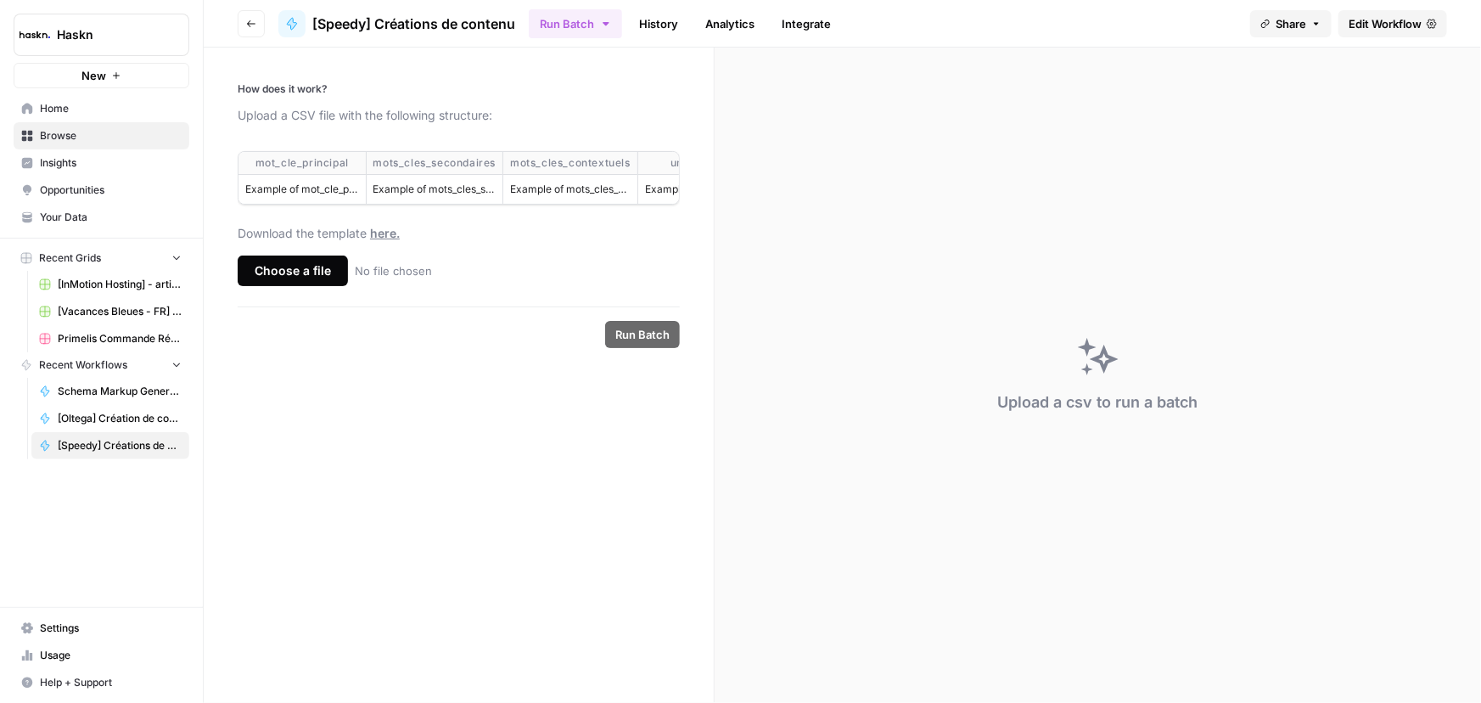
click at [552, 286] on label "Choose a file No file chosen" at bounding box center [459, 270] width 442 height 31
click at [0, 0] on input "Choose a file No file chosen" at bounding box center [0, 0] width 0 height 0
click at [313, 278] on div "Choose a file" at bounding box center [293, 270] width 110 height 31
click at [0, 0] on input "Choose a file No file chosen" at bounding box center [0, 0] width 0 height 0
click at [647, 339] on span "Run Batch" at bounding box center [642, 334] width 54 height 17
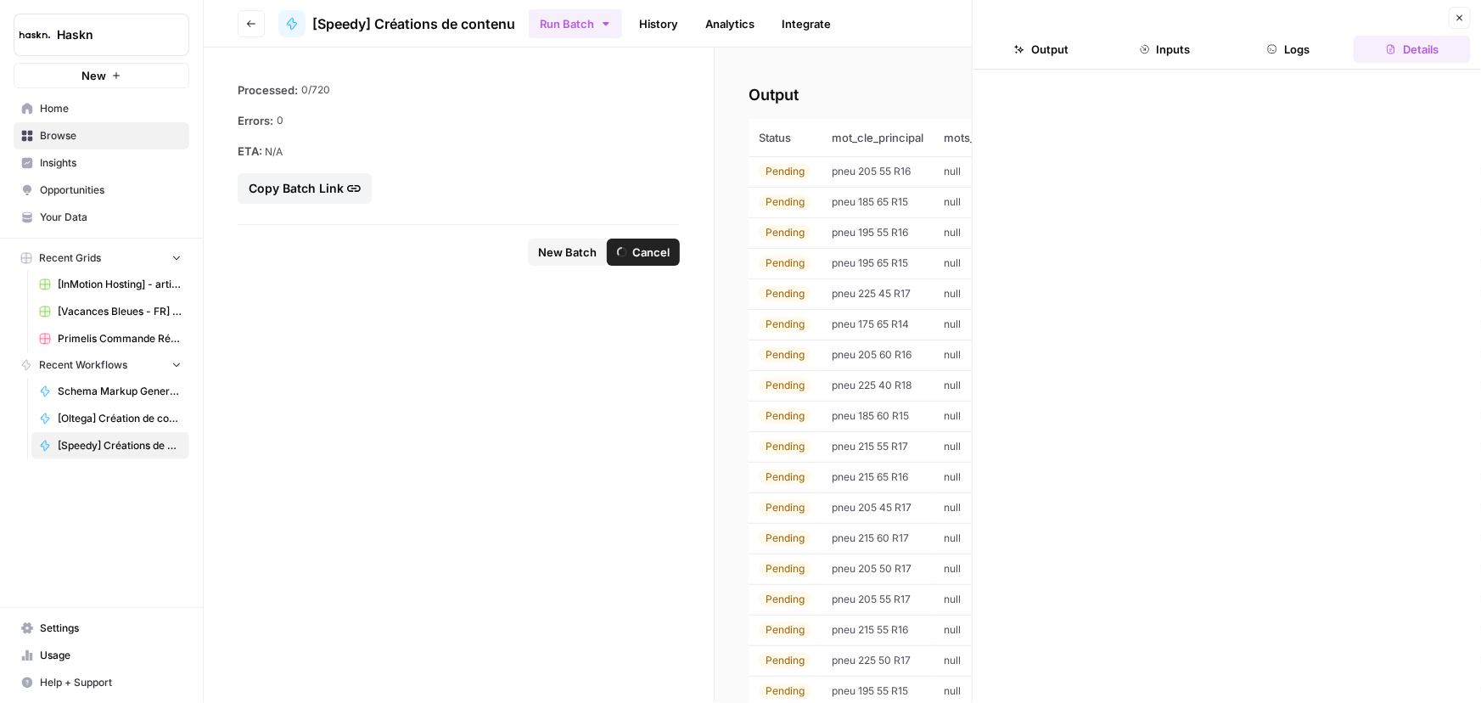
click at [1463, 25] on button "Close" at bounding box center [1460, 18] width 22 height 22
click at [1456, 20] on icon "button" at bounding box center [1459, 18] width 10 height 10
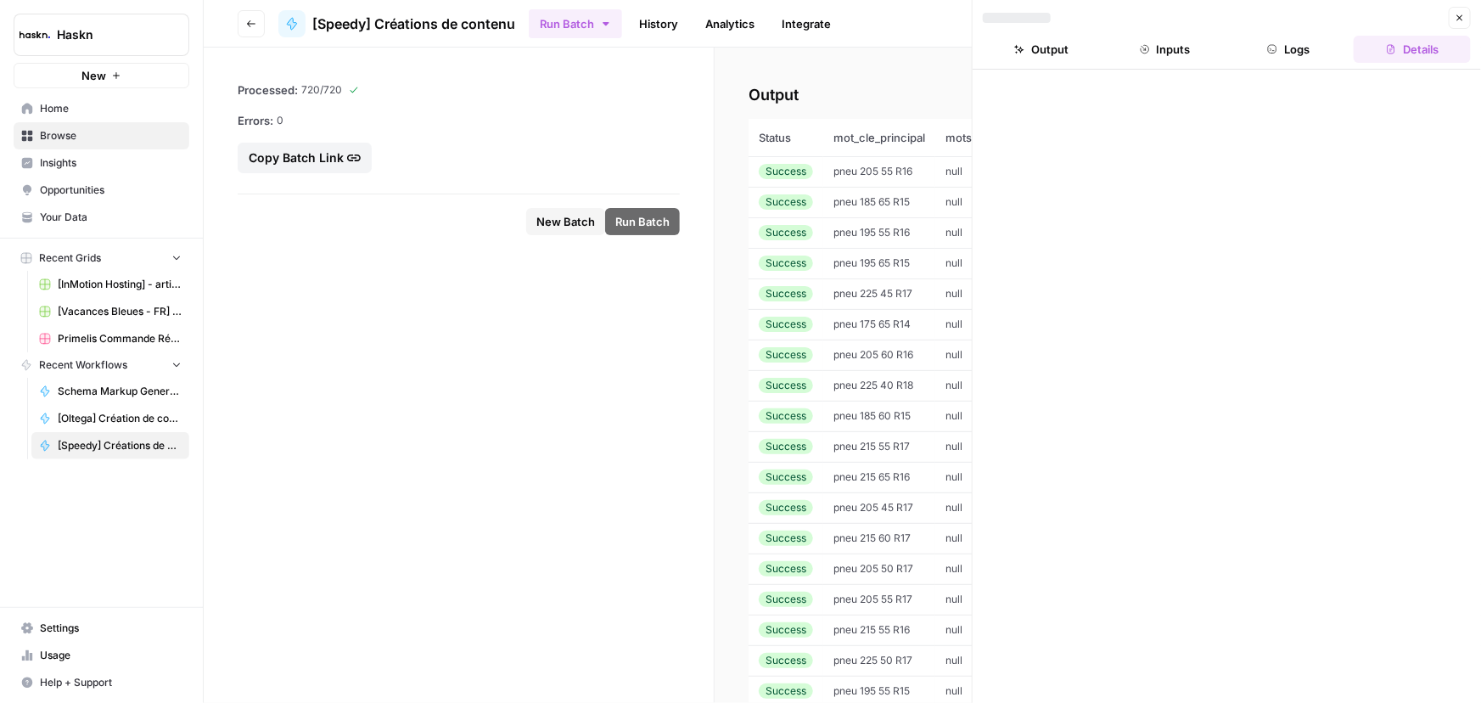
click at [1267, 100] on button "Download CSV" at bounding box center [1323, 94] width 112 height 27
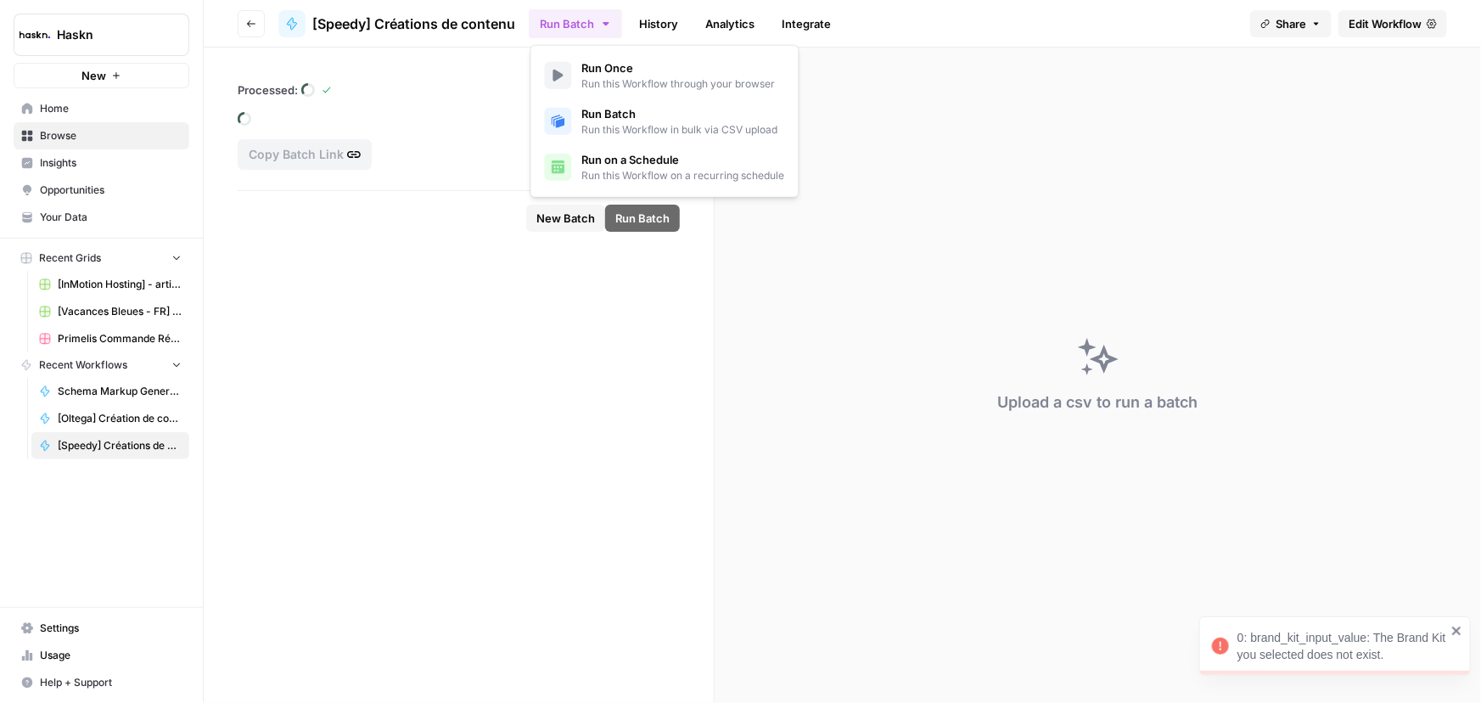
click at [603, 16] on button "Run Batch" at bounding box center [575, 23] width 93 height 29
click at [616, 110] on span "Run Batch" at bounding box center [680, 113] width 196 height 17
click at [601, 23] on icon "button" at bounding box center [606, 24] width 14 height 14
click at [603, 25] on icon "button" at bounding box center [606, 24] width 14 height 14
click at [628, 68] on span "Run Once" at bounding box center [678, 67] width 193 height 17
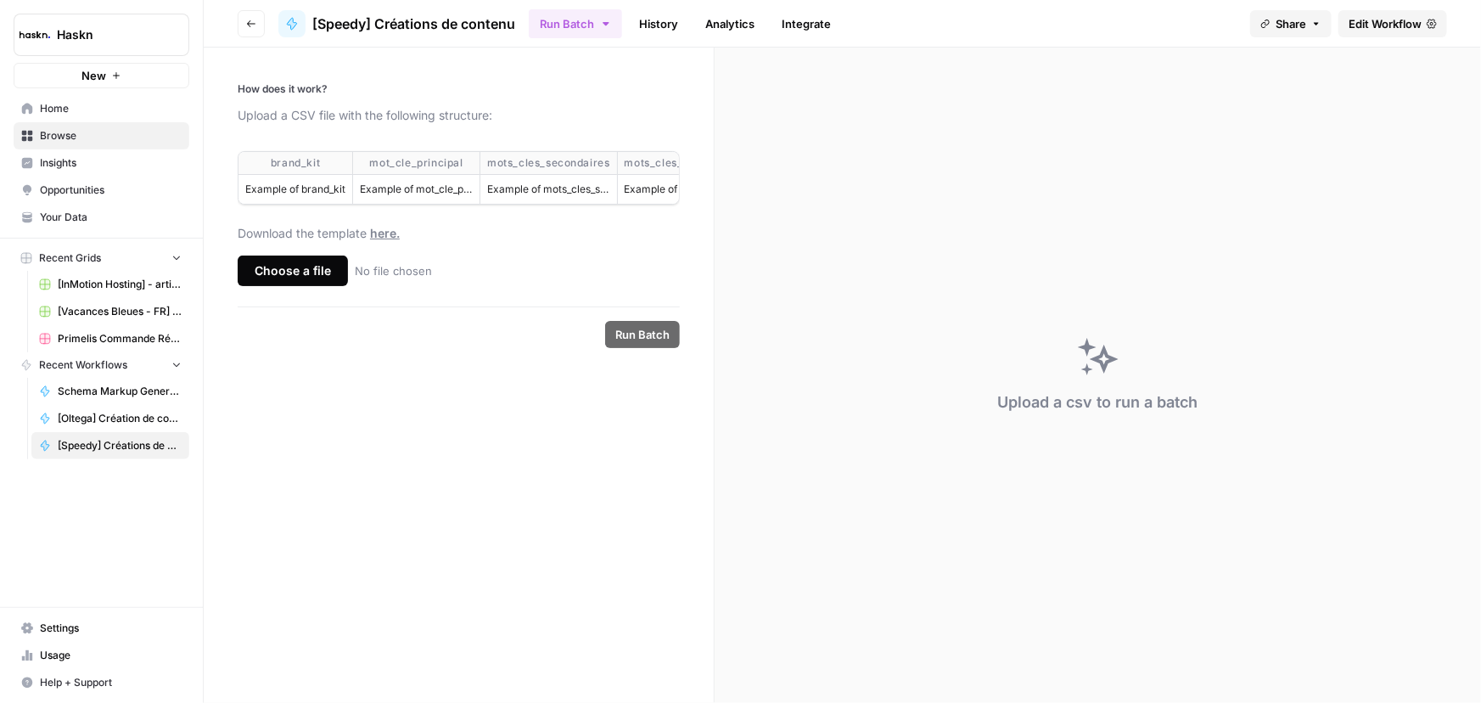
click at [306, 286] on div "Choose a file" at bounding box center [293, 270] width 110 height 31
click at [0, 0] on input "Choose a file No file chosen" at bounding box center [0, 0] width 0 height 0
click at [636, 348] on button "Run Batch" at bounding box center [642, 334] width 75 height 27
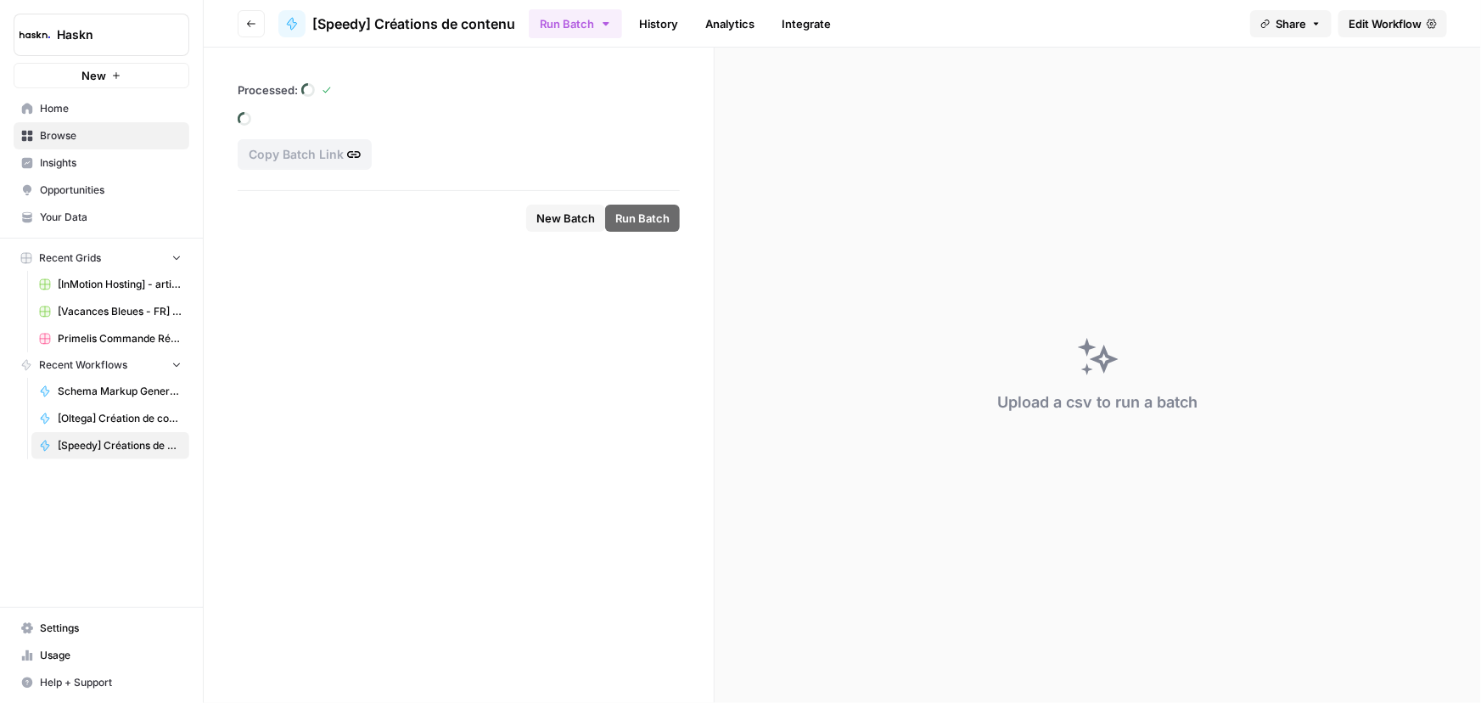
click at [51, 111] on span "Home" at bounding box center [111, 108] width 142 height 15
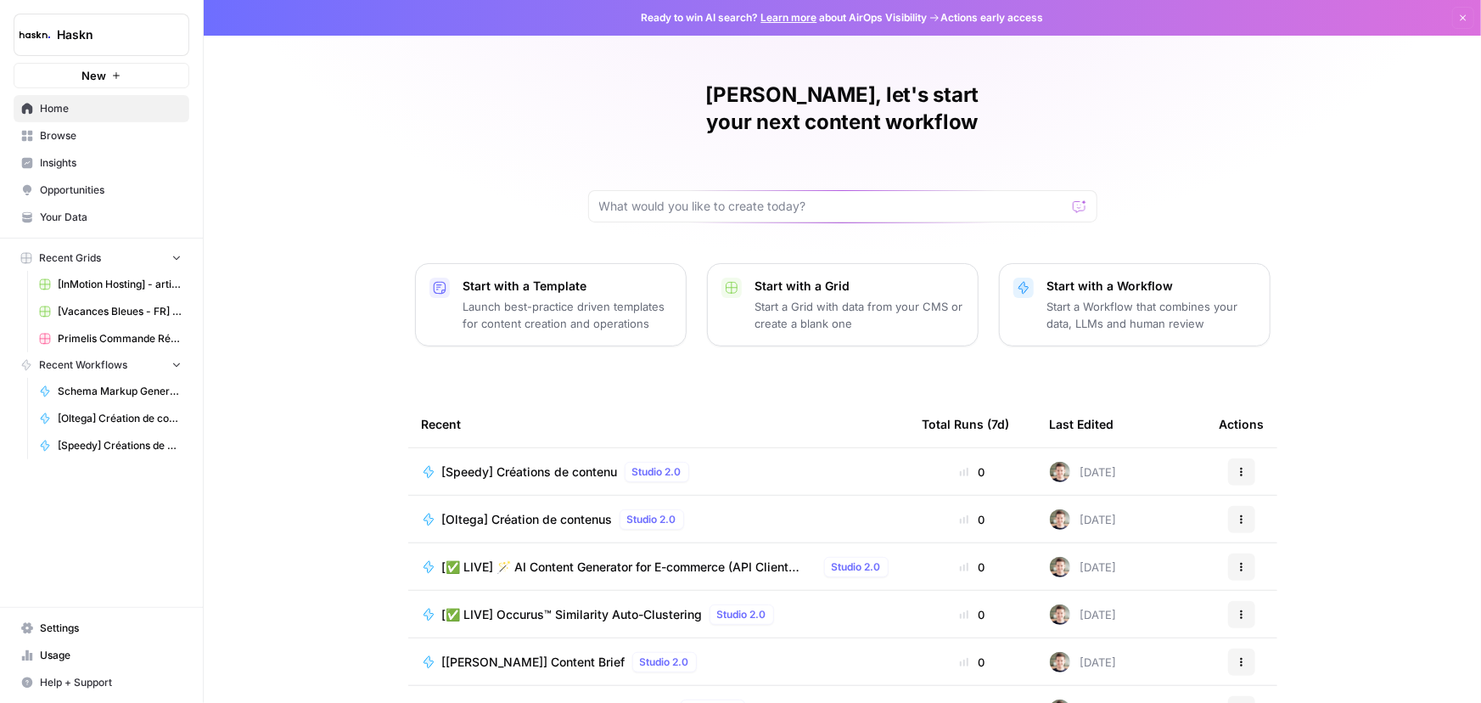
click at [82, 210] on span "Your Data" at bounding box center [111, 217] width 142 height 15
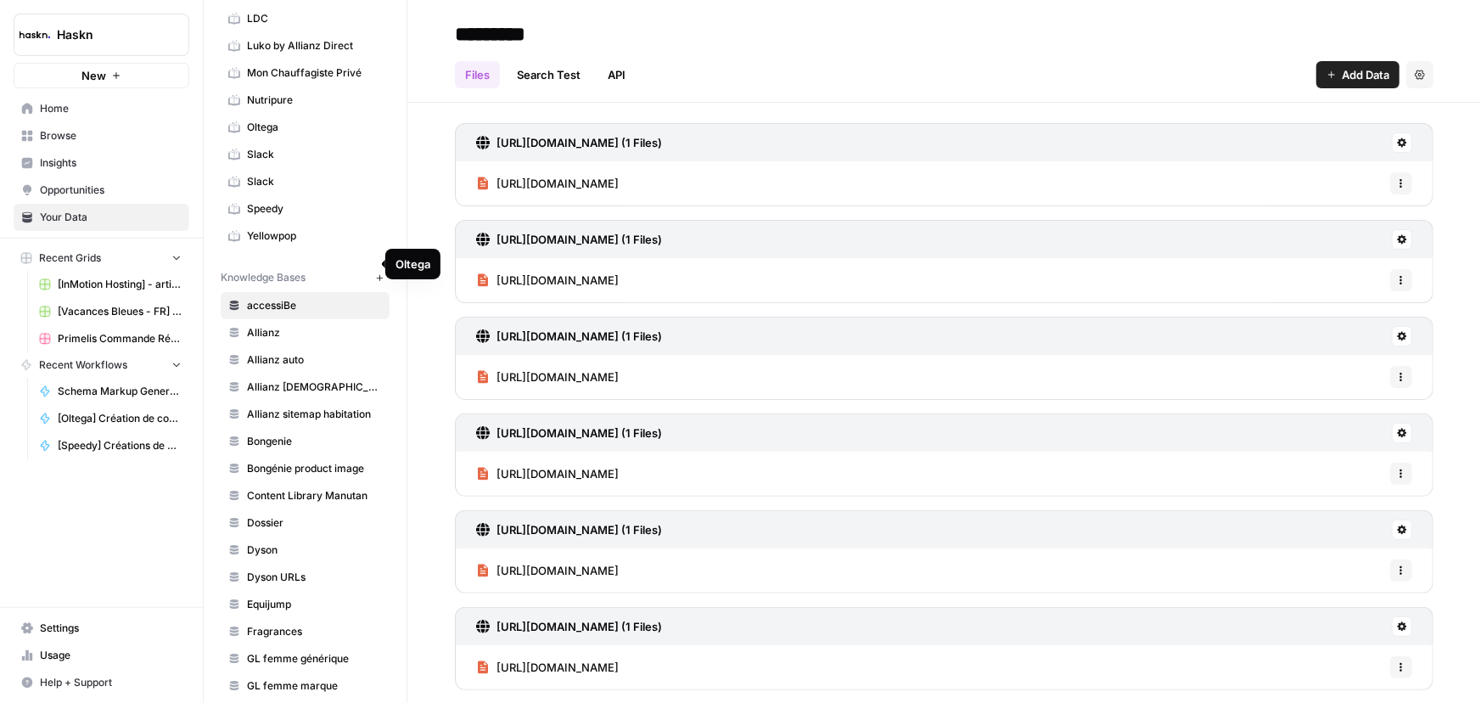
scroll to position [231, 0]
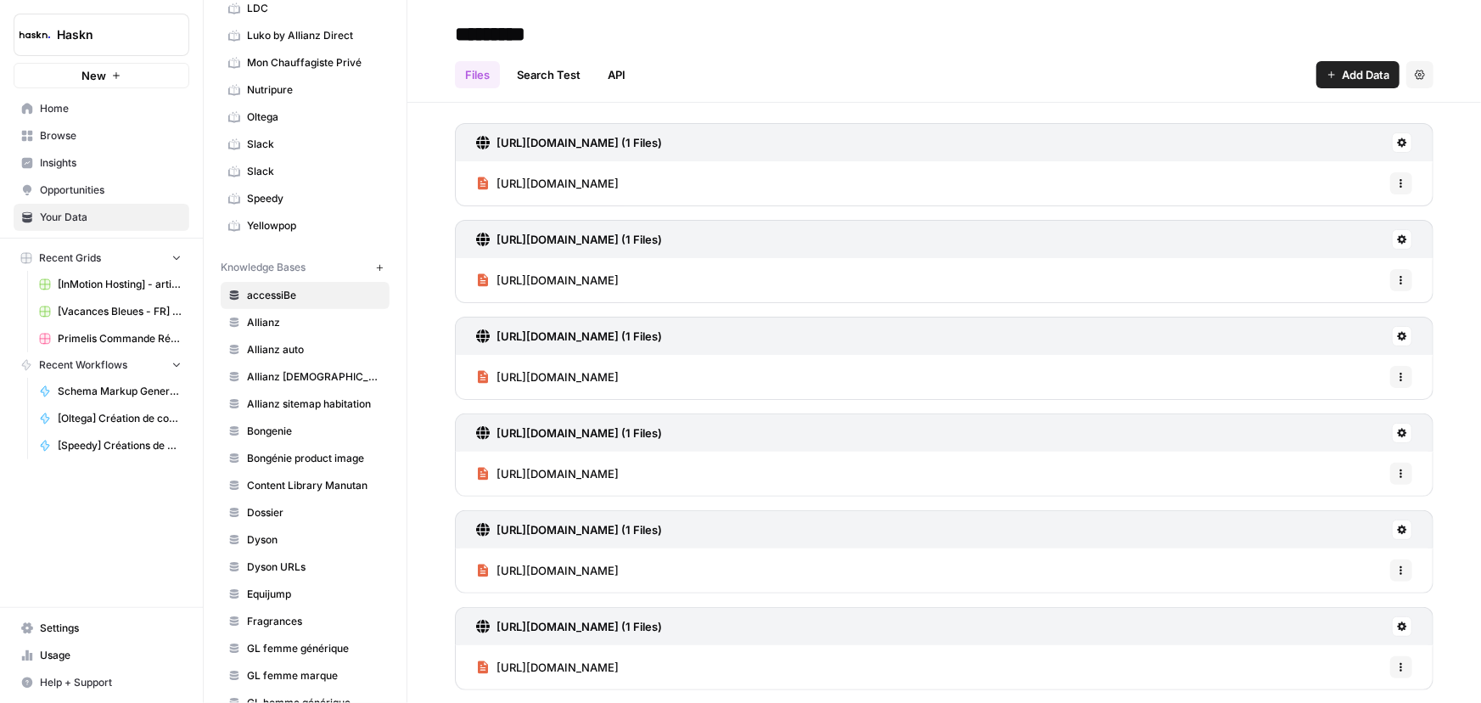
click at [277, 203] on link "Speedy" at bounding box center [305, 198] width 169 height 27
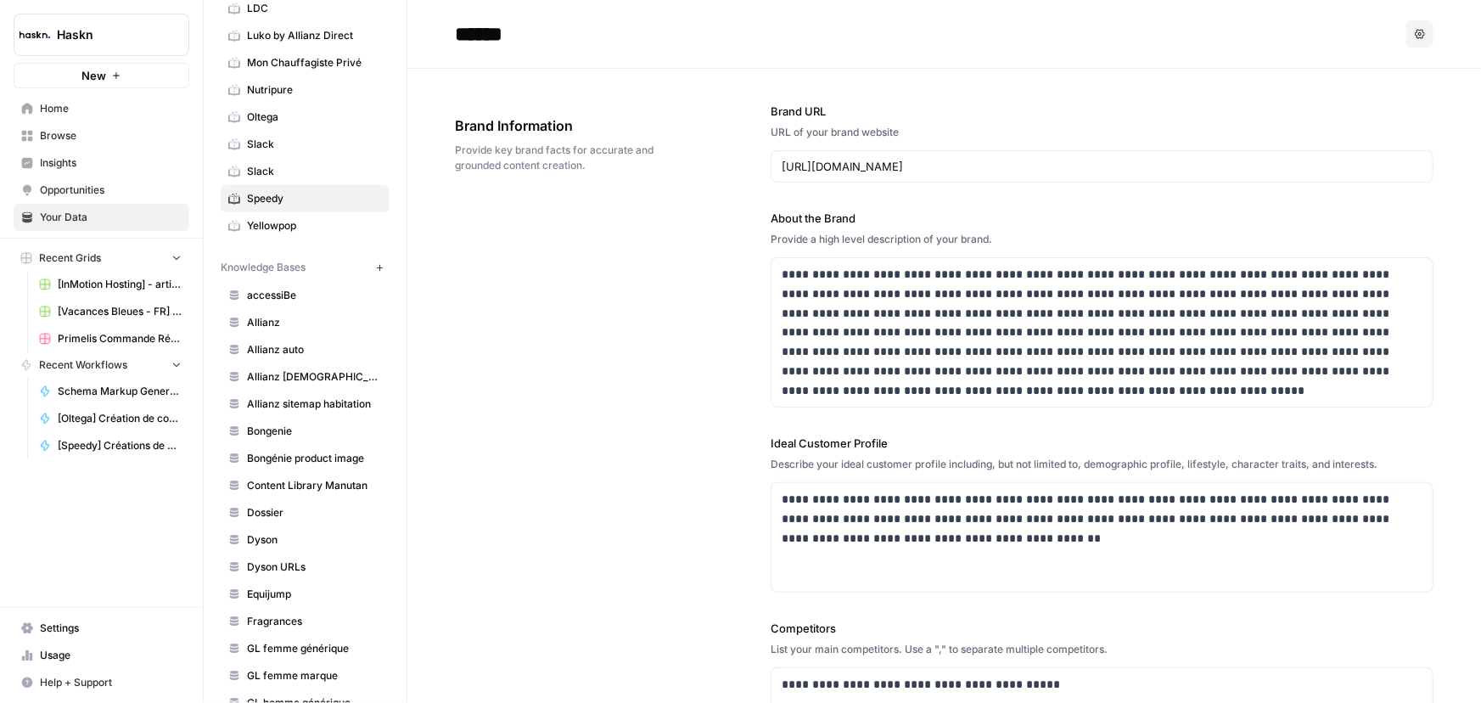
click at [683, 284] on div "**********" at bounding box center [944, 533] width 978 height 928
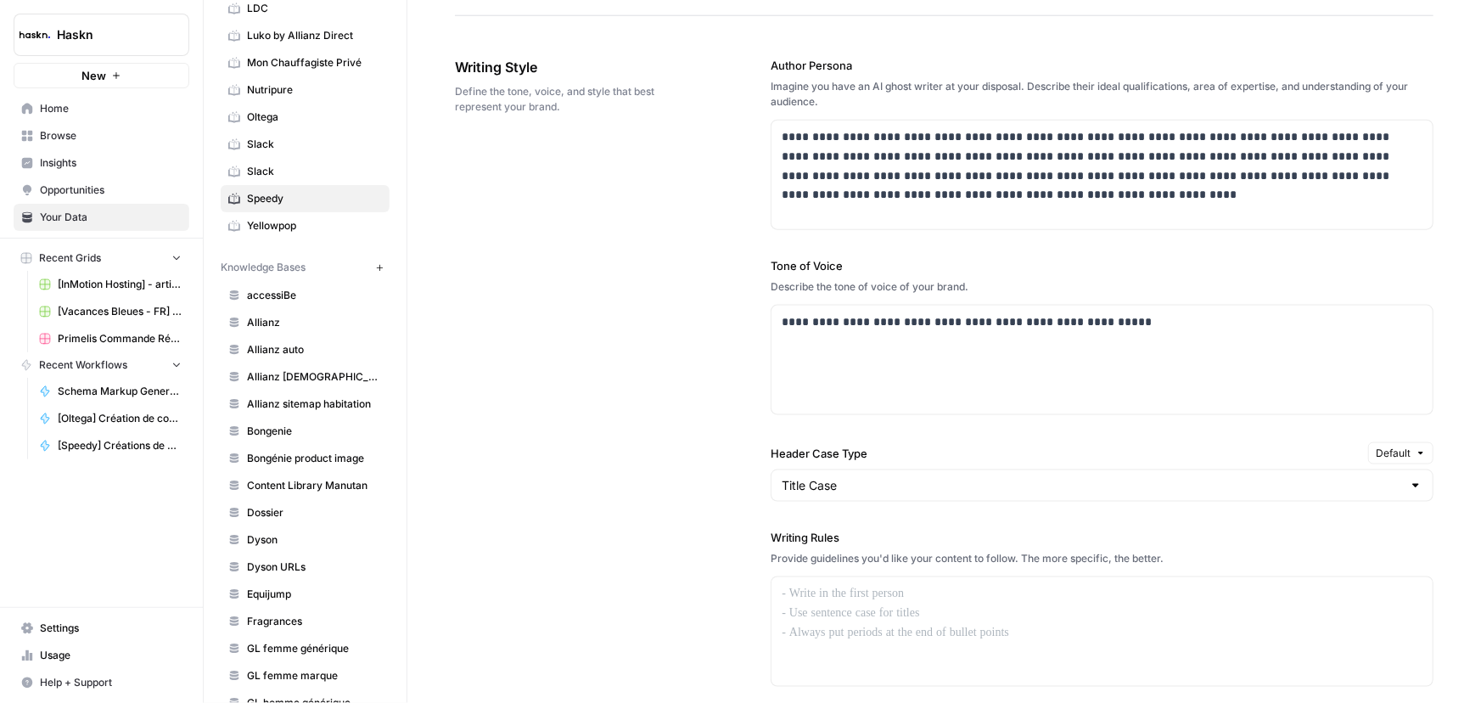
scroll to position [1002, 0]
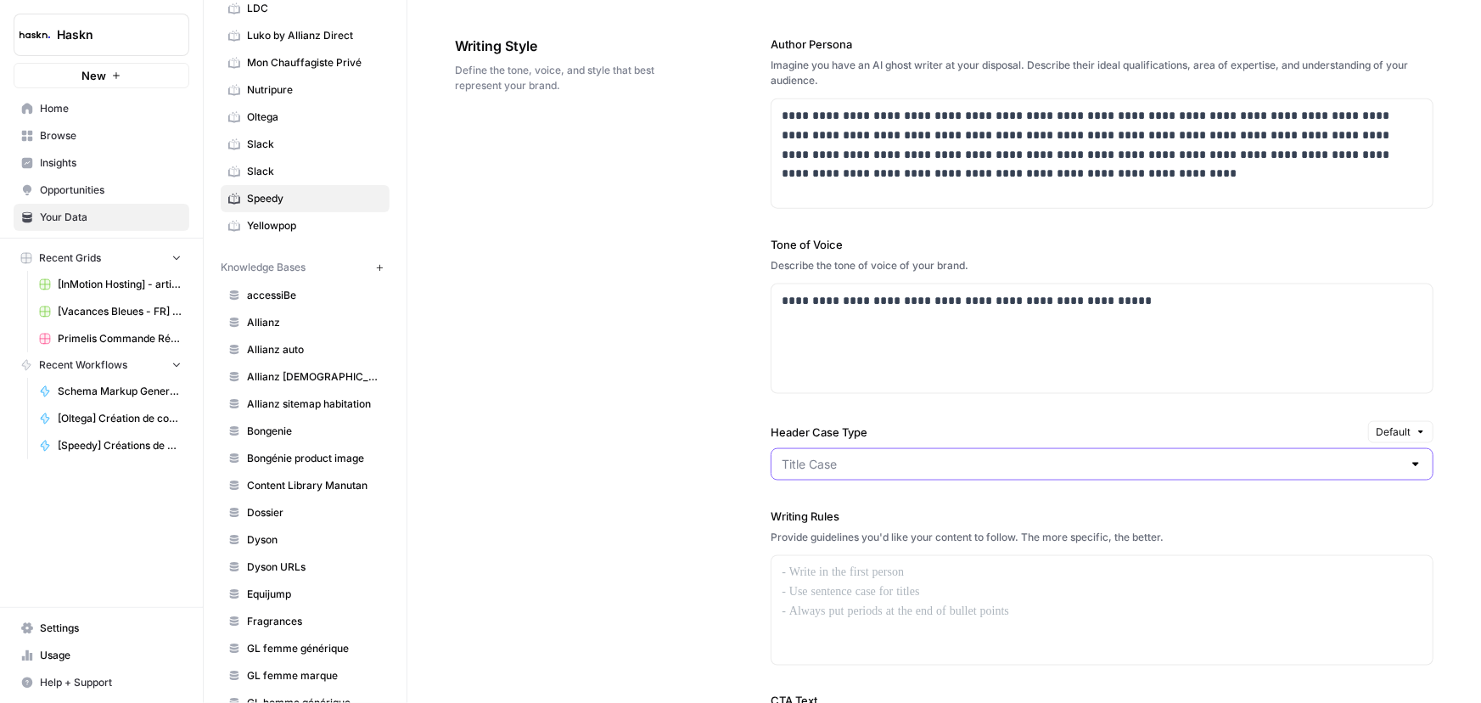
click at [1051, 467] on input "Header Case Type" at bounding box center [1092, 464] width 620 height 17
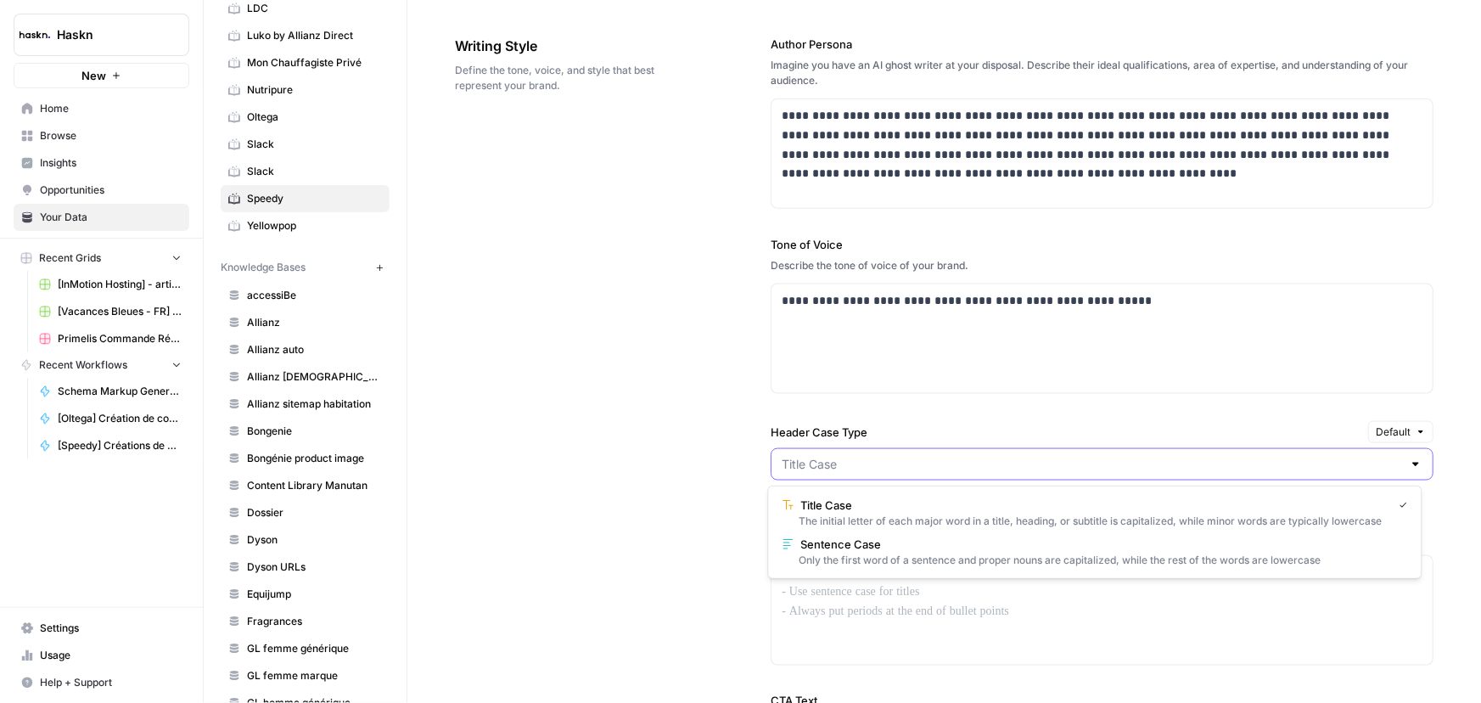
click at [1026, 467] on input "Header Case Type" at bounding box center [1092, 464] width 620 height 17
type input "Title Case"
click at [946, 401] on div "**********" at bounding box center [1102, 457] width 663 height 911
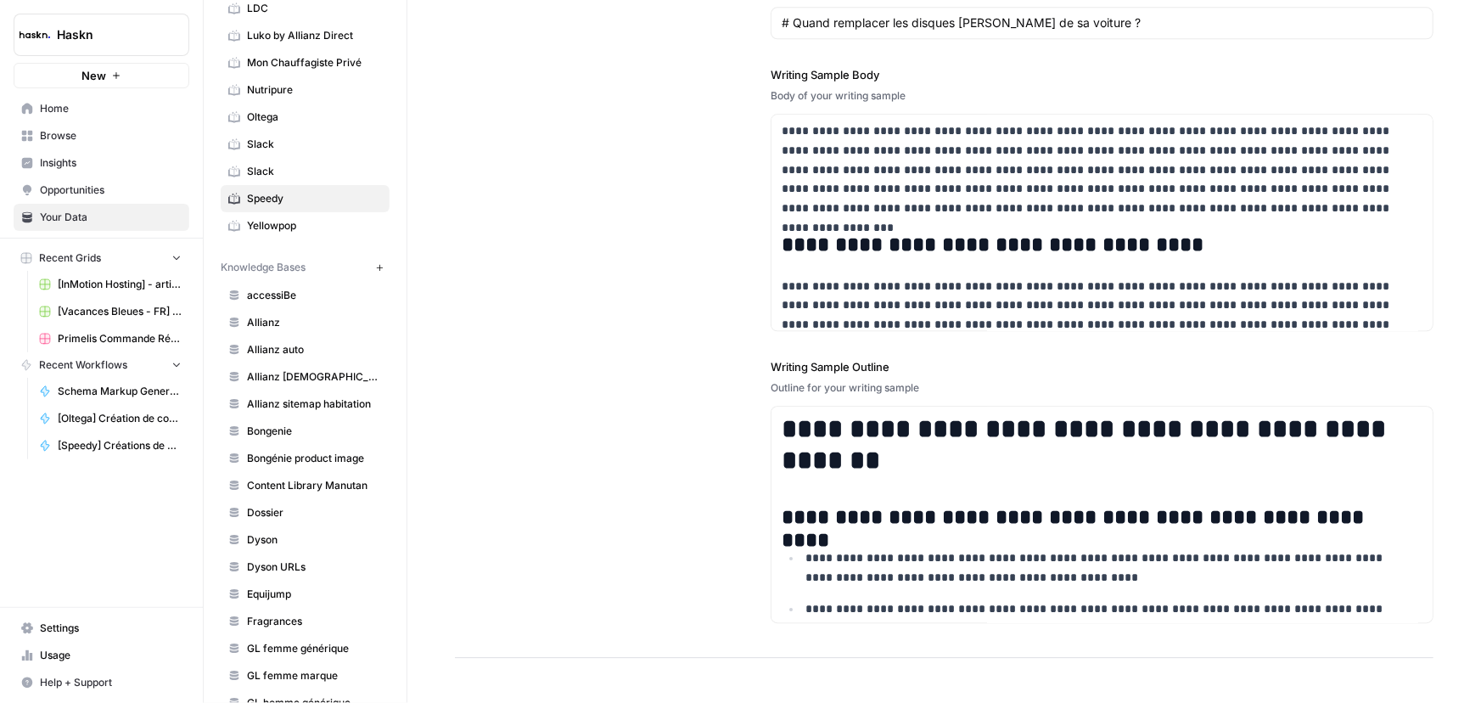
scroll to position [2204, 0]
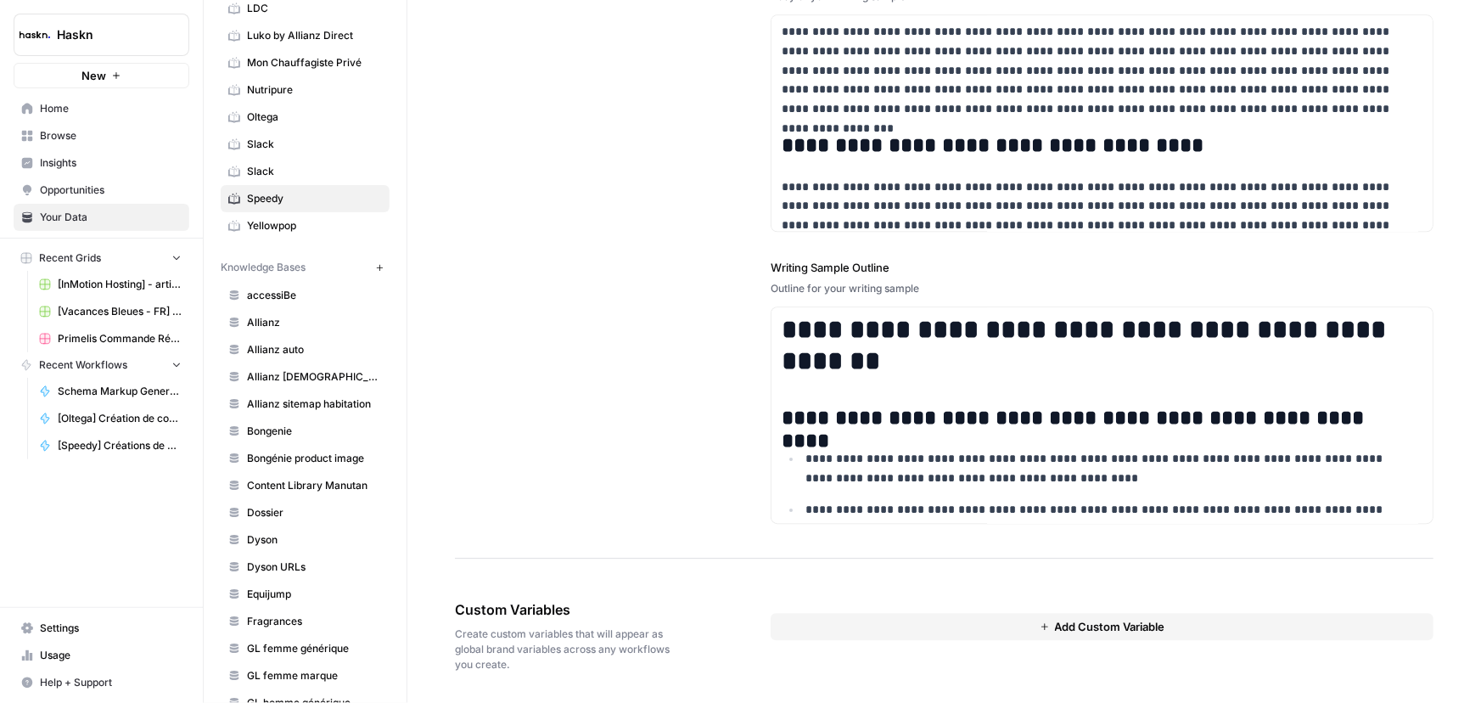
click at [918, 624] on button "Add Custom Variable" at bounding box center [1102, 626] width 663 height 27
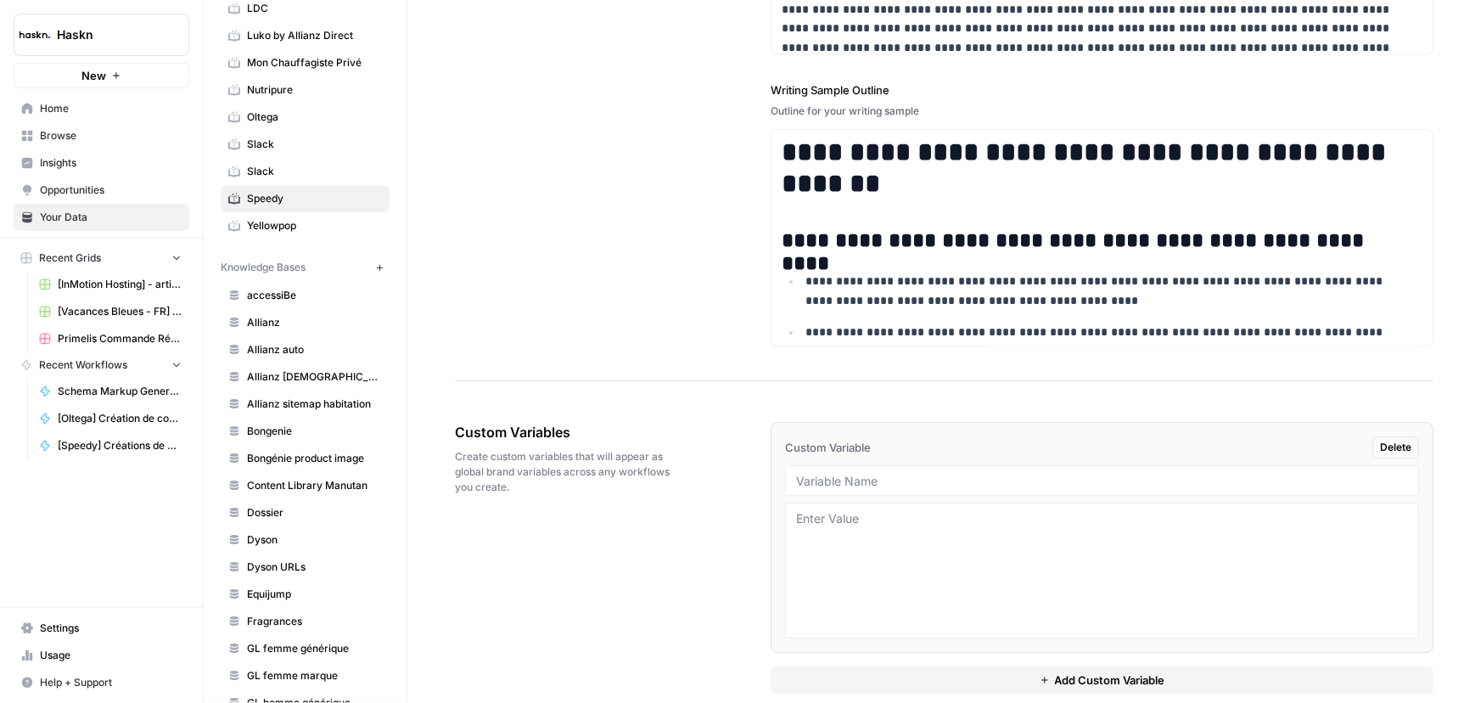
scroll to position [2402, 0]
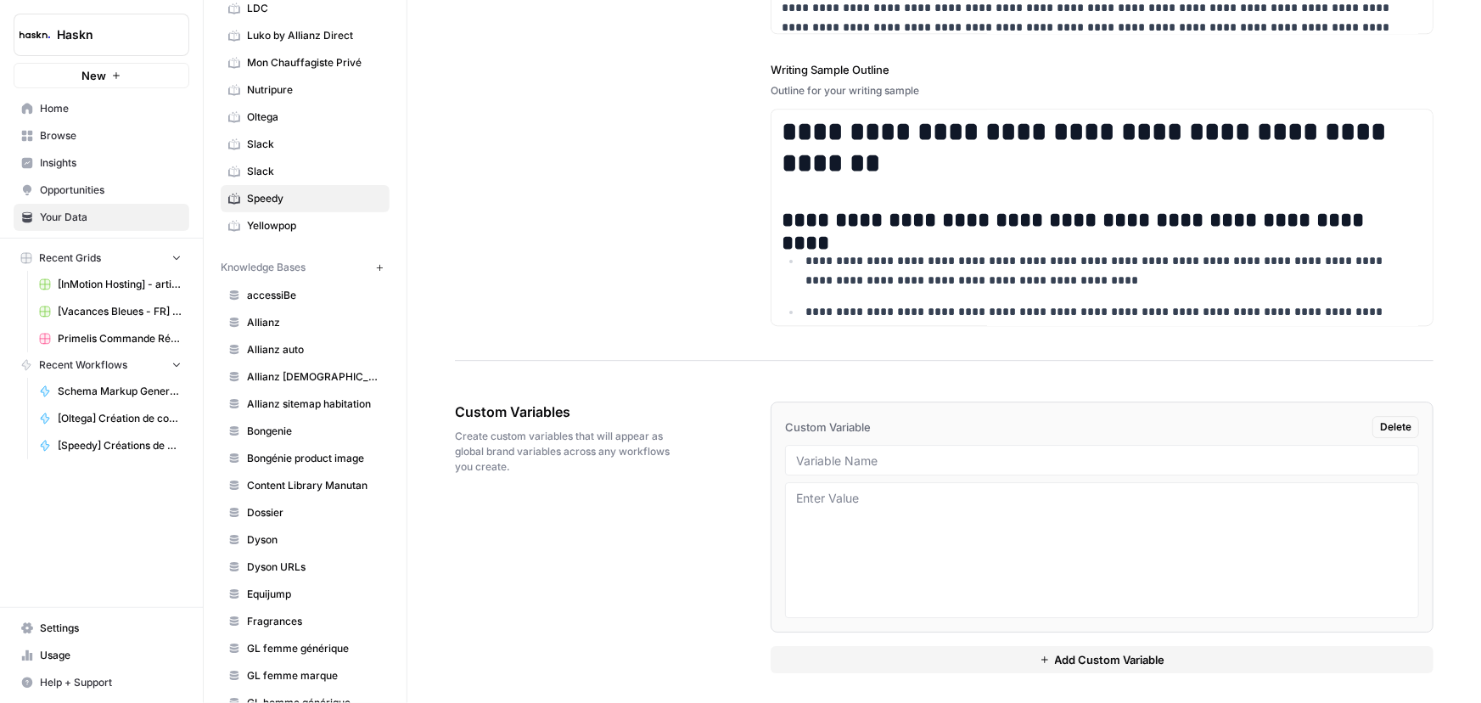
click at [854, 466] on div at bounding box center [1102, 460] width 634 height 31
click at [886, 459] on input "text" at bounding box center [1102, 459] width 612 height 15
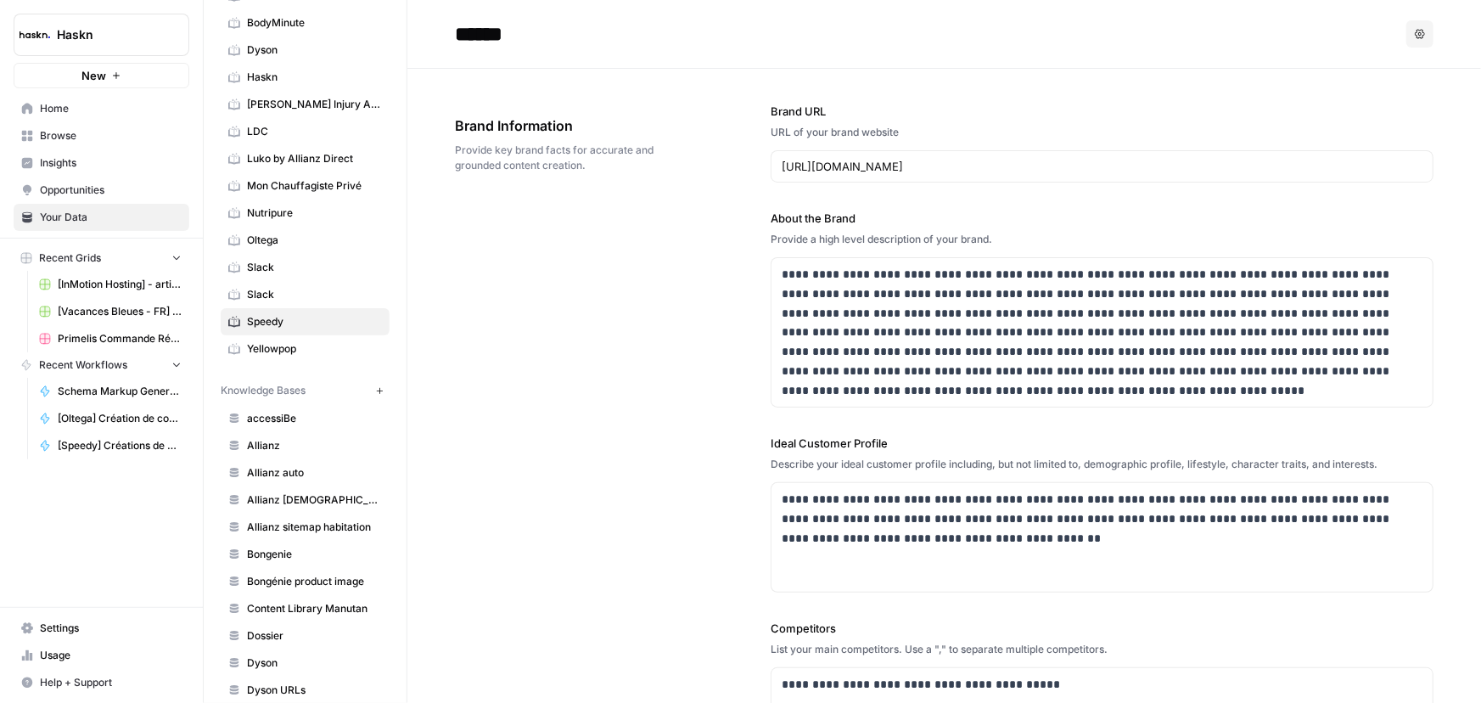
scroll to position [0, 0]
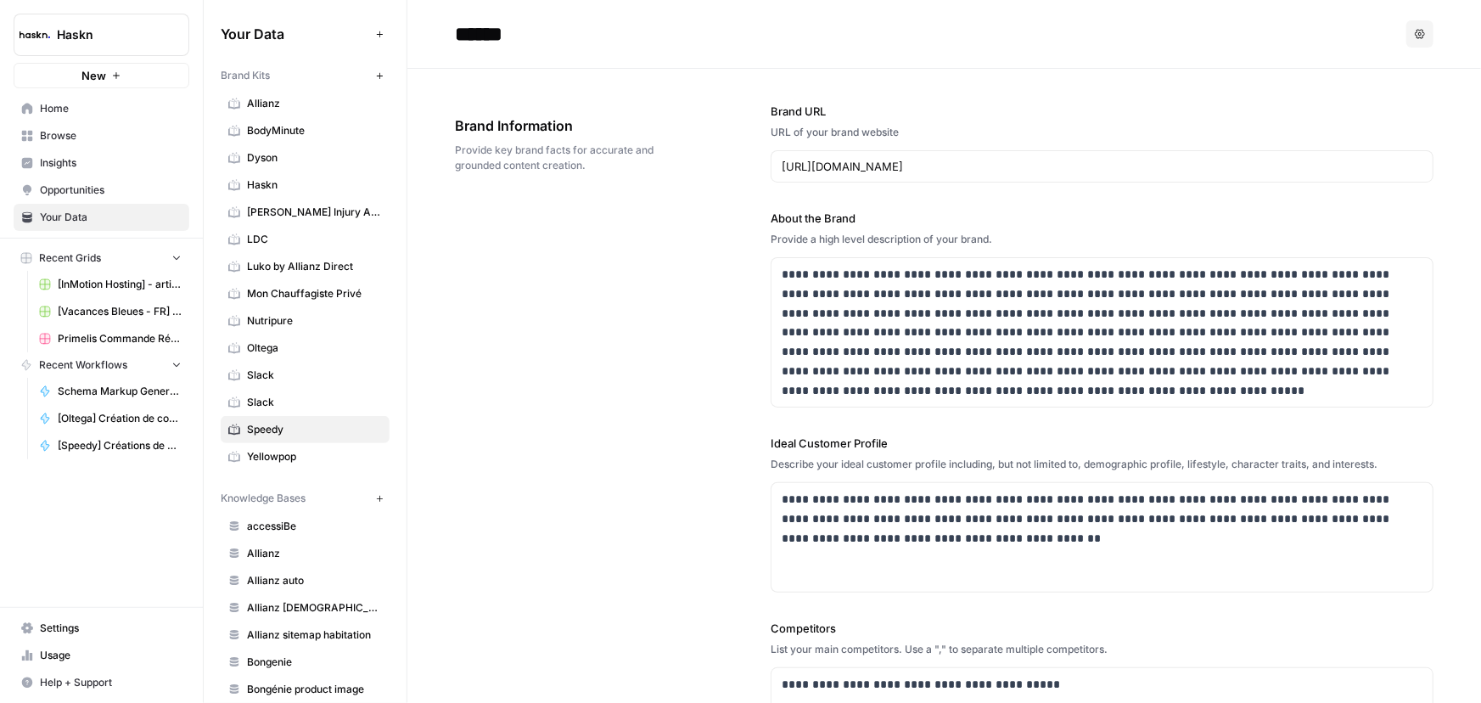
click at [282, 105] on span "Allianz" at bounding box center [314, 103] width 135 height 15
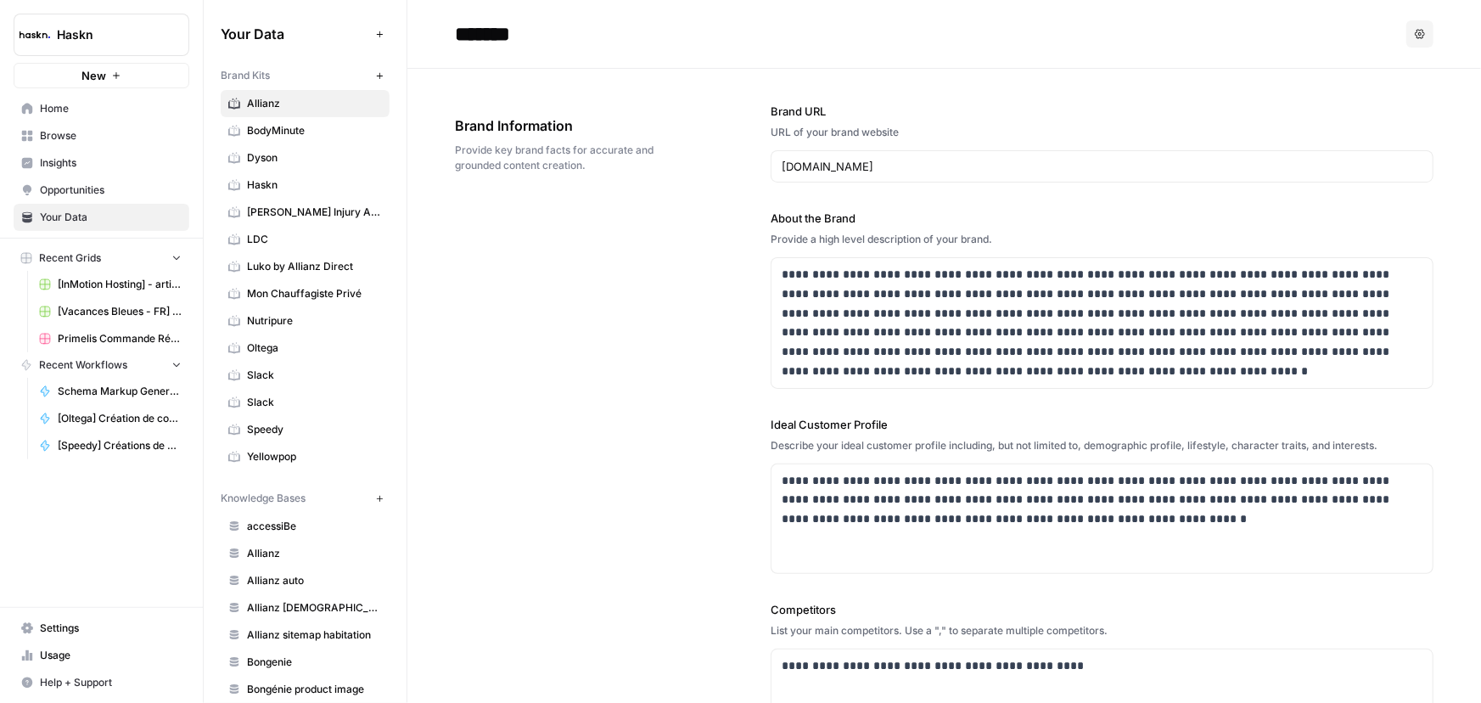
click at [64, 112] on span "Home" at bounding box center [111, 108] width 142 height 15
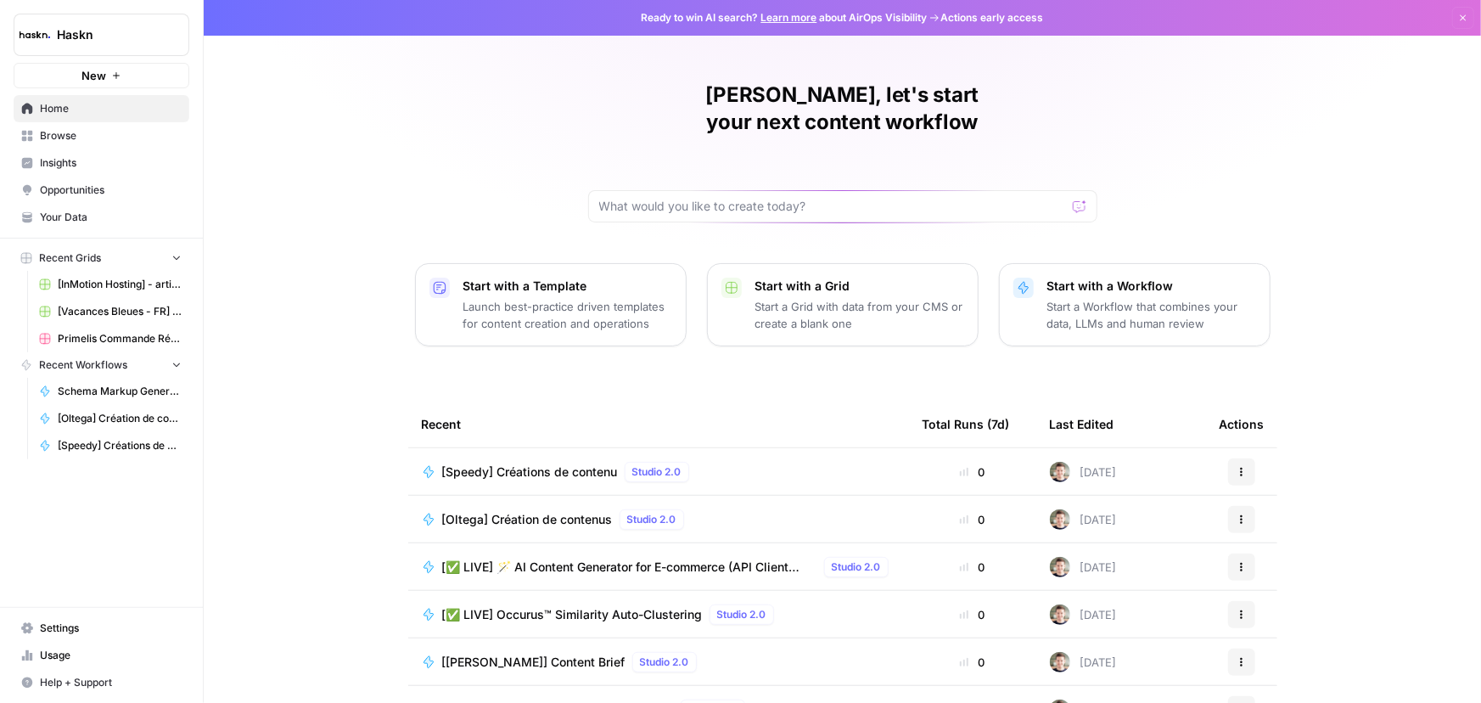
click at [539, 463] on span "[Speedy] Créations de contenu" at bounding box center [530, 471] width 176 height 17
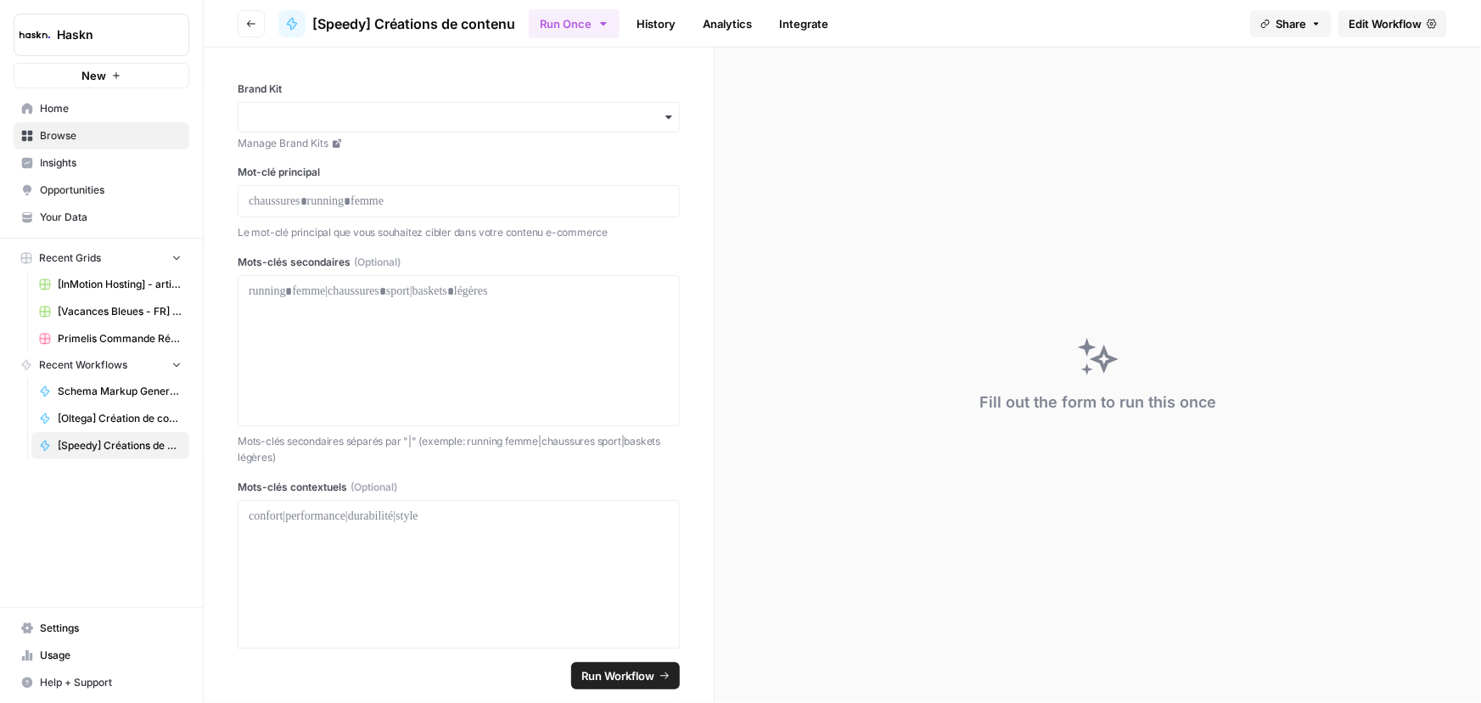
click at [585, 25] on button "Run Once" at bounding box center [574, 23] width 91 height 29
click at [600, 116] on span "Run Batch" at bounding box center [680, 113] width 196 height 17
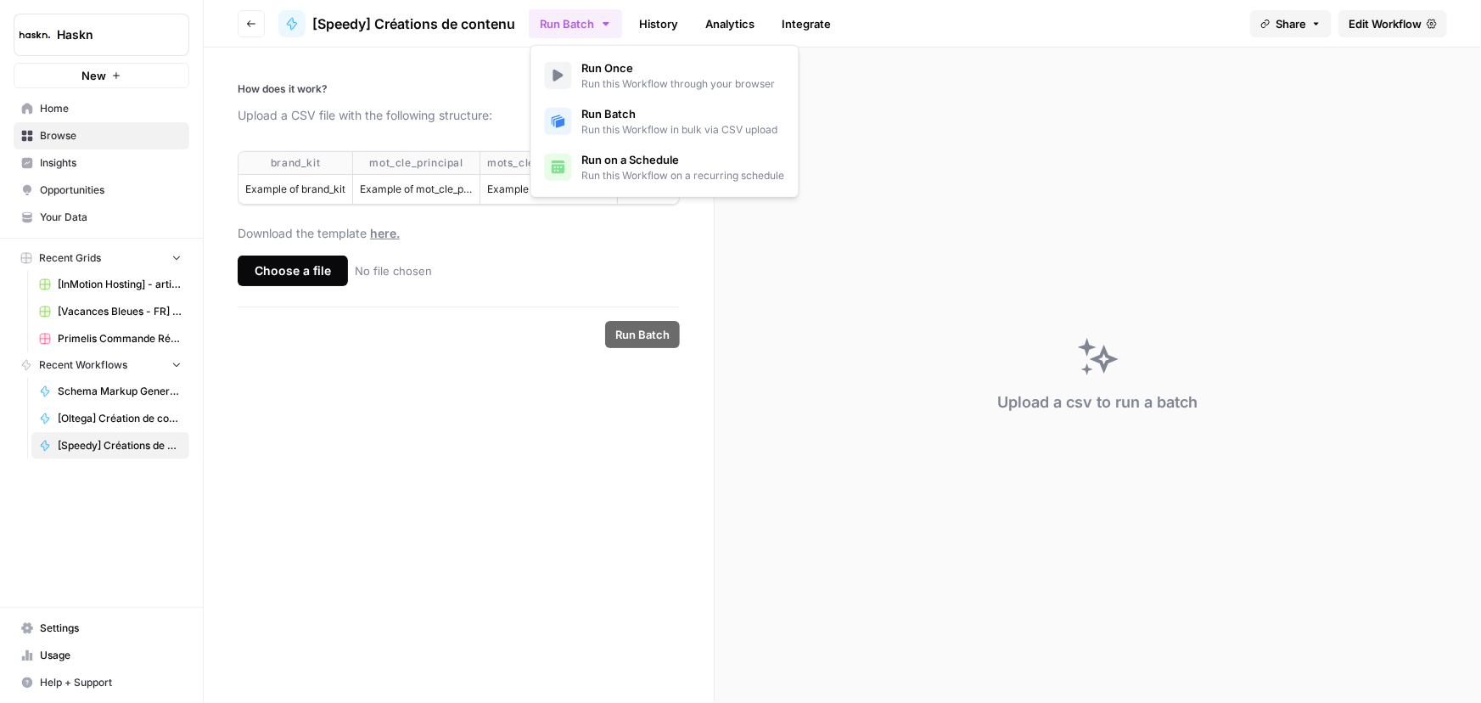
click at [317, 283] on div "Choose a file" at bounding box center [293, 270] width 110 height 31
click at [0, 0] on input "Choose a file No file chosen" at bounding box center [0, 0] width 0 height 0
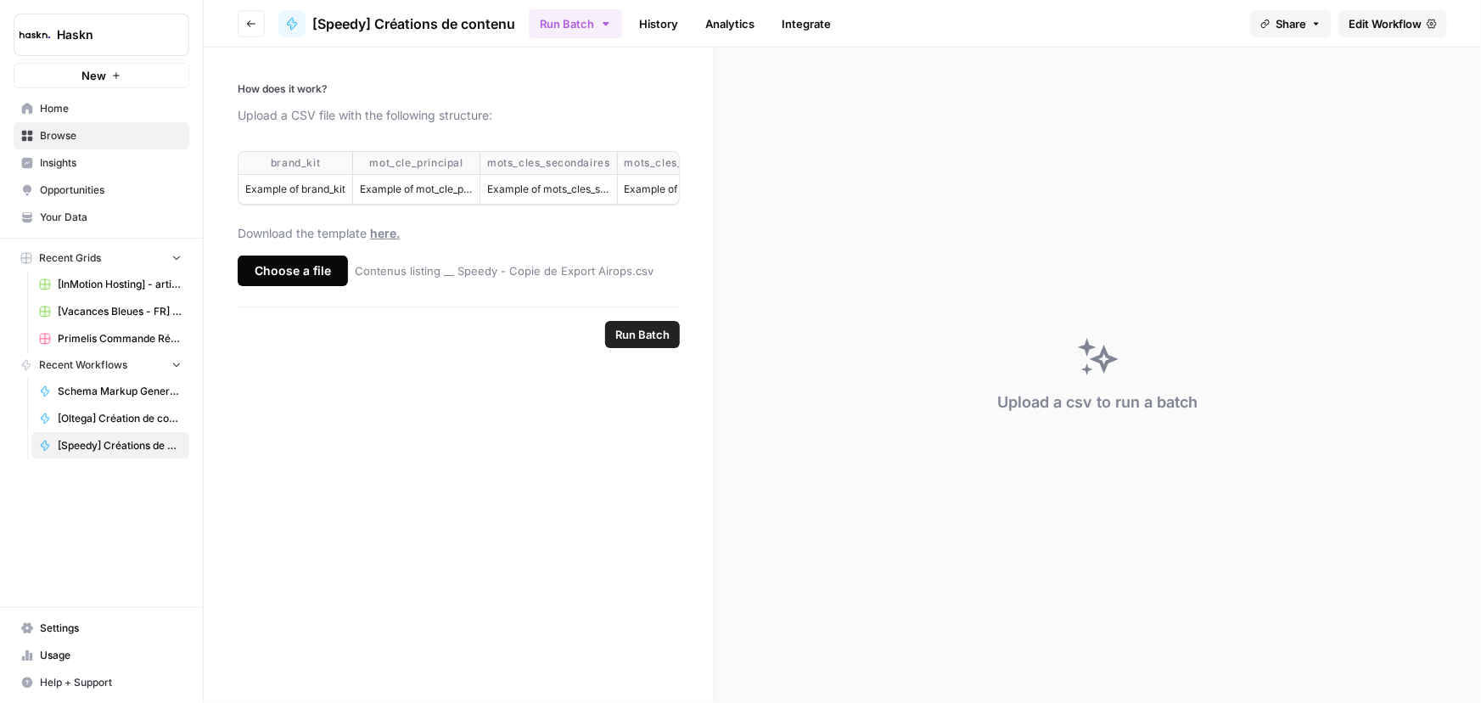
click at [629, 343] on span "Run Batch" at bounding box center [642, 334] width 54 height 17
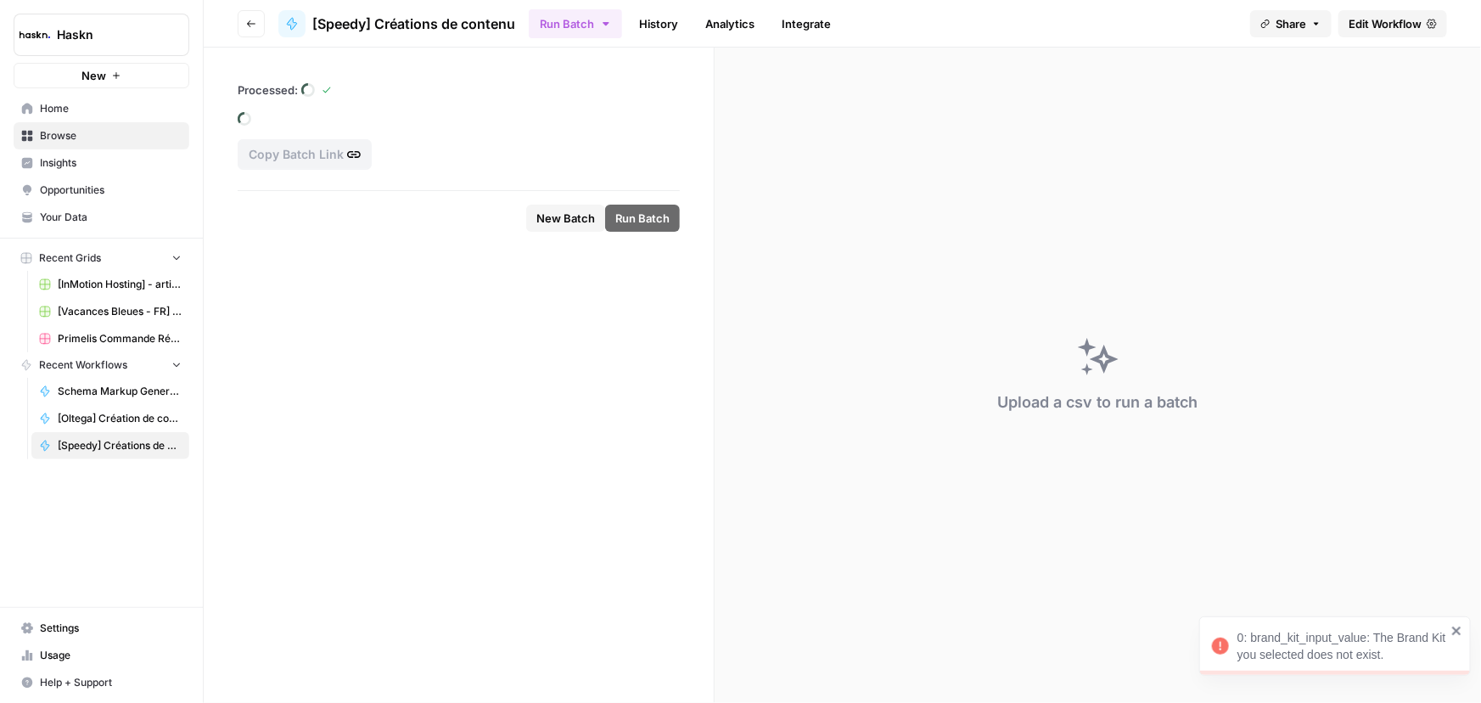
click at [109, 119] on link "Home" at bounding box center [102, 108] width 176 height 27
